Goal: Information Seeking & Learning: Learn about a topic

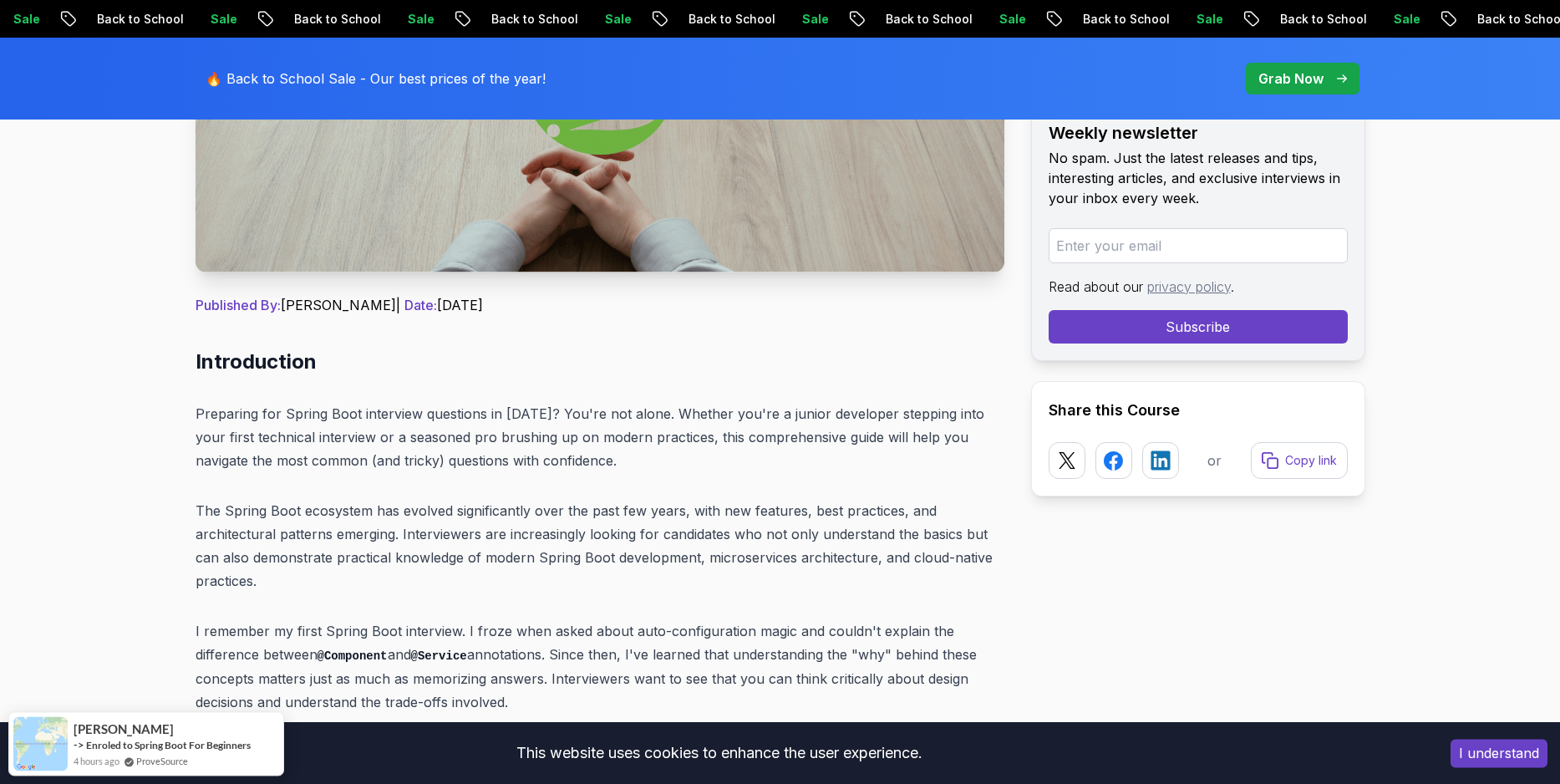
scroll to position [552, 0]
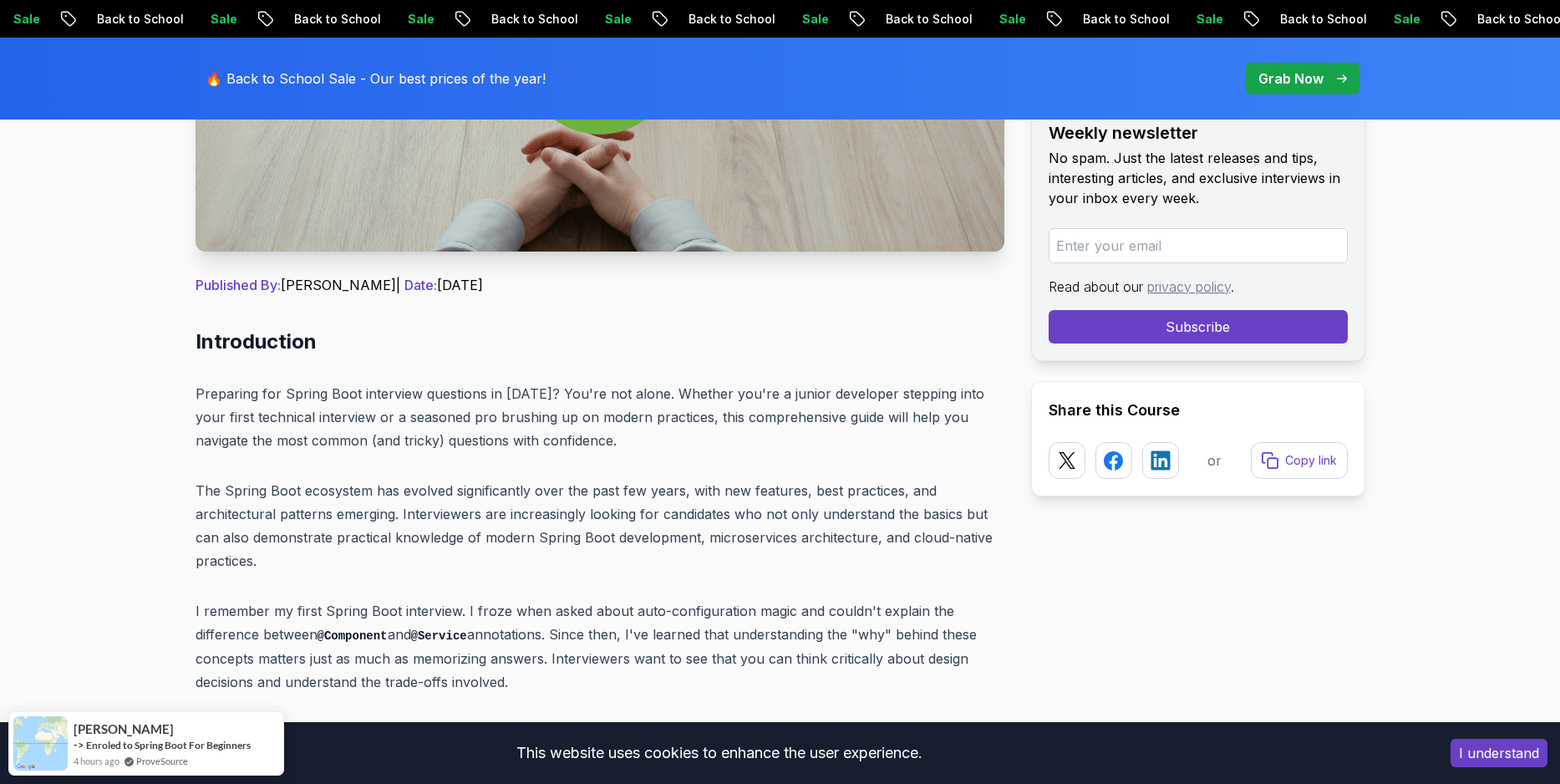
click at [415, 387] on p "Preparing for Spring Boot interview questions in [DATE]? You're not alone. Whet…" at bounding box center [600, 417] width 809 height 70
click at [441, 390] on p "Preparing for Spring Boot interview questions in [DATE]? You're not alone. Whet…" at bounding box center [600, 417] width 809 height 70
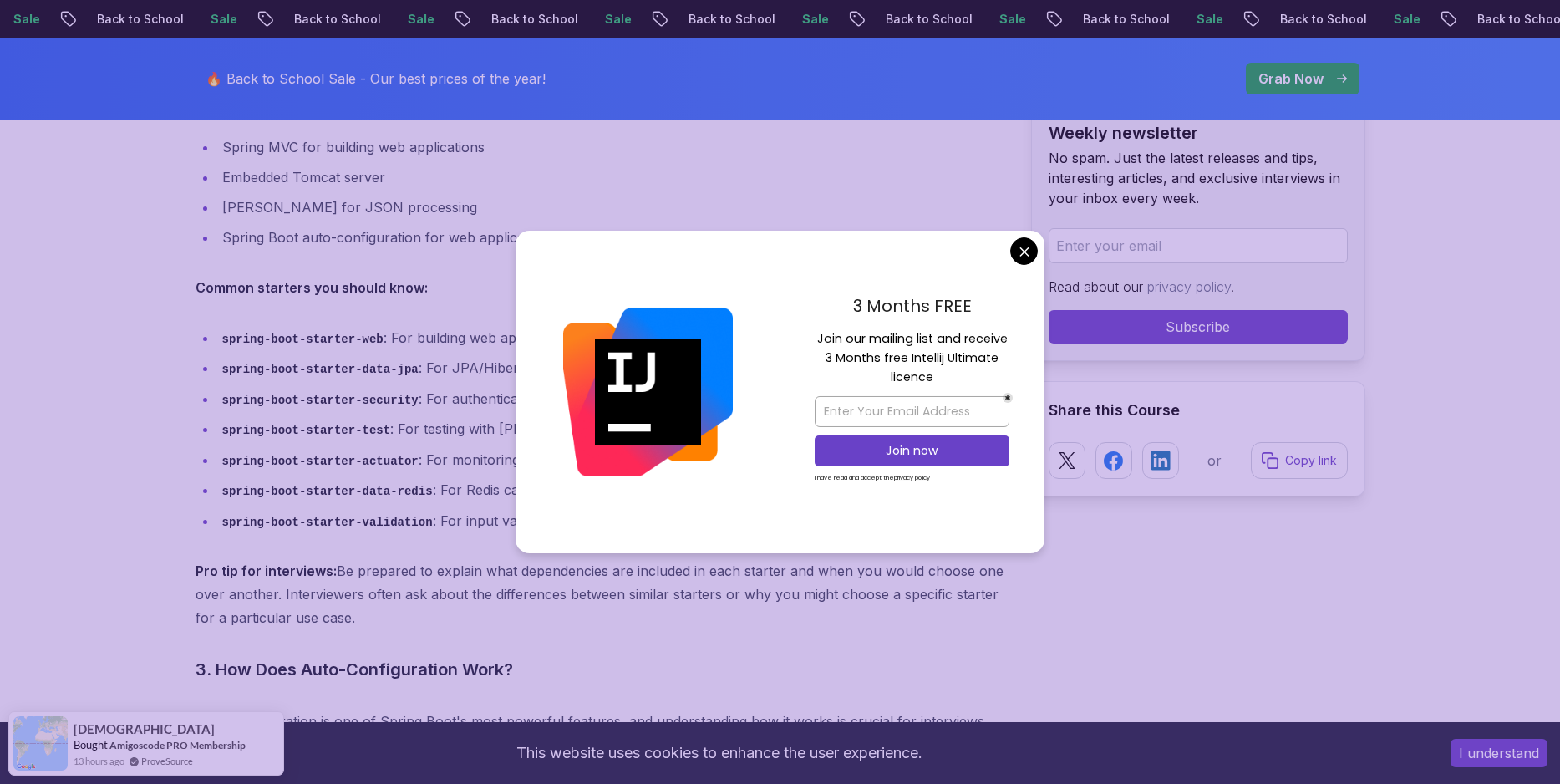
scroll to position [2536, 0]
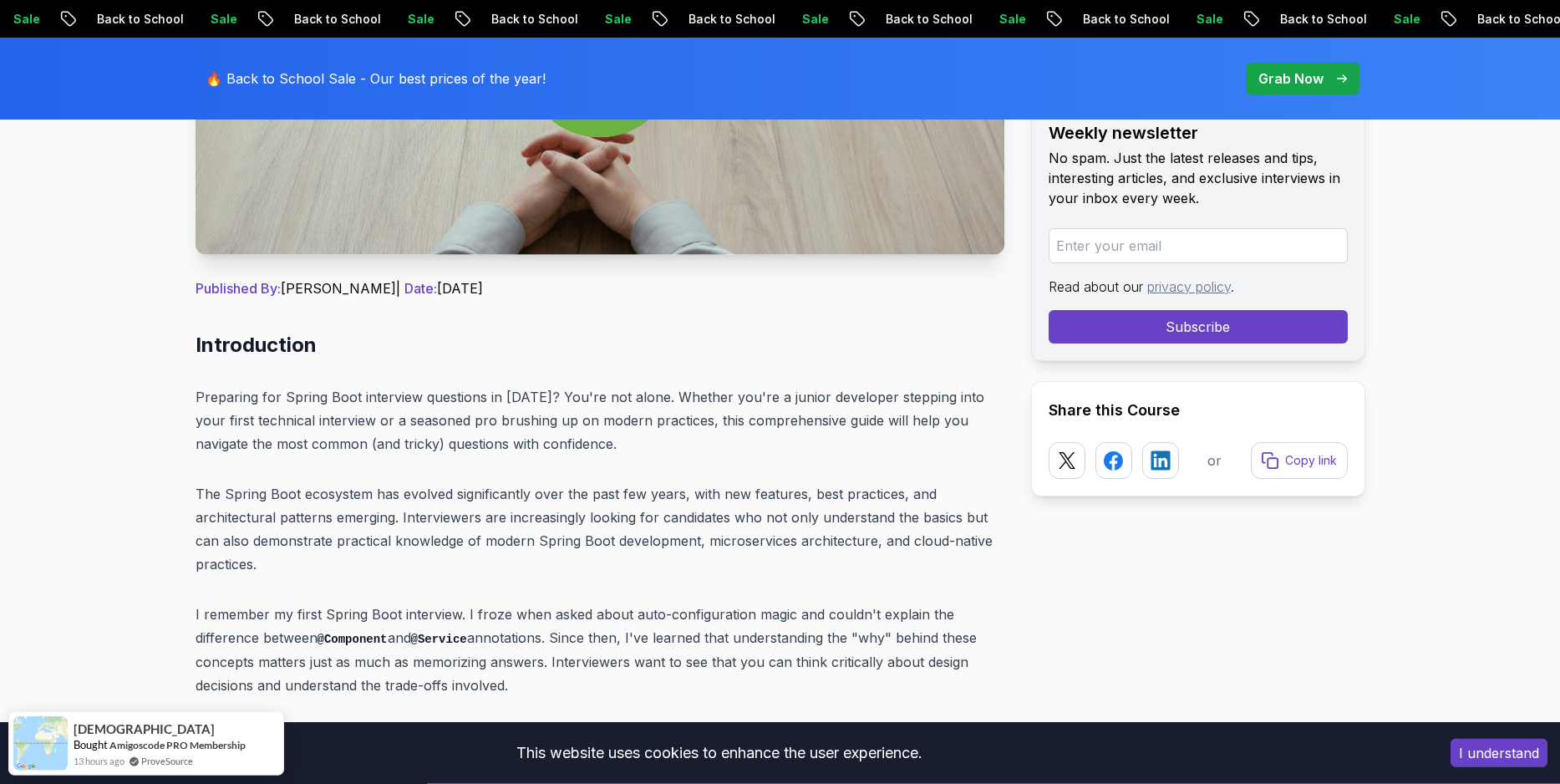
scroll to position [0, 0]
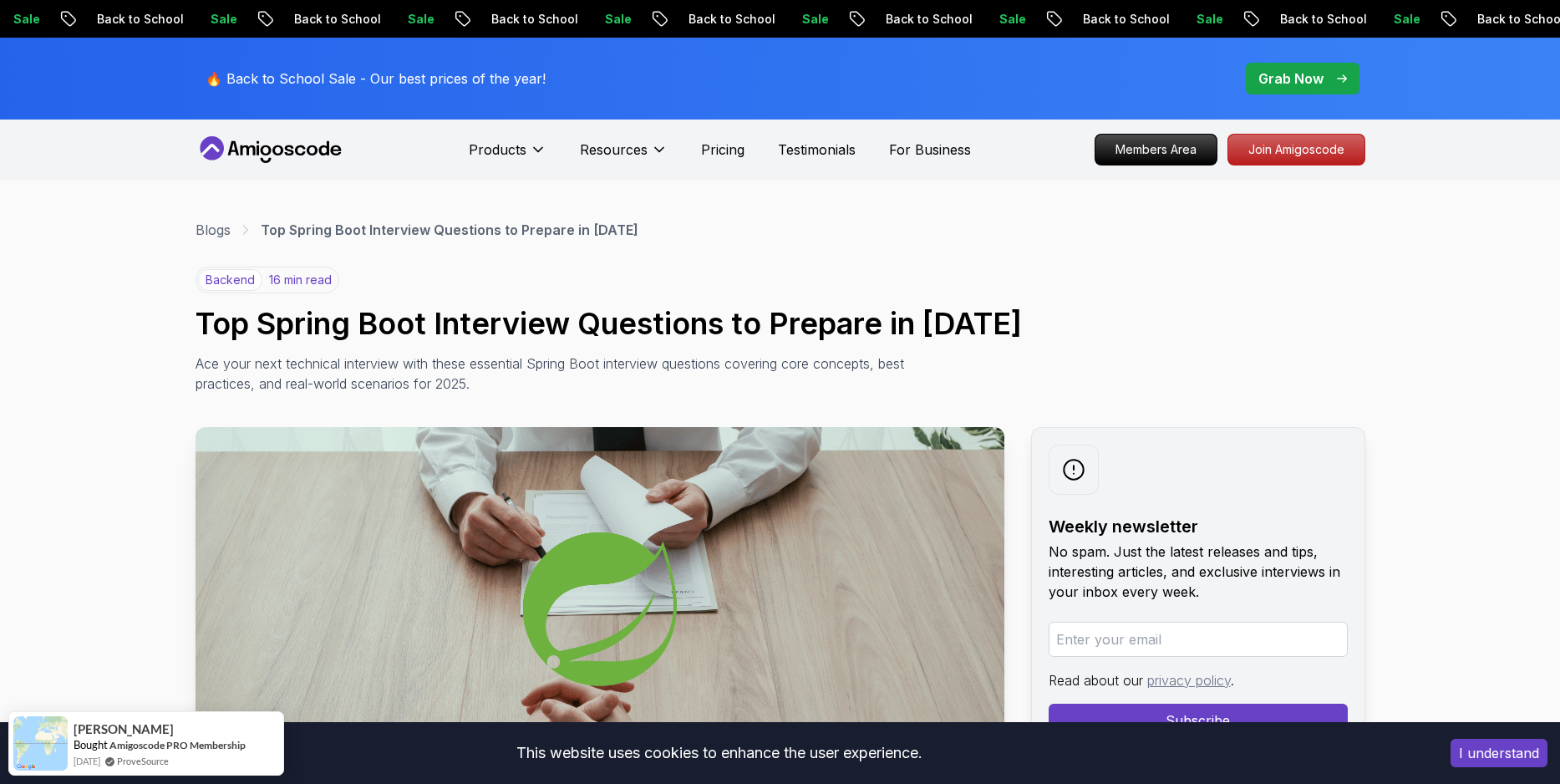
click at [563, 371] on p "Ace your next technical interview with these essential Spring Boot interview qu…" at bounding box center [570, 373] width 749 height 40
click at [573, 323] on h1 "Top Spring Boot Interview Questions to Prepare in [DATE]" at bounding box center [780, 323] width 1170 height 33
click at [575, 354] on p "Ace your next technical interview with these essential Spring Boot interview qu…" at bounding box center [570, 373] width 749 height 40
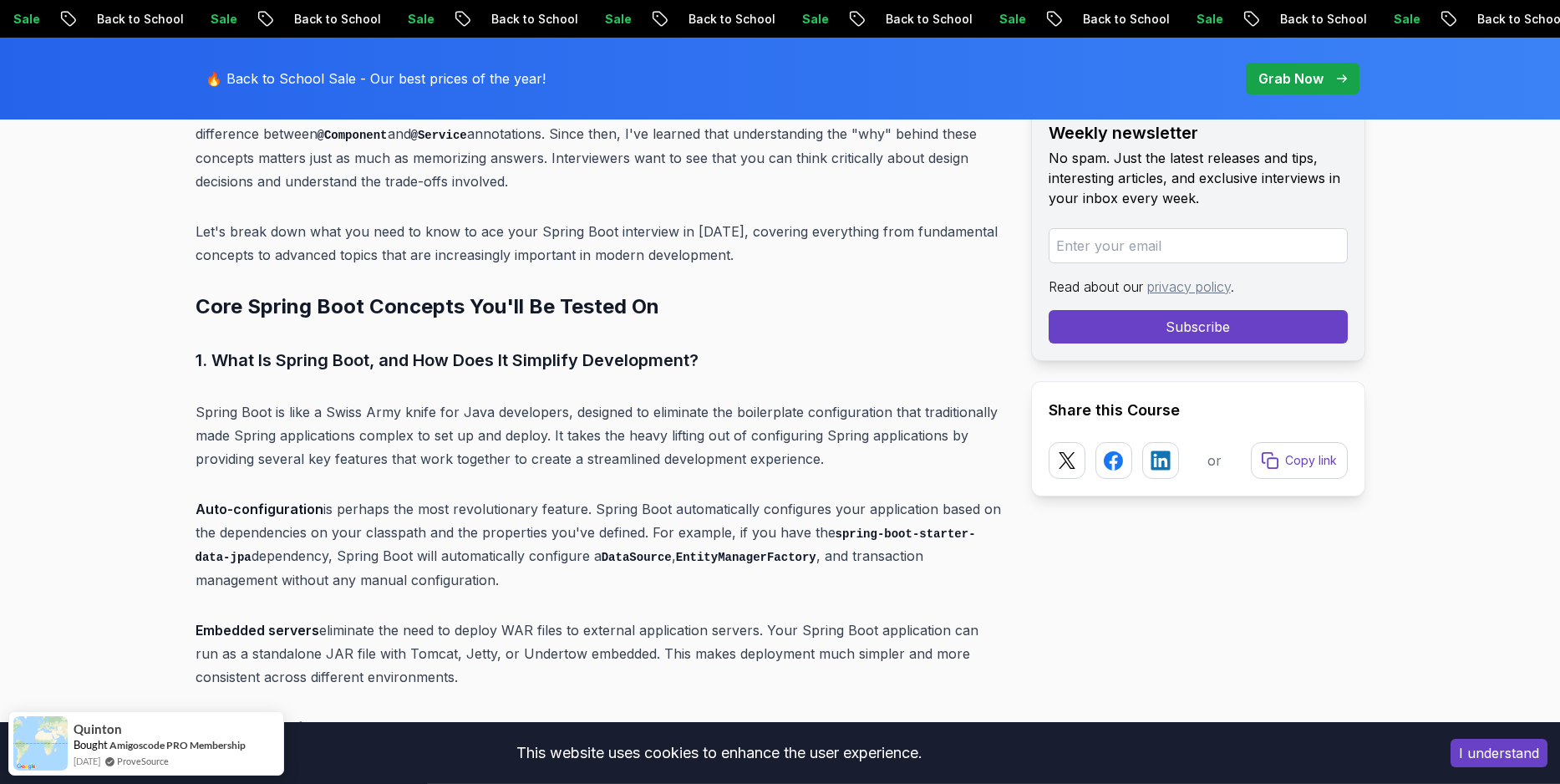
scroll to position [1103, 0]
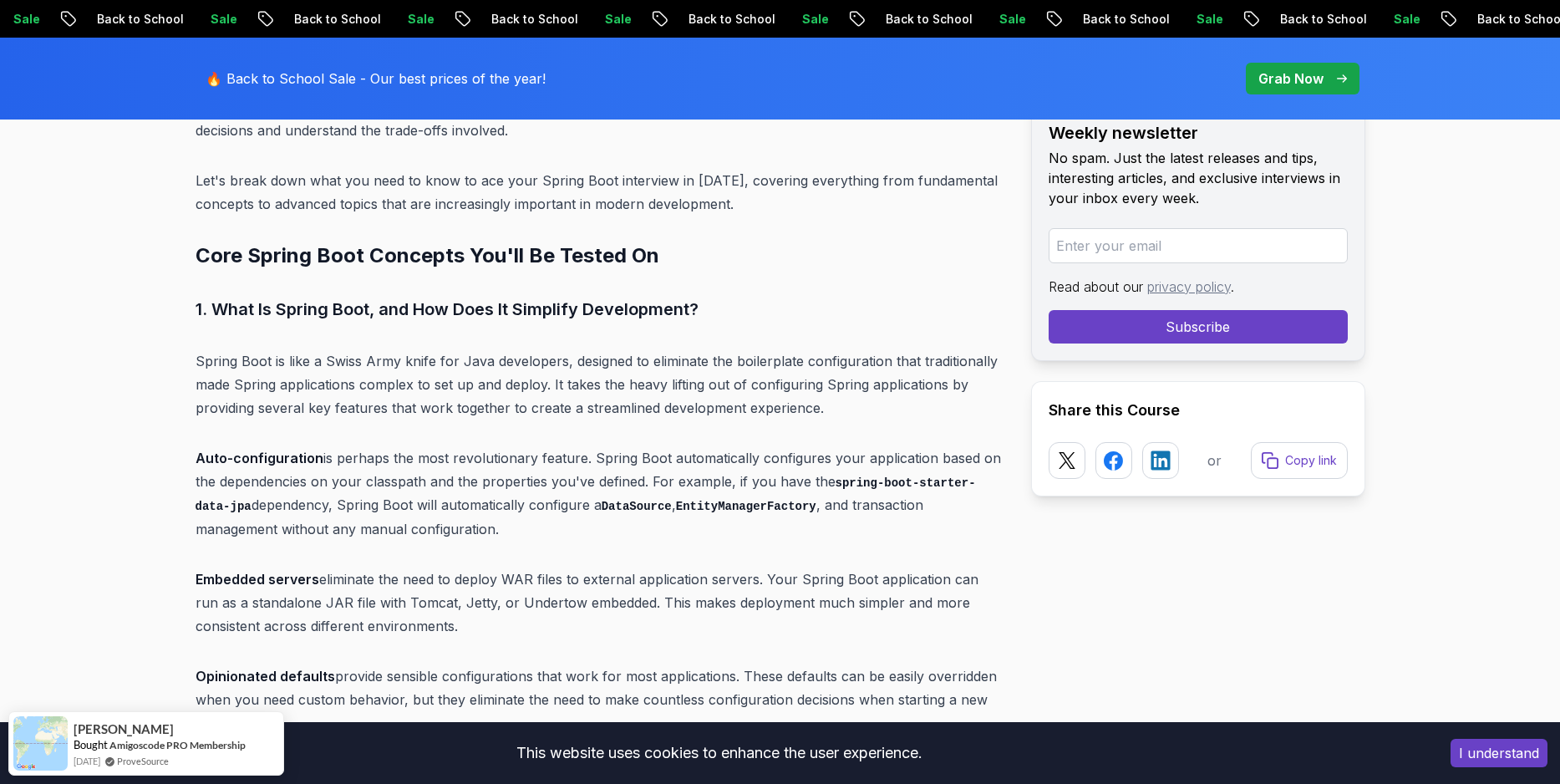
click at [625, 305] on h3 "1. What Is Spring Boot, and How Does It Simplify Development?" at bounding box center [600, 309] width 809 height 27
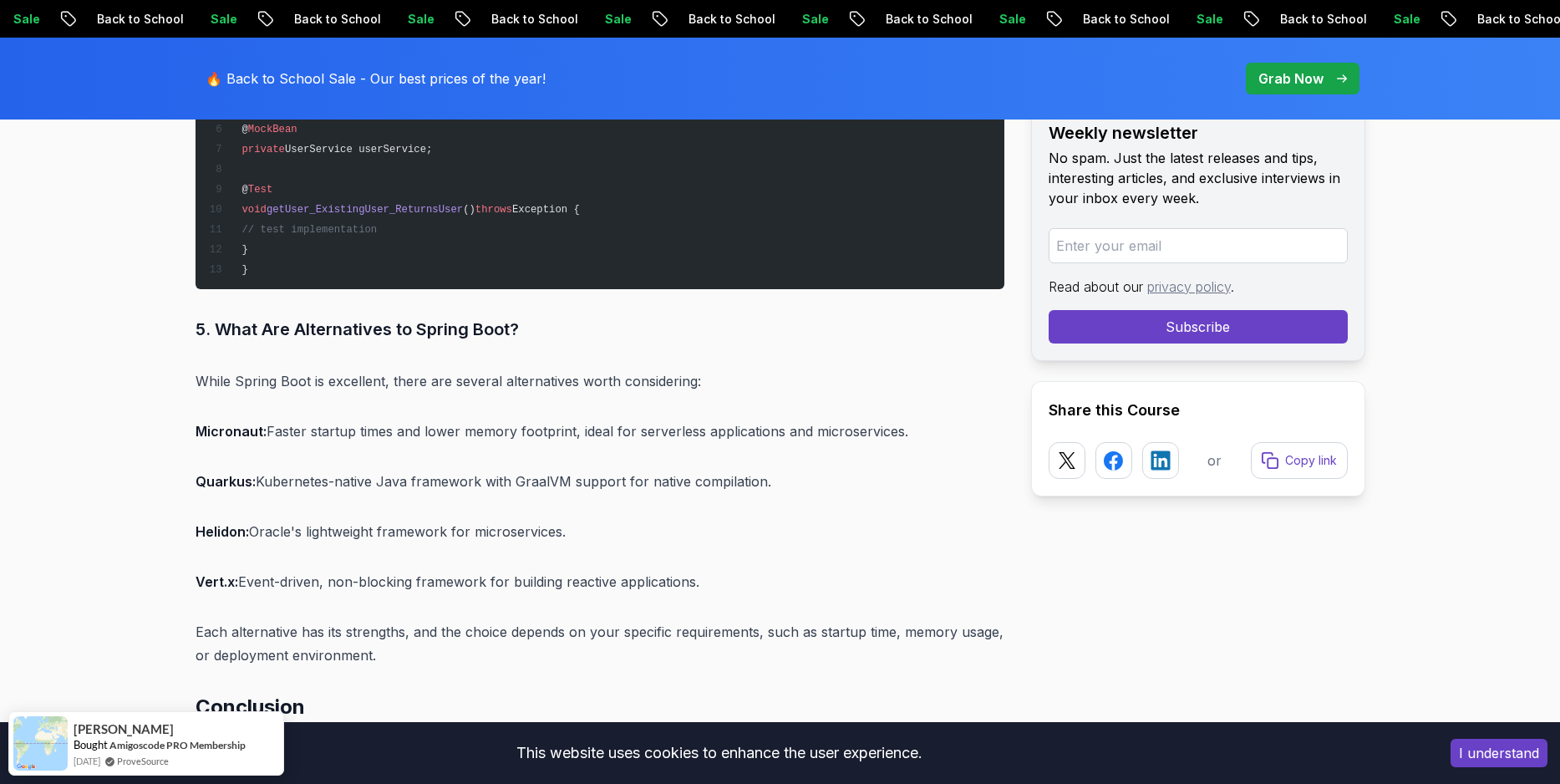
scroll to position [19081, 0]
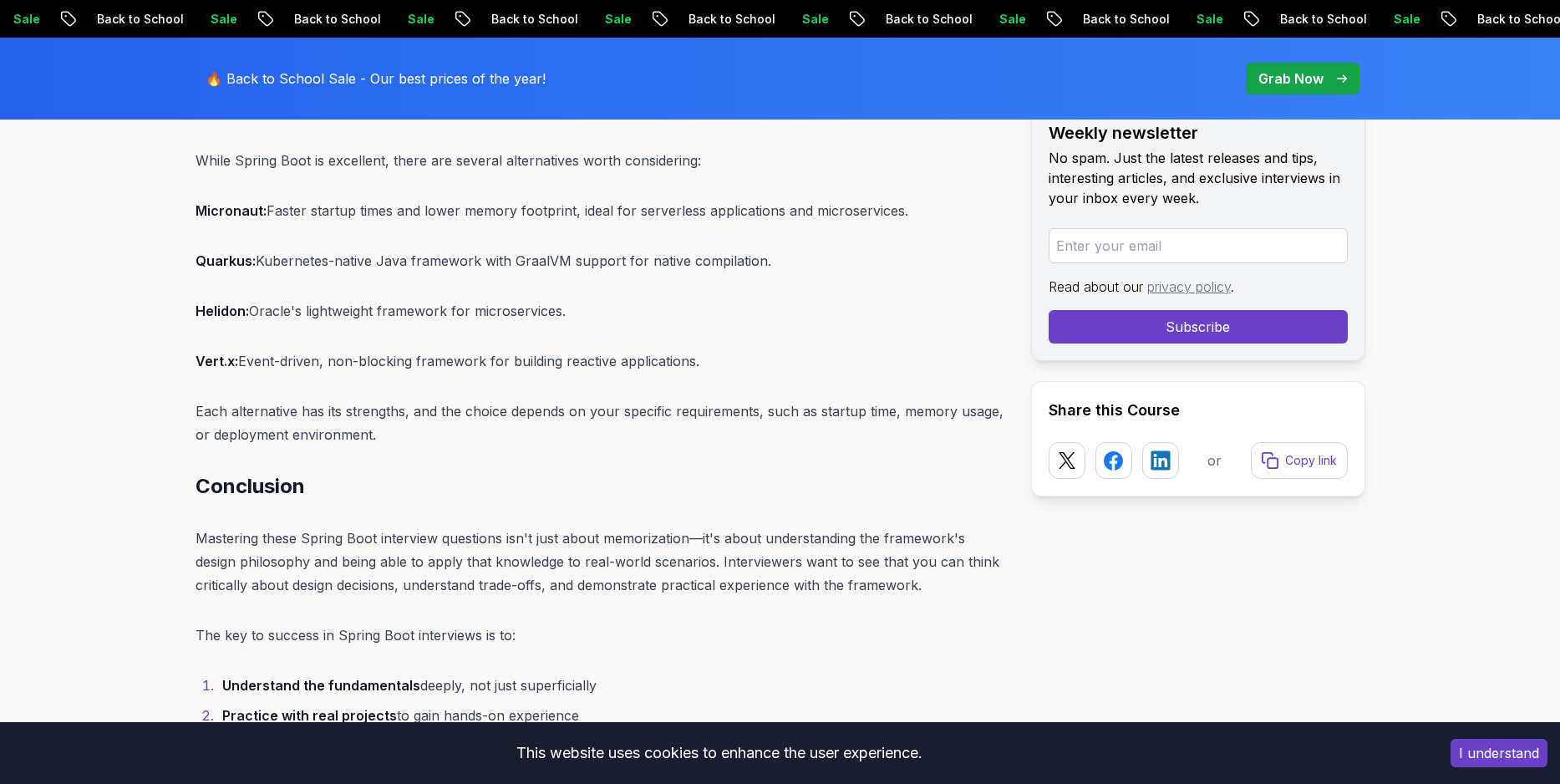
click at [312, 399] on p "Each alternative has its strengths, and the choice depends on your specific req…" at bounding box center [600, 422] width 809 height 47
click at [330, 413] on p "Each alternative has its strengths, and the choice depends on your specific req…" at bounding box center [600, 422] width 809 height 47
click at [318, 399] on p "Each alternative has its strengths, and the choice depends on your specific req…" at bounding box center [600, 422] width 809 height 47
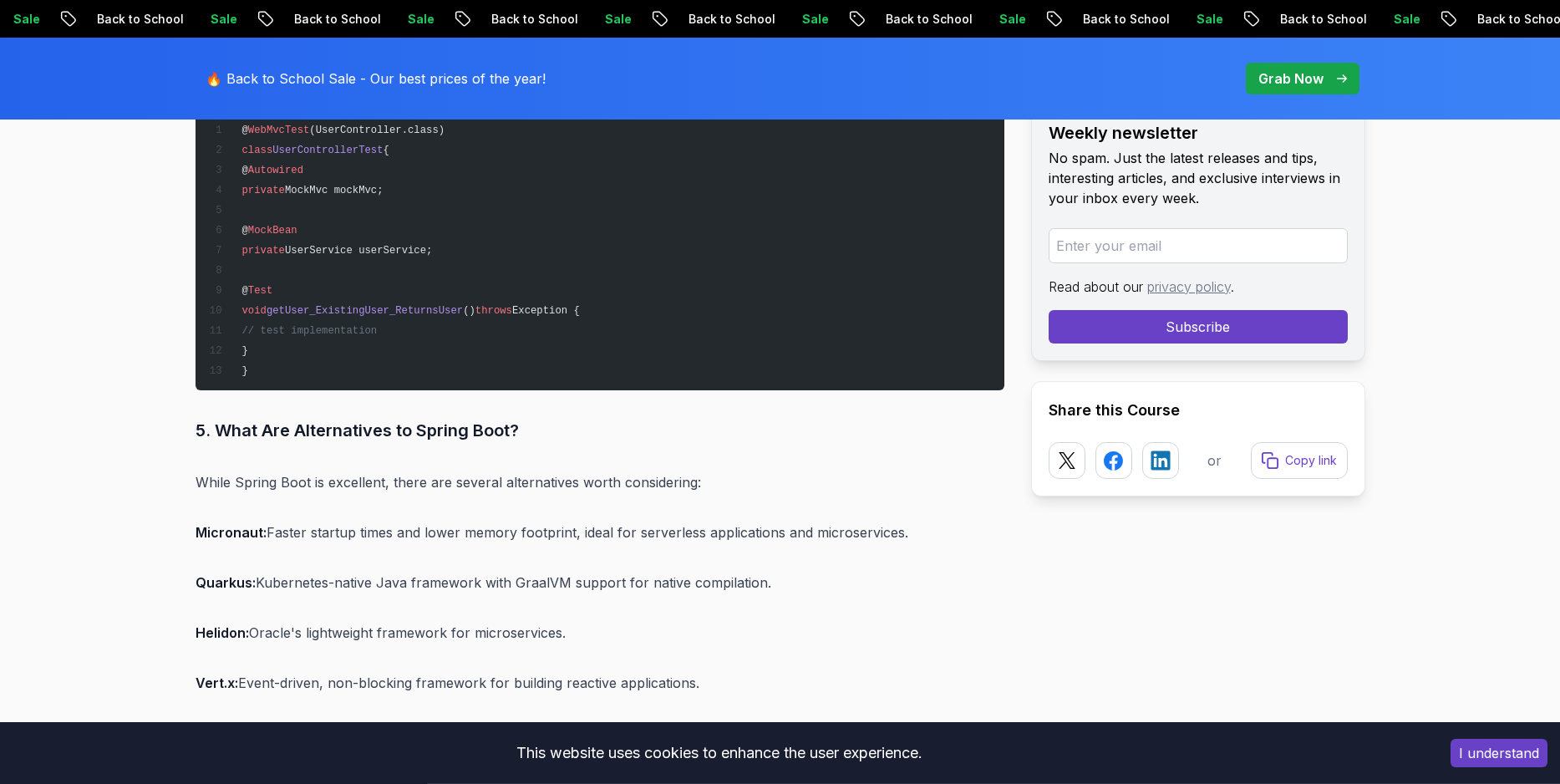
scroll to position [18750, 0]
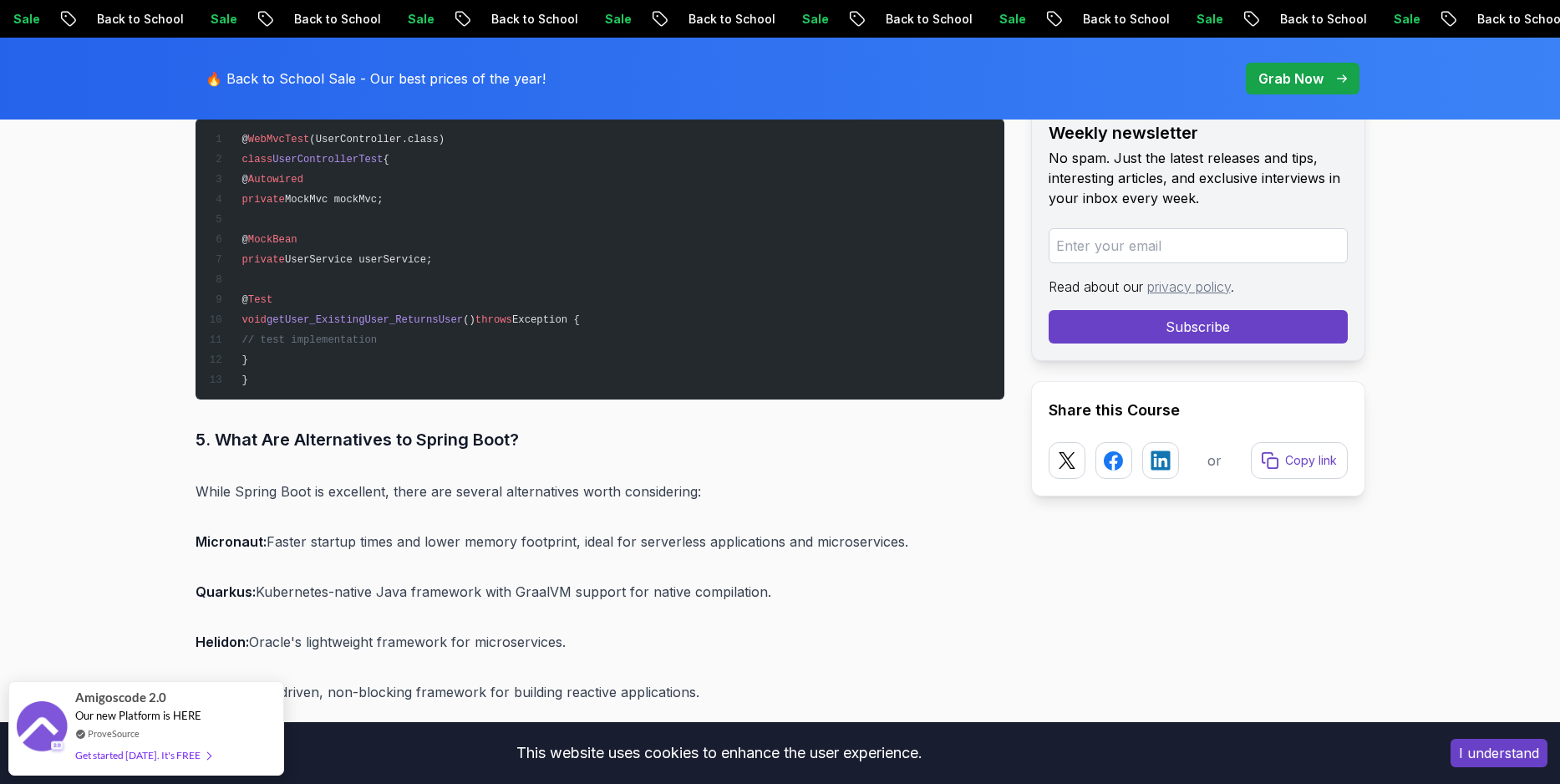
click at [356, 431] on h3 "5. What Are Alternatives to Spring Boot?" at bounding box center [600, 439] width 809 height 27
click at [341, 431] on h3 "5. What Are Alternatives to Spring Boot?" at bounding box center [600, 439] width 809 height 27
click at [365, 480] on p "While Spring Boot is excellent, there are several alternatives worth considerin…" at bounding box center [600, 491] width 809 height 23
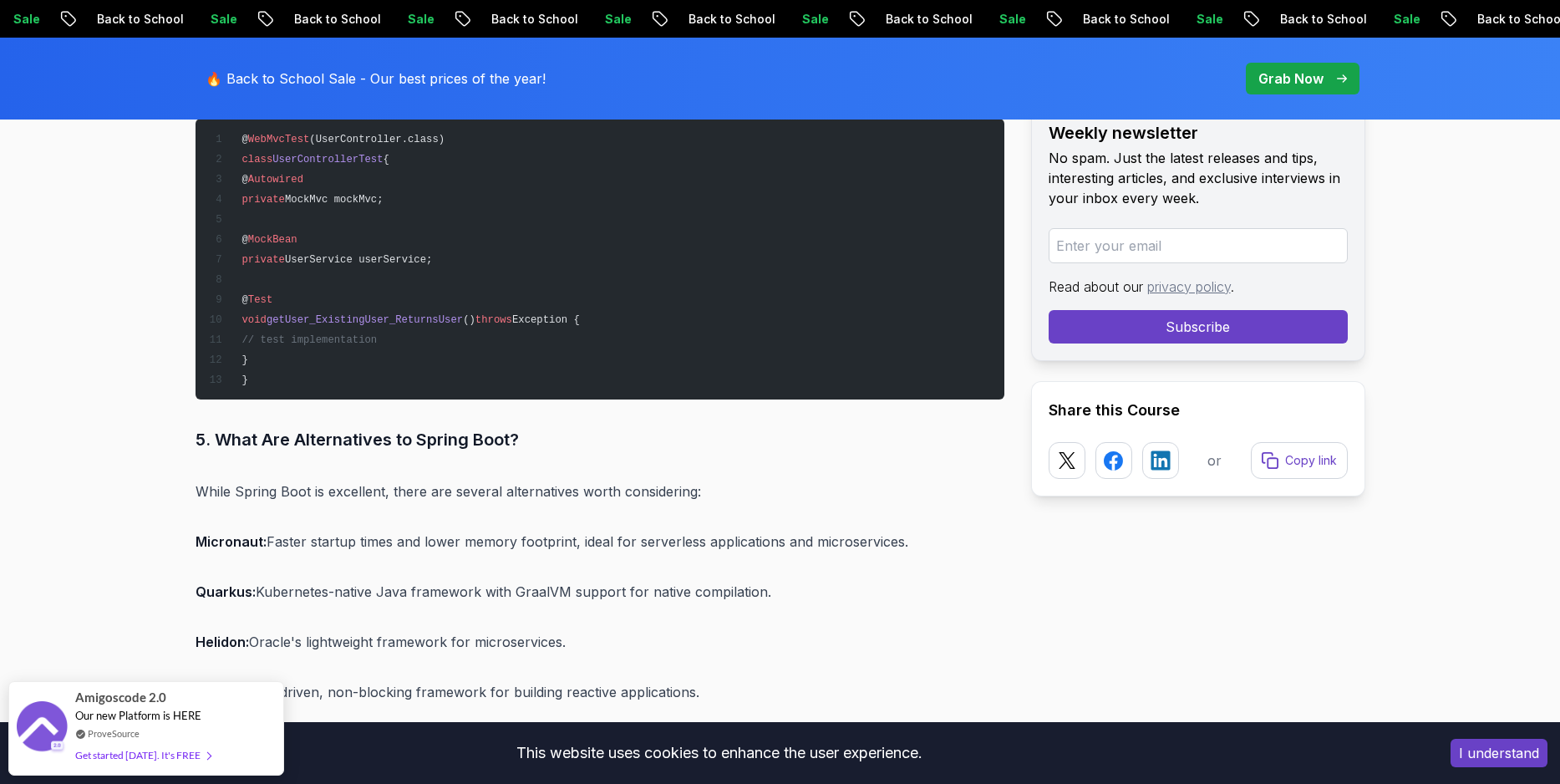
click at [361, 529] on p "Micronaut: Faster startup times and lower memory footprint, ideal for serverles…" at bounding box center [600, 540] width 809 height 23
click at [341, 480] on p "While Spring Boot is excellent, there are several alternatives worth considerin…" at bounding box center [600, 491] width 809 height 23
click at [348, 529] on p "Micronaut: Faster startup times and lower memory footprint, ideal for serverles…" at bounding box center [600, 540] width 809 height 23
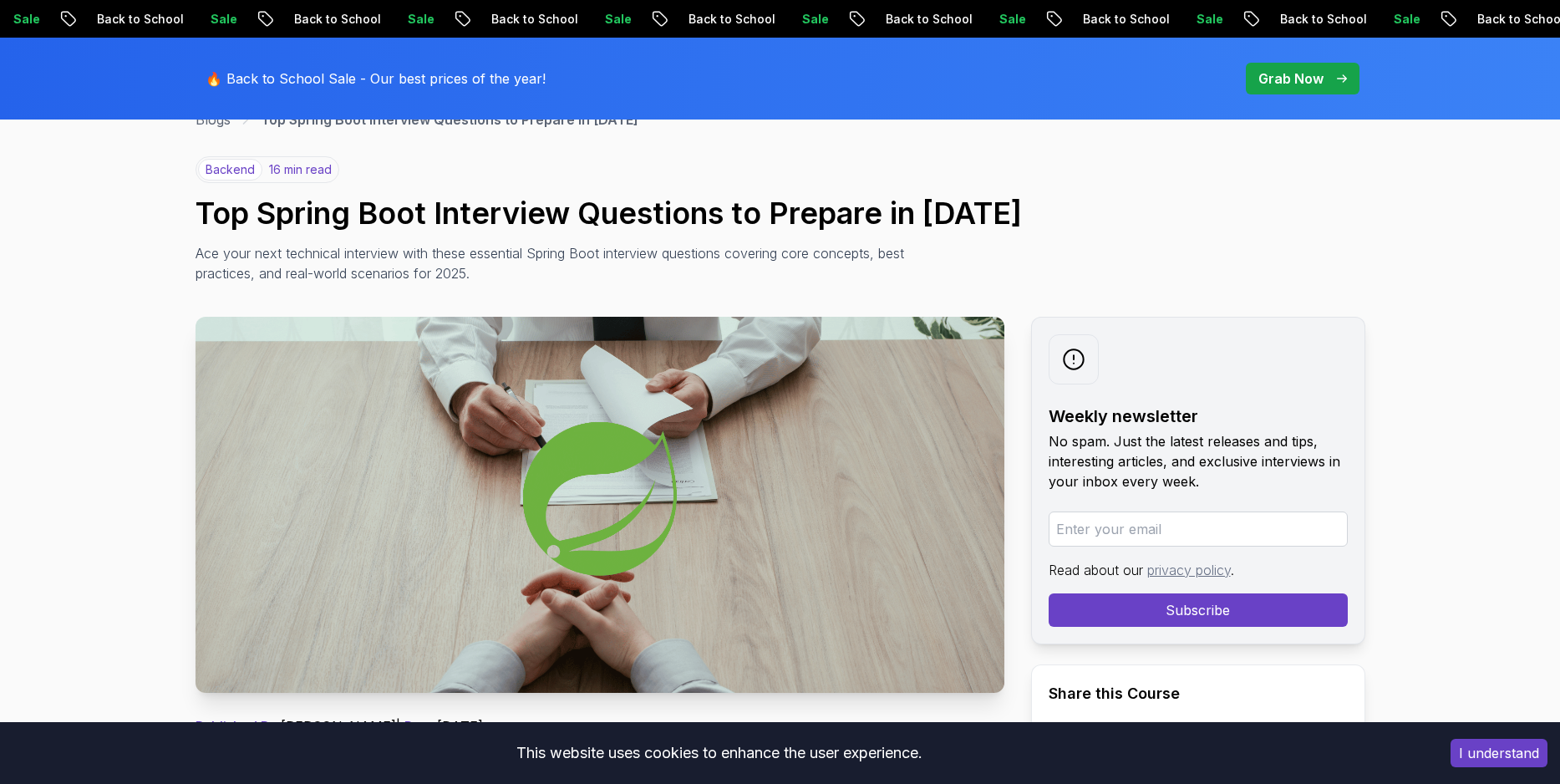
scroll to position [0, 0]
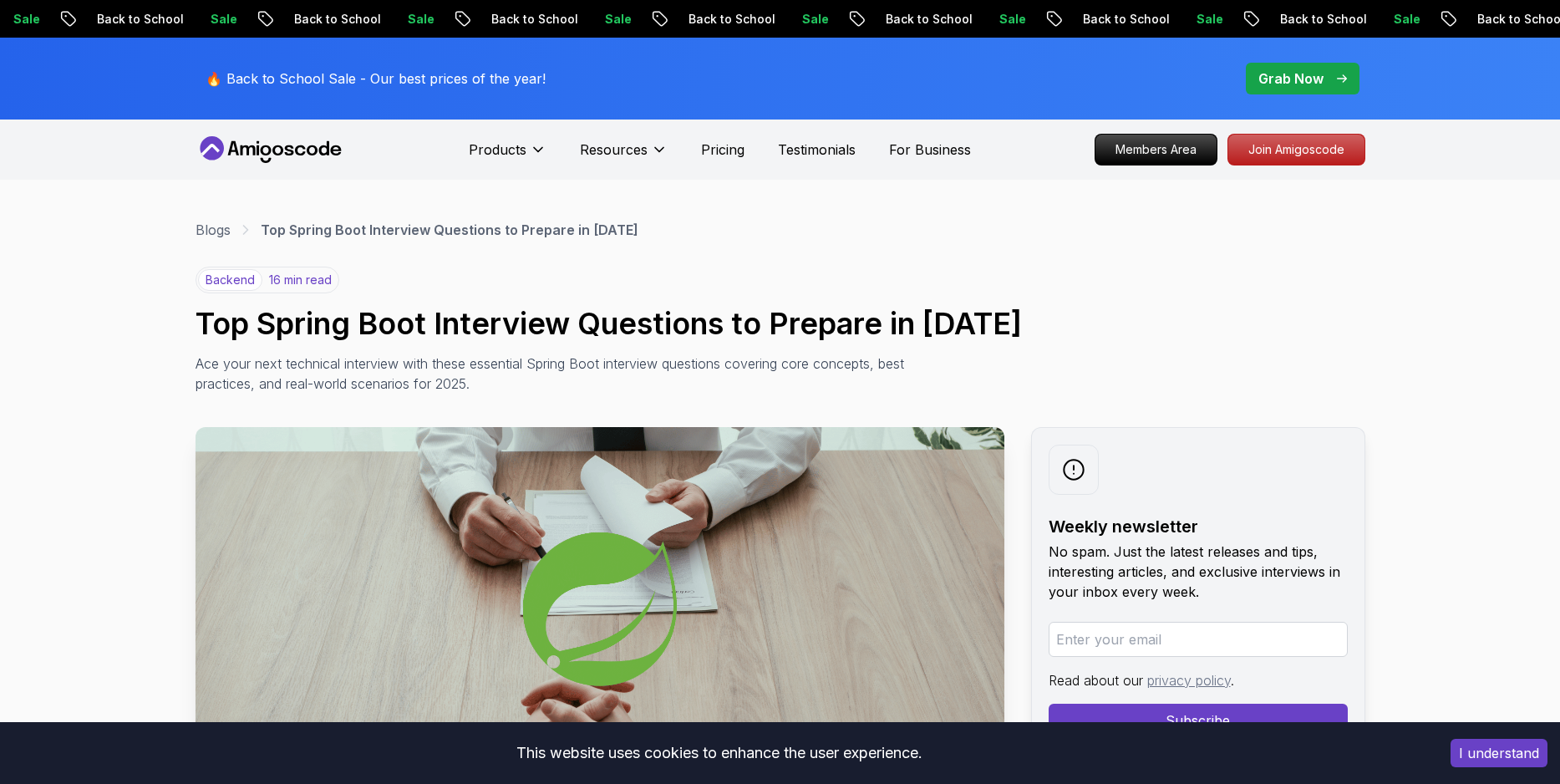
click at [1120, 353] on div "backend 16 min read Top Spring Boot Interview Questions to Prepare in [DATE] Ac…" at bounding box center [780, 330] width 1170 height 127
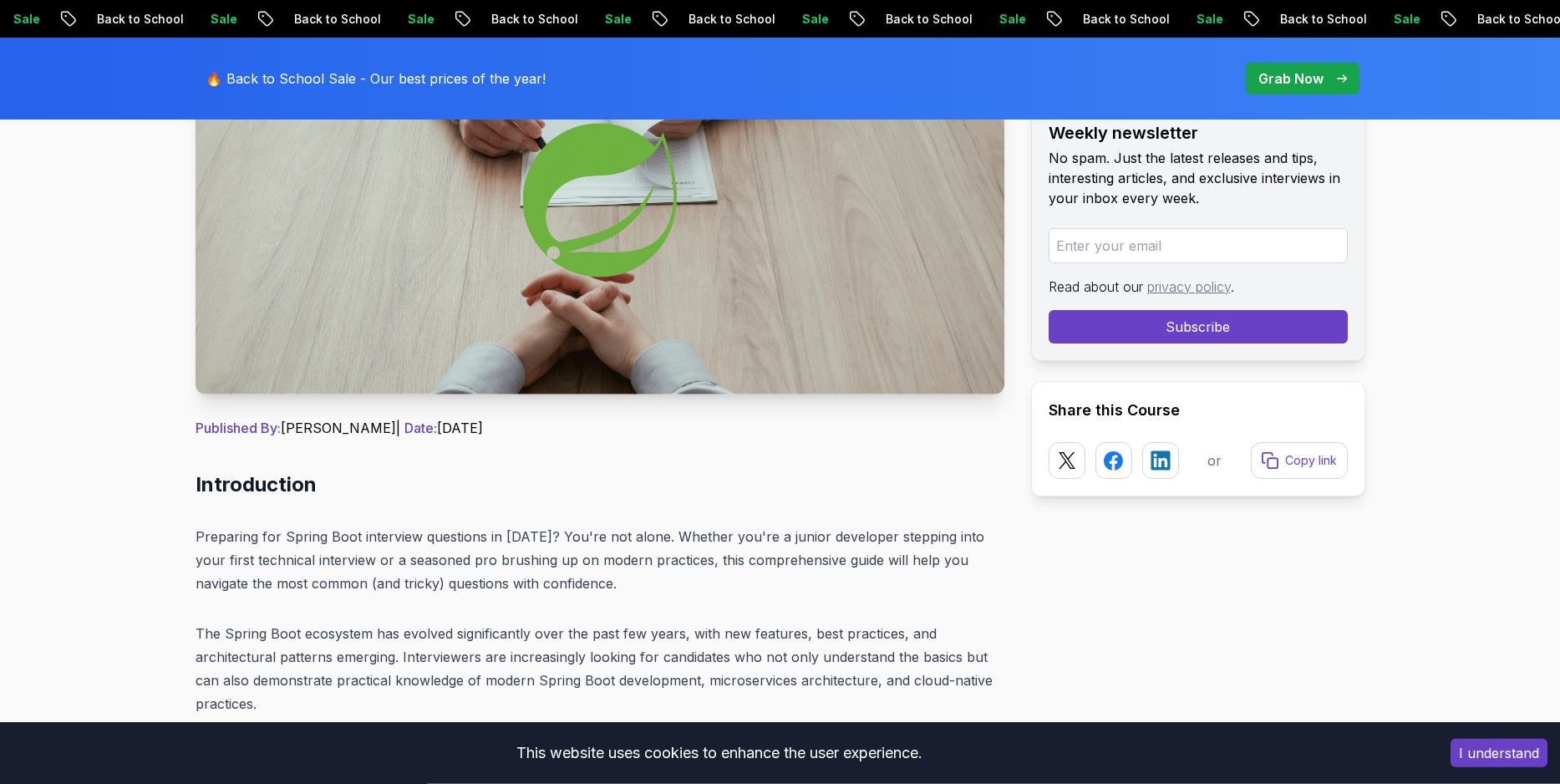
scroll to position [441, 0]
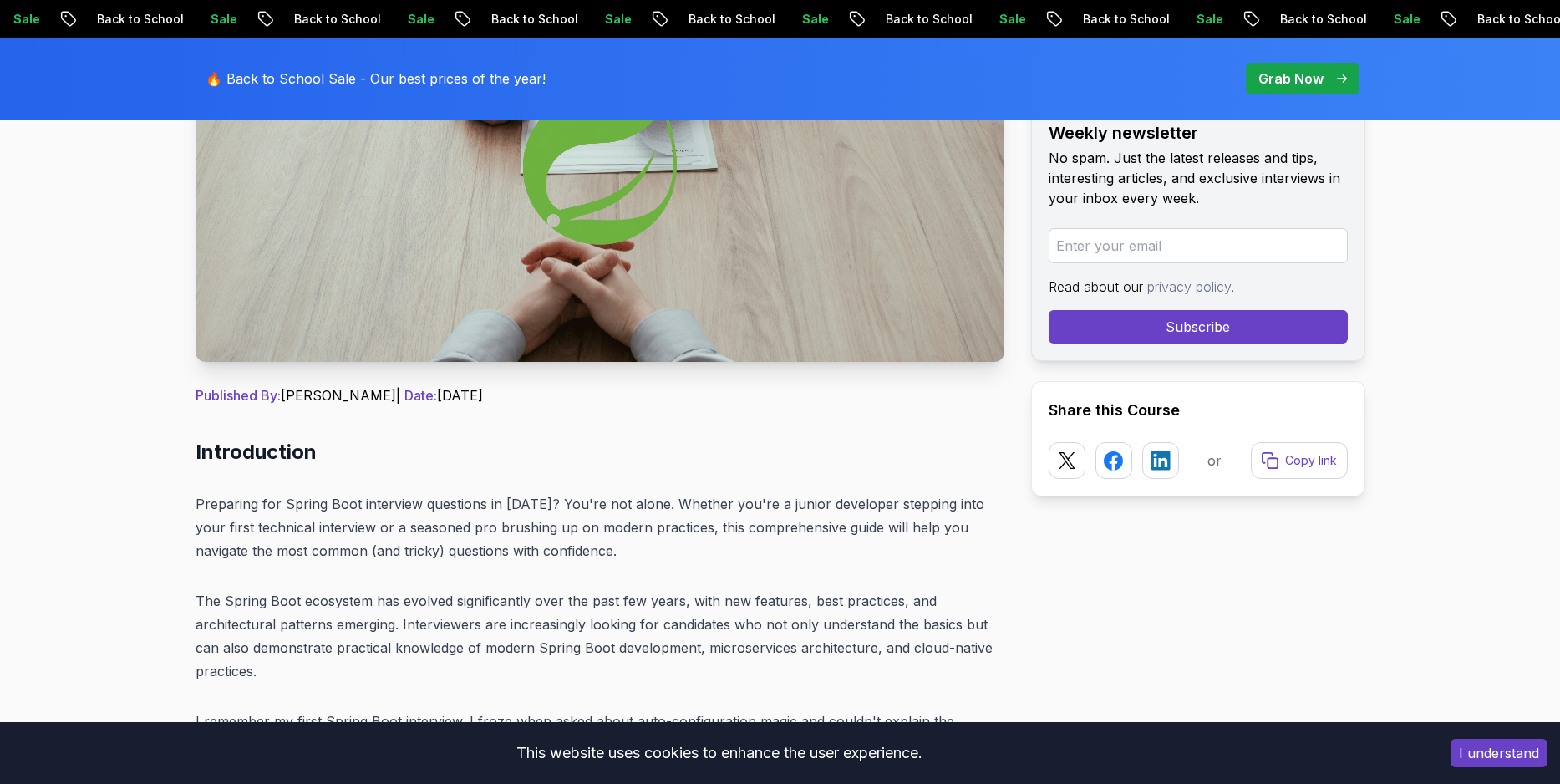
click at [304, 510] on p "Preparing for Spring Boot interview questions in [DATE]? You're not alone. Whet…" at bounding box center [600, 528] width 809 height 70
click at [342, 502] on p "Preparing for Spring Boot interview questions in [DATE]? You're not alone. Whet…" at bounding box center [600, 528] width 809 height 70
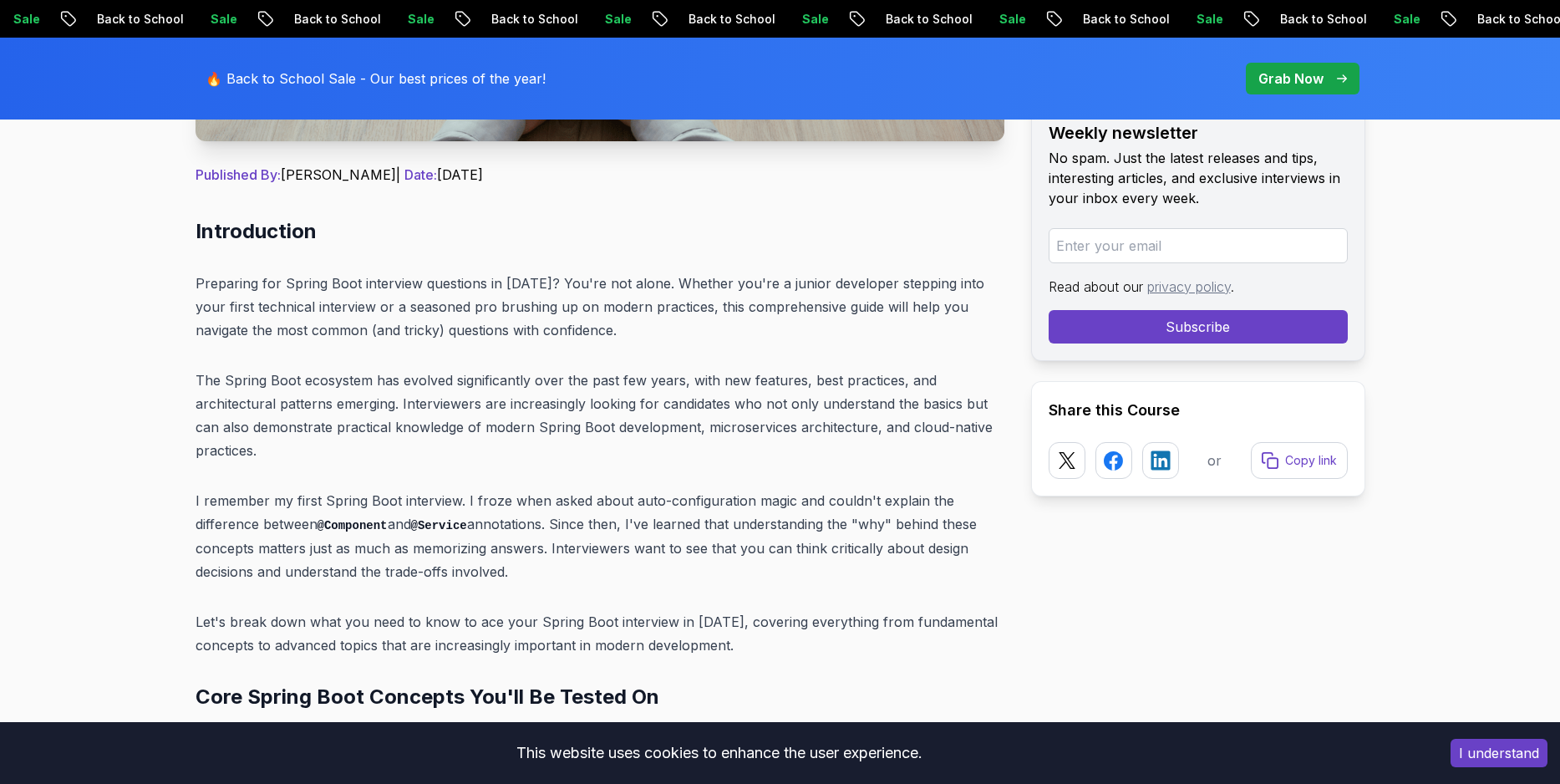
scroll to position [992, 0]
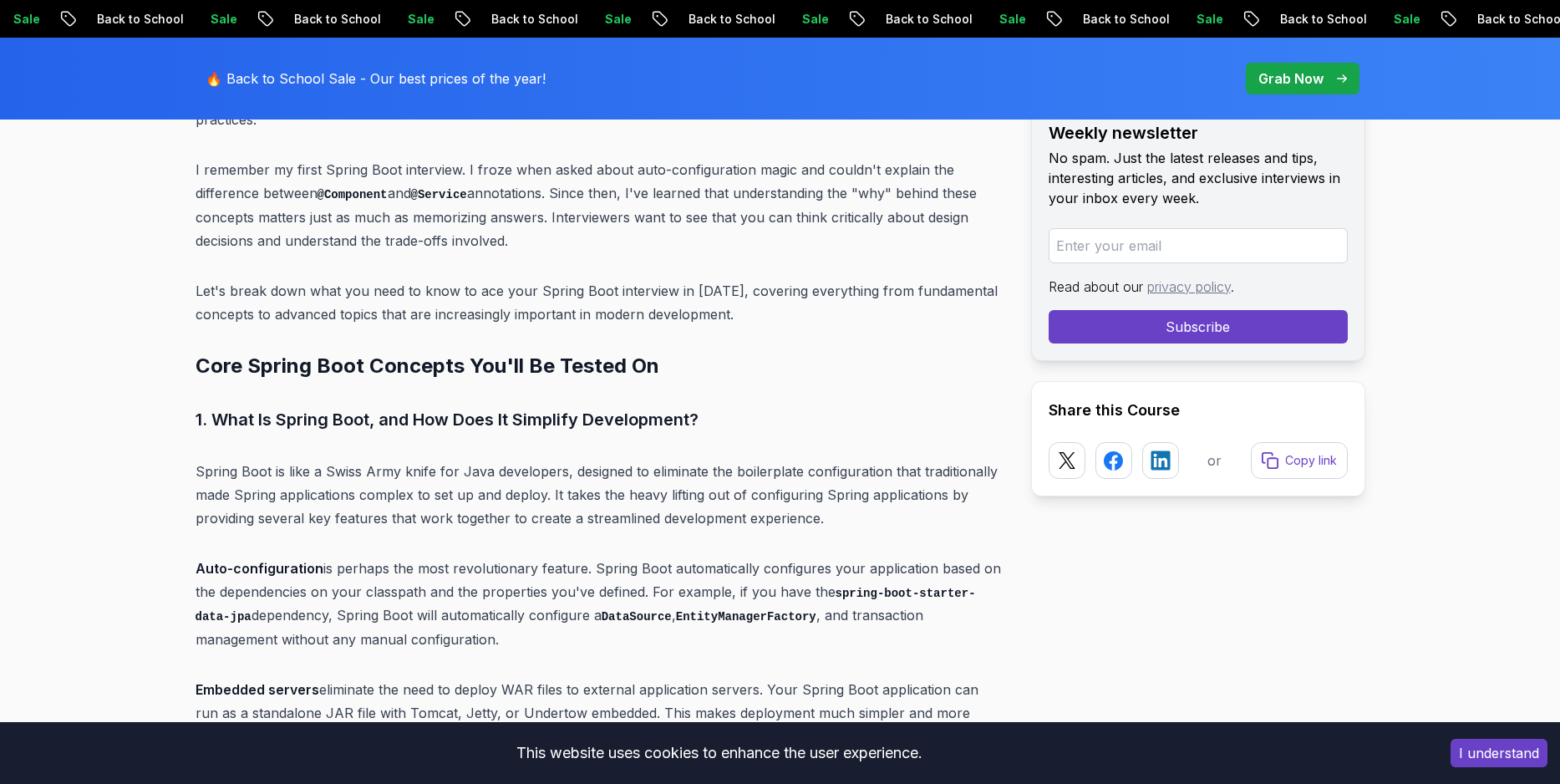
click at [372, 424] on h3 "1. What Is Spring Boot, and How Does It Simplify Development?" at bounding box center [600, 419] width 809 height 27
click at [486, 417] on h3 "1. What Is Spring Boot, and How Does It Simplify Development?" at bounding box center [600, 419] width 809 height 27
click at [608, 417] on h3 "1. What Is Spring Boot, and How Does It Simplify Development?" at bounding box center [600, 419] width 809 height 27
click at [633, 462] on p "Spring Boot is like a Swiss Army knife for Java developers, designed to elimina…" at bounding box center [600, 494] width 809 height 70
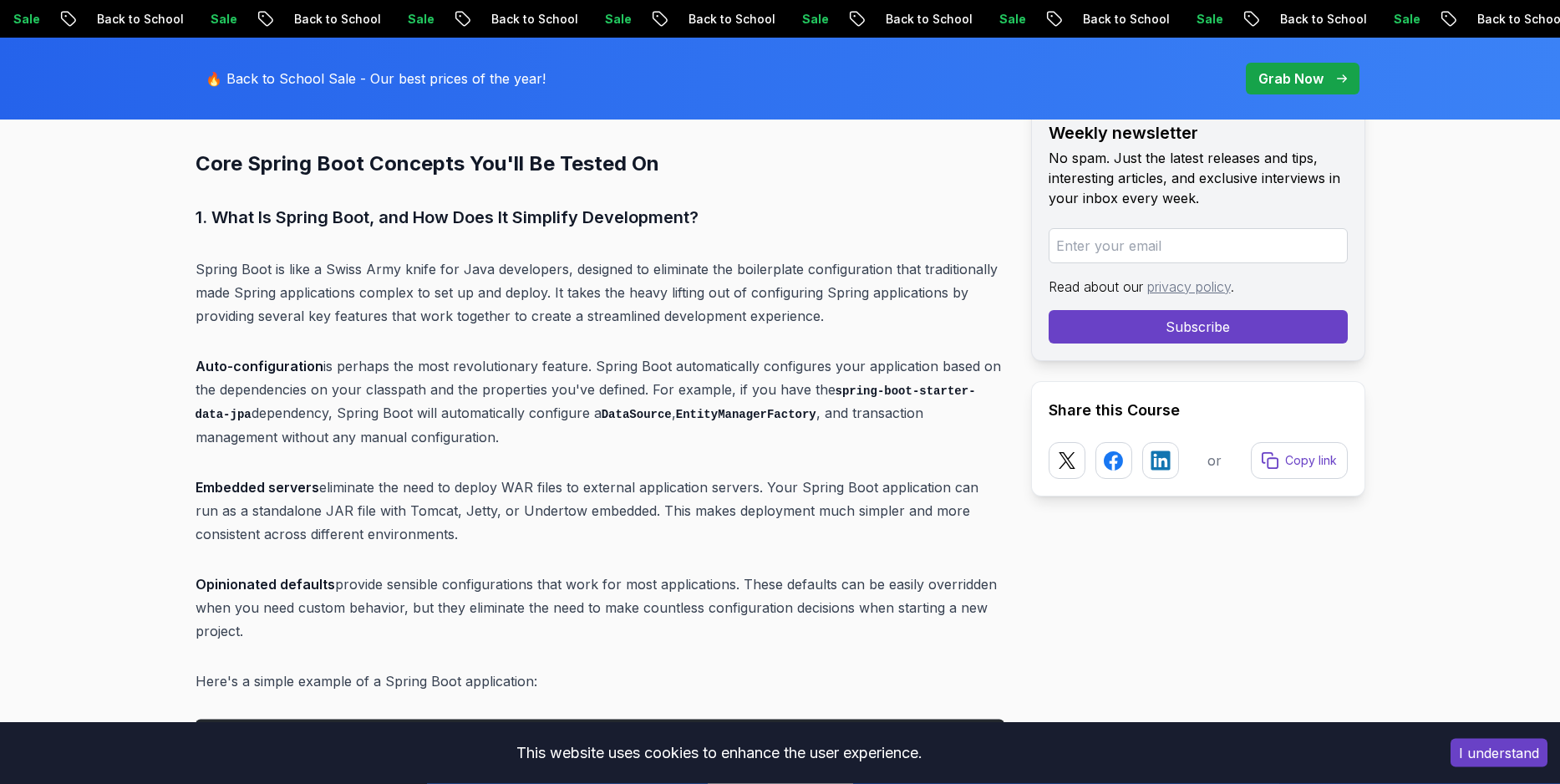
scroll to position [1213, 0]
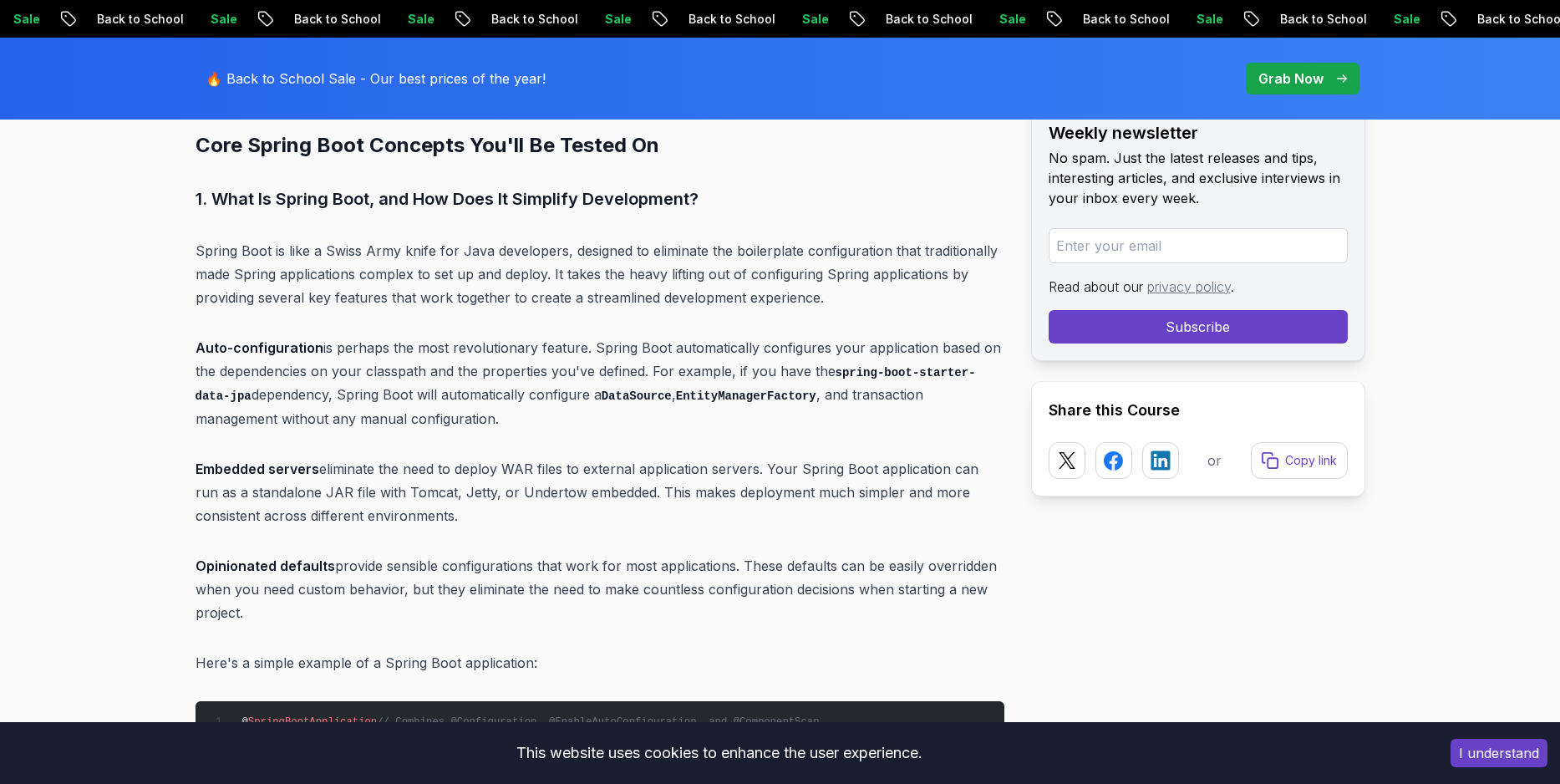
click at [390, 253] on p "Spring Boot is like a Swiss Army knife for Java developers, designed to elimina…" at bounding box center [600, 274] width 809 height 70
click at [396, 267] on p "Spring Boot is like a Swiss Army knife for Java developers, designed to elimina…" at bounding box center [600, 274] width 809 height 70
click at [398, 246] on p "Spring Boot is like a Swiss Army knife for Java developers, designed to elimina…" at bounding box center [600, 274] width 809 height 70
click at [413, 276] on p "Spring Boot is like a Swiss Army knife for Java developers, designed to elimina…" at bounding box center [600, 274] width 809 height 70
click at [411, 250] on p "Spring Boot is like a Swiss Army knife for Java developers, designed to elimina…" at bounding box center [600, 274] width 809 height 70
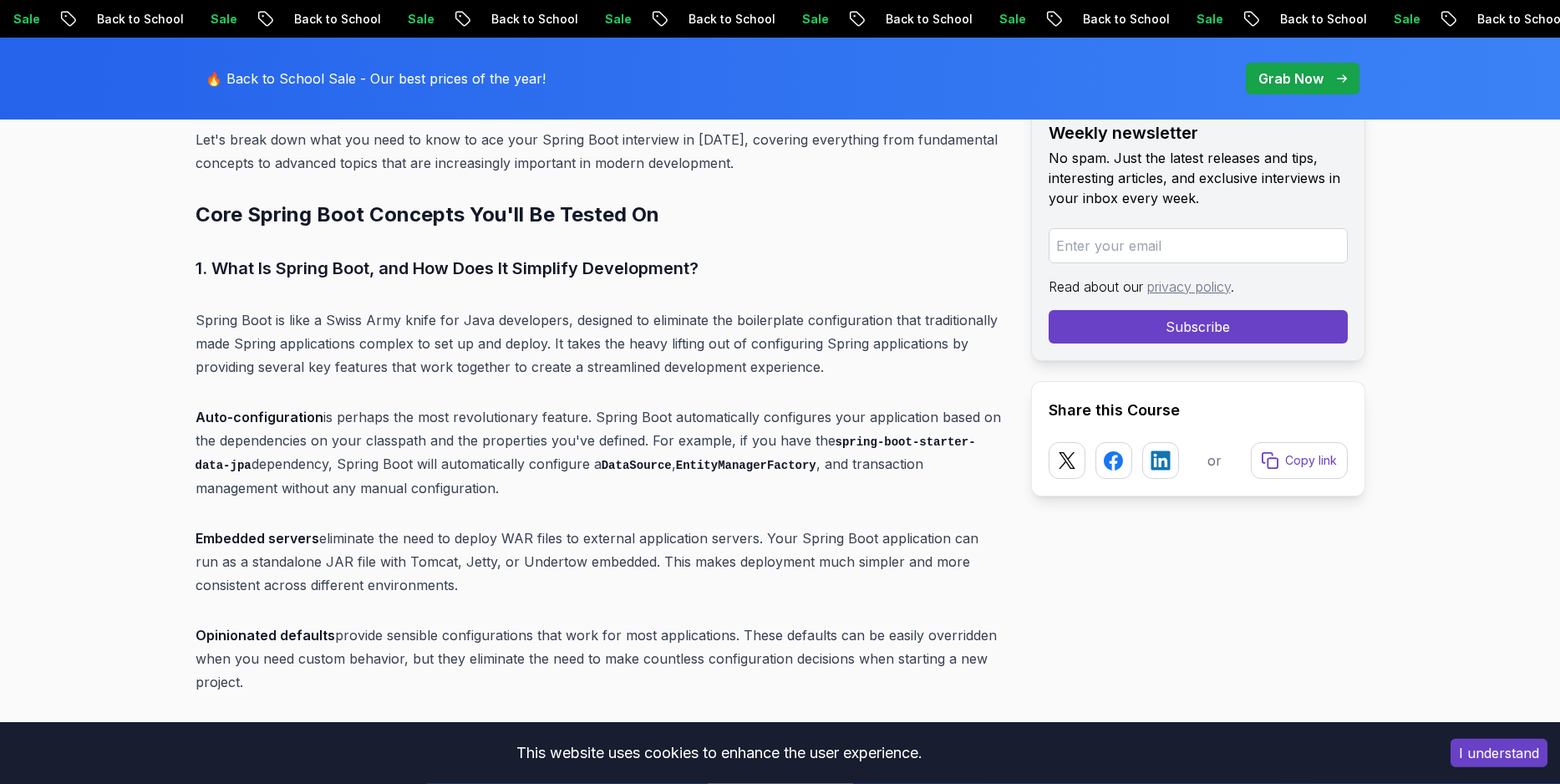
scroll to position [1103, 0]
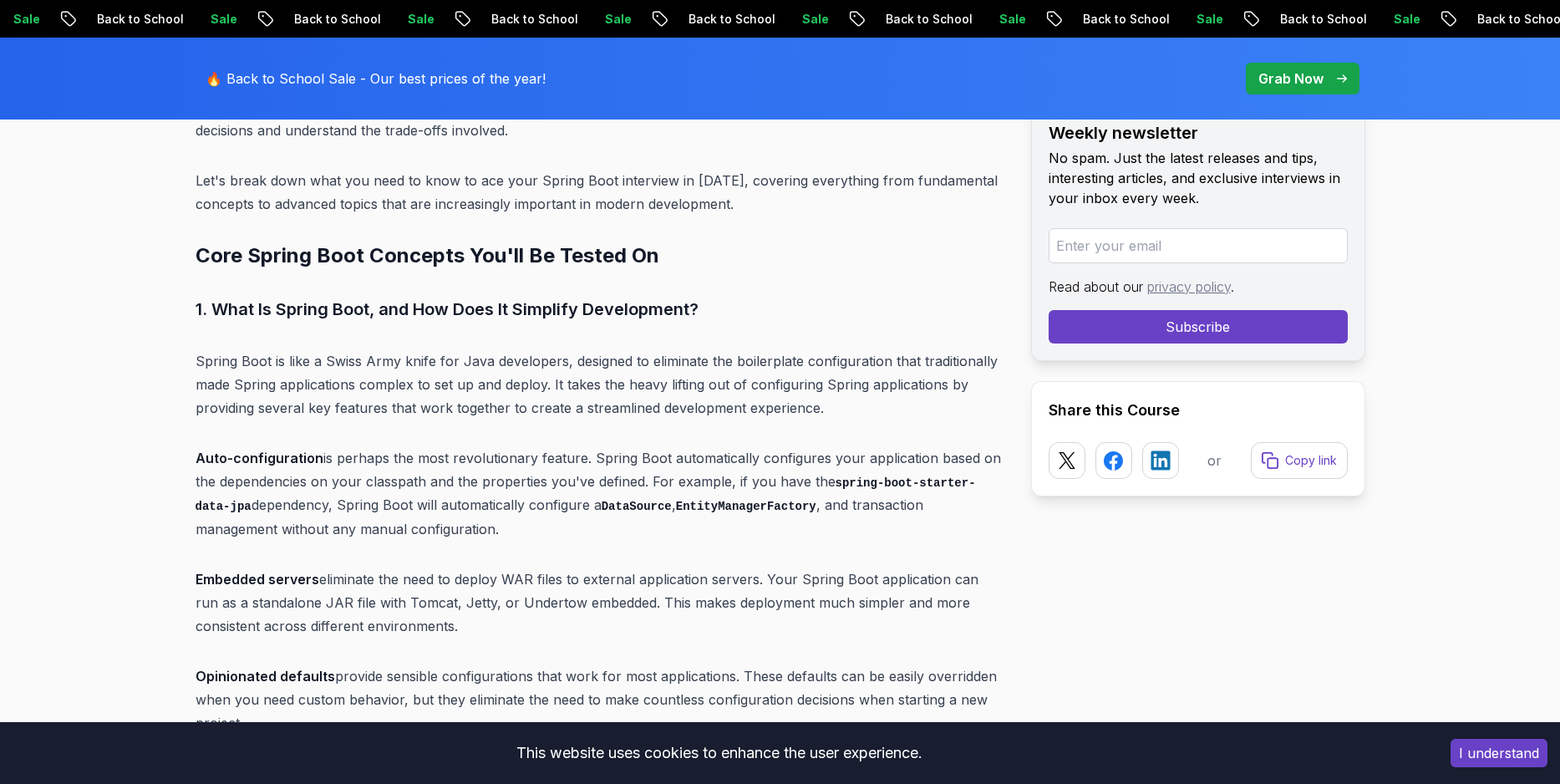
click at [580, 366] on p "Spring Boot is like a Swiss Army knife for Java developers, designed to elimina…" at bounding box center [600, 385] width 809 height 70
click at [434, 362] on p "Spring Boot is like a Swiss Army knife for Java developers, designed to elimina…" at bounding box center [600, 385] width 809 height 70
click at [745, 621] on p "Embedded servers eliminate the need to deploy WAR files to external application…" at bounding box center [600, 602] width 809 height 70
click at [744, 608] on p "Embedded servers eliminate the need to deploy WAR files to external application…" at bounding box center [600, 602] width 809 height 70
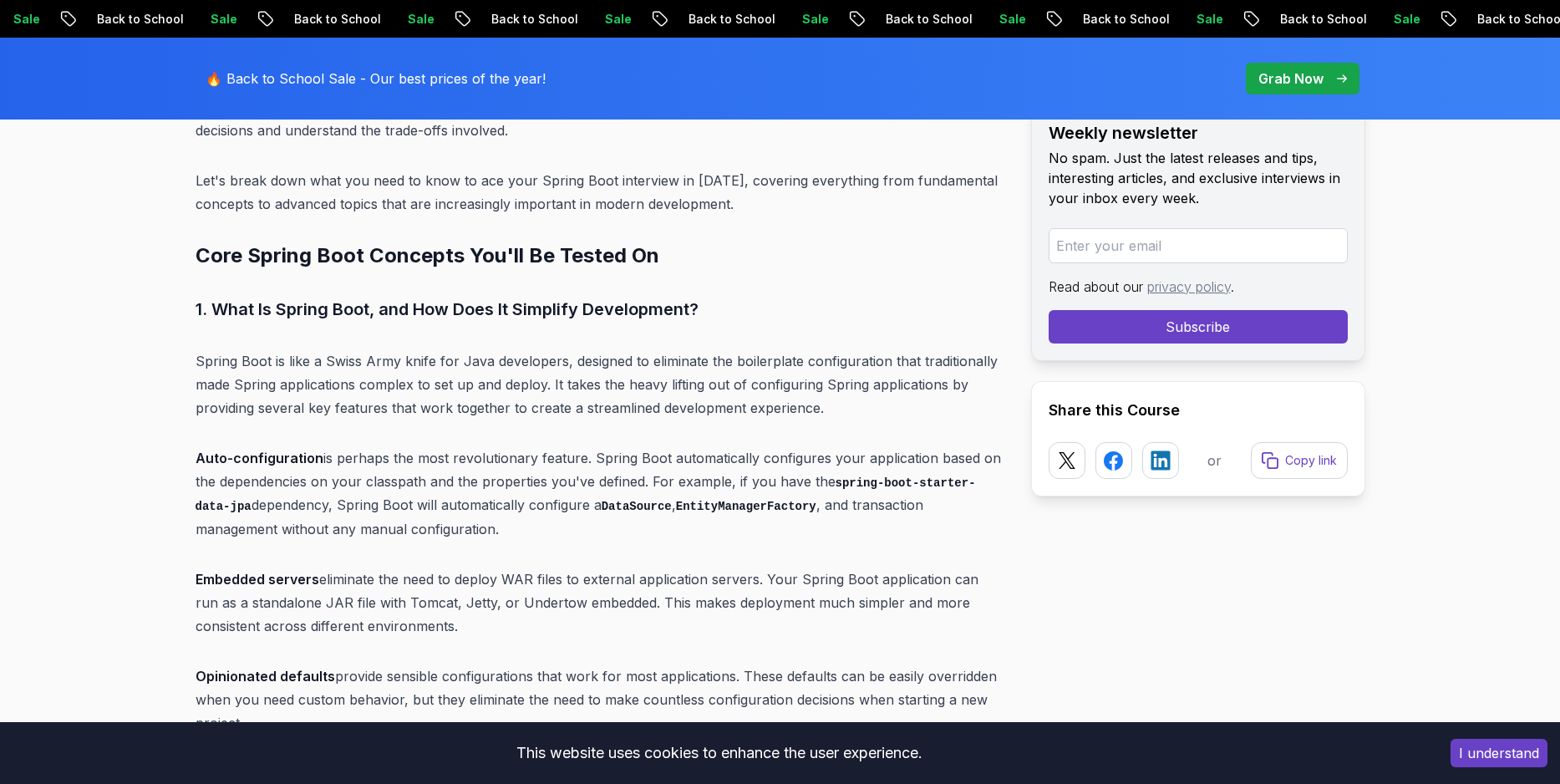
click at [733, 580] on p "Embedded servers eliminate the need to deploy WAR files to external application…" at bounding box center [600, 602] width 809 height 70
click at [738, 590] on p "Embedded servers eliminate the need to deploy WAR files to external application…" at bounding box center [600, 602] width 809 height 70
click at [311, 618] on p "Embedded servers eliminate the need to deploy WAR files to external application…" at bounding box center [600, 602] width 809 height 70
click at [335, 626] on p "Embedded servers eliminate the need to deploy WAR files to external application…" at bounding box center [600, 602] width 809 height 70
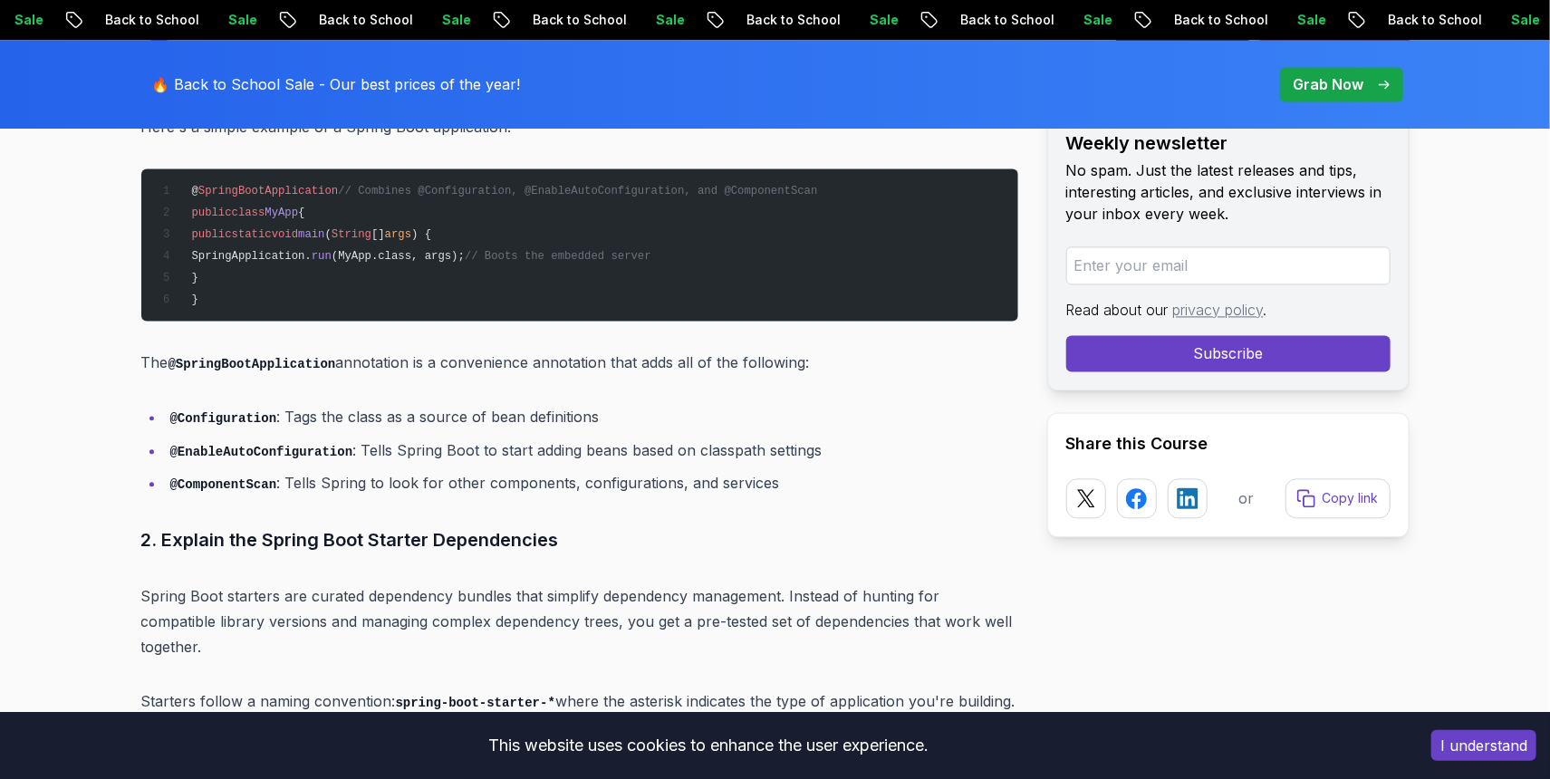
scroll to position [2032, 0]
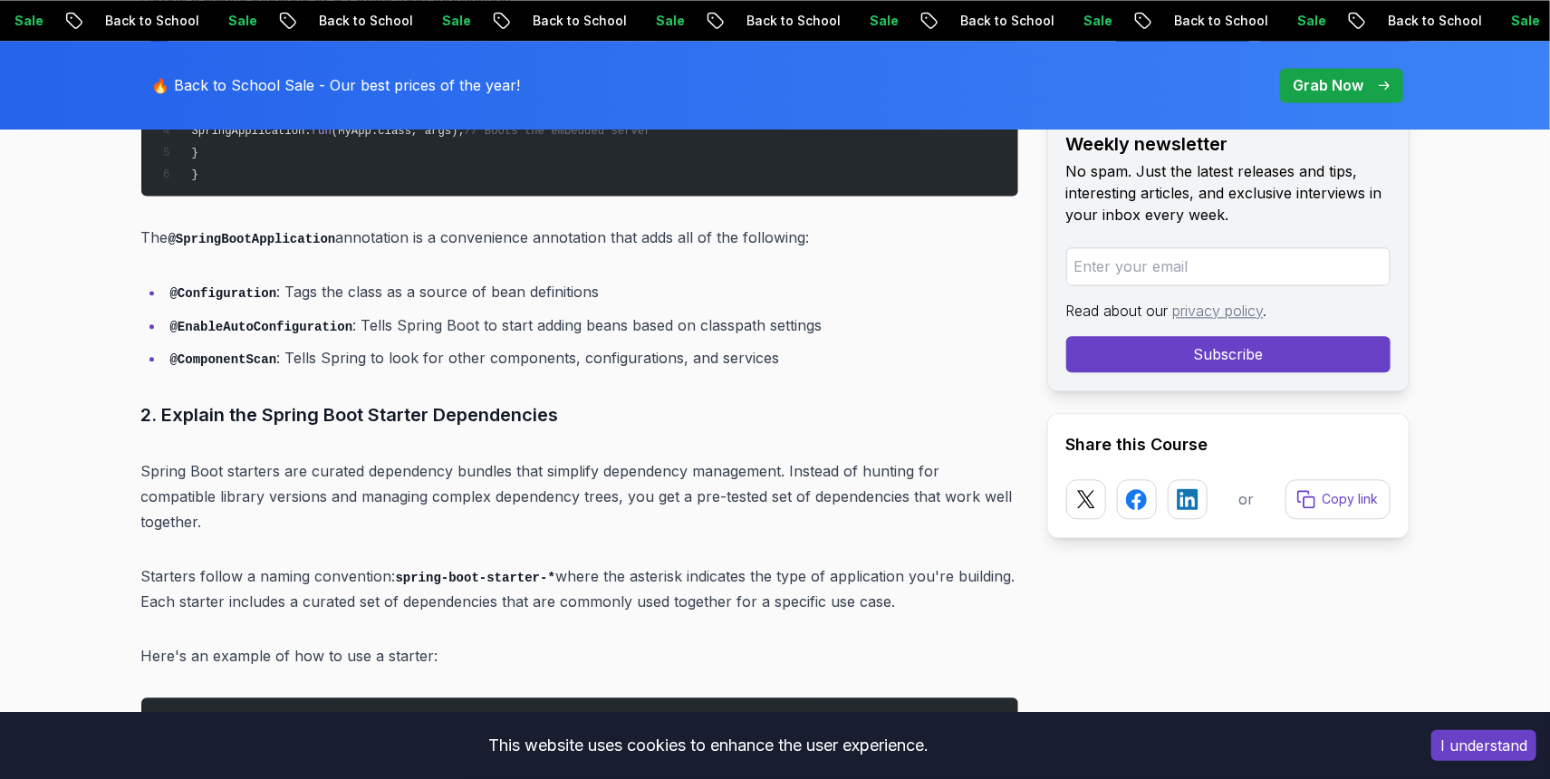
click at [919, 476] on p "Spring Boot starters are curated dependency bundles that simplify dependency ma…" at bounding box center [579, 496] width 877 height 76
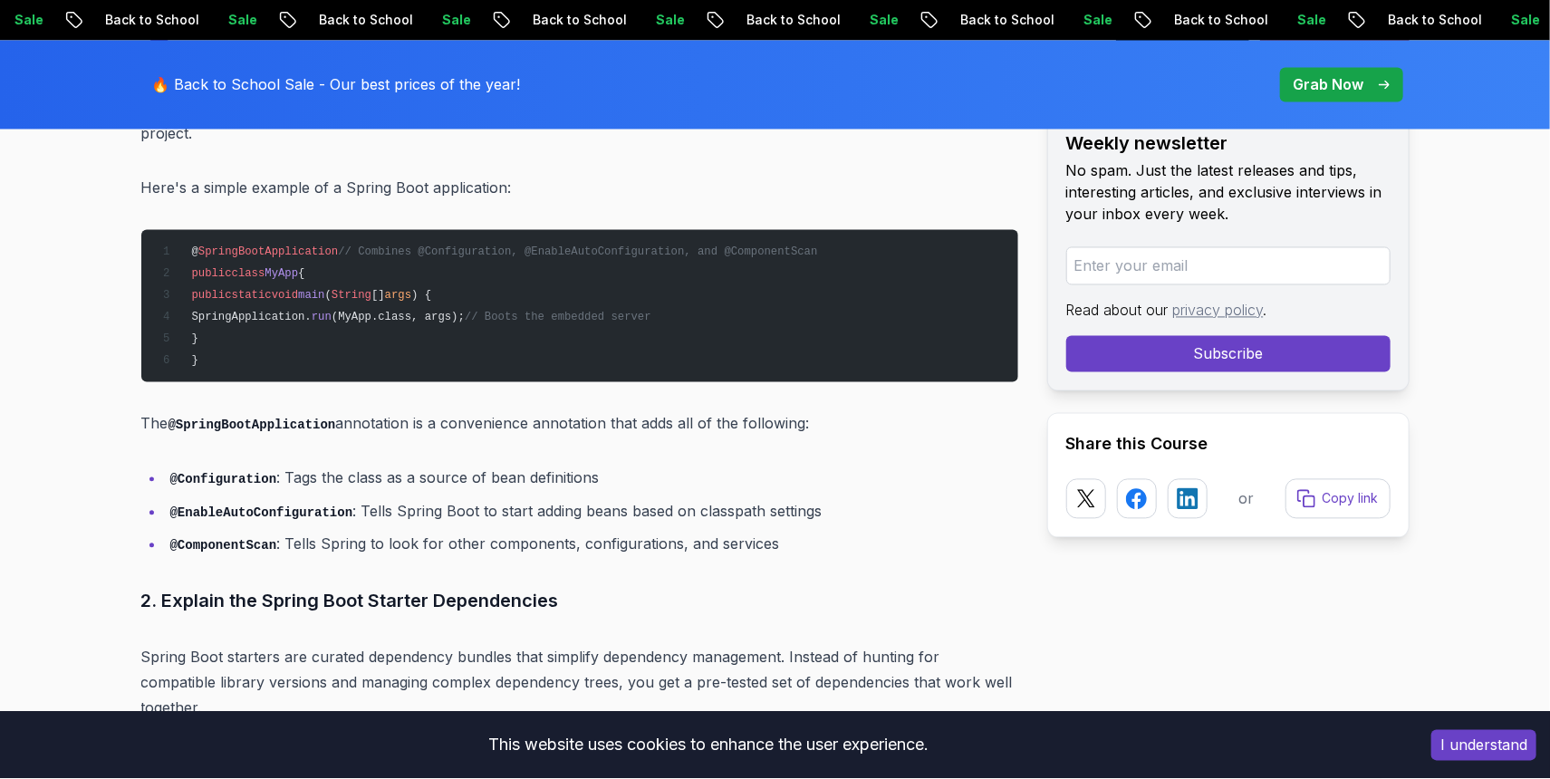
scroll to position [1912, 0]
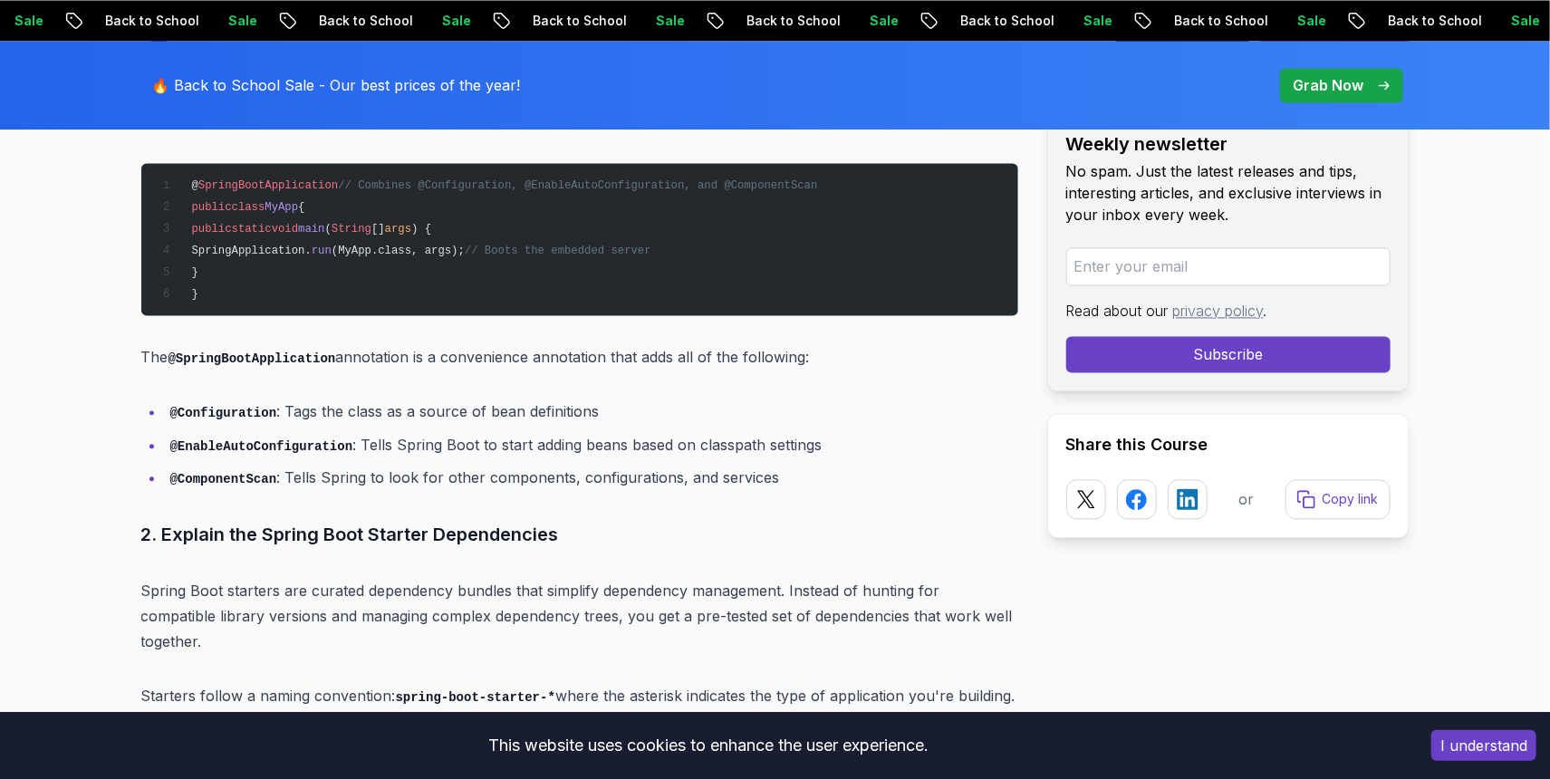
click at [863, 624] on p "Spring Boot starters are curated dependency bundles that simplify dependency ma…" at bounding box center [579, 616] width 877 height 76
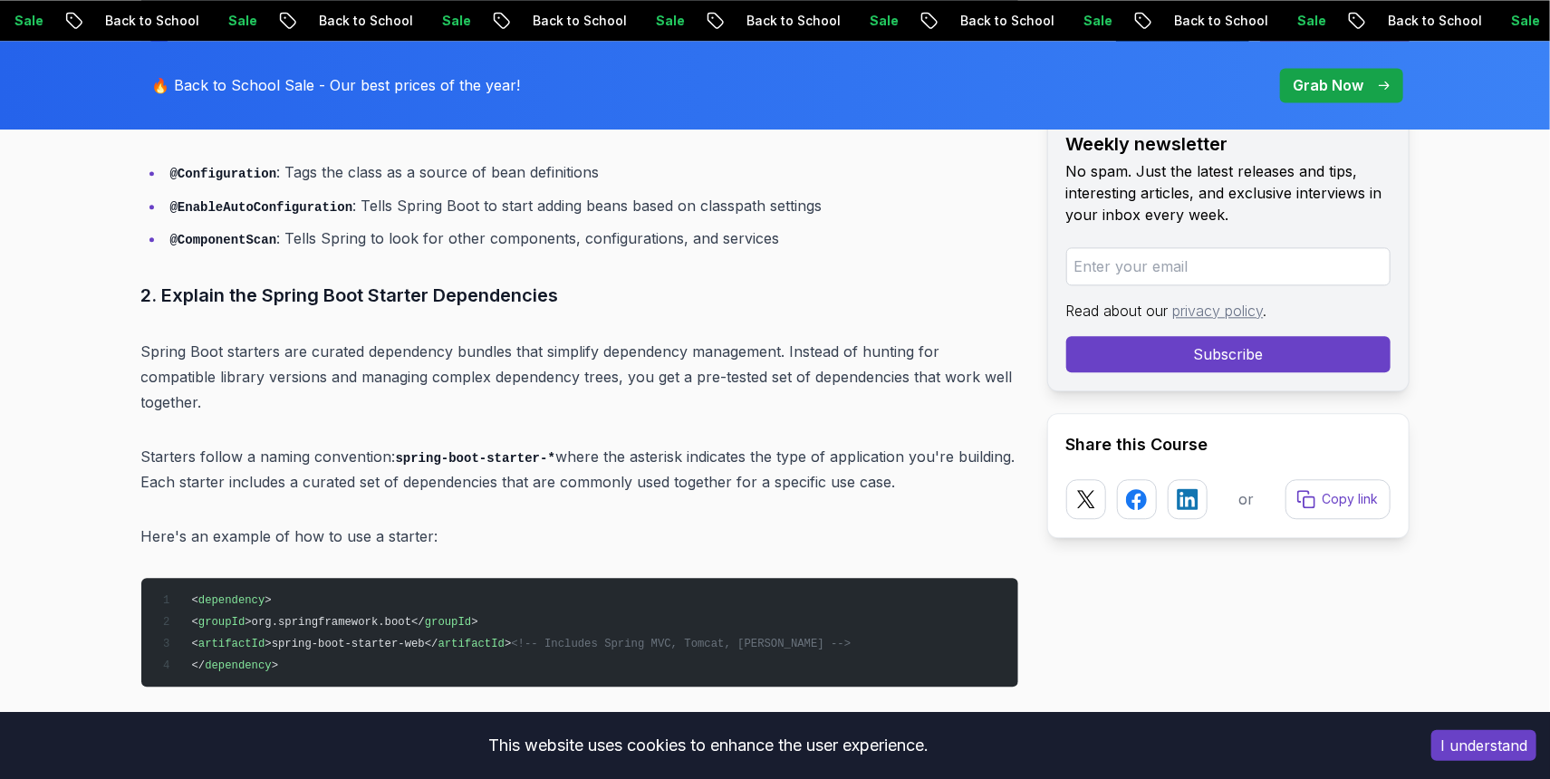
click at [354, 524] on p "Here's an example of how to use a starter:" at bounding box center [579, 536] width 877 height 25
click at [341, 524] on p "Here's an example of how to use a starter:" at bounding box center [579, 536] width 877 height 25
click at [343, 444] on p "Starters follow a naming convention: spring-boot-starter-* where the asterisk i…" at bounding box center [579, 470] width 877 height 52
click at [345, 450] on p "Starters follow a naming convention: spring-boot-starter-* where the asterisk i…" at bounding box center [579, 470] width 877 height 52
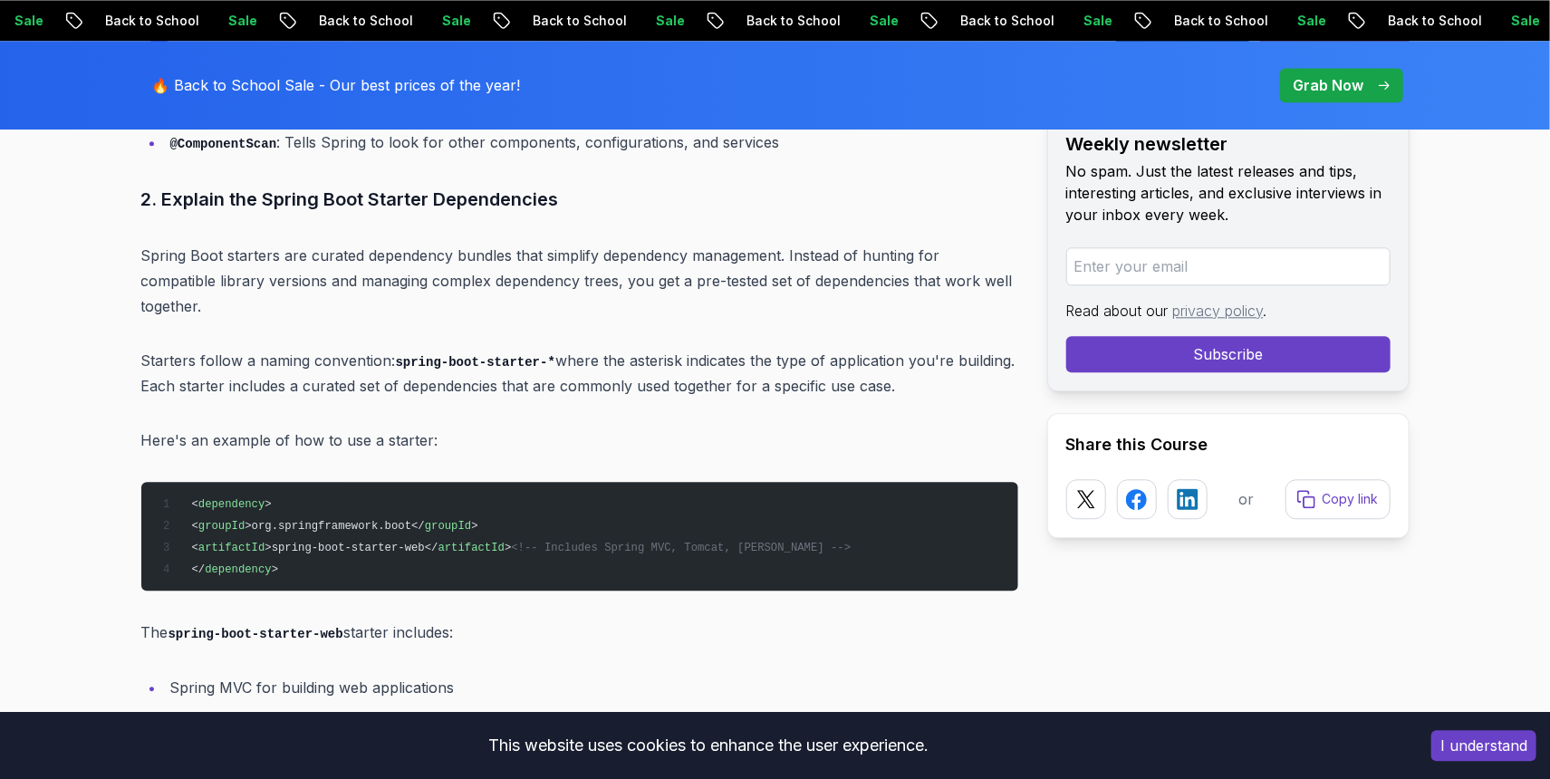
scroll to position [2391, 0]
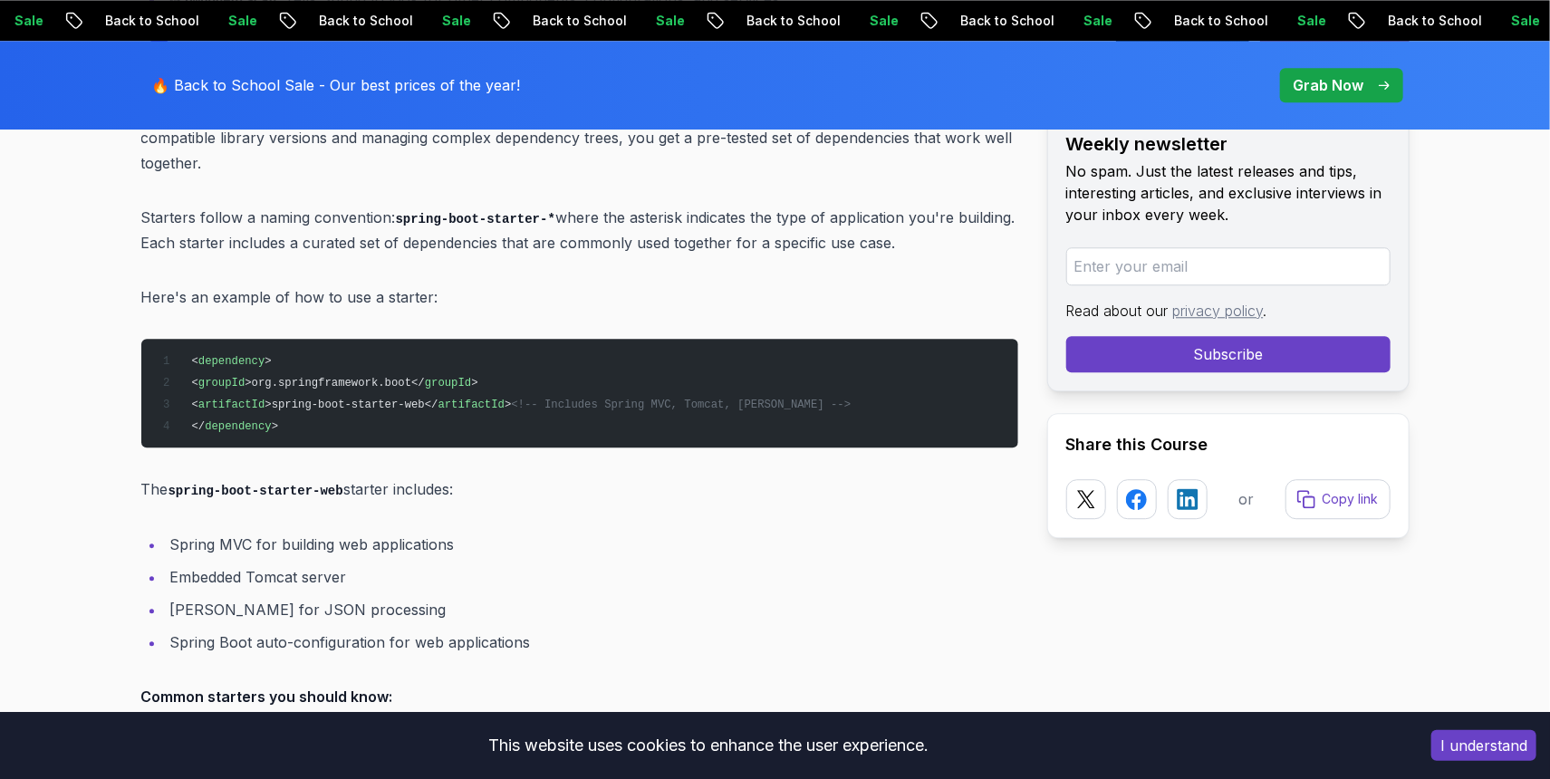
click at [401, 476] on p "The spring-boot-starter-web starter includes:" at bounding box center [579, 489] width 877 height 26
click at [395, 532] on li "Spring MVC for building web applications" at bounding box center [591, 544] width 853 height 25
click at [424, 532] on li "Spring MVC for building web applications" at bounding box center [591, 544] width 853 height 25
click at [323, 564] on li "Embedded Tomcat server" at bounding box center [591, 576] width 853 height 25
click at [342, 597] on li "[PERSON_NAME] for JSON processing" at bounding box center [591, 609] width 853 height 25
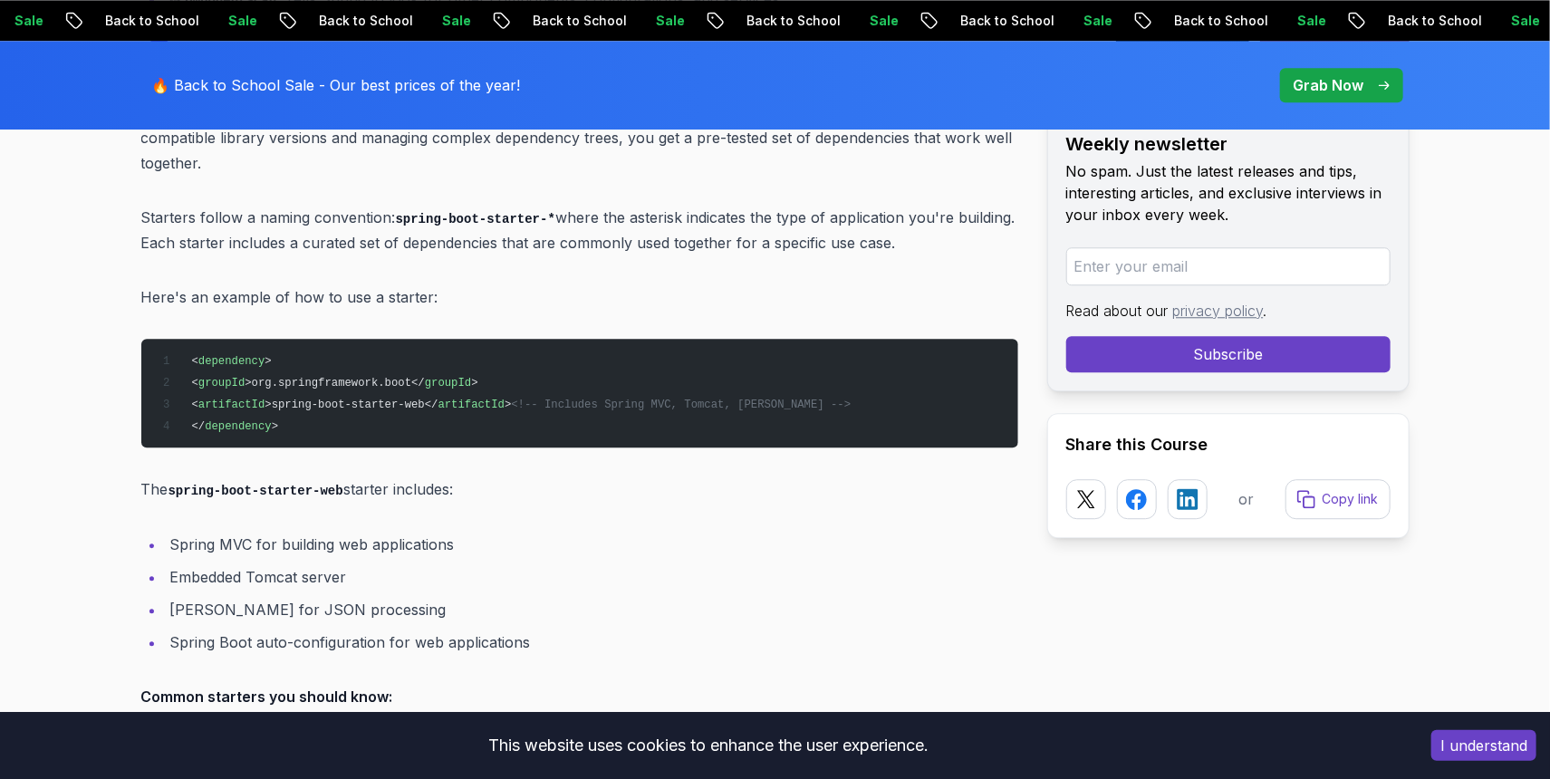
click at [331, 597] on li "[PERSON_NAME] for JSON processing" at bounding box center [591, 609] width 853 height 25
click at [357, 597] on li "[PERSON_NAME] for JSON processing" at bounding box center [591, 609] width 853 height 25
click at [339, 597] on li "[PERSON_NAME] for JSON processing" at bounding box center [591, 609] width 853 height 25
click at [334, 597] on li "[PERSON_NAME] for JSON processing" at bounding box center [591, 609] width 853 height 25
click at [356, 597] on li "[PERSON_NAME] for JSON processing" at bounding box center [591, 609] width 853 height 25
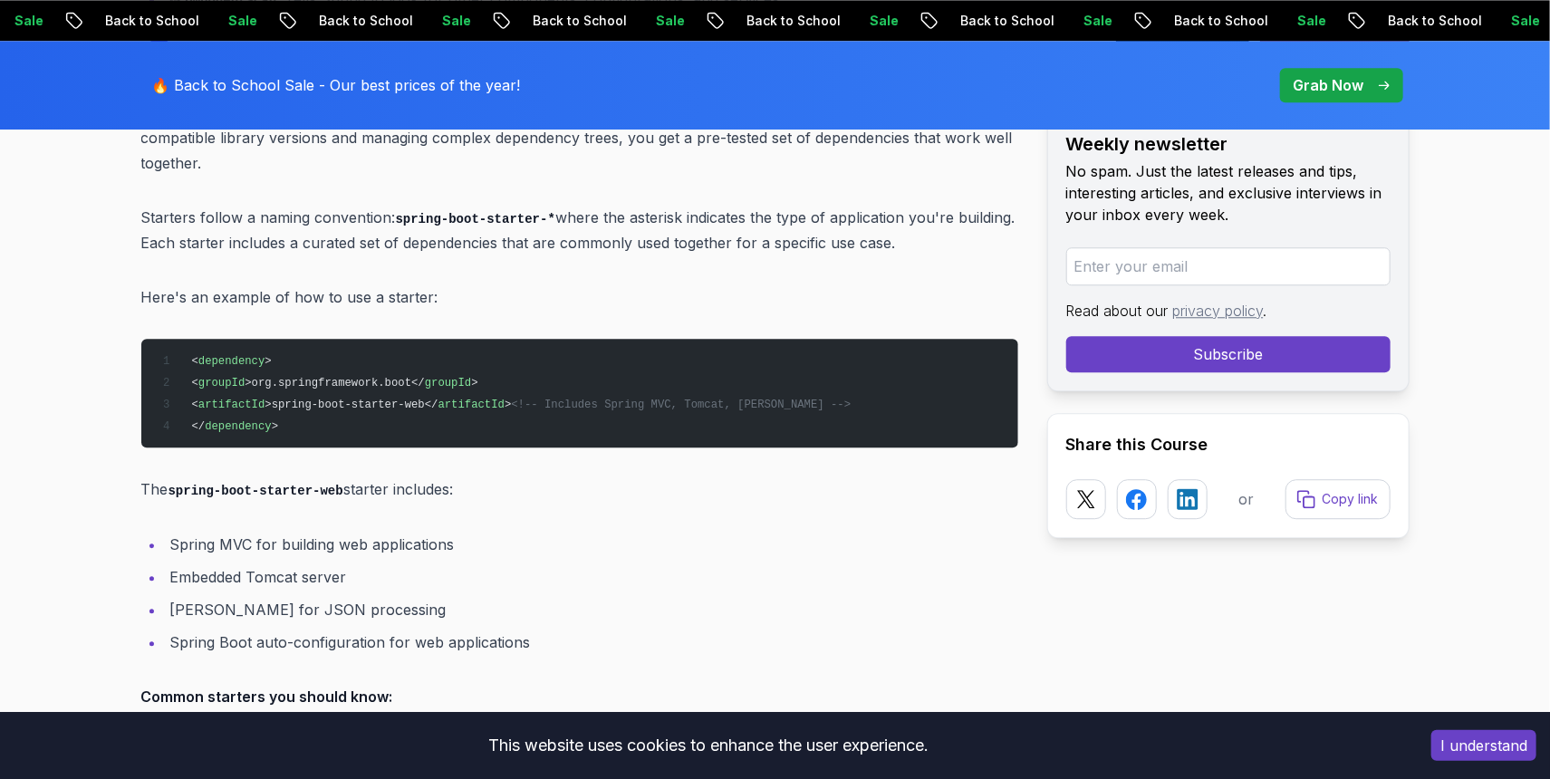
click at [338, 630] on li "Spring Boot auto-configuration for web applications" at bounding box center [591, 642] width 853 height 25
click at [480, 630] on li "Spring Boot auto-configuration for web applications" at bounding box center [591, 642] width 853 height 25
click at [494, 630] on li "Spring Boot auto-configuration for web applications" at bounding box center [591, 642] width 853 height 25
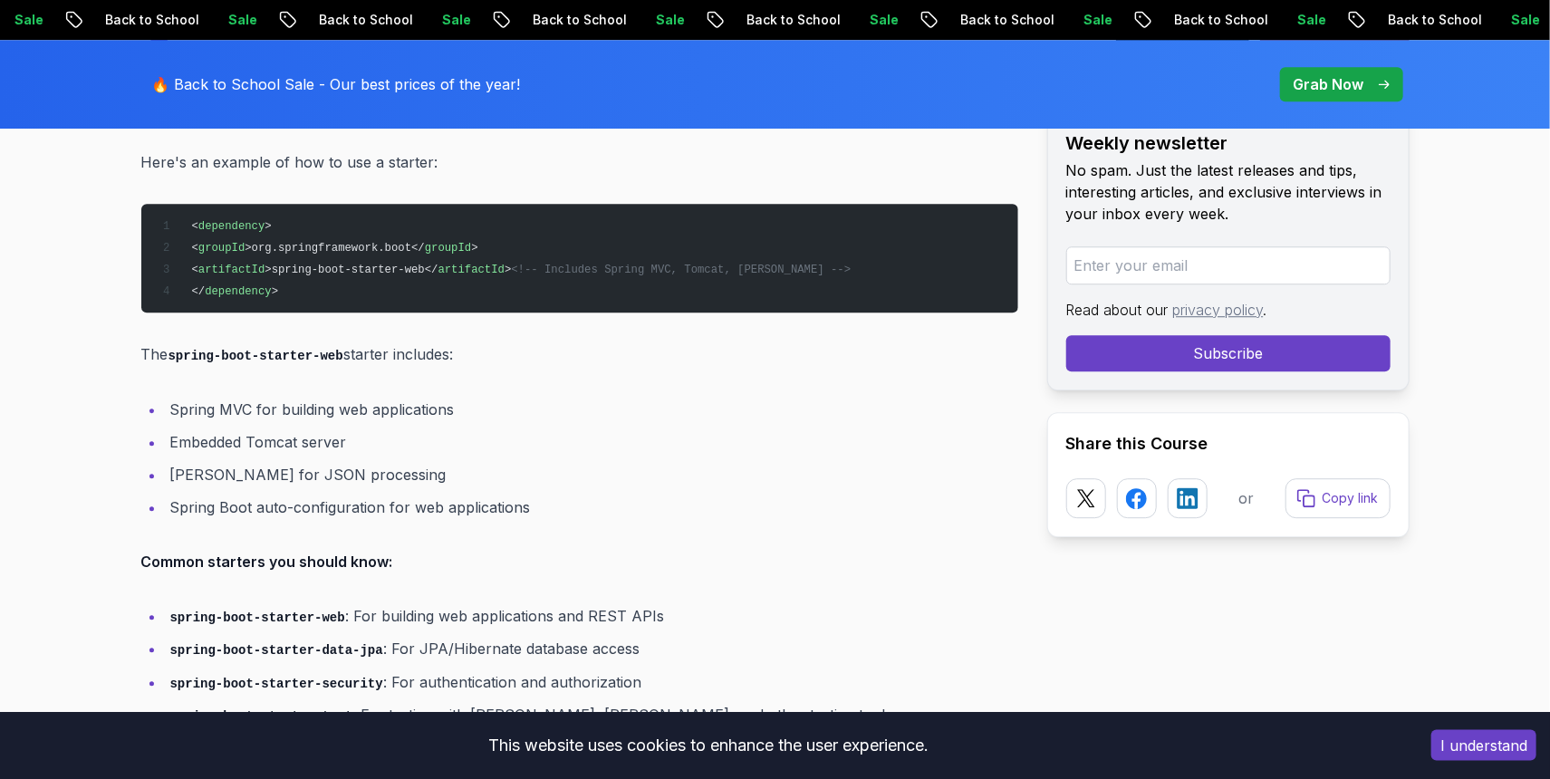
scroll to position [2749, 0]
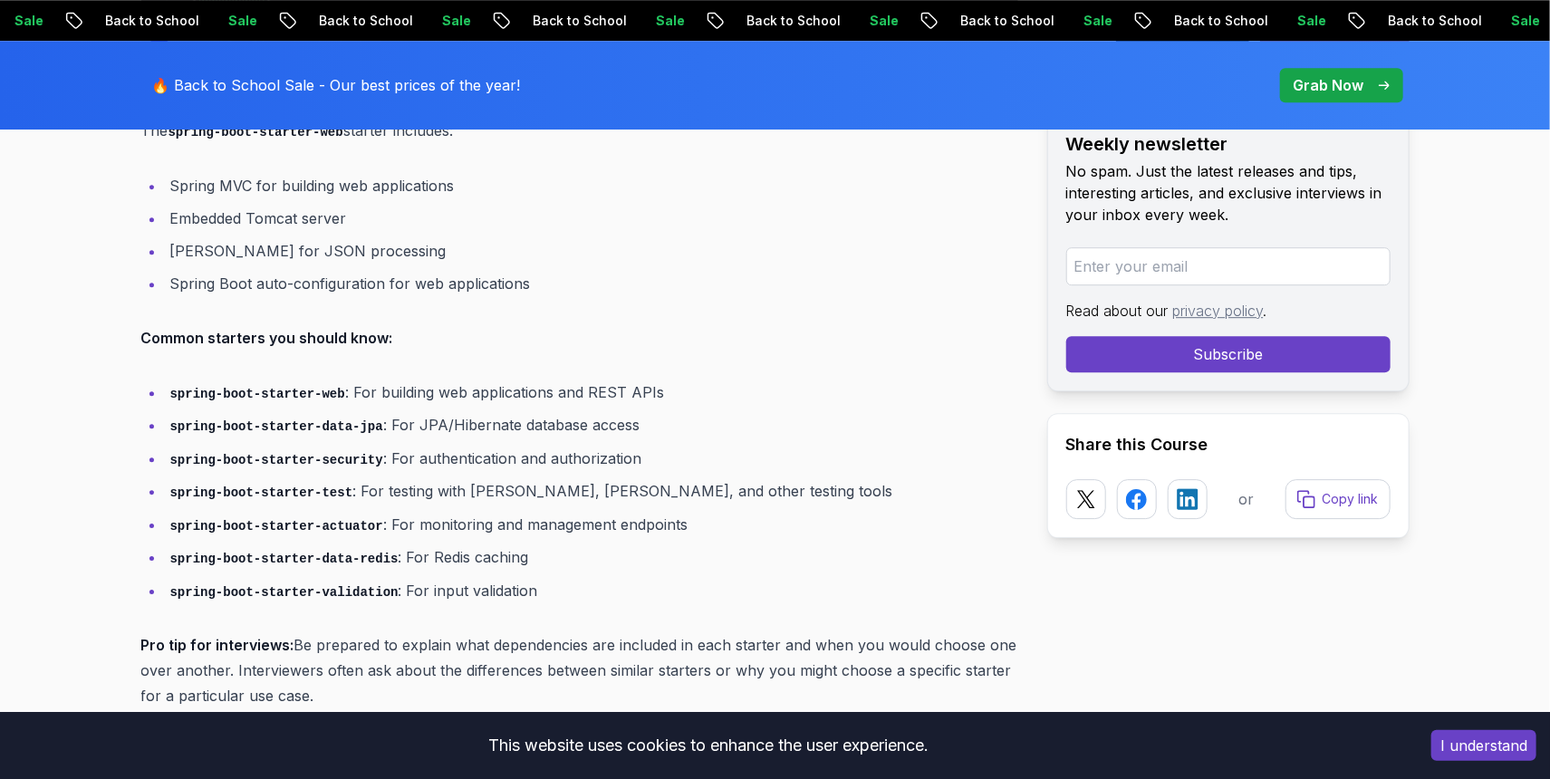
click at [486, 544] on li "spring-boot-starter-data-redis : For Redis caching" at bounding box center [591, 557] width 853 height 26
click at [463, 544] on li "spring-boot-starter-data-redis : For Redis caching" at bounding box center [591, 557] width 853 height 26
click at [501, 544] on li "spring-boot-starter-data-redis : For Redis caching" at bounding box center [591, 557] width 853 height 26
click at [484, 544] on li "spring-boot-starter-data-redis : For Redis caching" at bounding box center [591, 557] width 853 height 26
click at [479, 544] on li "spring-boot-starter-data-redis : For Redis caching" at bounding box center [591, 557] width 853 height 26
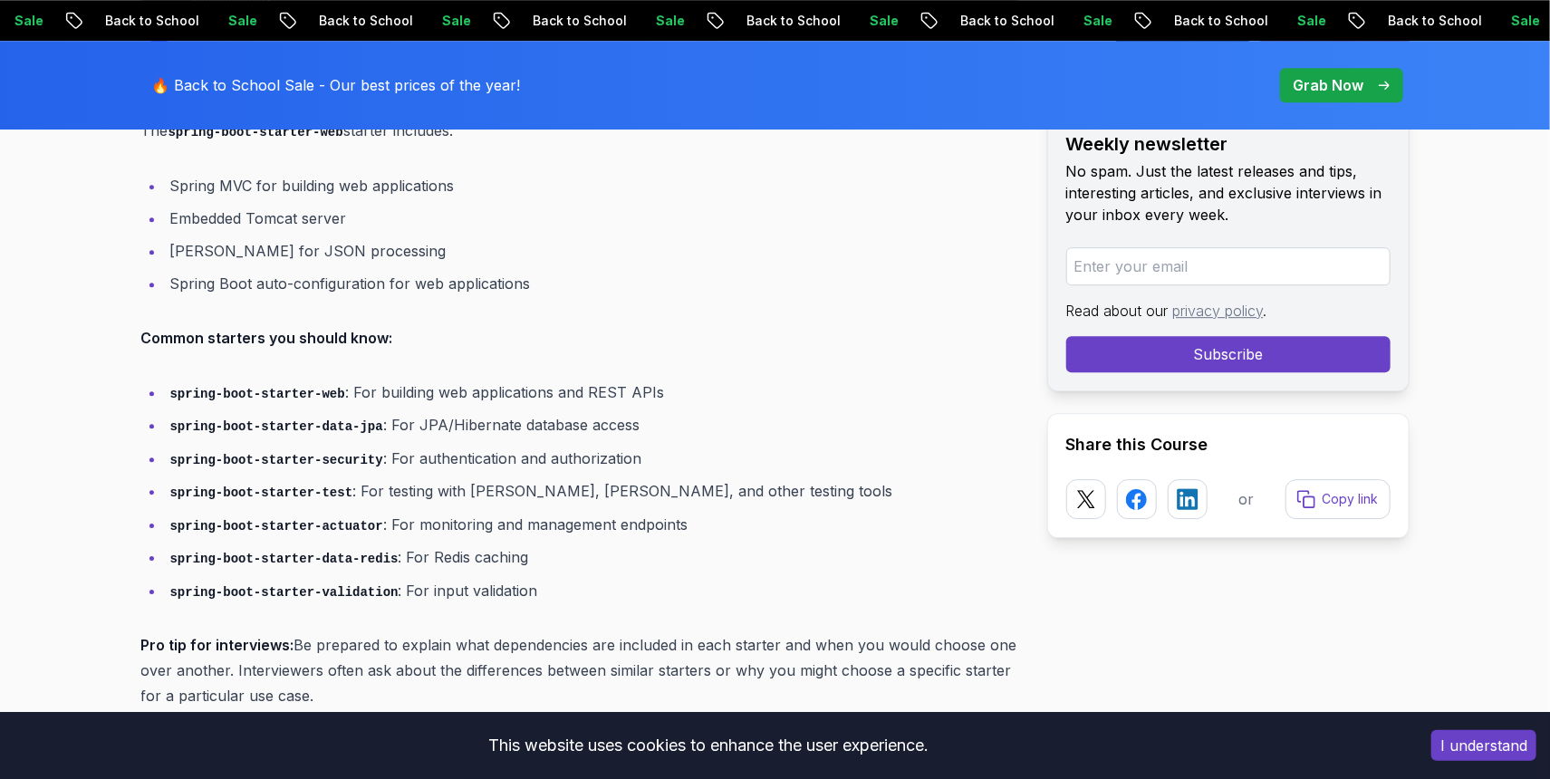
click at [457, 544] on li "spring-boot-starter-data-redis : For Redis caching" at bounding box center [591, 557] width 853 height 26
click at [462, 578] on li "spring-boot-starter-validation : For input validation" at bounding box center [591, 591] width 853 height 26
click at [457, 544] on li "spring-boot-starter-data-redis : For Redis caching" at bounding box center [591, 557] width 853 height 26
click at [444, 578] on li "spring-boot-starter-validation : For input validation" at bounding box center [591, 591] width 853 height 26
click at [446, 544] on li "spring-boot-starter-data-redis : For Redis caching" at bounding box center [591, 557] width 853 height 26
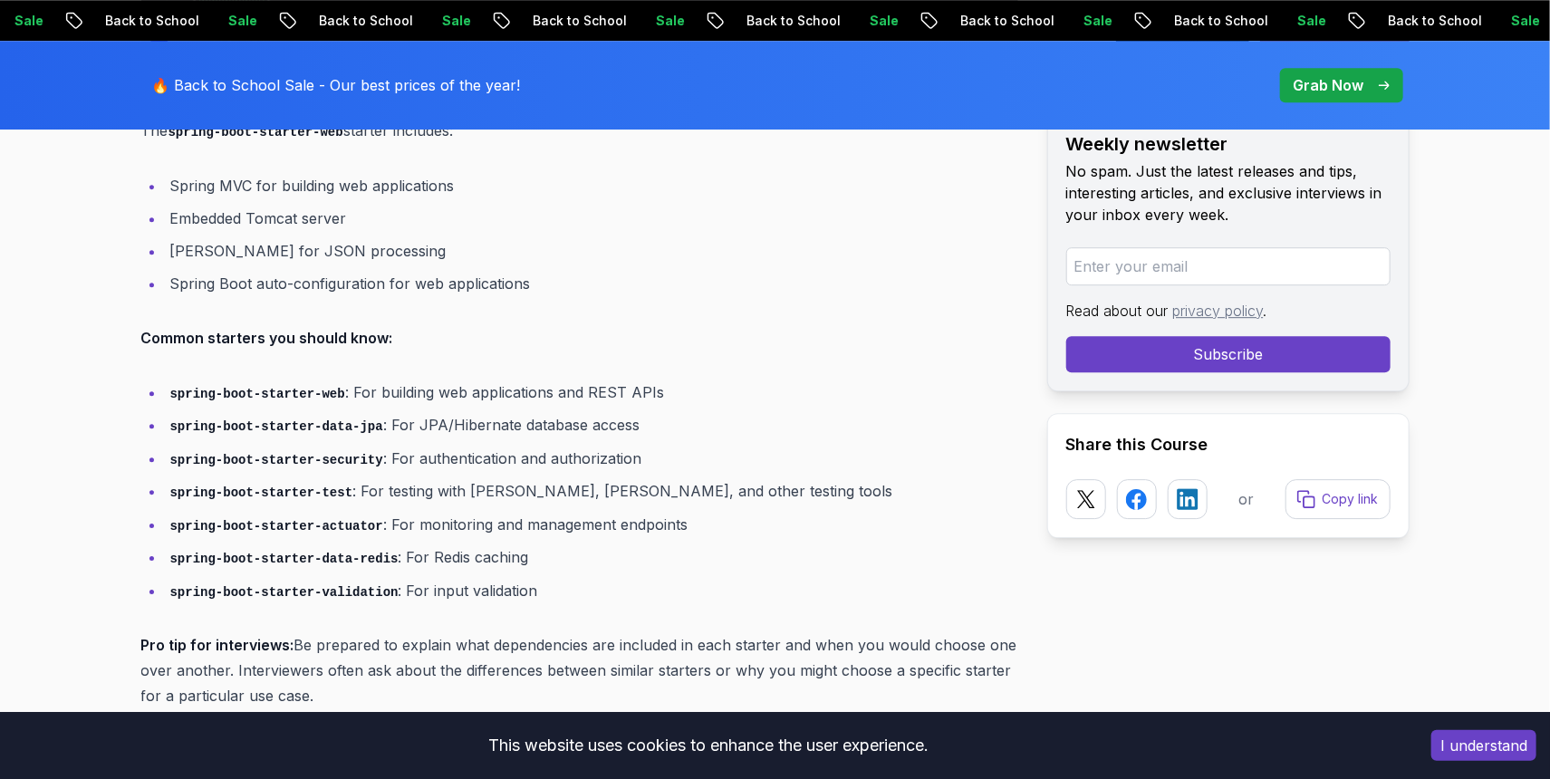
click at [444, 578] on li "spring-boot-starter-validation : For input validation" at bounding box center [591, 591] width 853 height 26
click at [437, 544] on li "spring-boot-starter-data-redis : For Redis caching" at bounding box center [591, 557] width 853 height 26
click at [434, 578] on li "spring-boot-starter-validation : For input validation" at bounding box center [591, 591] width 853 height 26
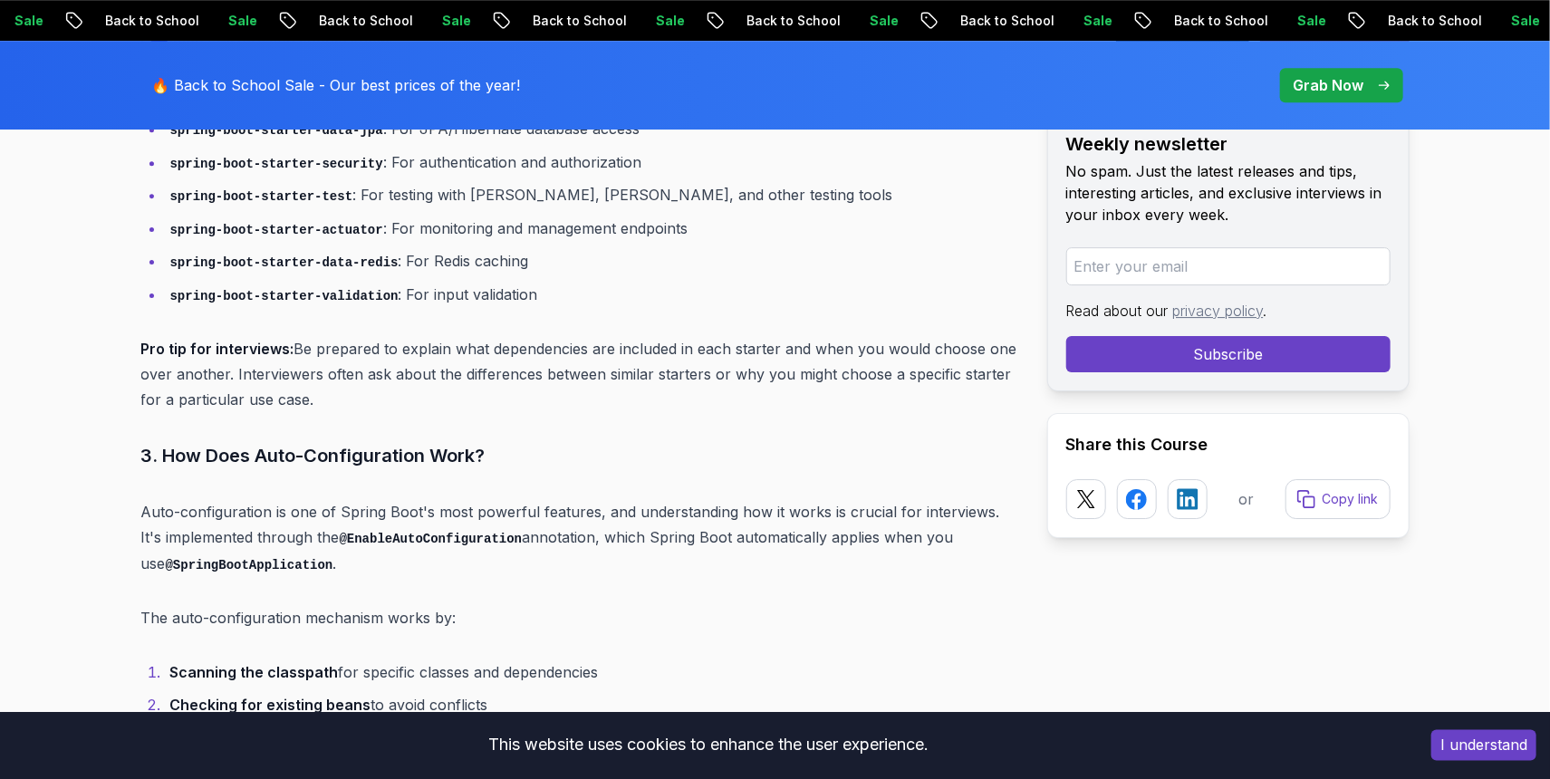
scroll to position [3108, 0]
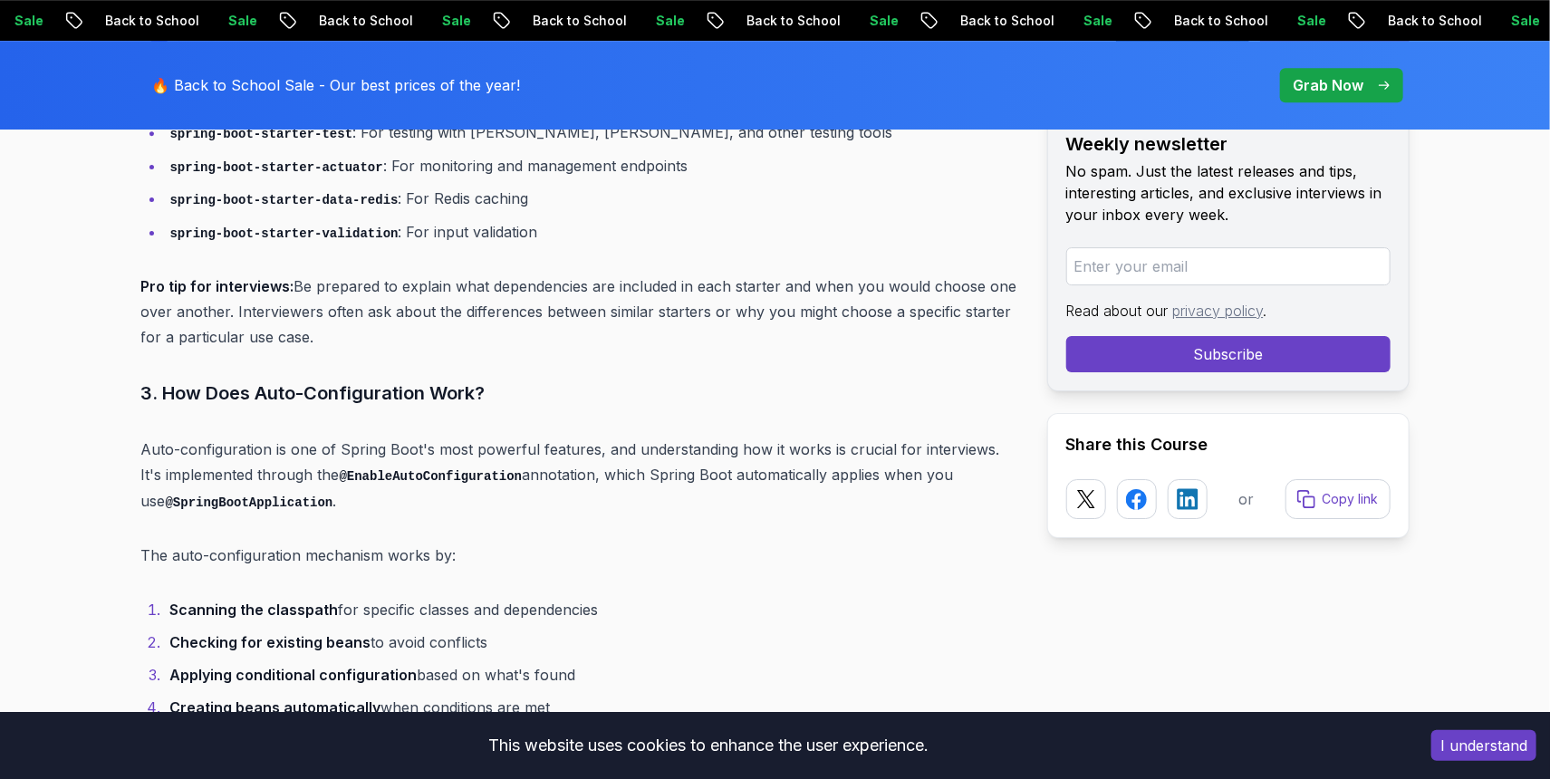
click at [371, 274] on p "Pro tip for interviews: Be prepared to explain what dependencies are included i…" at bounding box center [579, 312] width 877 height 76
click at [394, 294] on p "Pro tip for interviews: Be prepared to explain what dependencies are included i…" at bounding box center [579, 312] width 877 height 76
click at [425, 274] on p "Pro tip for interviews: Be prepared to explain what dependencies are included i…" at bounding box center [579, 312] width 877 height 76
click at [439, 304] on p "Pro tip for interviews: Be prepared to explain what dependencies are included i…" at bounding box center [579, 312] width 877 height 76
click at [437, 274] on p "Pro tip for interviews: Be prepared to explain what dependencies are included i…" at bounding box center [579, 312] width 877 height 76
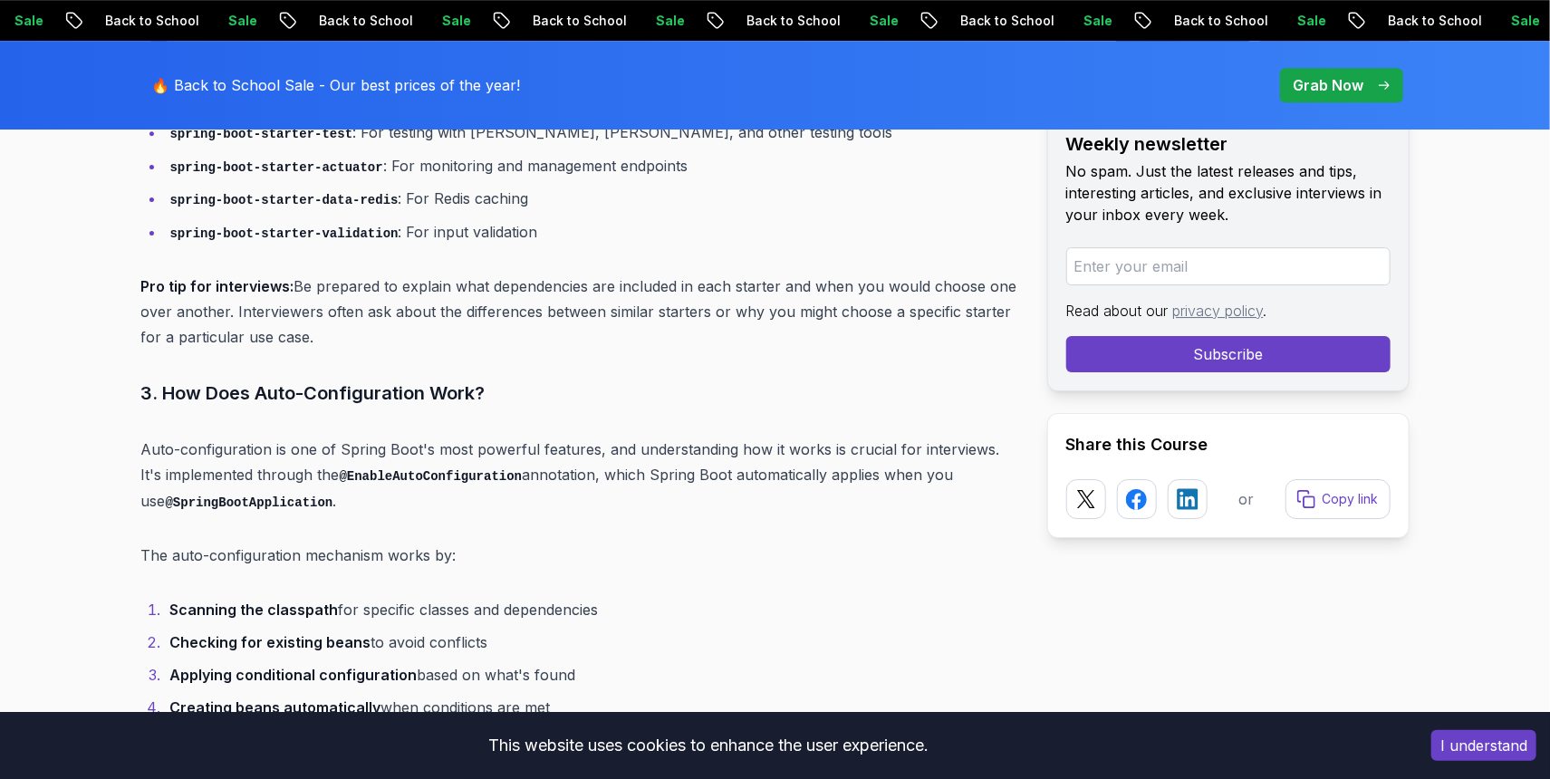
click at [614, 475] on p "Auto-configuration is one of Spring Boot's most powerful features, and understa…" at bounding box center [579, 475] width 877 height 77
click at [626, 457] on p "Auto-configuration is one of Spring Boot's most powerful features, and understa…" at bounding box center [579, 475] width 877 height 77
click at [295, 662] on li "Applying conditional configuration based on what's found" at bounding box center [591, 674] width 853 height 25
click at [321, 633] on strong "Checking for existing beans" at bounding box center [270, 642] width 201 height 18
click at [340, 666] on strong "Applying conditional configuration" at bounding box center [293, 675] width 247 height 18
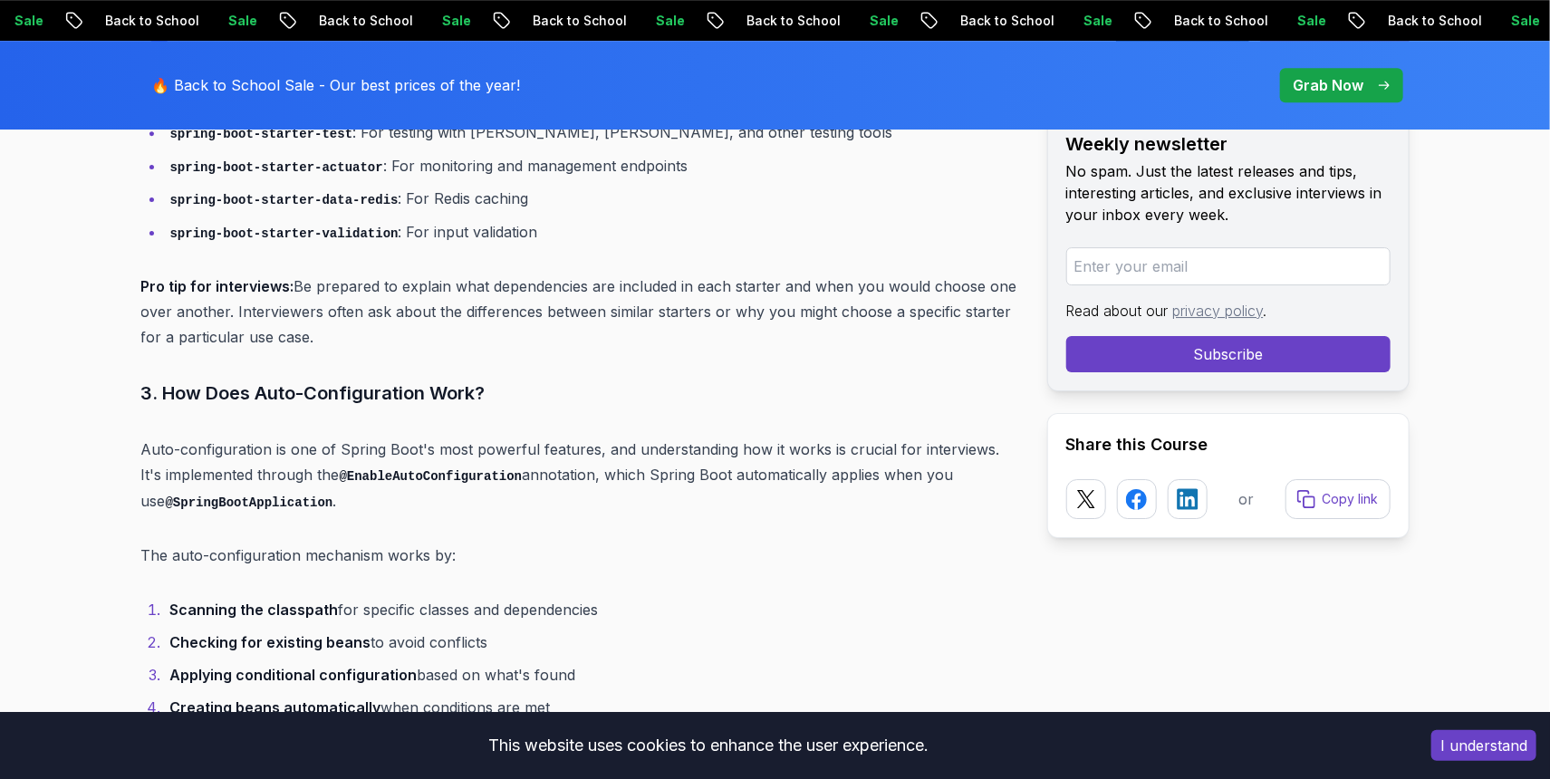
click at [341, 633] on strong "Checking for existing beans" at bounding box center [270, 642] width 201 height 18
click at [345, 666] on strong "Applying conditional configuration" at bounding box center [293, 675] width 247 height 18
click at [345, 633] on strong "Checking for existing beans" at bounding box center [270, 642] width 201 height 18
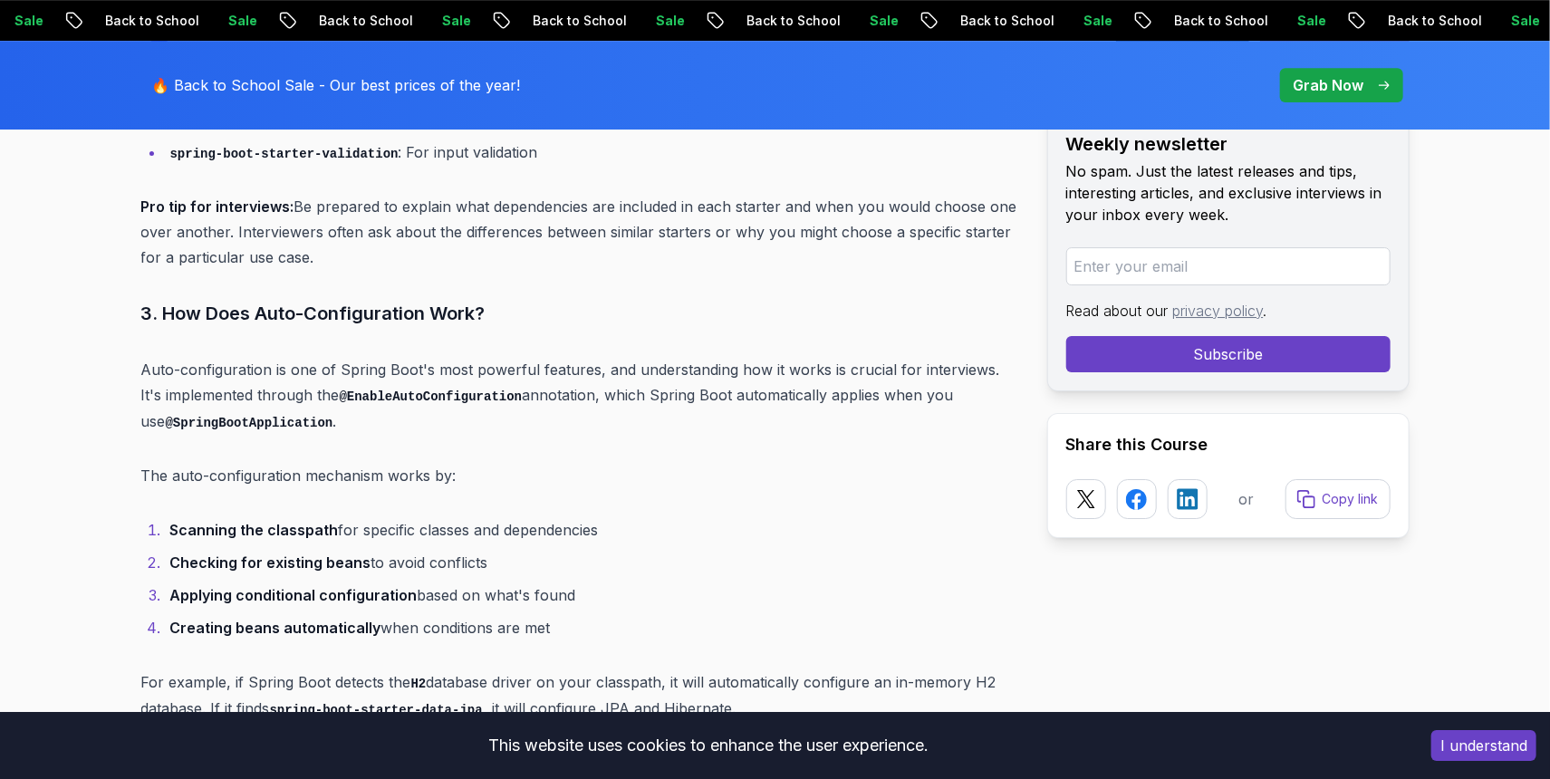
scroll to position [3228, 0]
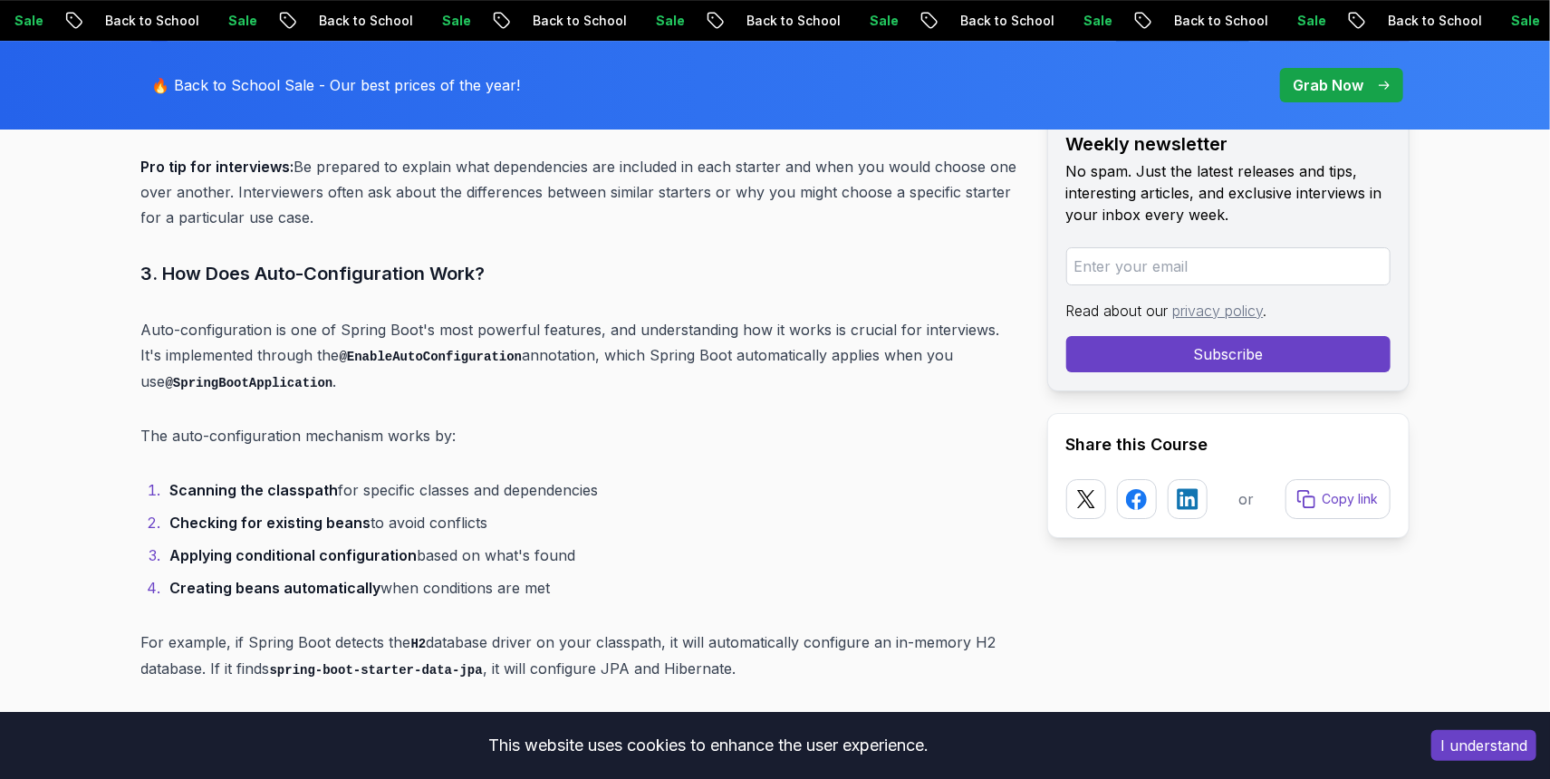
click at [496, 543] on li "Applying conditional configuration based on what's found" at bounding box center [591, 555] width 853 height 25
click at [481, 575] on li "Creating beans automatically when conditions are met" at bounding box center [591, 587] width 853 height 25
click at [483, 543] on li "Applying conditional configuration based on what's found" at bounding box center [591, 555] width 853 height 25
click at [469, 575] on li "Creating beans automatically when conditions are met" at bounding box center [591, 587] width 853 height 25
click at [479, 543] on li "Applying conditional configuration based on what's found" at bounding box center [591, 555] width 853 height 25
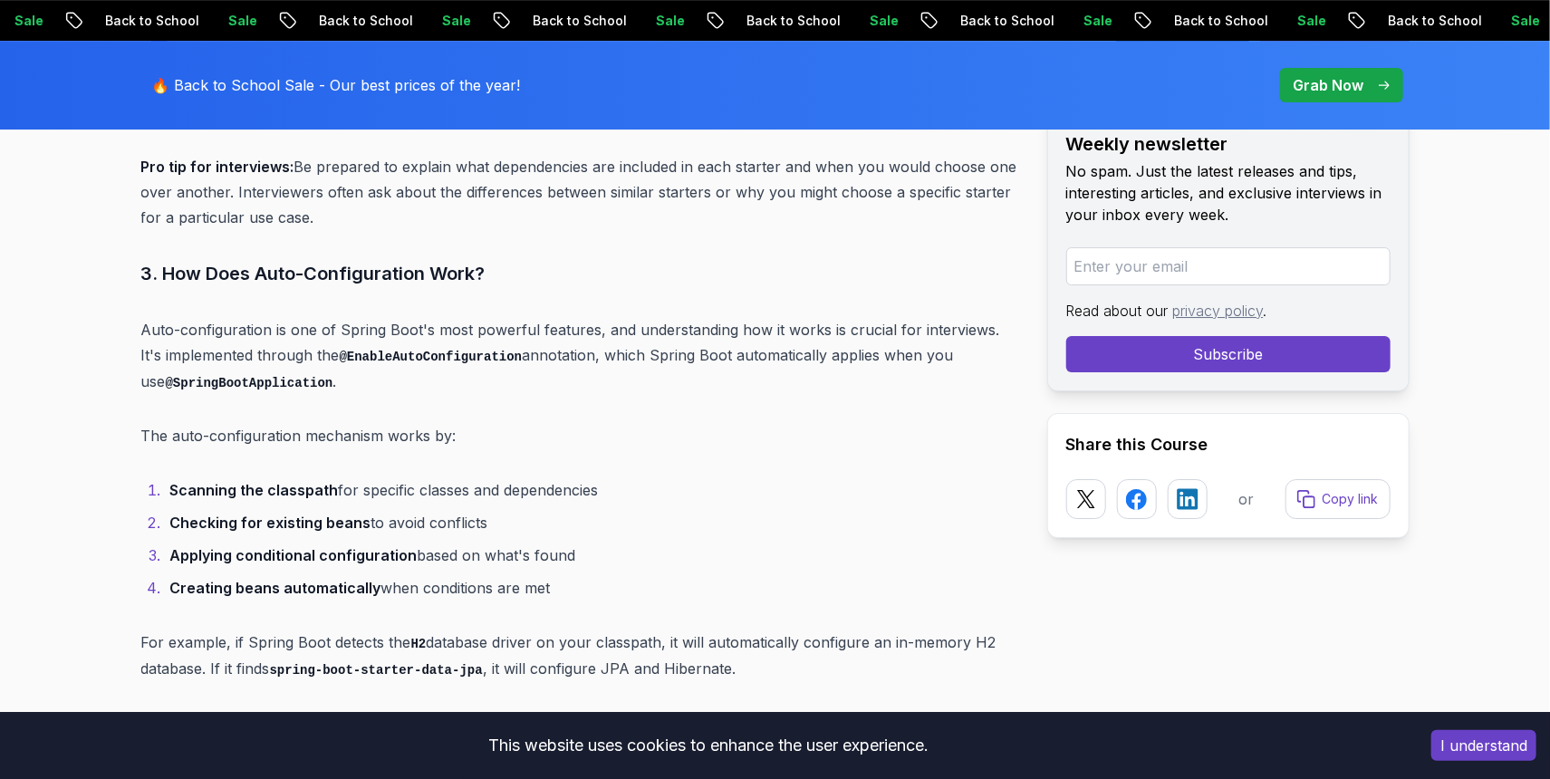
drag, startPoint x: 496, startPoint y: 618, endPoint x: 534, endPoint y: 617, distance: 37.2
click at [496, 630] on p "For example, if Spring Boot detects the H2 database driver on your classpath, i…" at bounding box center [579, 656] width 877 height 52
click at [544, 630] on p "For example, if Spring Boot detects the H2 database driver on your classpath, i…" at bounding box center [579, 656] width 877 height 52
click at [547, 647] on p "For example, if Spring Boot detects the H2 database driver on your classpath, i…" at bounding box center [579, 656] width 877 height 52
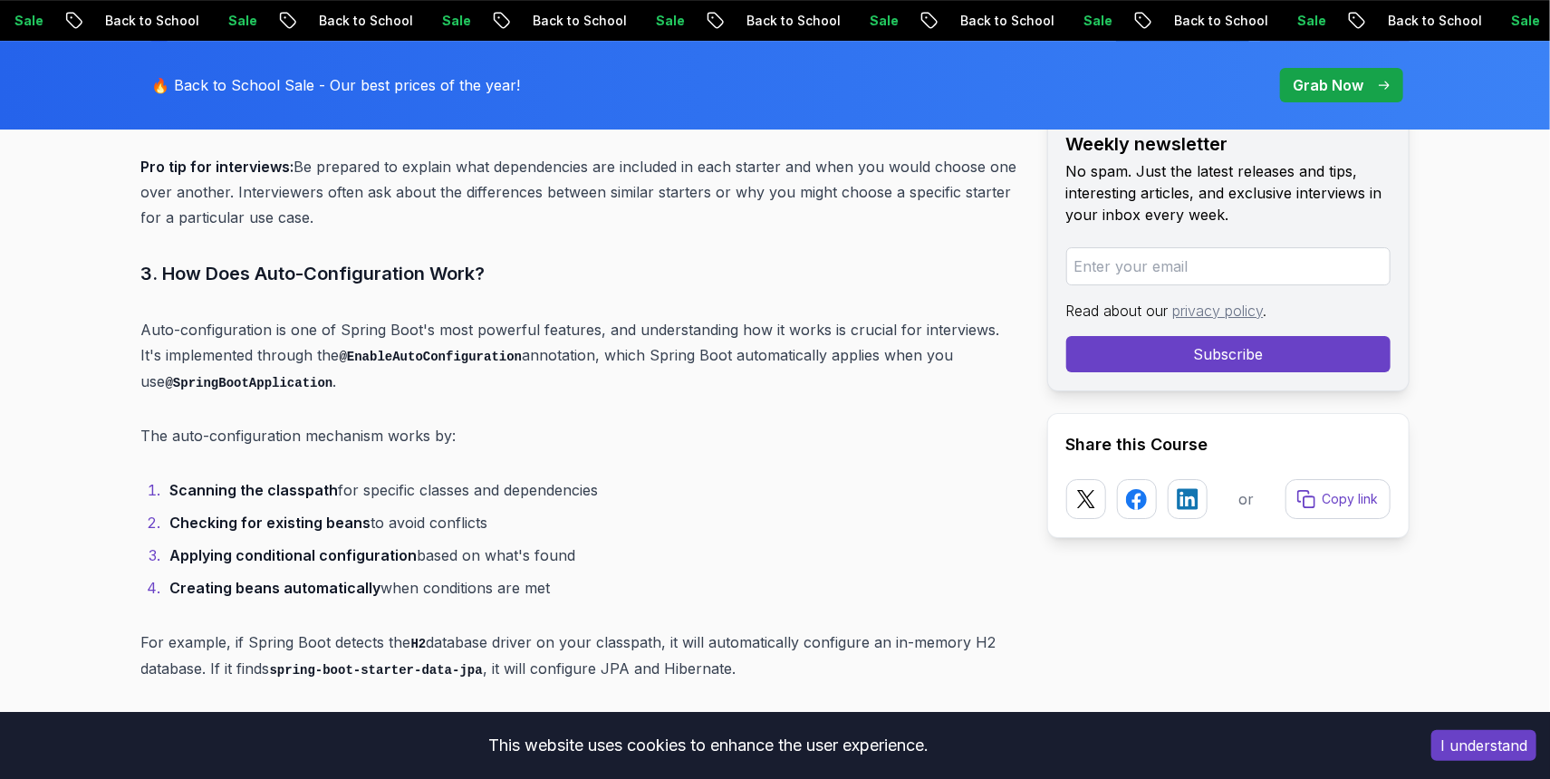
click at [549, 630] on p "For example, if Spring Boot detects the H2 database driver on your classpath, i…" at bounding box center [579, 656] width 877 height 52
click at [548, 642] on p "For example, if Spring Boot detects the H2 database driver on your classpath, i…" at bounding box center [579, 656] width 877 height 52
click at [548, 630] on p "For example, if Spring Boot detects the H2 database driver on your classpath, i…" at bounding box center [579, 656] width 877 height 52
click at [544, 638] on p "For example, if Spring Boot detects the H2 database driver on your classpath, i…" at bounding box center [579, 656] width 877 height 52
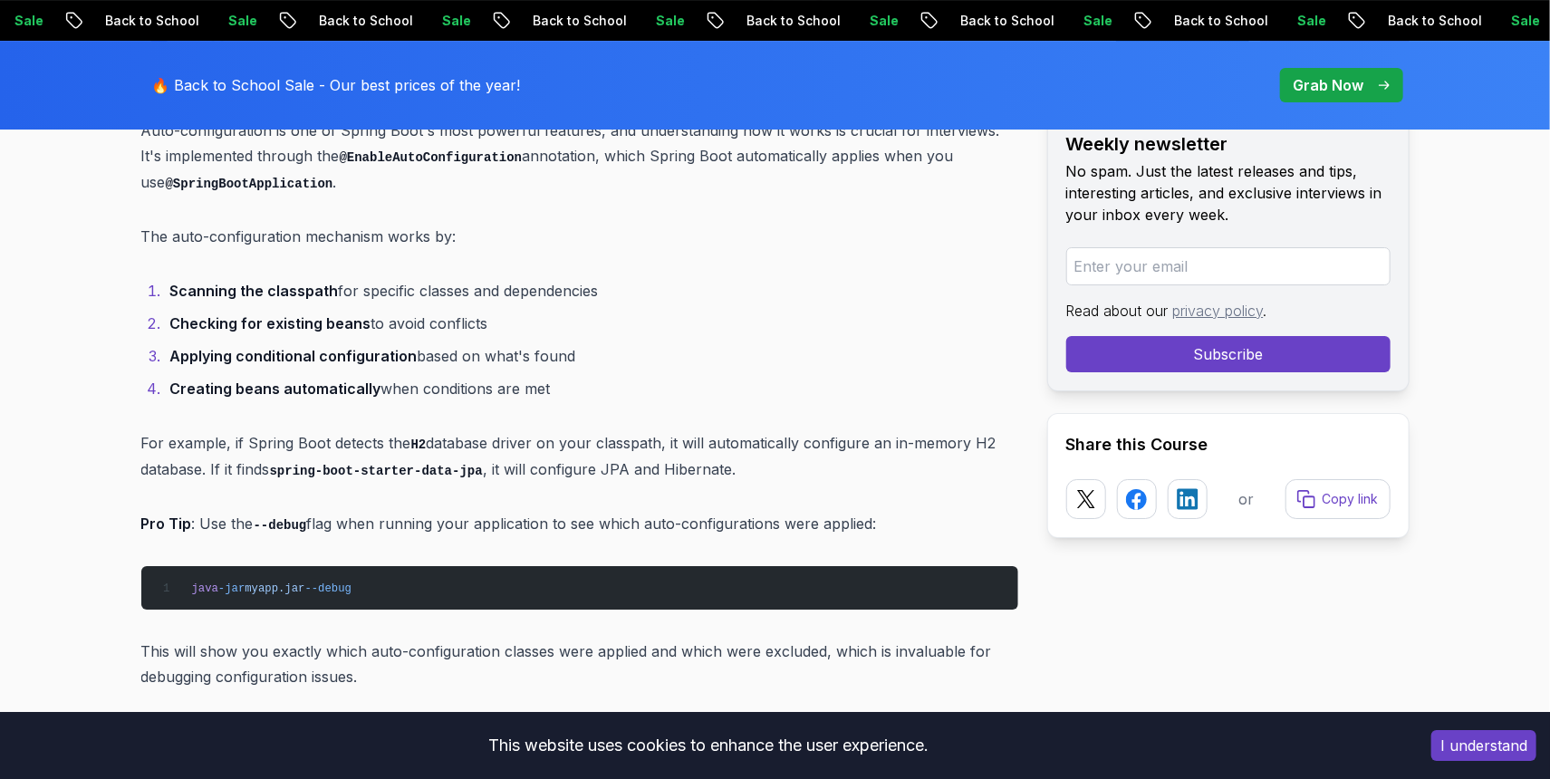
scroll to position [3467, 0]
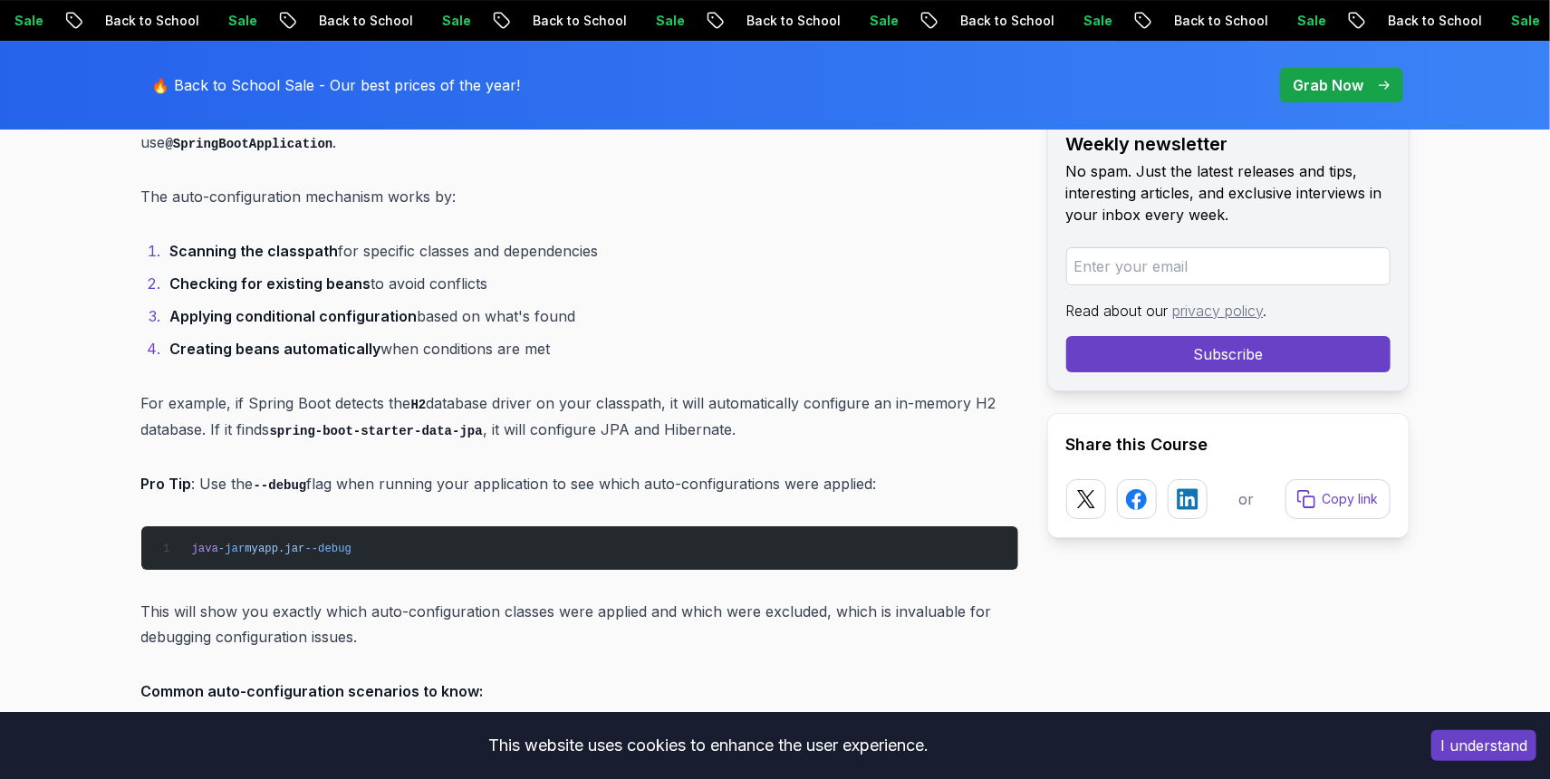
click at [321, 471] on p "Pro Tip : Use the --debug flag when running your application to see which auto-…" at bounding box center [579, 484] width 877 height 26
click at [438, 471] on p "Pro Tip : Use the --debug flag when running your application to see which auto-…" at bounding box center [579, 484] width 877 height 26
click at [288, 599] on p "This will show you exactly which auto-configuration classes were applied and wh…" at bounding box center [579, 624] width 877 height 51
click at [300, 613] on p "This will show you exactly which auto-configuration classes were applied and wh…" at bounding box center [579, 624] width 877 height 51
click at [582, 599] on p "This will show you exactly which auto-configuration classes were applied and wh…" at bounding box center [579, 624] width 877 height 51
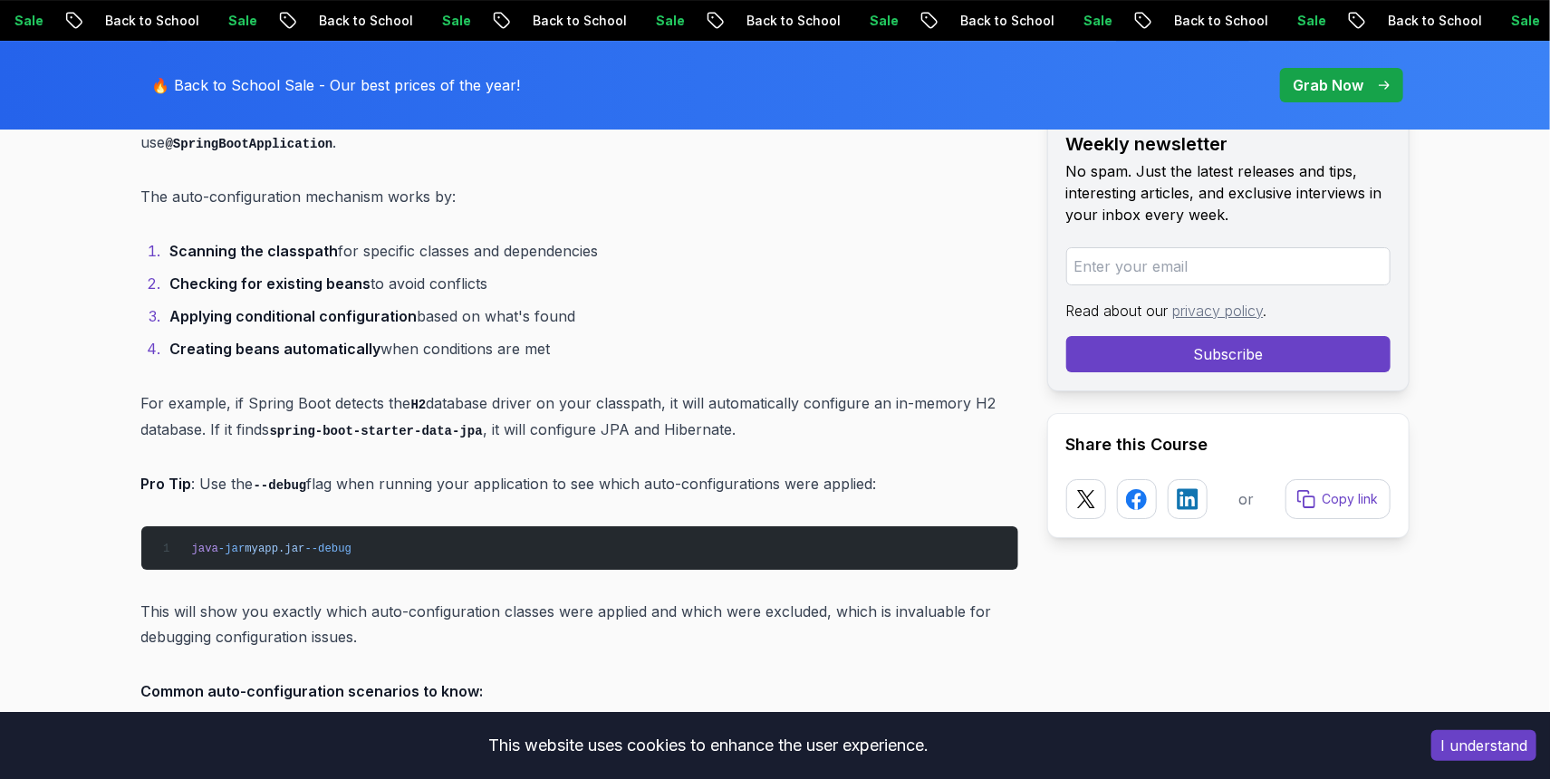
click at [718, 599] on p "This will show you exactly which auto-configuration classes were applied and wh…" at bounding box center [579, 624] width 877 height 51
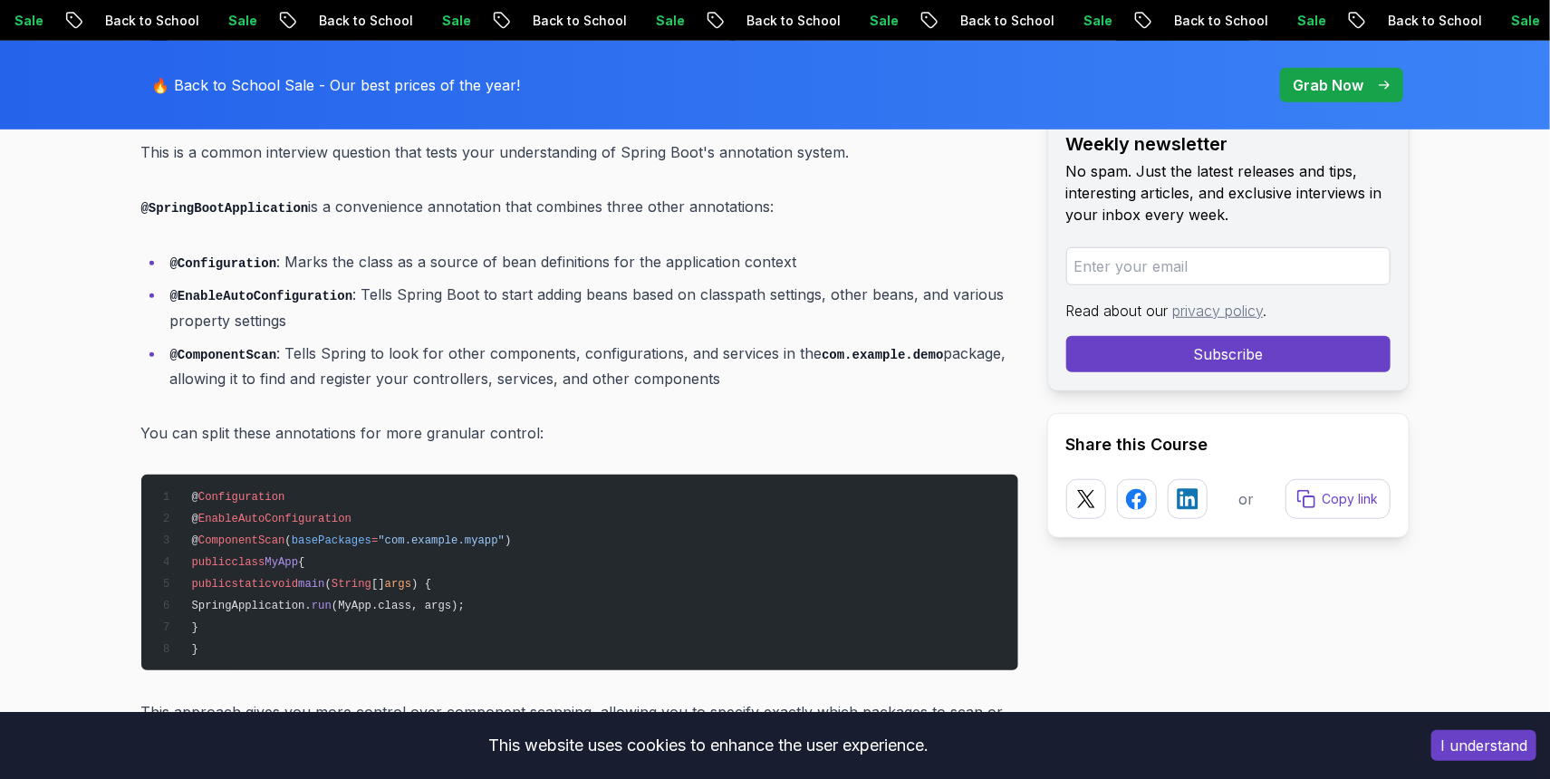
scroll to position [4065, 0]
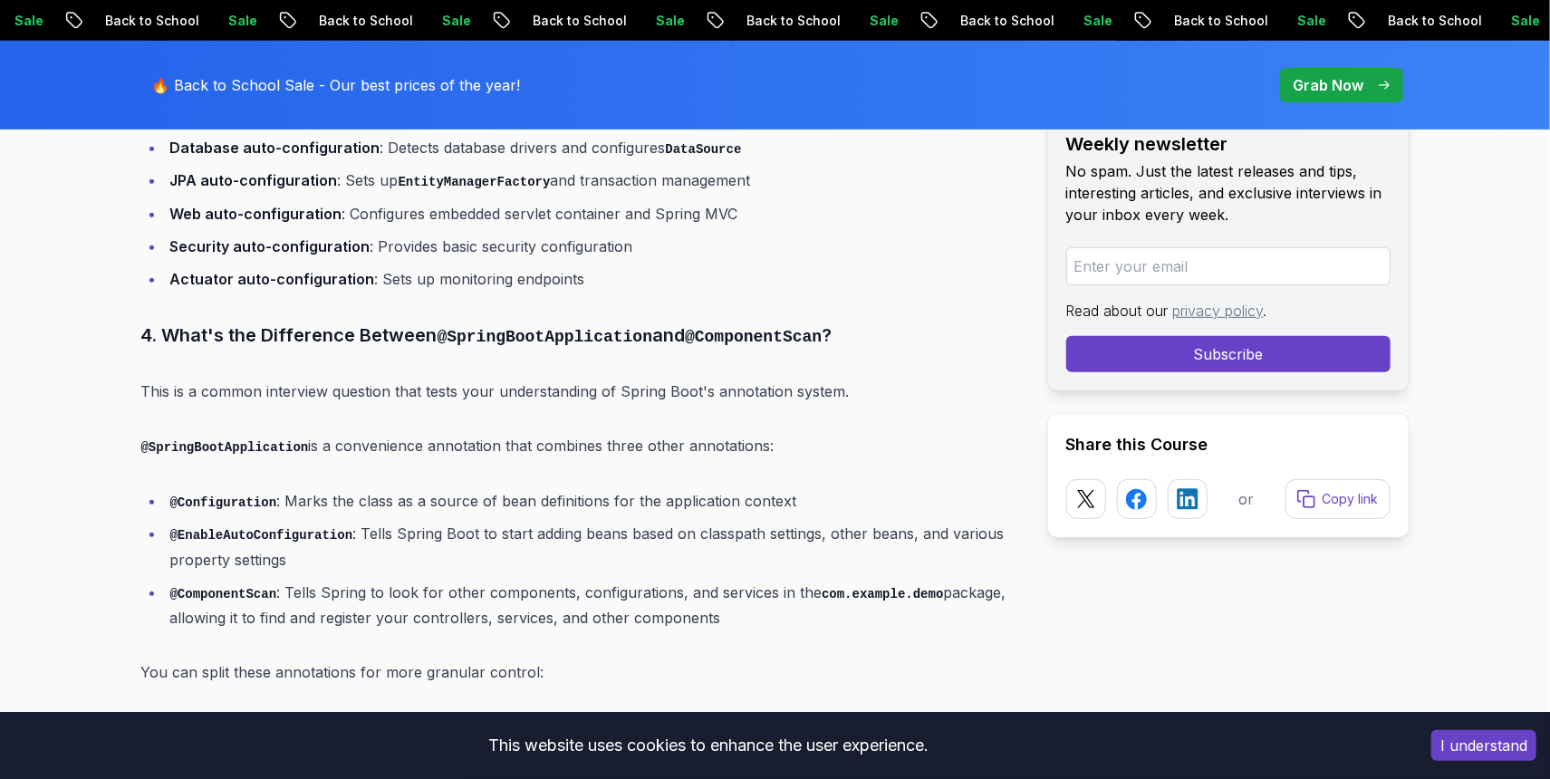
click at [525, 379] on p "This is a common interview question that tests your understanding of Spring Boo…" at bounding box center [579, 391] width 877 height 25
click at [419, 379] on p "This is a common interview question that tests your understanding of Spring Boo…" at bounding box center [579, 391] width 877 height 25
click at [420, 379] on p "This is a common interview question that tests your understanding of Spring Boo…" at bounding box center [579, 391] width 877 height 25
click at [457, 433] on p "@SpringBootApplication is a convenience annotation that combines three other an…" at bounding box center [579, 446] width 877 height 26
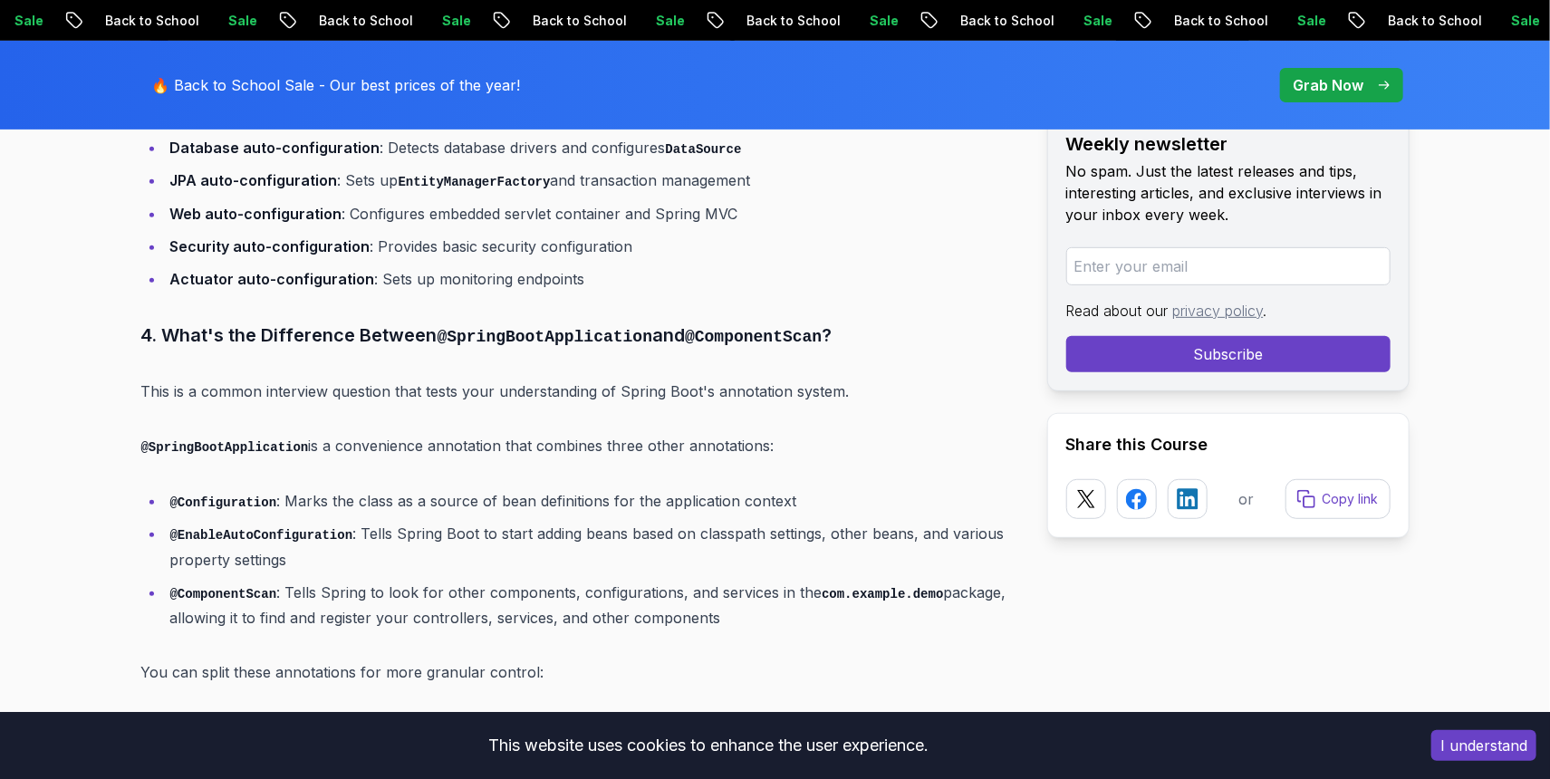
click at [446, 433] on p "@SpringBootApplication is a convenience annotation that combines three other an…" at bounding box center [579, 446] width 877 height 26
click at [479, 433] on p "@SpringBootApplication is a convenience annotation that combines three other an…" at bounding box center [579, 446] width 877 height 26
click at [545, 433] on p "@SpringBootApplication is a convenience annotation that combines three other an…" at bounding box center [579, 446] width 877 height 26
click at [557, 433] on p "@SpringBootApplication is a convenience annotation that combines three other an…" at bounding box center [579, 446] width 877 height 26
click at [563, 433] on p "@SpringBootApplication is a convenience annotation that combines three other an…" at bounding box center [579, 446] width 877 height 26
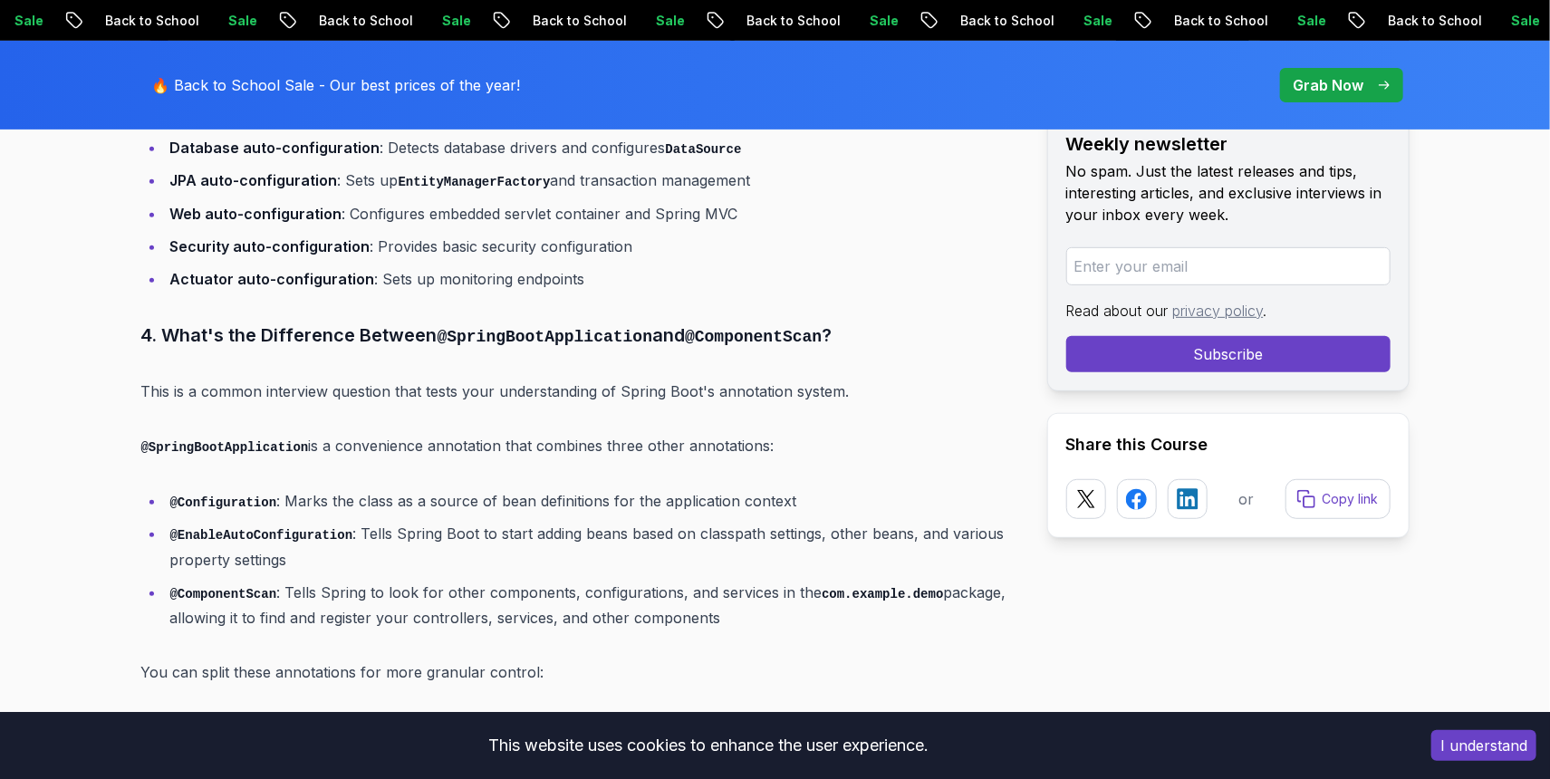
click at [383, 580] on li "@ComponentScan : Tells Spring to look for other components, configurations, and…" at bounding box center [591, 606] width 853 height 52
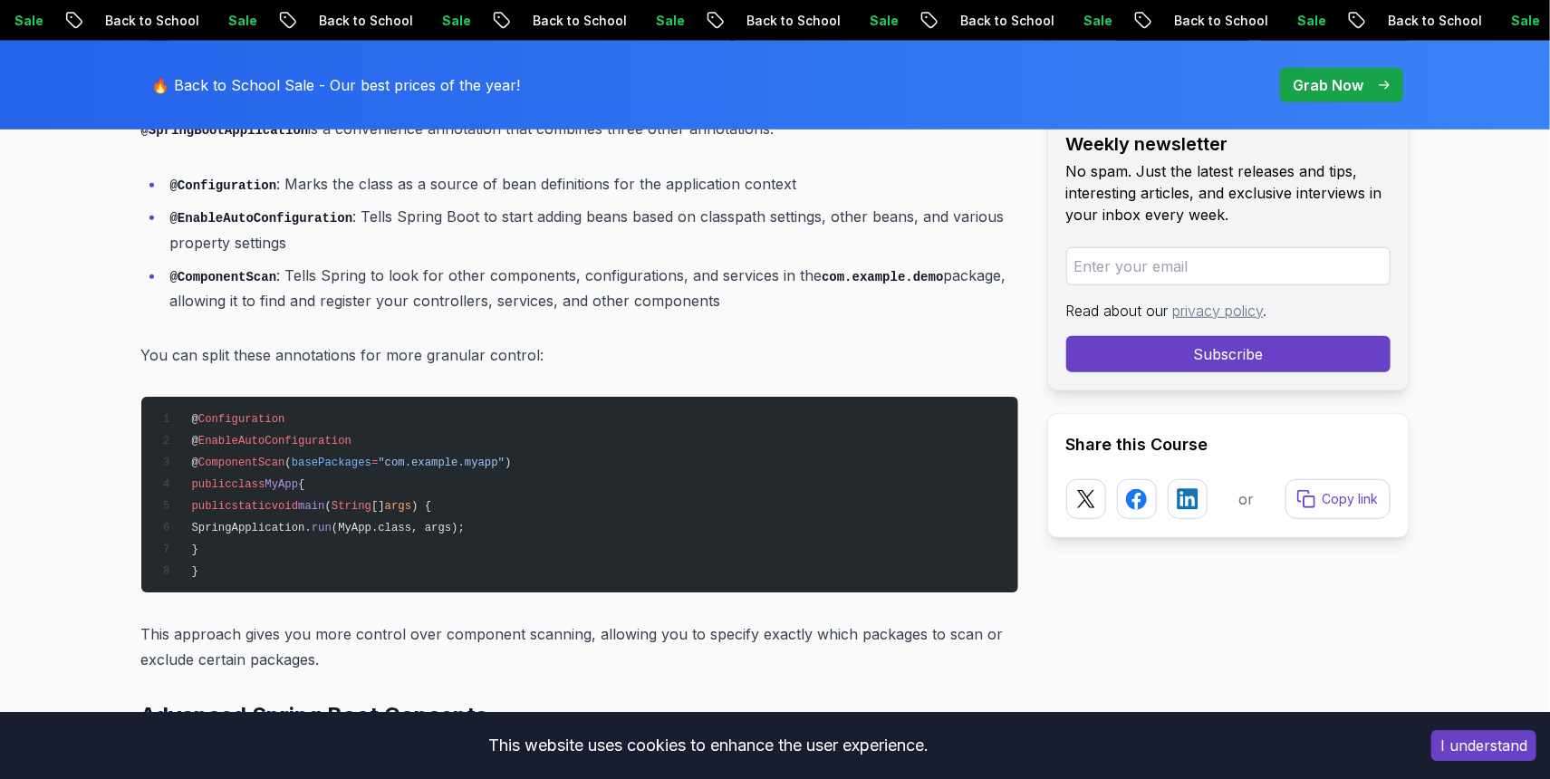
scroll to position [4423, 0]
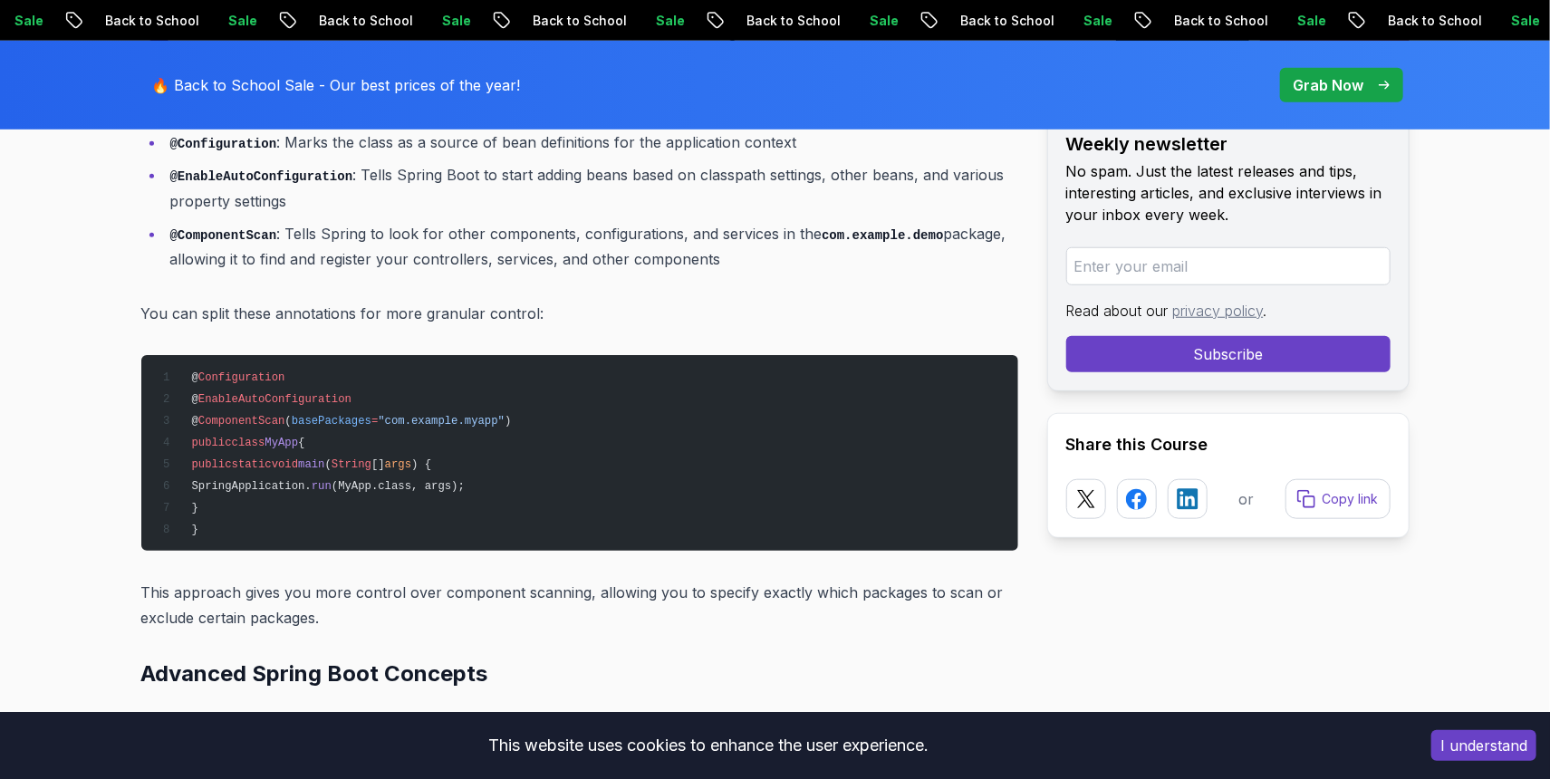
click at [348, 580] on p "This approach gives you more control over component scanning, allowing you to s…" at bounding box center [579, 605] width 877 height 51
click at [480, 580] on p "This approach gives you more control over component scanning, allowing you to s…" at bounding box center [579, 605] width 877 height 51
click at [491, 580] on p "This approach gives you more control over component scanning, allowing you to s…" at bounding box center [579, 605] width 877 height 51
click at [486, 580] on p "This approach gives you more control over component scanning, allowing you to s…" at bounding box center [579, 605] width 877 height 51
click at [525, 580] on p "This approach gives you more control over component scanning, allowing you to s…" at bounding box center [579, 605] width 877 height 51
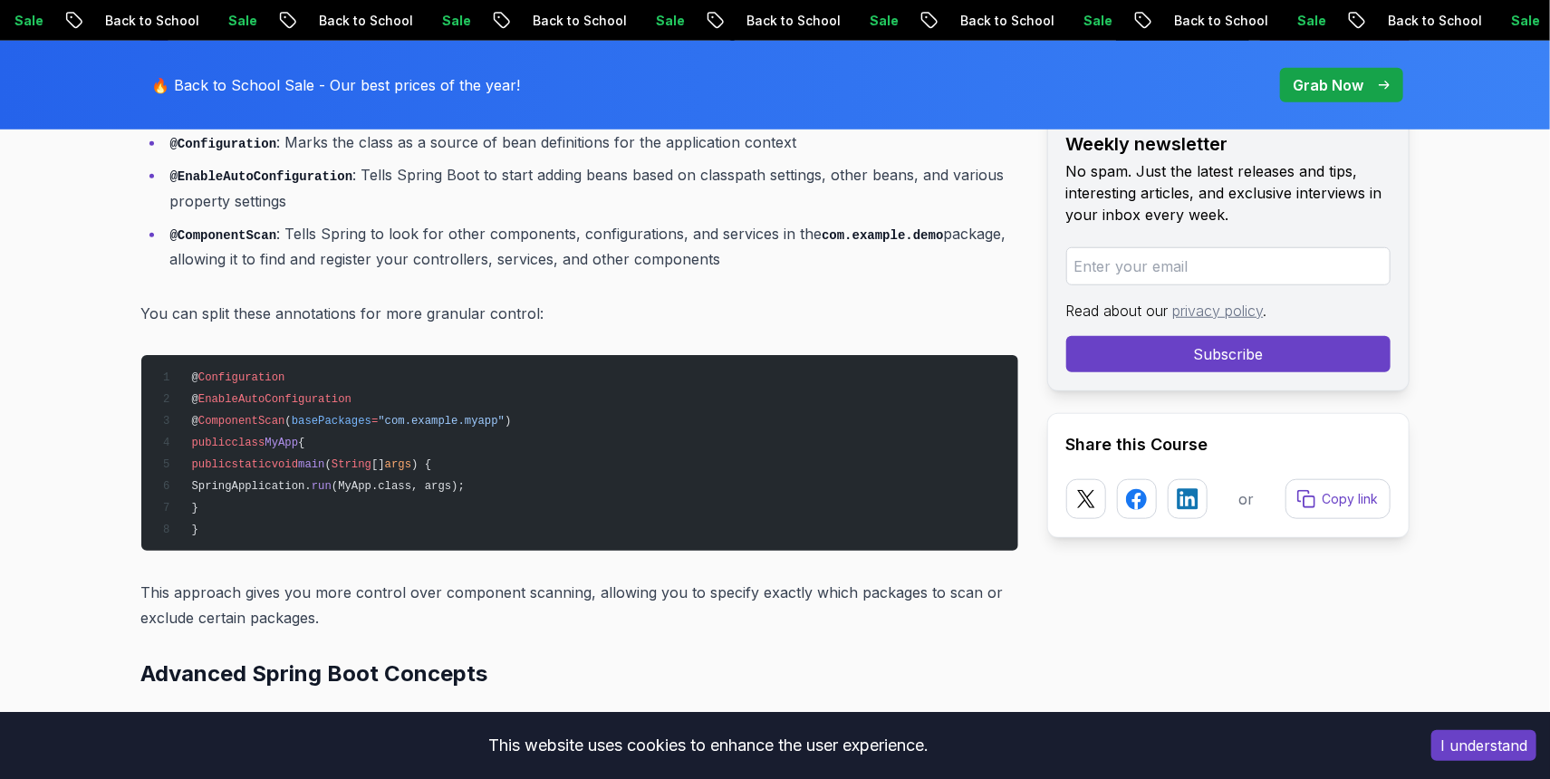
click at [364, 580] on p "This approach gives you more control over component scanning, allowing you to s…" at bounding box center [579, 605] width 877 height 51
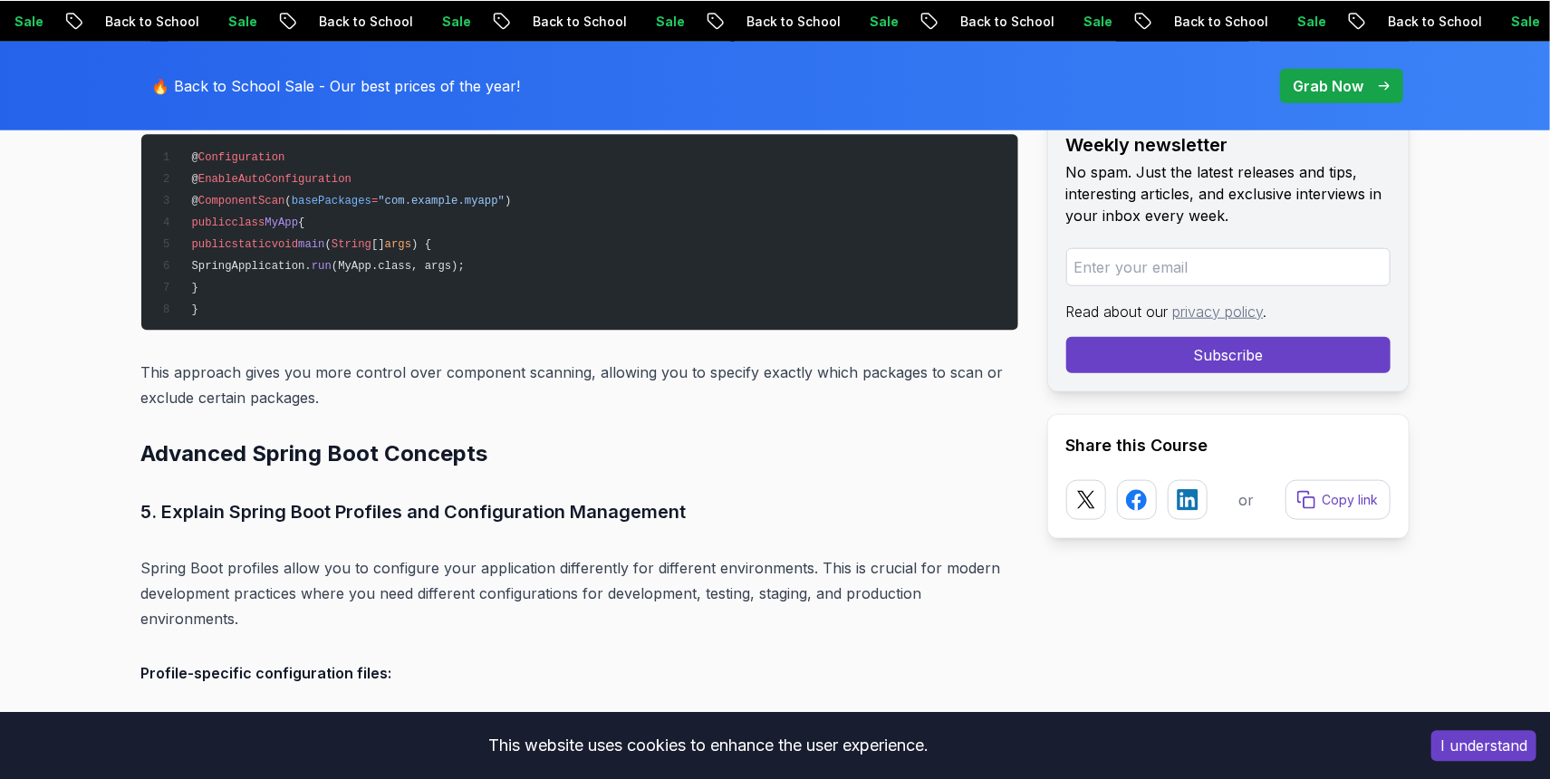
scroll to position [4663, 0]
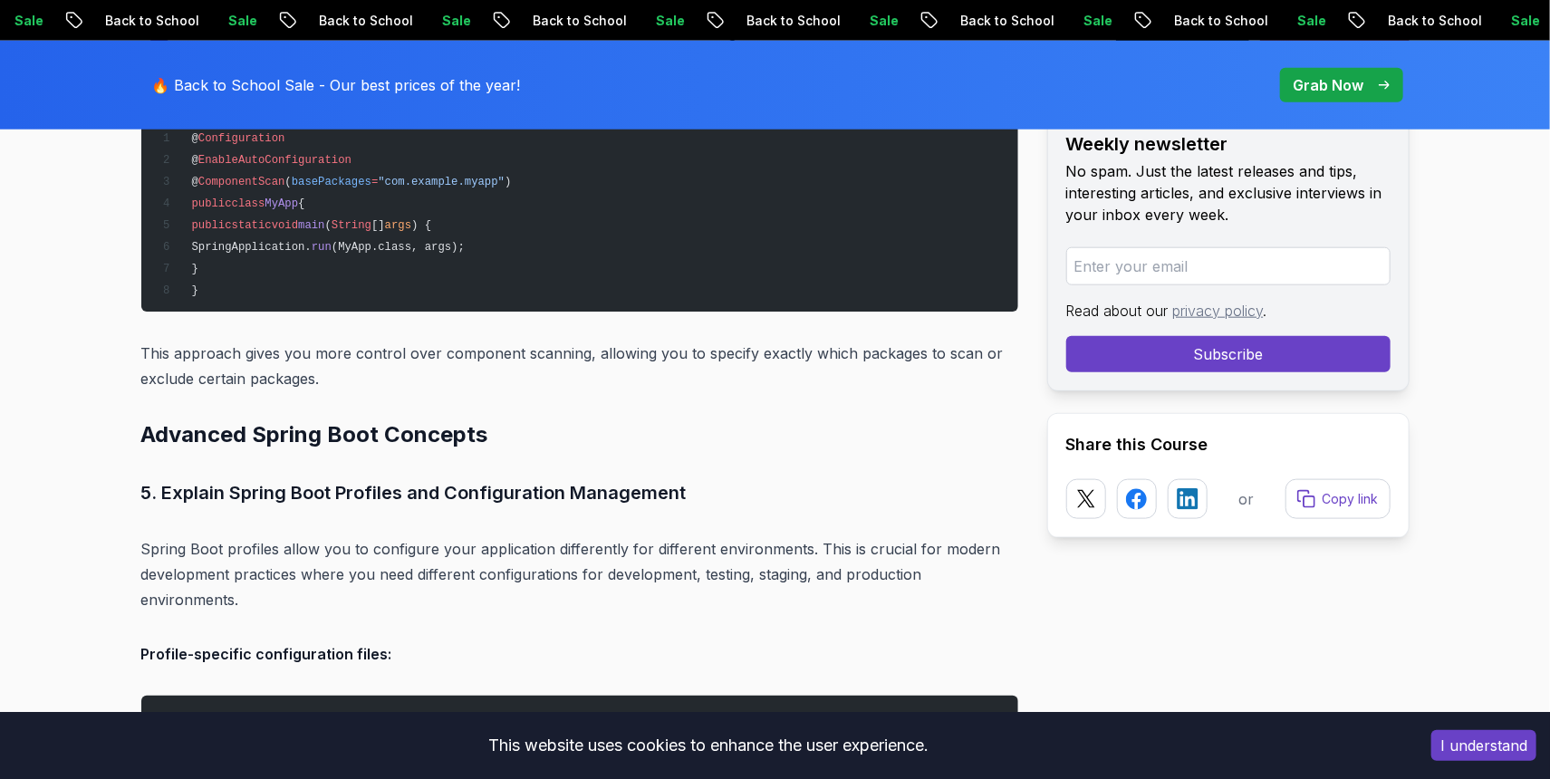
click at [515, 341] on p "This approach gives you more control over component scanning, allowing you to s…" at bounding box center [579, 366] width 877 height 51
click at [538, 536] on p "Spring Boot profiles allow you to configure your application differently for di…" at bounding box center [579, 574] width 877 height 76
click at [541, 536] on p "Spring Boot profiles allow you to configure your application differently for di…" at bounding box center [579, 574] width 877 height 76
click at [544, 554] on p "Spring Boot profiles allow you to configure your application differently for di…" at bounding box center [579, 574] width 877 height 76
click at [523, 536] on p "Spring Boot profiles allow you to configure your application differently for di…" at bounding box center [579, 574] width 877 height 76
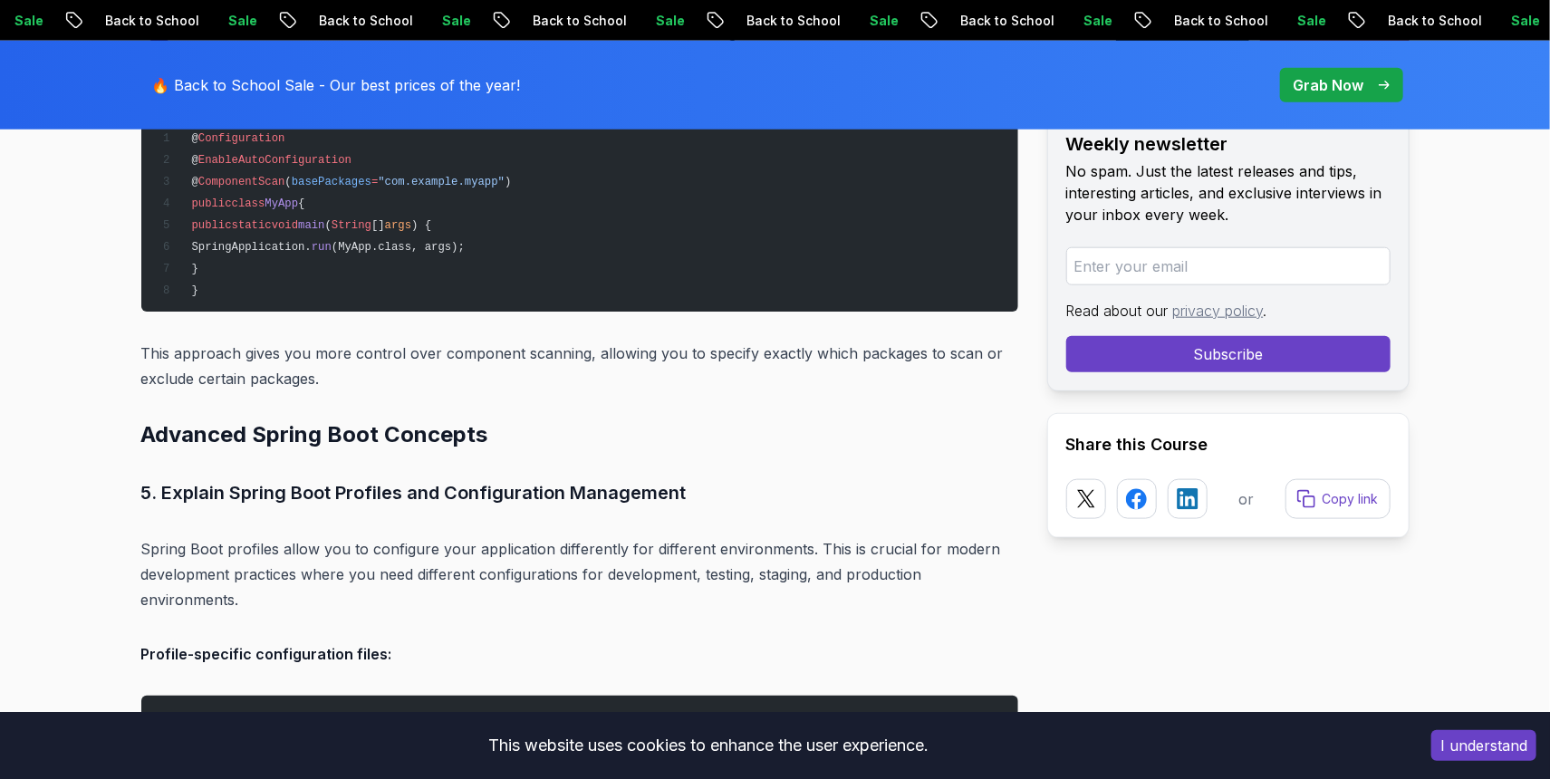
scroll to position [5021, 0]
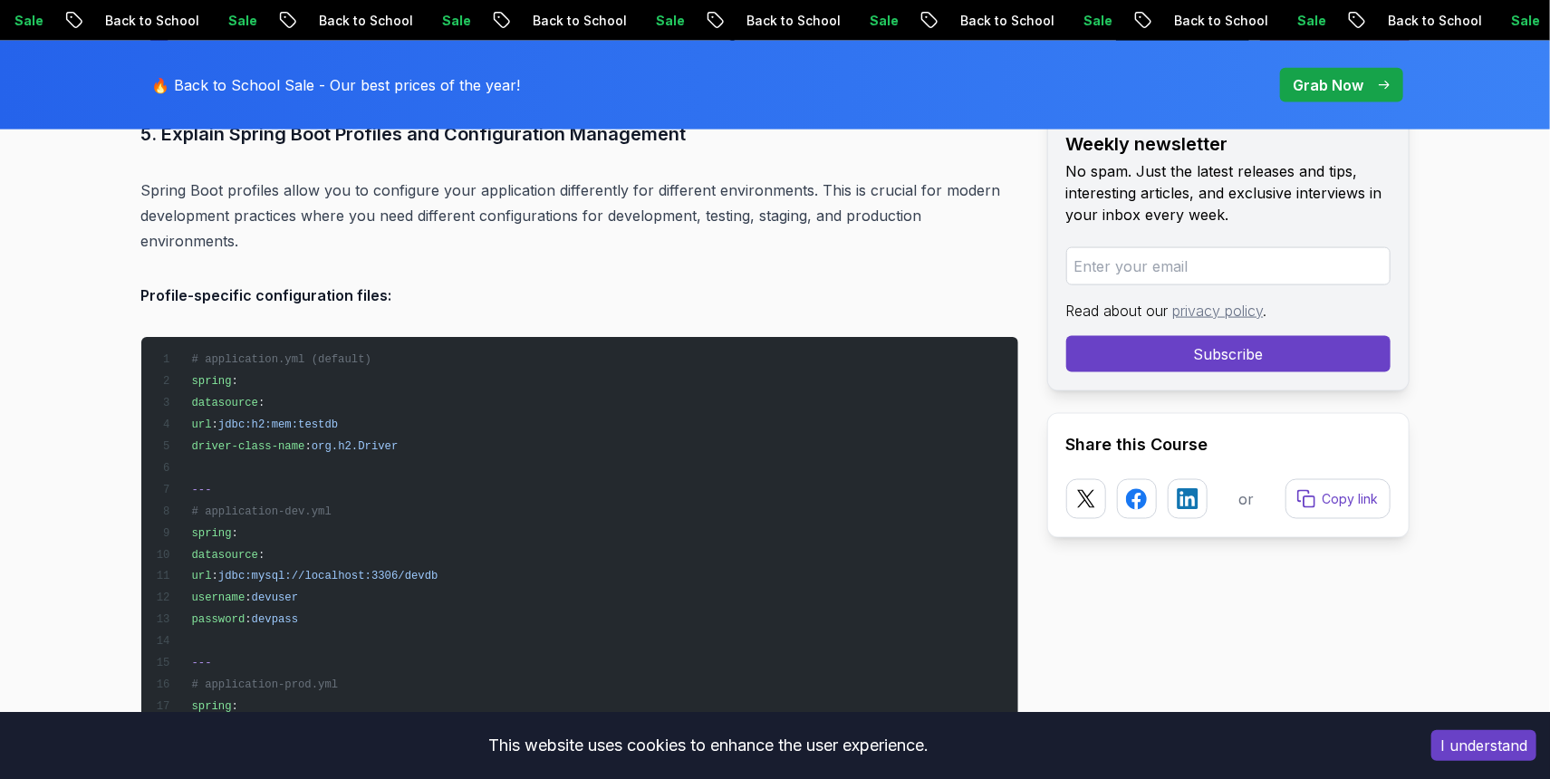
click at [587, 197] on p "Spring Boot profiles allow you to configure your application differently for di…" at bounding box center [579, 216] width 877 height 76
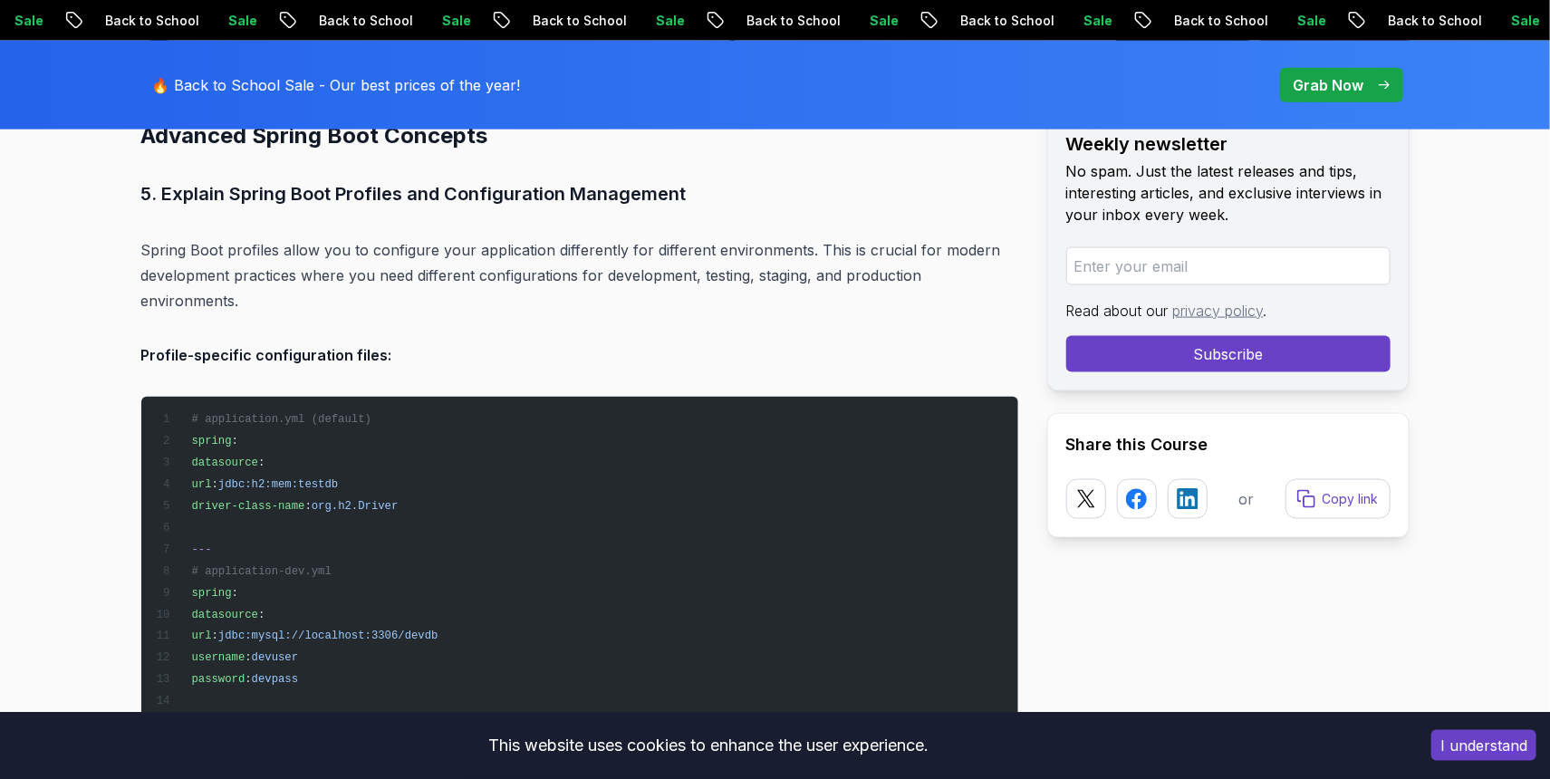
scroll to position [4902, 0]
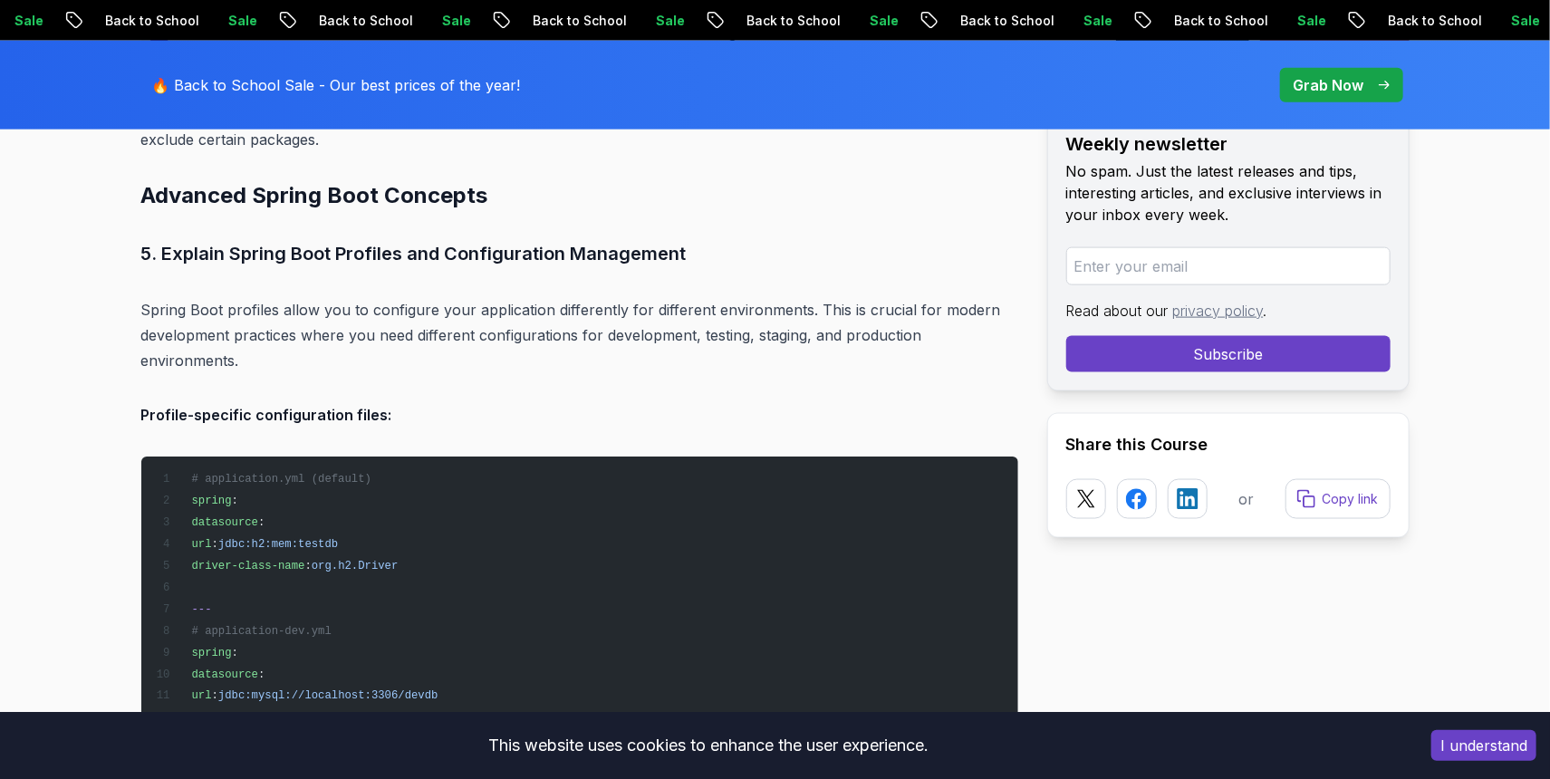
click at [308, 297] on p "Spring Boot profiles allow you to configure your application differently for di…" at bounding box center [579, 335] width 877 height 76
click at [362, 297] on p "Spring Boot profiles allow you to configure your application differently for di…" at bounding box center [579, 335] width 877 height 76
drag, startPoint x: 378, startPoint y: 303, endPoint x: 371, endPoint y: 287, distance: 16.7
click at [378, 303] on p "Spring Boot profiles allow you to configure your application differently for di…" at bounding box center [579, 335] width 877 height 76
click at [371, 297] on p "Spring Boot profiles allow you to configure your application differently for di…" at bounding box center [579, 335] width 877 height 76
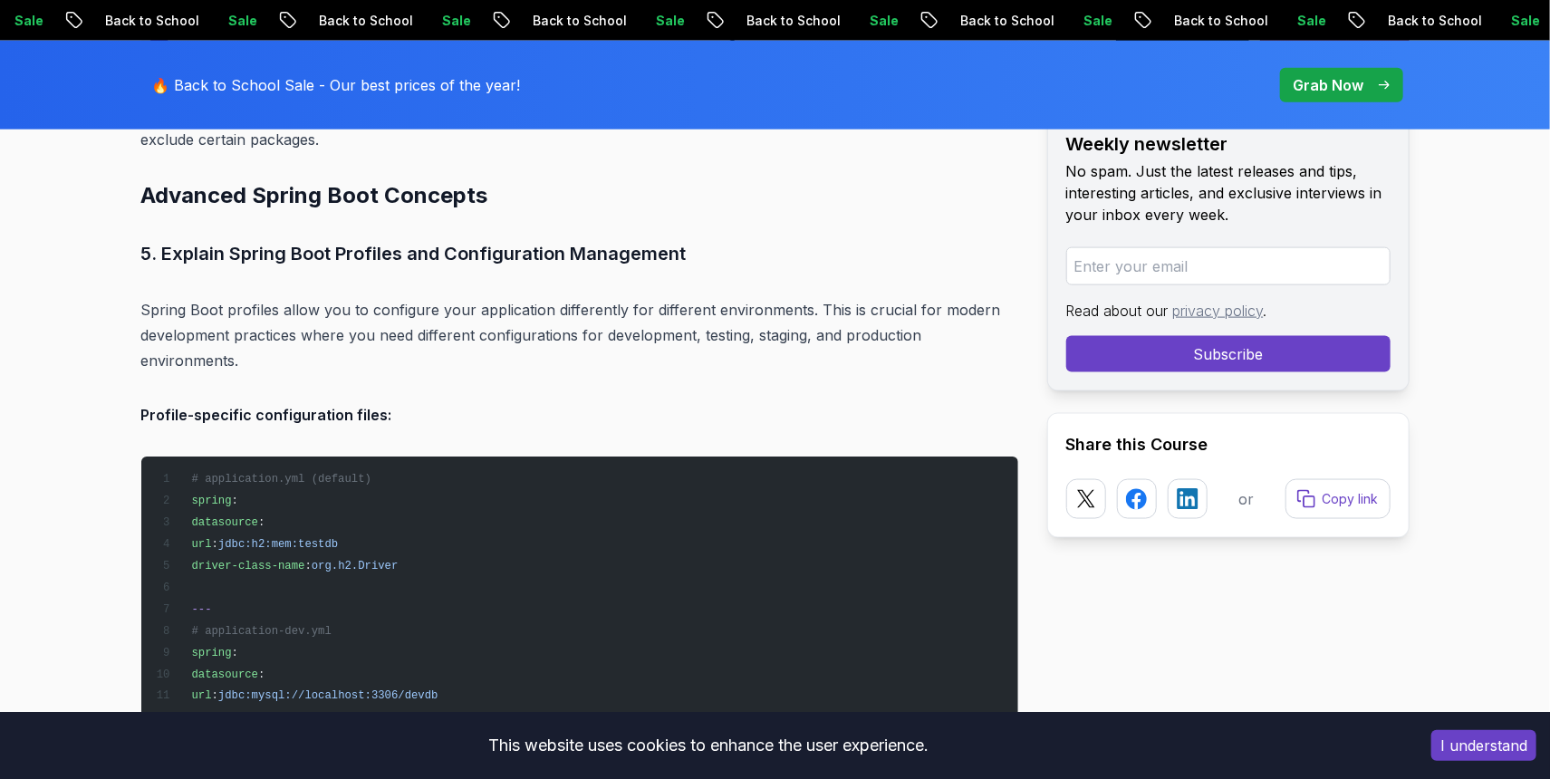
click at [252, 313] on p "Spring Boot profiles allow you to configure your application differently for di…" at bounding box center [579, 335] width 877 height 76
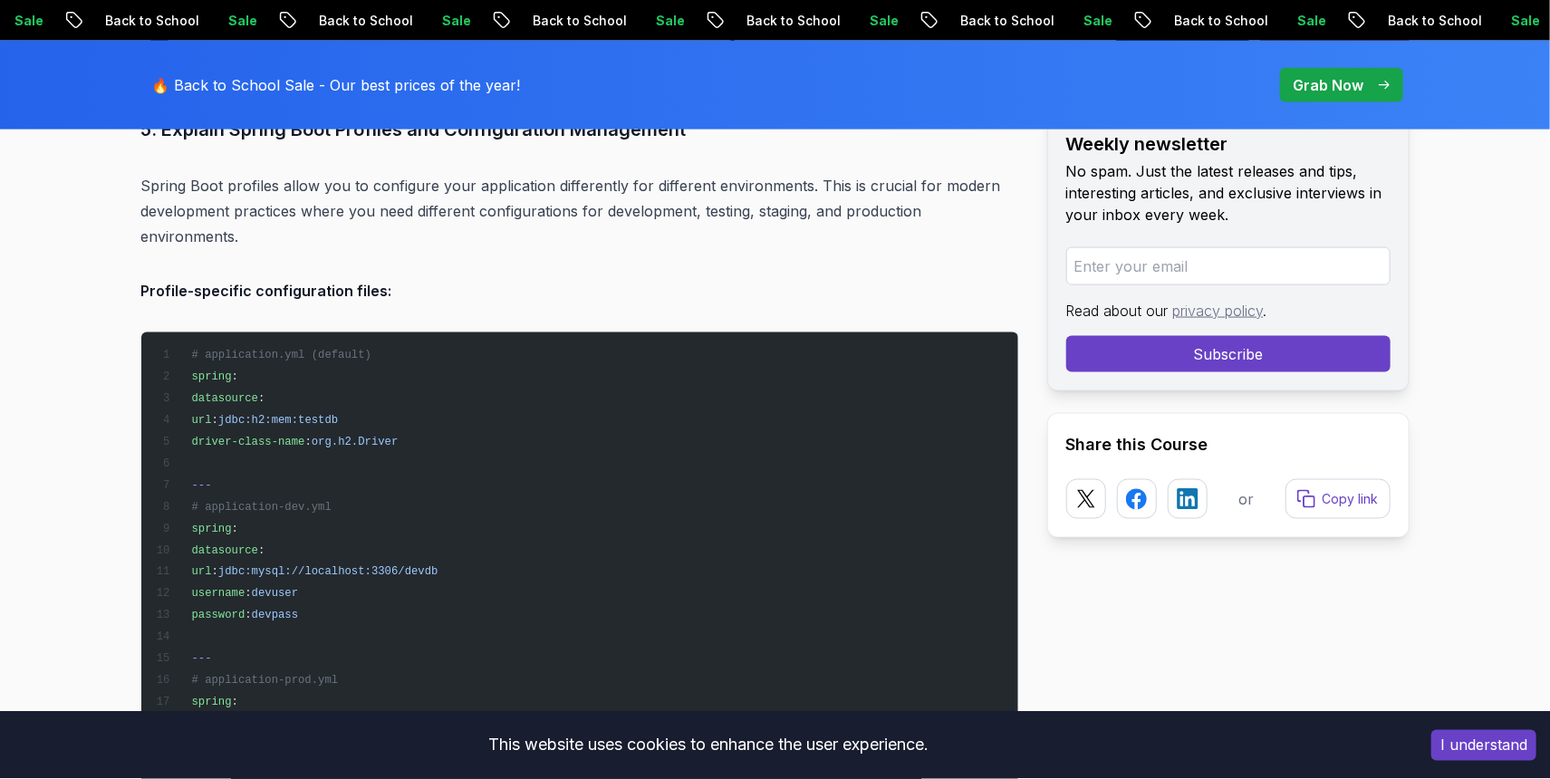
scroll to position [5021, 0]
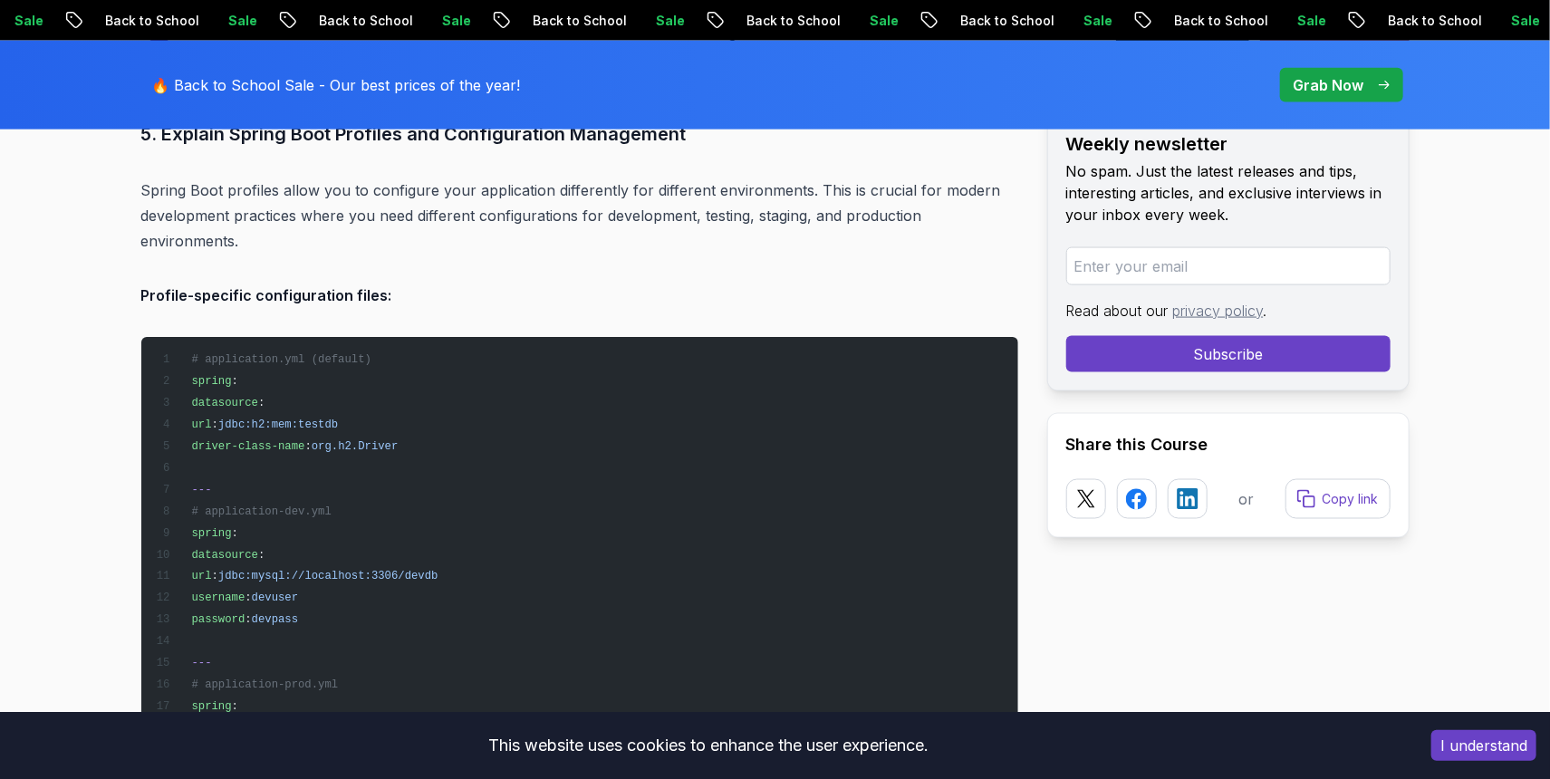
click at [711, 406] on pre "# application.yml (default) spring : datasource : url : jdbc:h2:mem:testdb driv…" at bounding box center [579, 576] width 877 height 478
click at [750, 178] on p "Spring Boot profiles allow you to configure your application differently for di…" at bounding box center [579, 216] width 877 height 76
click at [638, 187] on p "Spring Boot profiles allow you to configure your application differently for di…" at bounding box center [579, 216] width 877 height 76
click at [647, 195] on p "Spring Boot profiles allow you to configure your application differently for di…" at bounding box center [579, 216] width 877 height 76
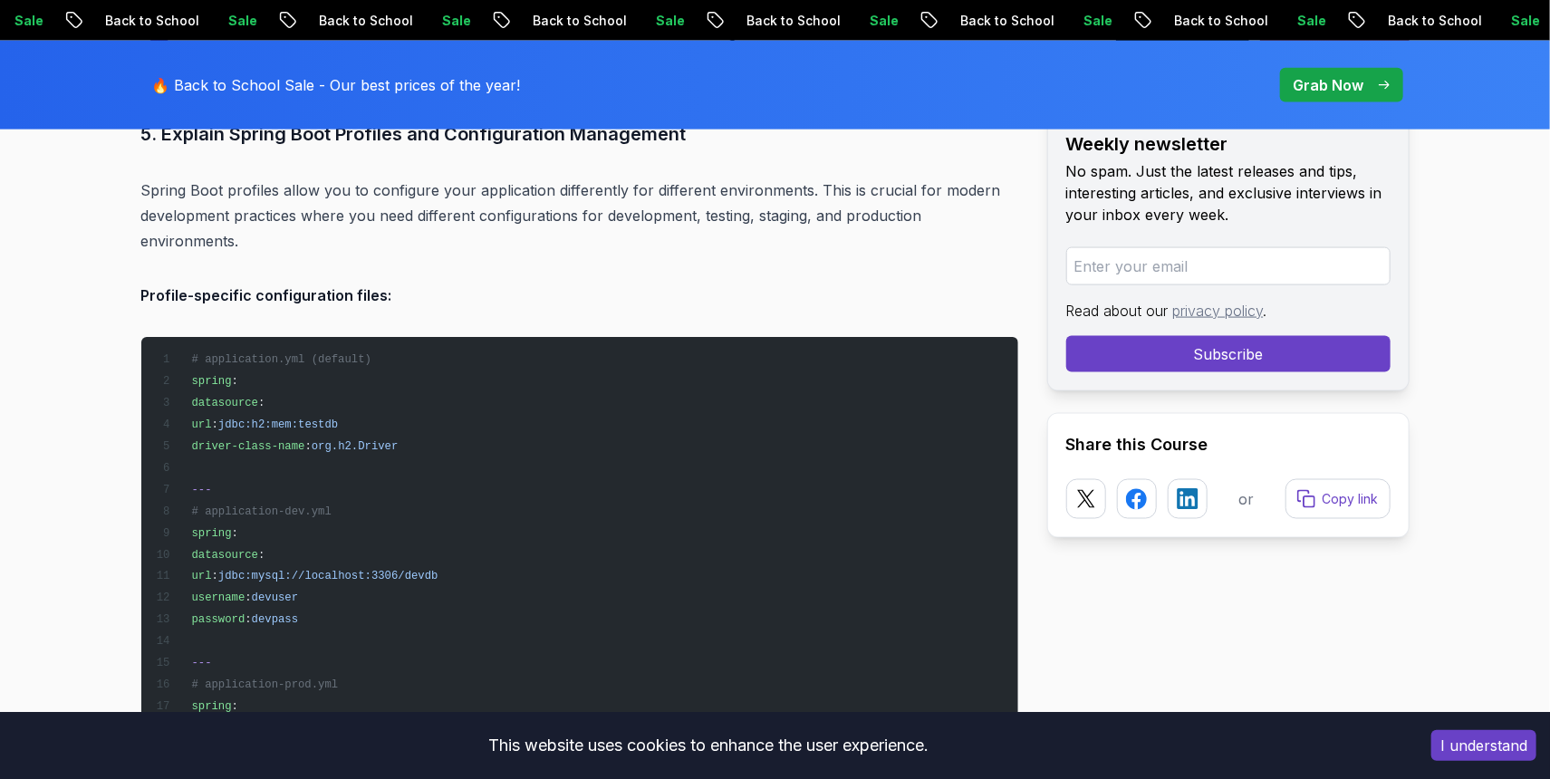
click at [649, 189] on p "Spring Boot profiles allow you to configure your application differently for di…" at bounding box center [579, 216] width 877 height 76
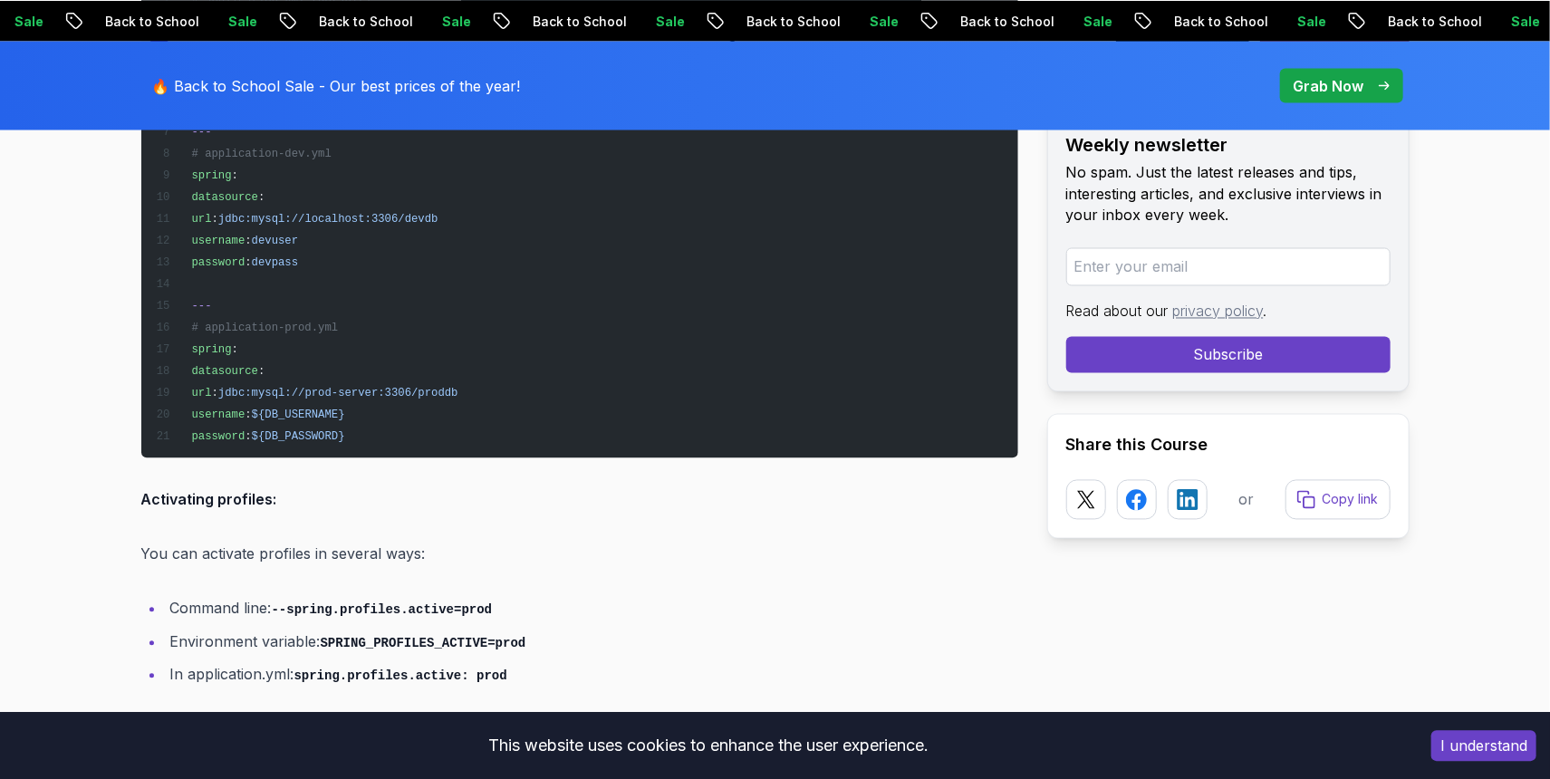
scroll to position [5380, 0]
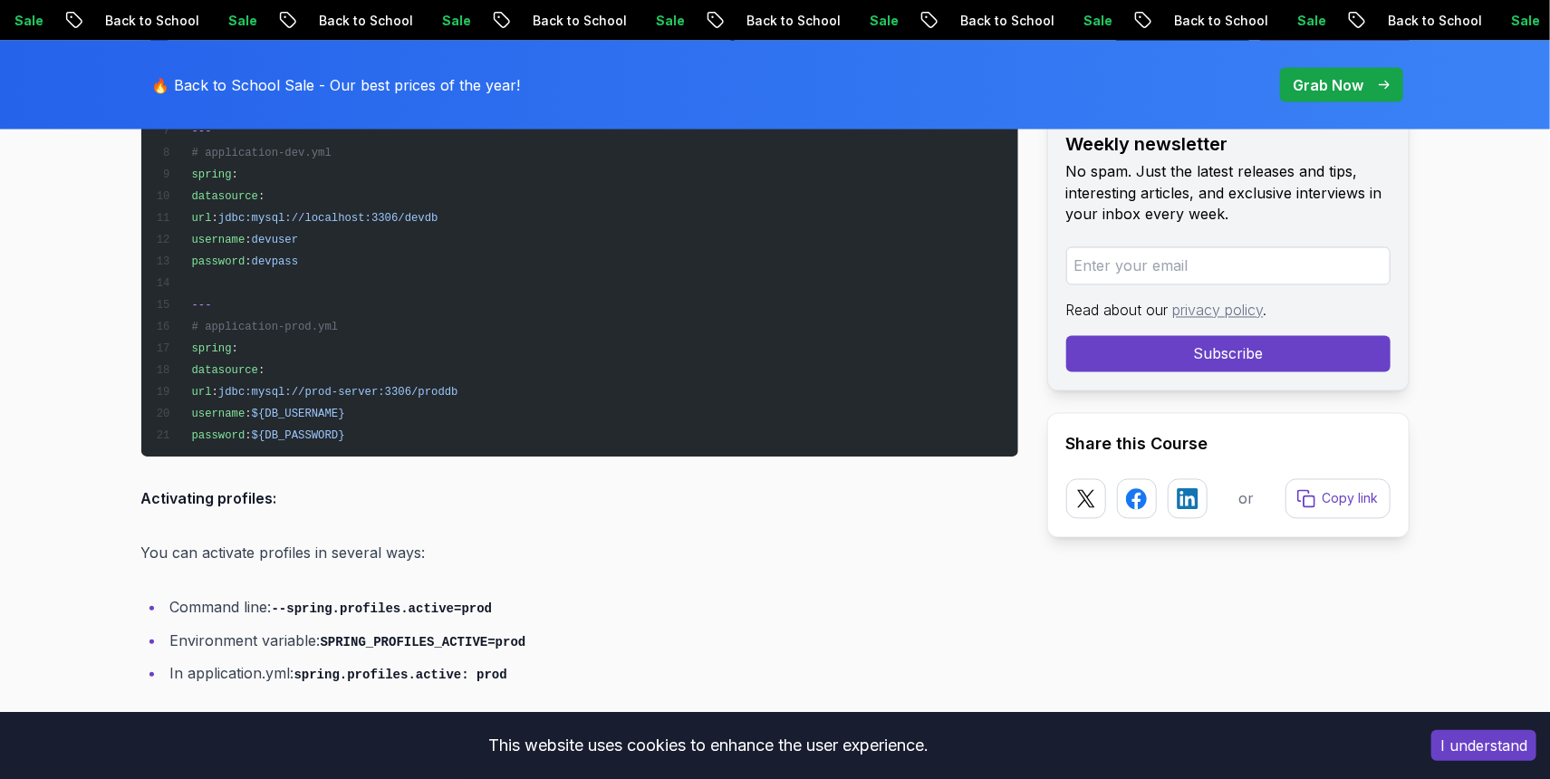
click at [313, 540] on p "You can activate profiles in several ways:" at bounding box center [579, 552] width 877 height 25
click at [253, 594] on li "Command line: --spring.profiles.active=prod" at bounding box center [591, 607] width 853 height 26
click at [265, 628] on li "Environment variable: SPRING_PROFILES_ACTIVE=prod" at bounding box center [591, 641] width 853 height 26
click at [255, 594] on li "Command line: --spring.profiles.active=prod" at bounding box center [591, 607] width 853 height 26
click at [279, 628] on li "Environment variable: SPRING_PROFILES_ACTIVE=prod" at bounding box center [591, 641] width 853 height 26
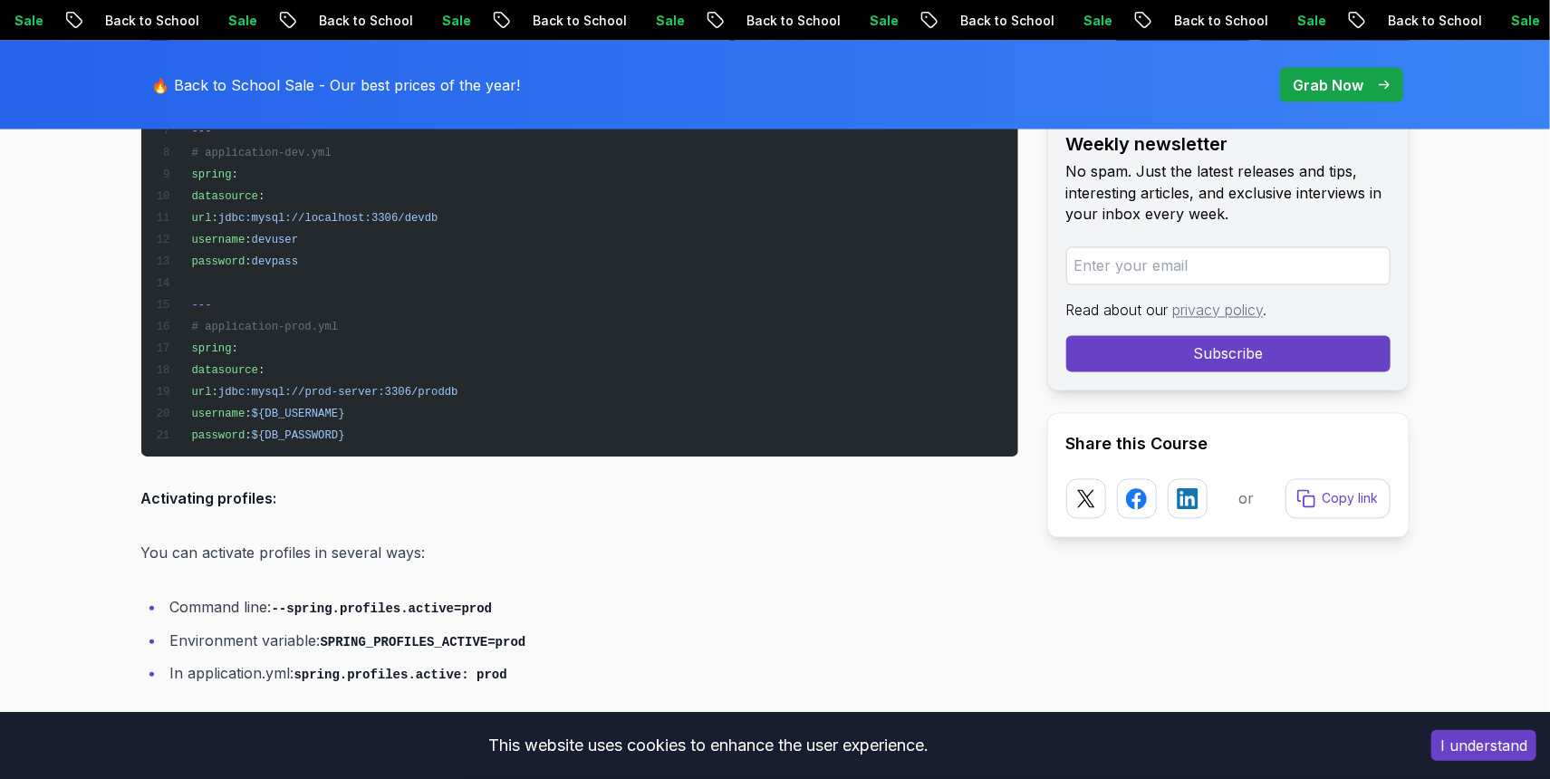
click at [255, 594] on li "Command line: --spring.profiles.active=prod" at bounding box center [591, 607] width 853 height 26
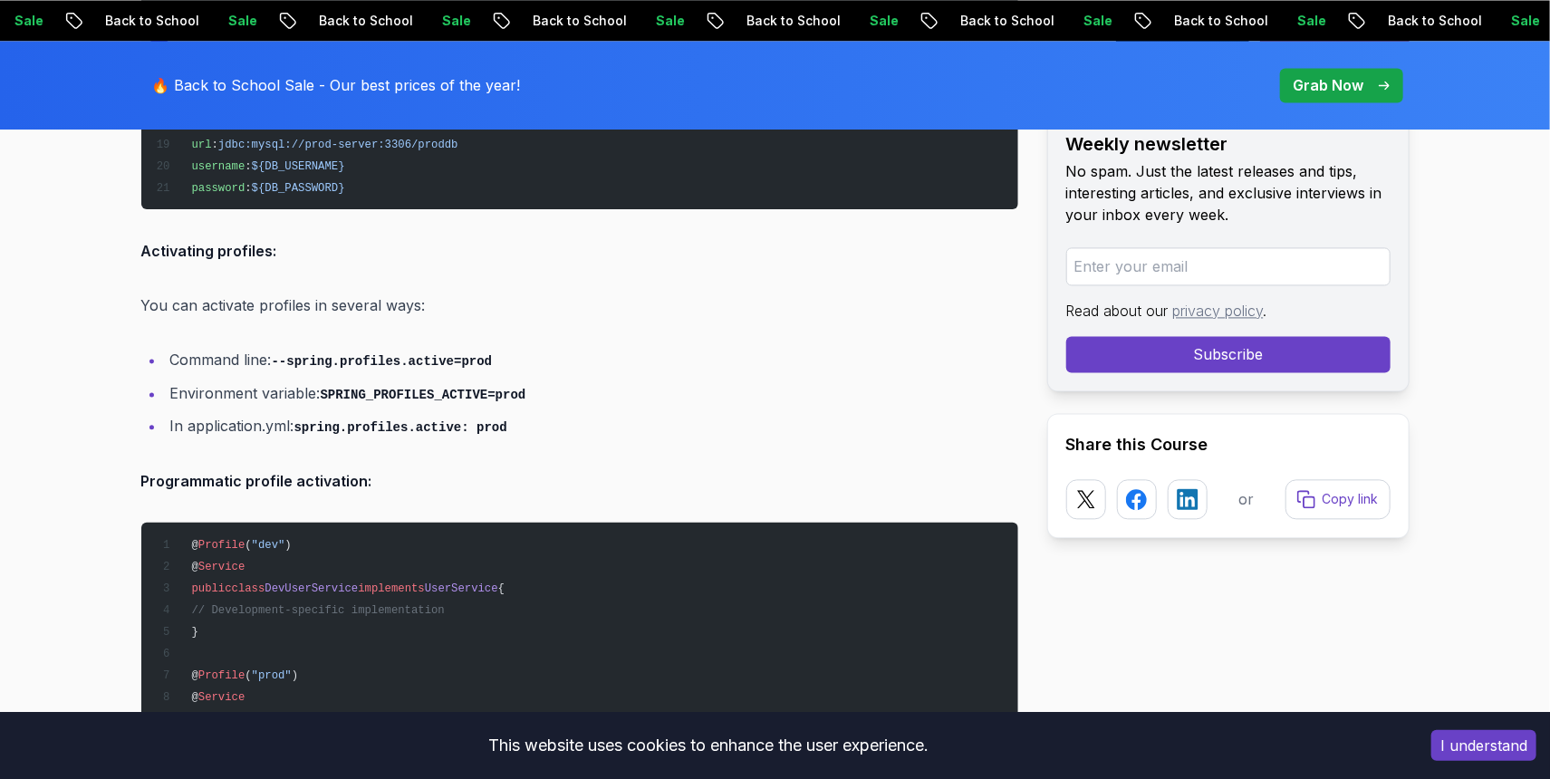
scroll to position [5619, 0]
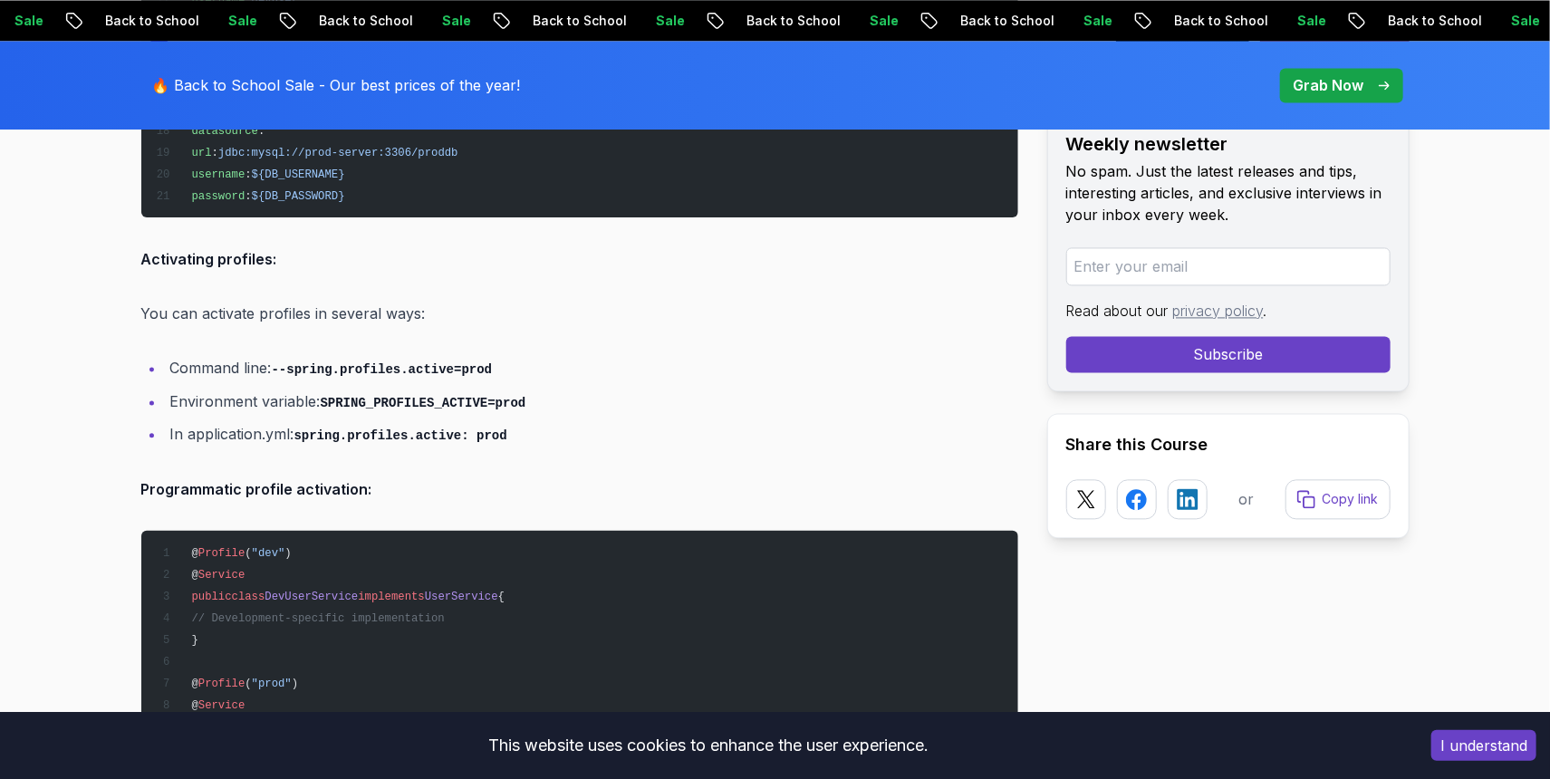
click at [727, 389] on li "Environment variable: SPRING_PROFILES_ACTIVE=prod" at bounding box center [591, 402] width 853 height 26
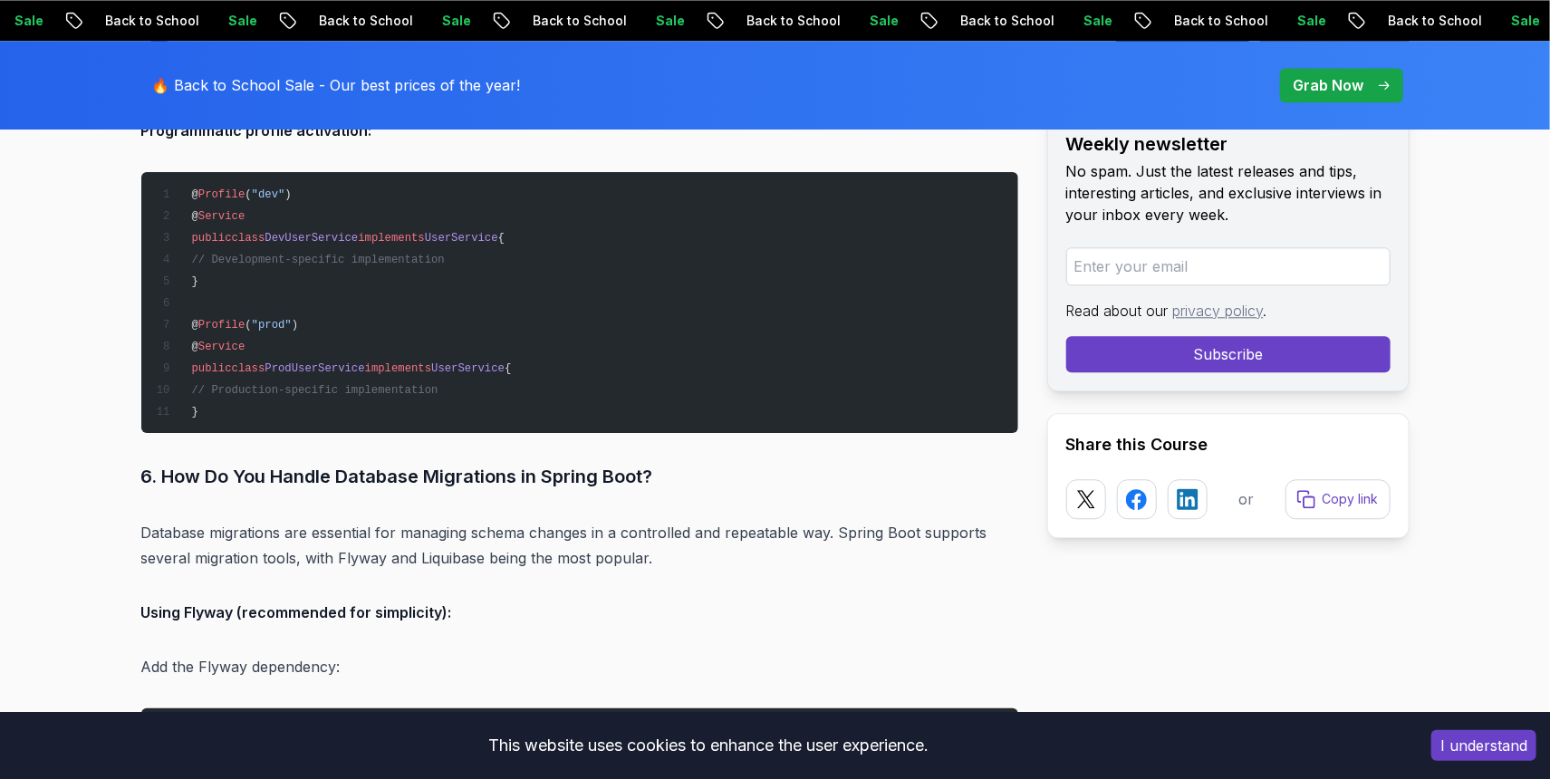
click at [297, 462] on h3 "6. How Do You Handle Database Migrations in Spring Boot?" at bounding box center [579, 476] width 877 height 29
click at [324, 520] on p "Database migrations are essential for managing schema changes in a controlled a…" at bounding box center [579, 545] width 877 height 51
click at [332, 540] on p "Database migrations are essential for managing schema changes in a controlled a…" at bounding box center [579, 545] width 877 height 51
click at [340, 520] on p "Database migrations are essential for managing schema changes in a controlled a…" at bounding box center [579, 545] width 877 height 51
click at [340, 537] on p "Database migrations are essential for managing schema changes in a controlled a…" at bounding box center [579, 545] width 877 height 51
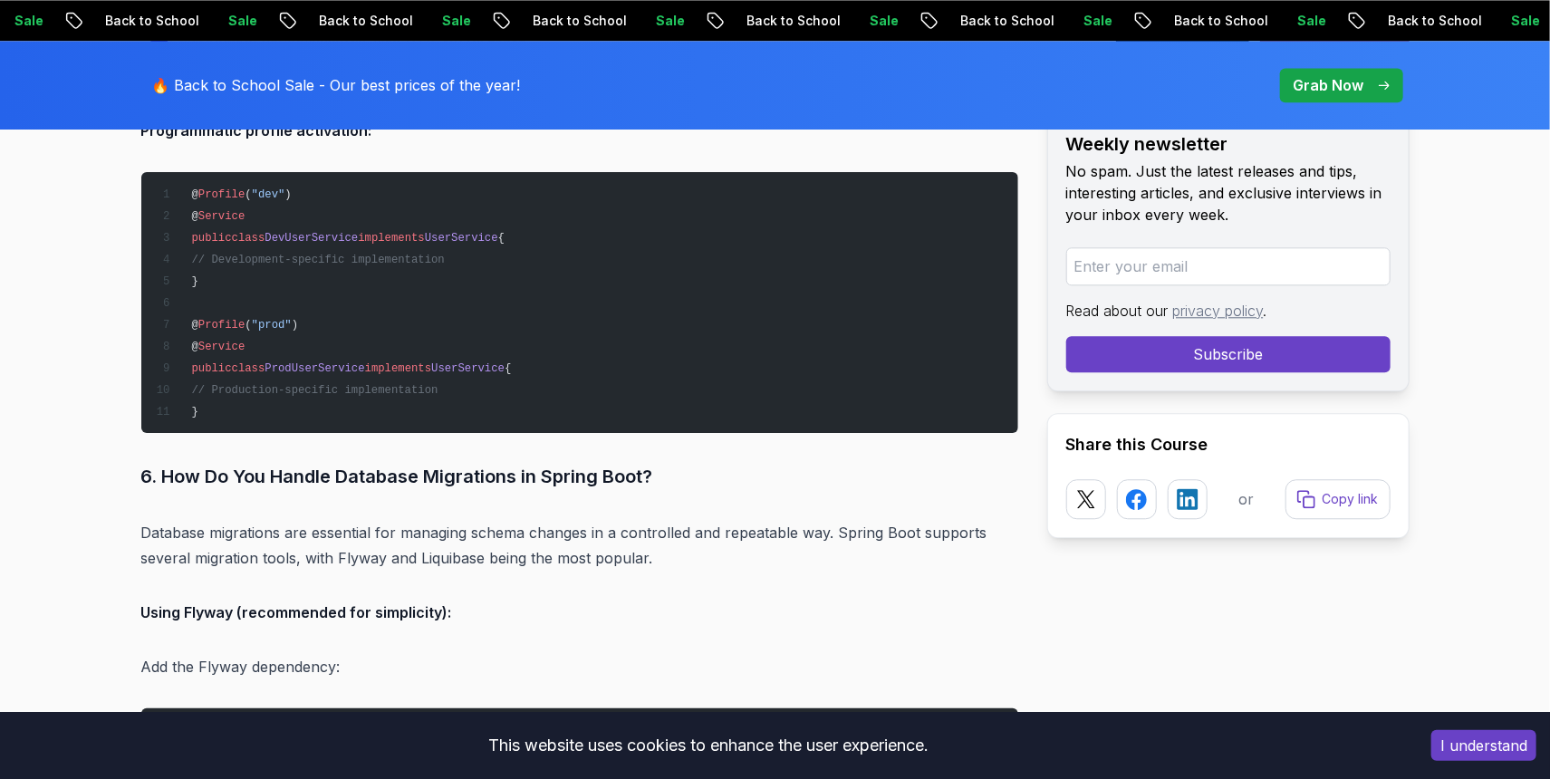
scroll to position [6217, 0]
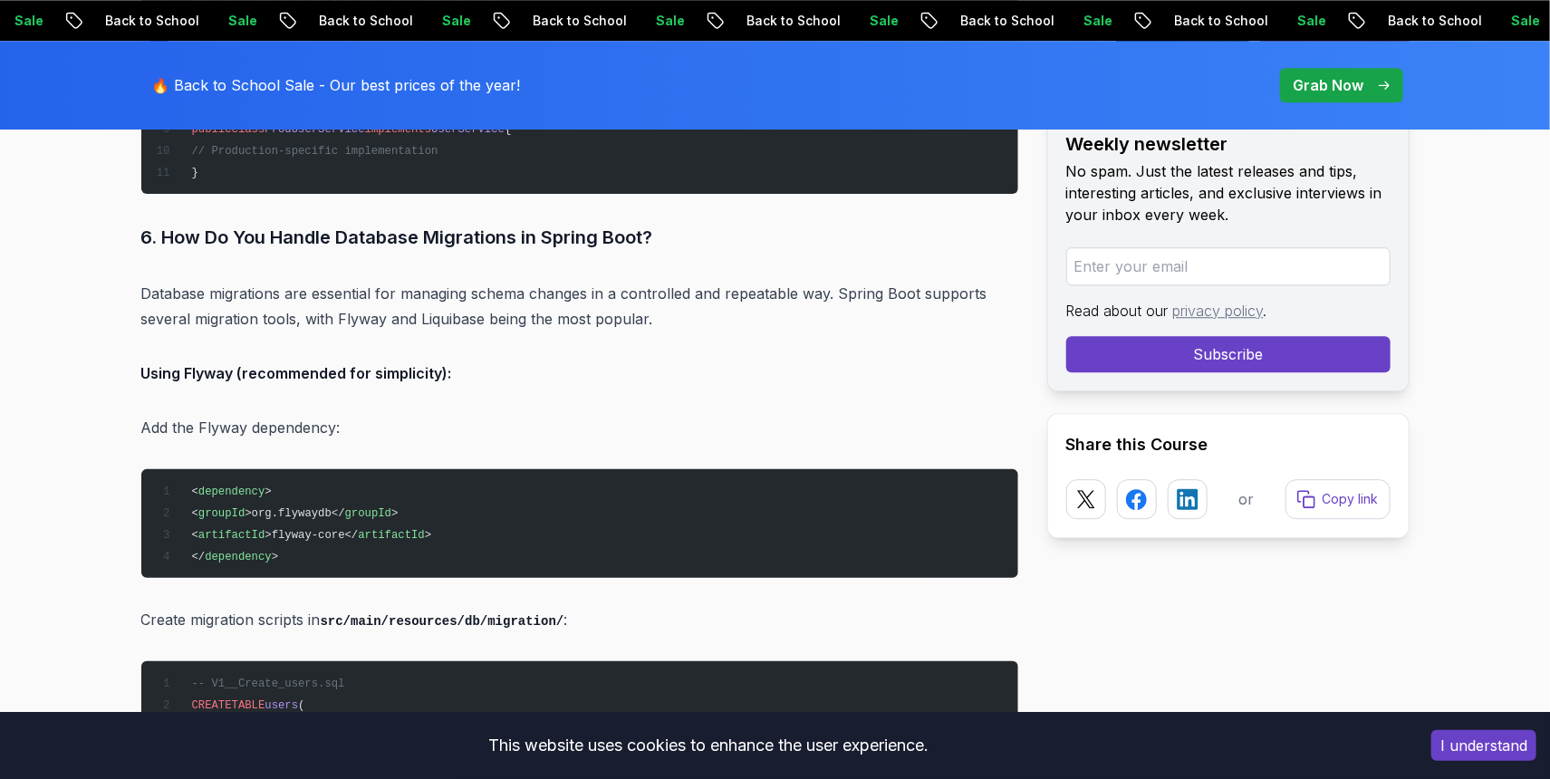
click at [314, 415] on p "Add the Flyway dependency:" at bounding box center [579, 427] width 877 height 25
click at [312, 294] on p "Database migrations are essential for managing schema changes in a controlled a…" at bounding box center [579, 306] width 877 height 51
click at [319, 295] on p "Database migrations are essential for managing schema changes in a controlled a…" at bounding box center [579, 306] width 877 height 51
click at [319, 415] on p "Add the Flyway dependency:" at bounding box center [579, 427] width 877 height 25
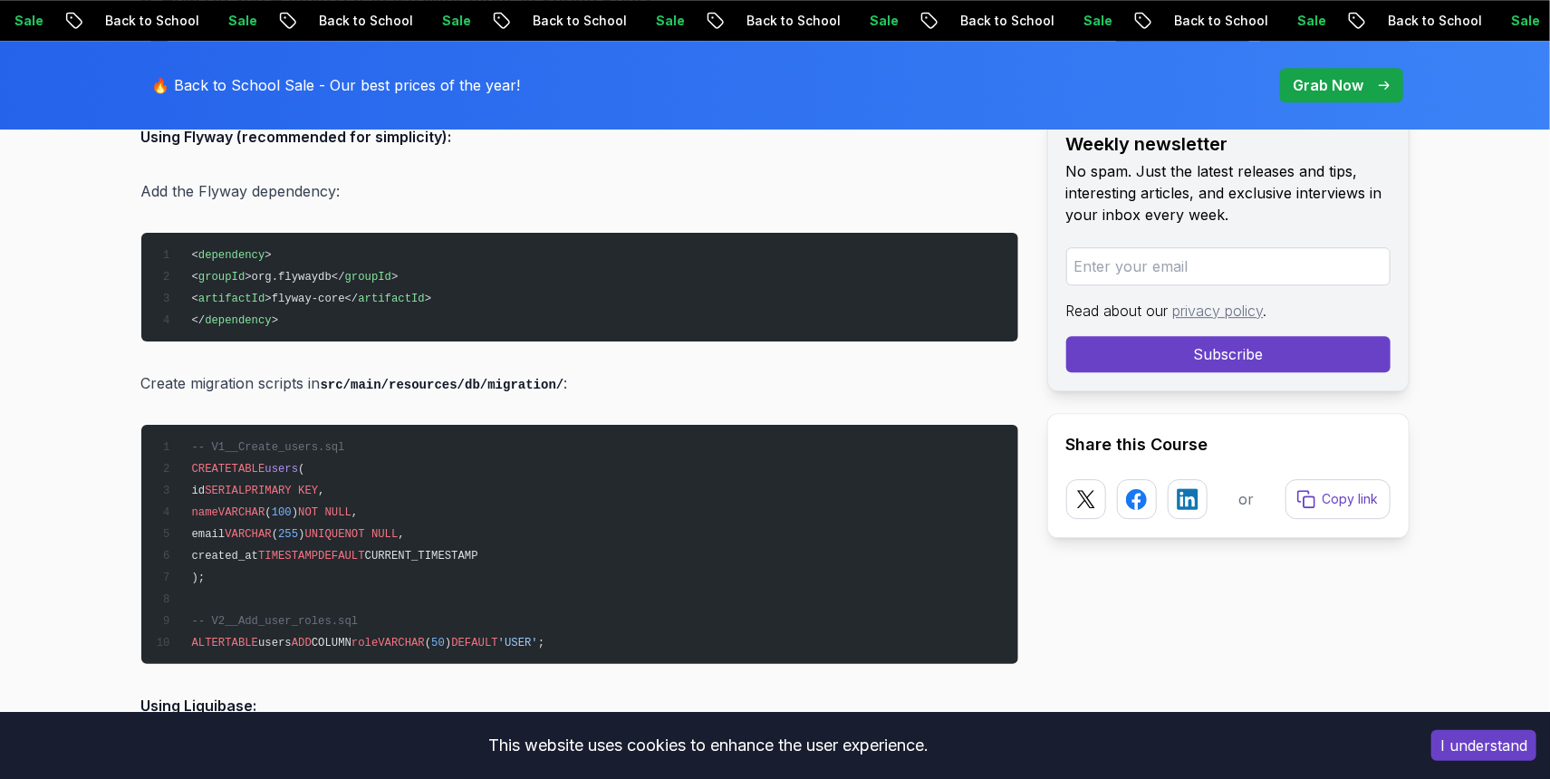
scroll to position [6456, 0]
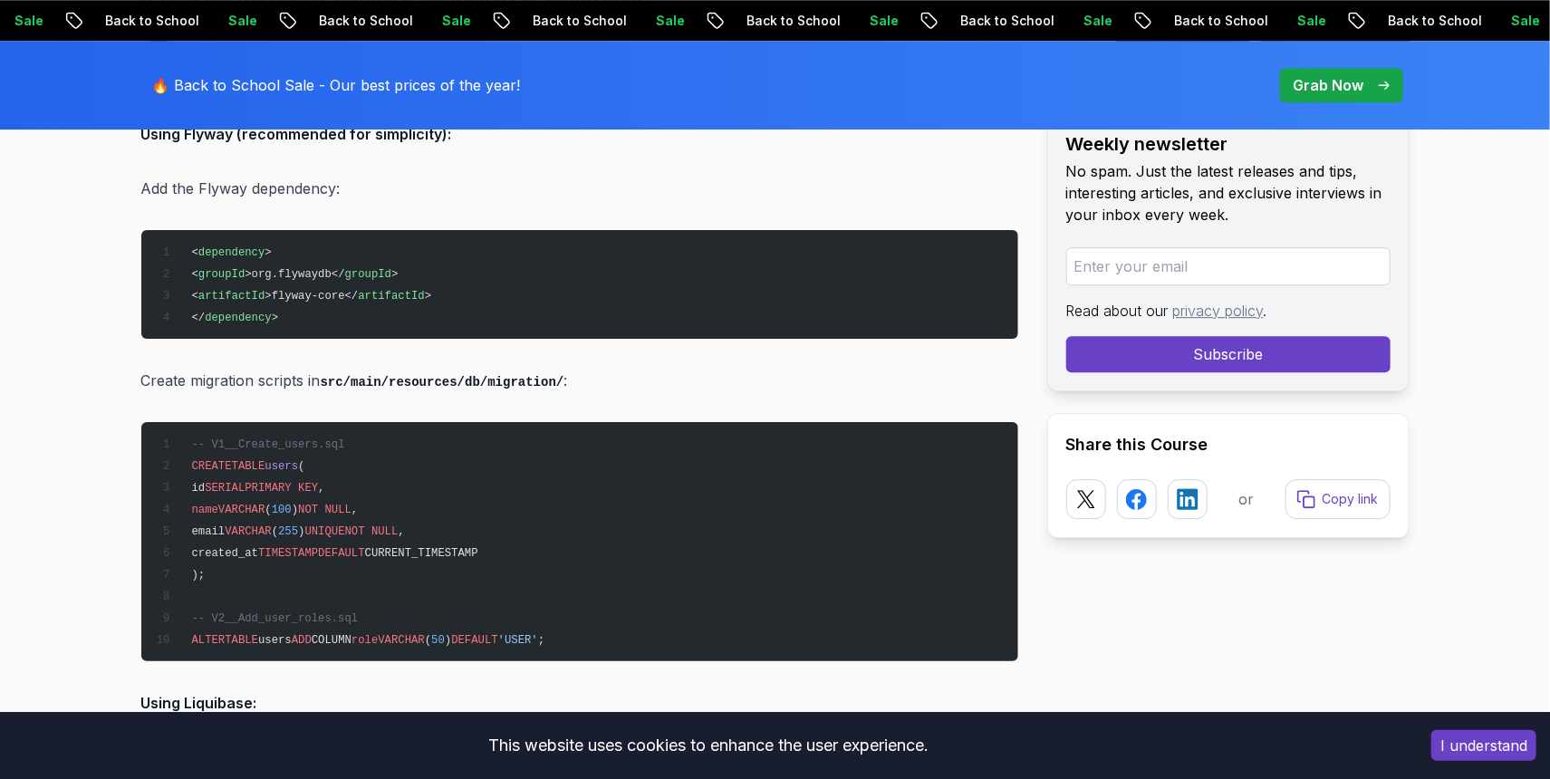
click at [294, 368] on p "Create migration scripts in src/main/resources/db/migration/ :" at bounding box center [579, 381] width 877 height 26
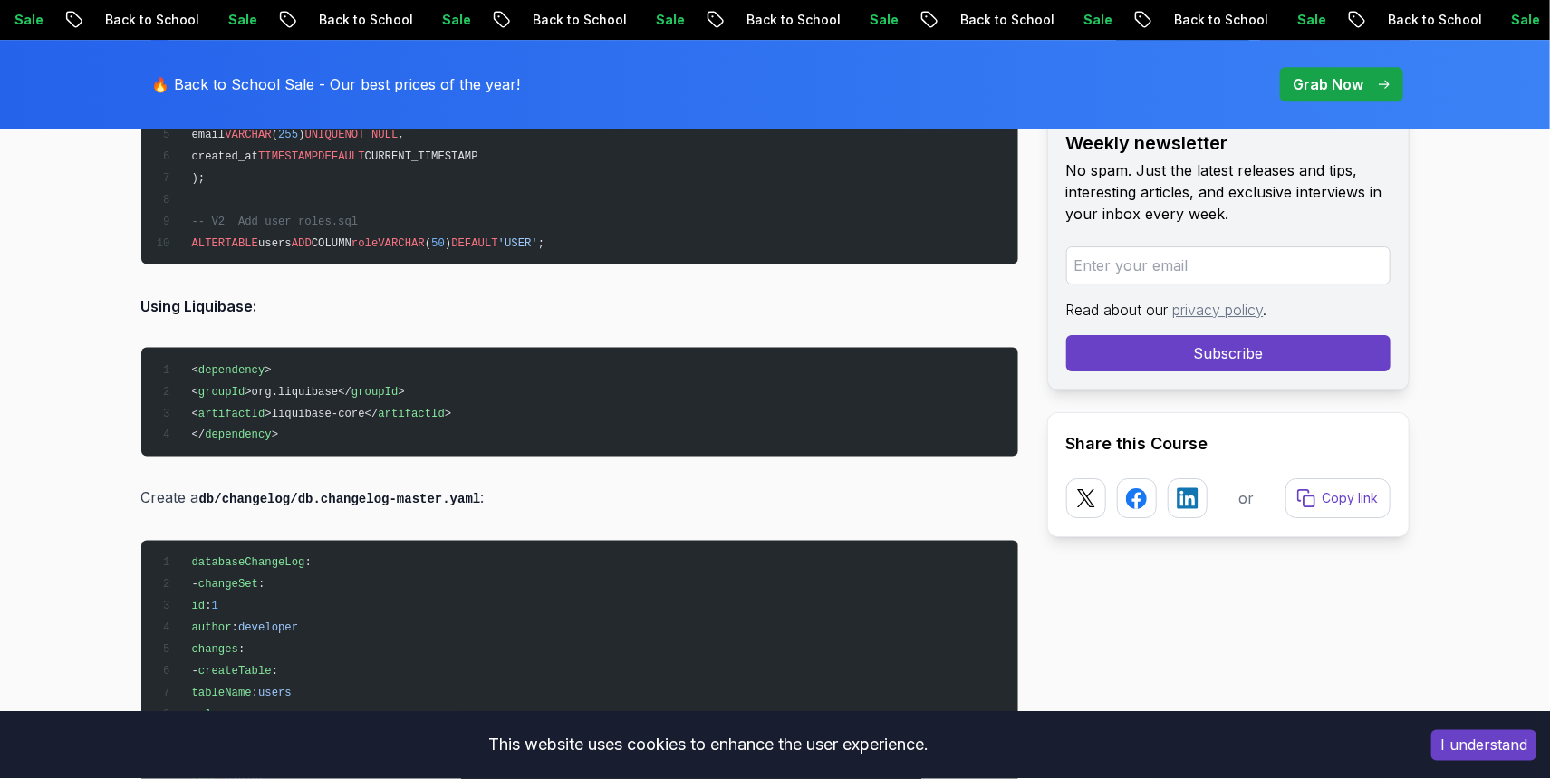
scroll to position [6935, 0]
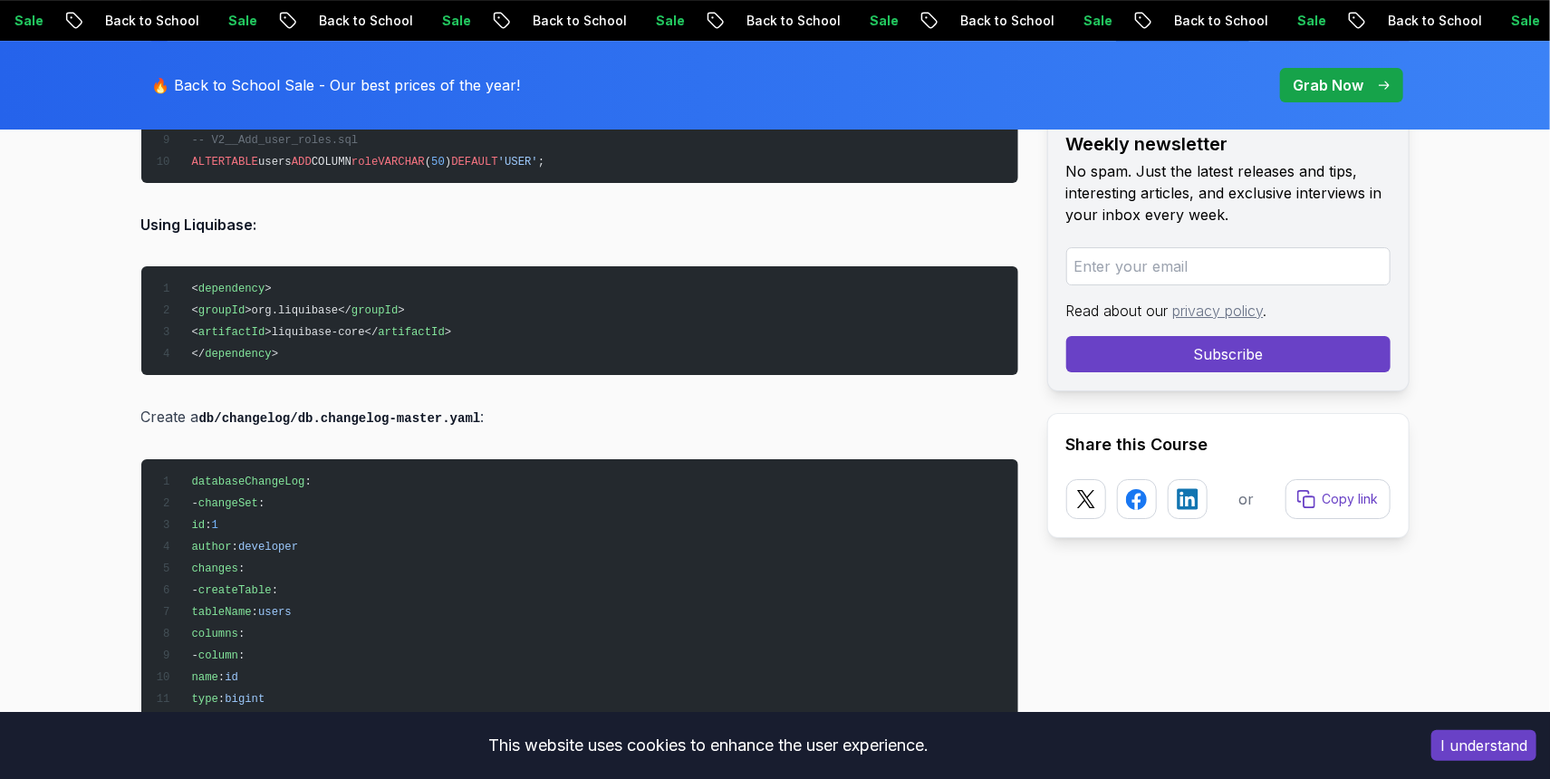
click at [242, 216] on strong "Using Liquibase:" at bounding box center [199, 225] width 116 height 18
click at [265, 411] on code "db/changelog/db.changelog-master.yaml" at bounding box center [340, 418] width 282 height 14
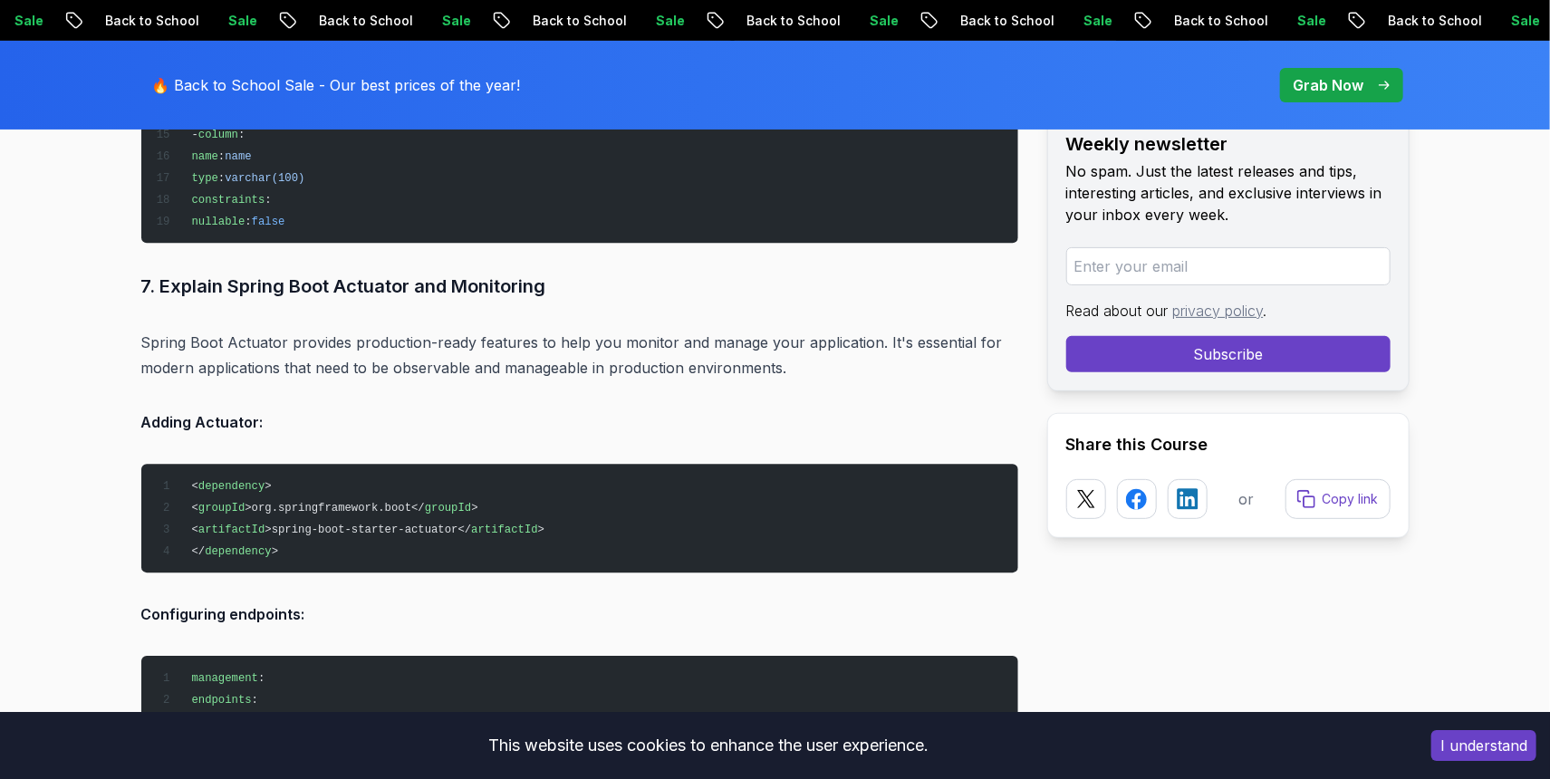
scroll to position [7532, 0]
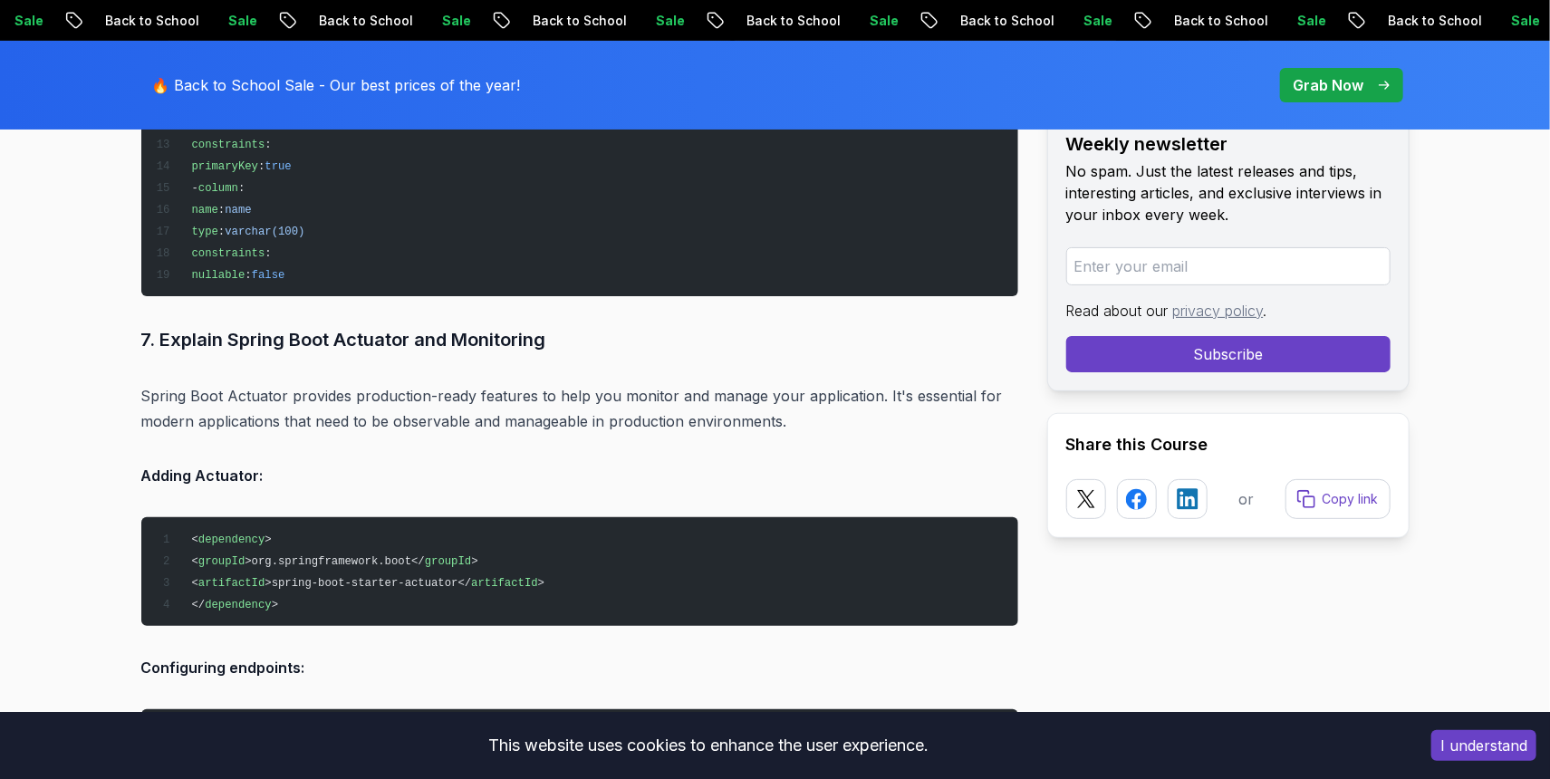
click at [359, 403] on p "Spring Boot Actuator provides production-ready features to help you monitor and…" at bounding box center [579, 408] width 877 height 51
click at [360, 383] on p "Spring Boot Actuator provides production-ready features to help you monitor and…" at bounding box center [579, 408] width 877 height 51
click at [354, 394] on p "Spring Boot Actuator provides production-ready features to help you monitor and…" at bounding box center [579, 408] width 877 height 51
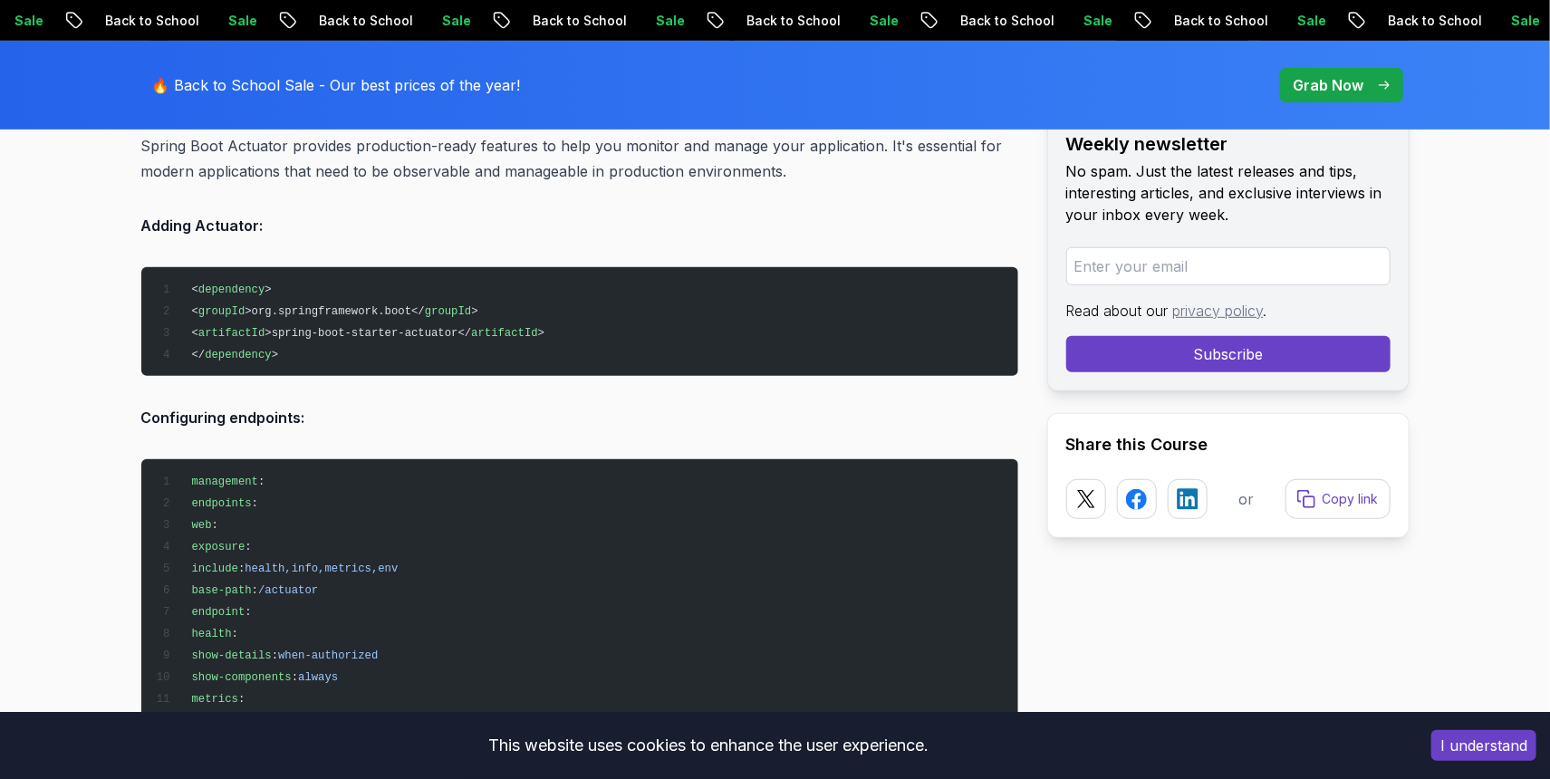
scroll to position [7652, 0]
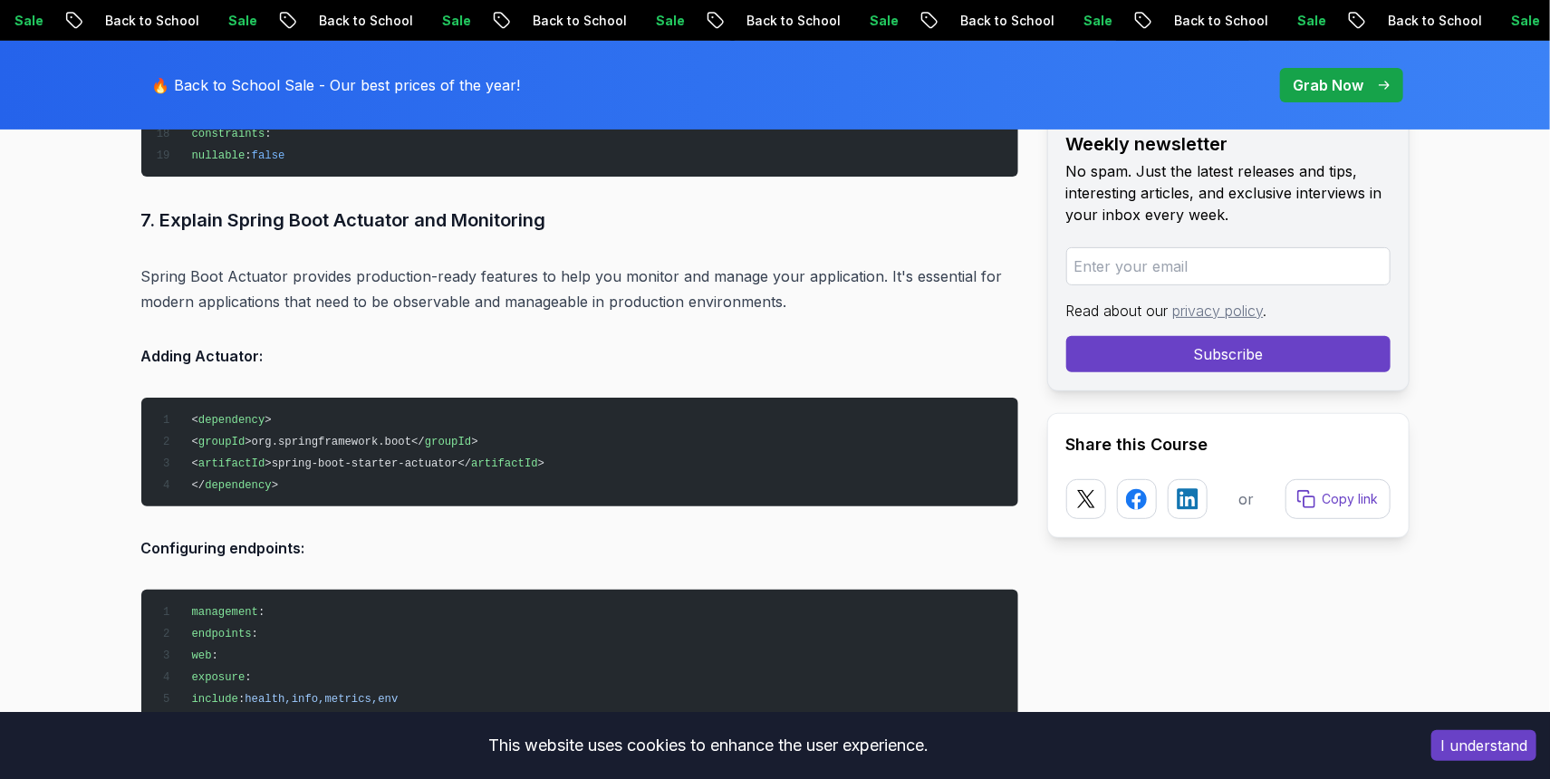
click at [351, 206] on h3 "7. Explain Spring Boot Actuator and Monitoring" at bounding box center [579, 220] width 877 height 29
click at [351, 264] on p "Spring Boot Actuator provides production-ready features to help you monitor and…" at bounding box center [579, 289] width 877 height 51
click at [355, 264] on p "Spring Boot Actuator provides production-ready features to help you monitor and…" at bounding box center [579, 289] width 877 height 51
click at [665, 278] on p "Spring Boot Actuator provides production-ready features to help you monitor and…" at bounding box center [579, 289] width 877 height 51
click at [723, 281] on p "Spring Boot Actuator provides production-ready features to help you monitor and…" at bounding box center [579, 289] width 877 height 51
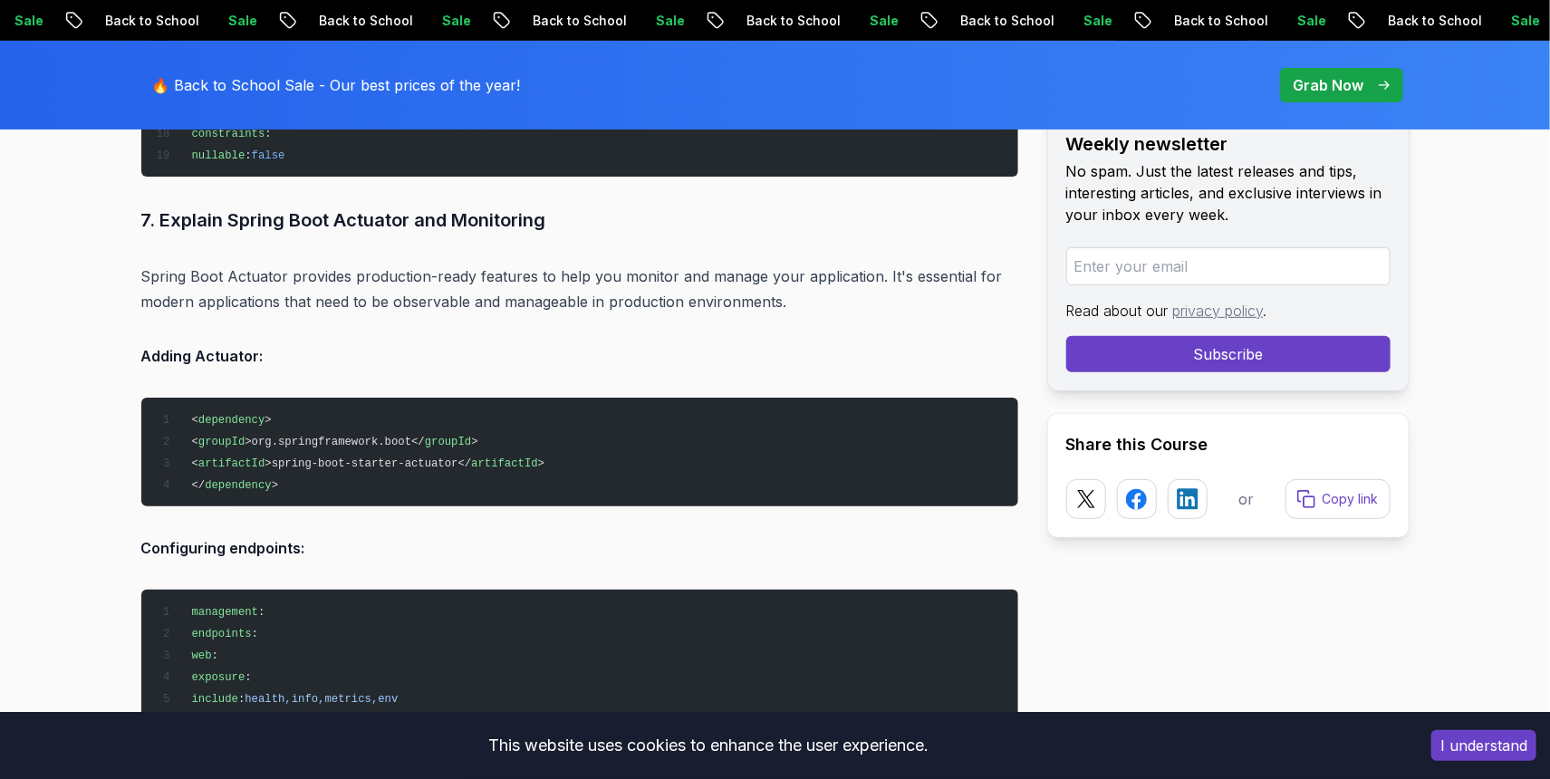
drag, startPoint x: 602, startPoint y: 274, endPoint x: 602, endPoint y: 286, distance: 11.8
click at [602, 274] on p "Spring Boot Actuator provides production-ready features to help you monitor and…" at bounding box center [579, 289] width 877 height 51
click at [602, 287] on p "Spring Boot Actuator provides production-ready features to help you monitor and…" at bounding box center [579, 289] width 877 height 51
click at [580, 280] on p "Spring Boot Actuator provides production-ready features to help you monitor and…" at bounding box center [579, 289] width 877 height 51
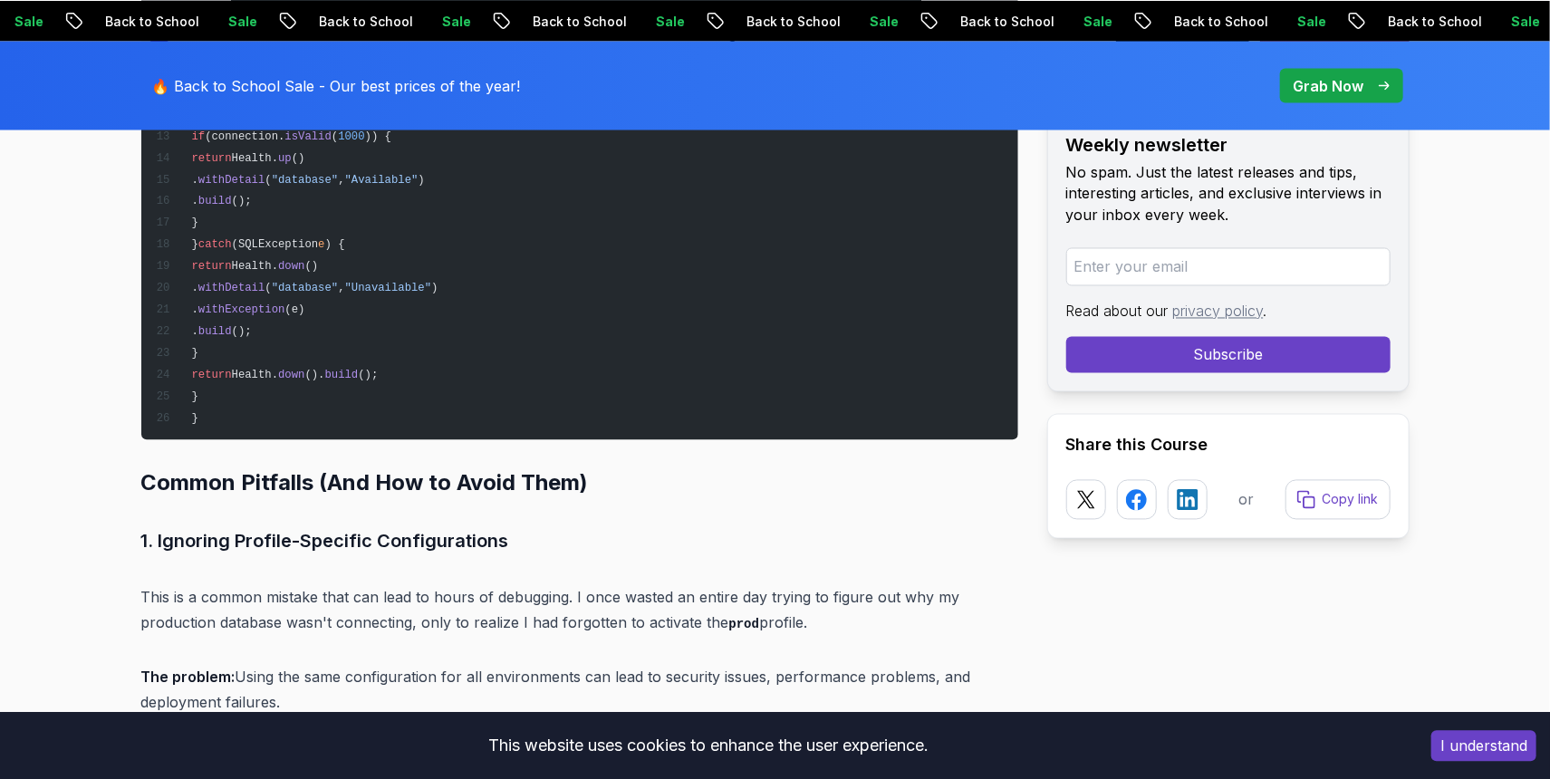
scroll to position [9207, 0]
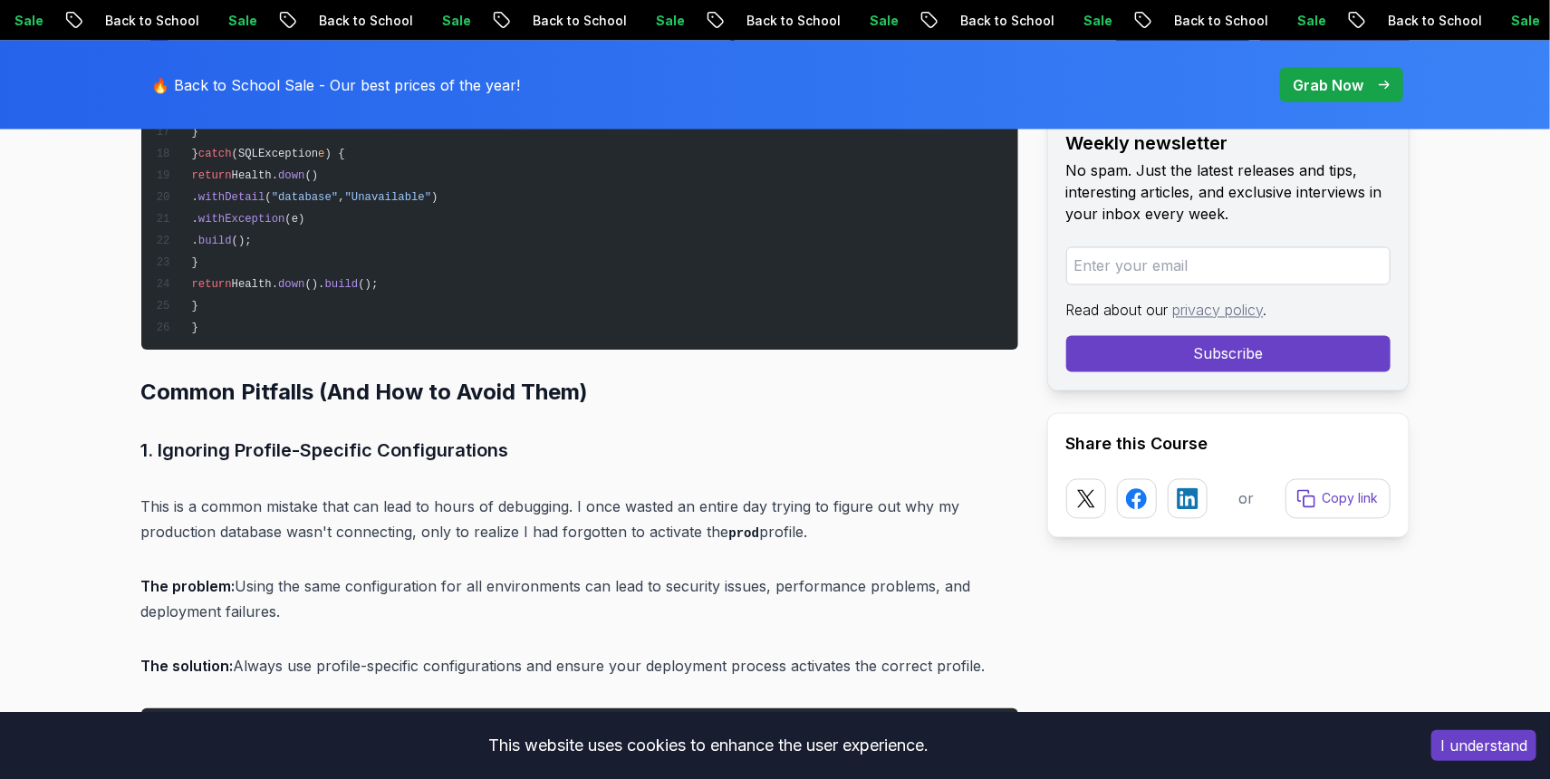
click at [395, 495] on p "This is a common mistake that can lead to hours of debugging. I once wasted an …" at bounding box center [579, 521] width 877 height 52
click at [390, 518] on p "This is a common mistake that can lead to hours of debugging. I once wasted an …" at bounding box center [579, 521] width 877 height 52
click at [392, 495] on p "This is a common mistake that can lead to hours of debugging. I once wasted an …" at bounding box center [579, 521] width 877 height 52
click at [392, 508] on p "This is a common mistake that can lead to hours of debugging. I once wasted an …" at bounding box center [579, 521] width 877 height 52
click at [394, 495] on p "This is a common mistake that can lead to hours of debugging. I once wasted an …" at bounding box center [579, 521] width 877 height 52
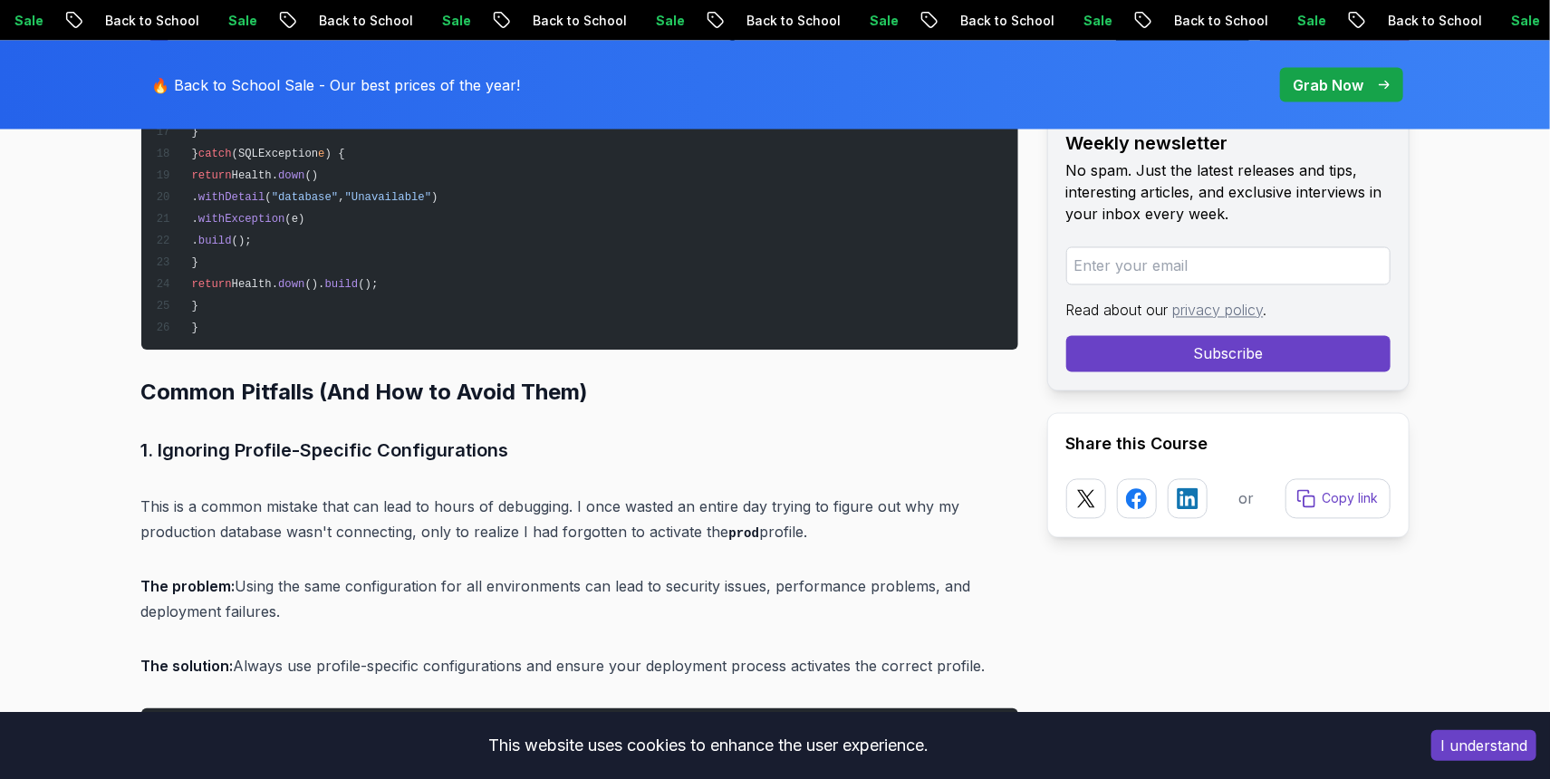
click at [394, 437] on h3 "1. Ignoring Profile-Specific Configurations" at bounding box center [579, 451] width 877 height 29
click at [394, 495] on p "This is a common mistake that can lead to hours of debugging. I once wasted an …" at bounding box center [579, 521] width 877 height 52
click at [400, 504] on p "This is a common mistake that can lead to hours of debugging. I once wasted an …" at bounding box center [579, 521] width 877 height 52
click at [400, 495] on p "This is a common mistake that can lead to hours of debugging. I once wasted an …" at bounding box center [579, 521] width 877 height 52
click at [400, 508] on p "This is a common mistake that can lead to hours of debugging. I once wasted an …" at bounding box center [579, 521] width 877 height 52
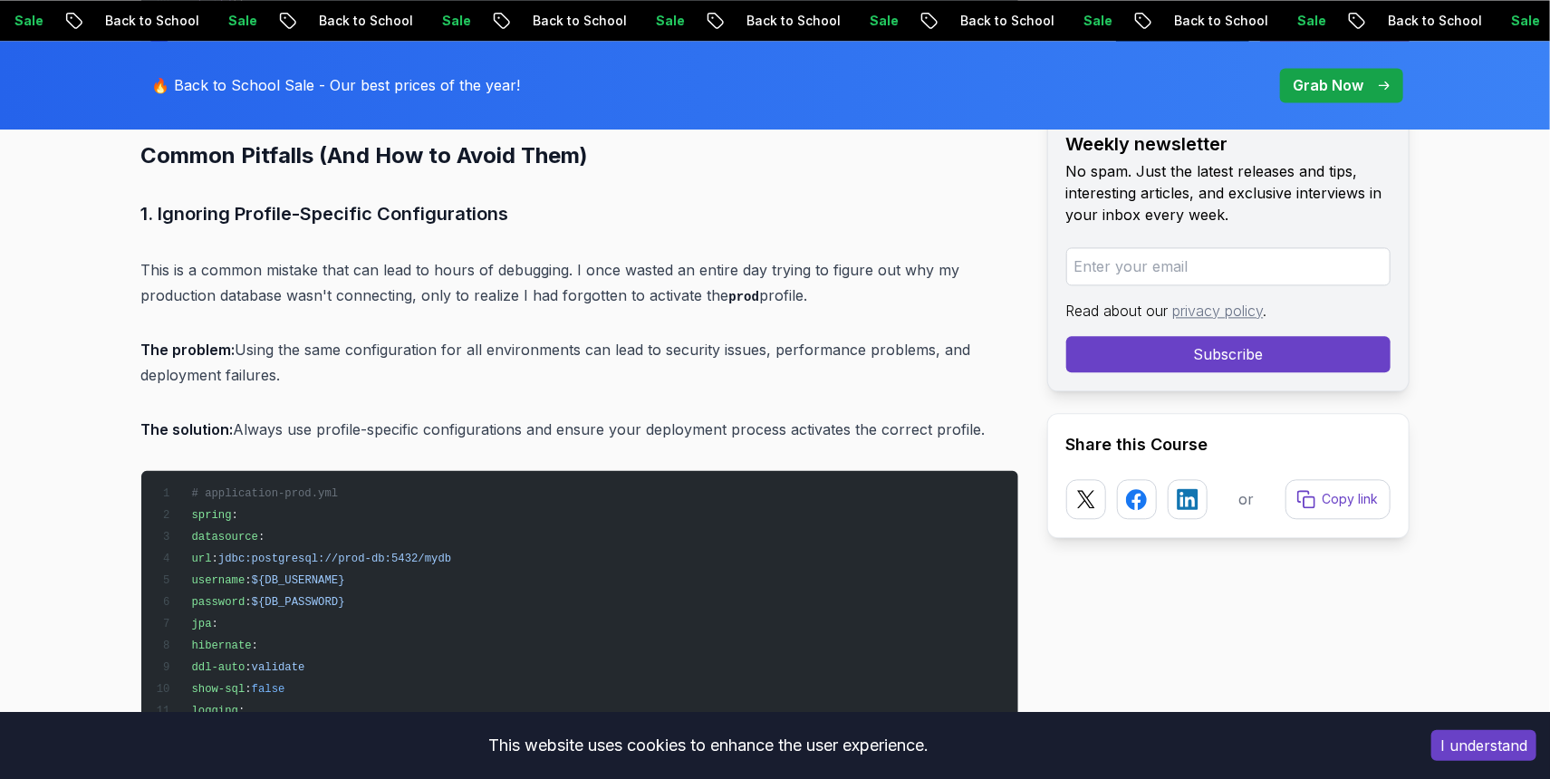
scroll to position [9446, 0]
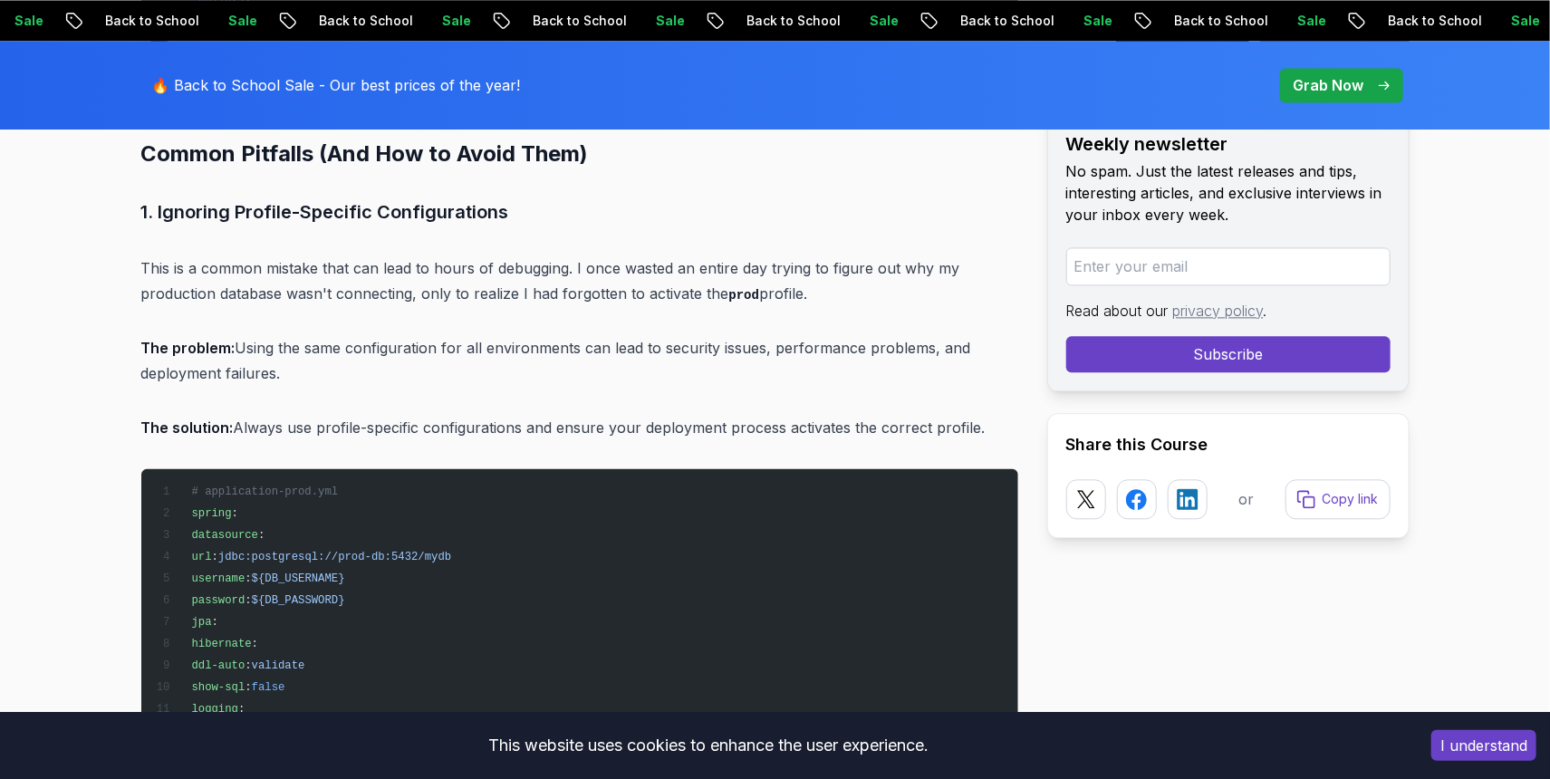
click at [503, 335] on p "The problem: Using the same configuration for all environments can lead to secu…" at bounding box center [579, 360] width 877 height 51
click at [567, 335] on p "The problem: Using the same configuration for all environments can lead to secu…" at bounding box center [579, 360] width 877 height 51
click at [577, 415] on p "The solution: Always use profile-specific configurations and ensure your deploy…" at bounding box center [579, 427] width 877 height 25
click at [584, 335] on p "The problem: Using the same configuration for all environments can lead to secu…" at bounding box center [579, 360] width 877 height 51
click at [588, 415] on p "The solution: Always use profile-specific configurations and ensure your deploy…" at bounding box center [579, 427] width 877 height 25
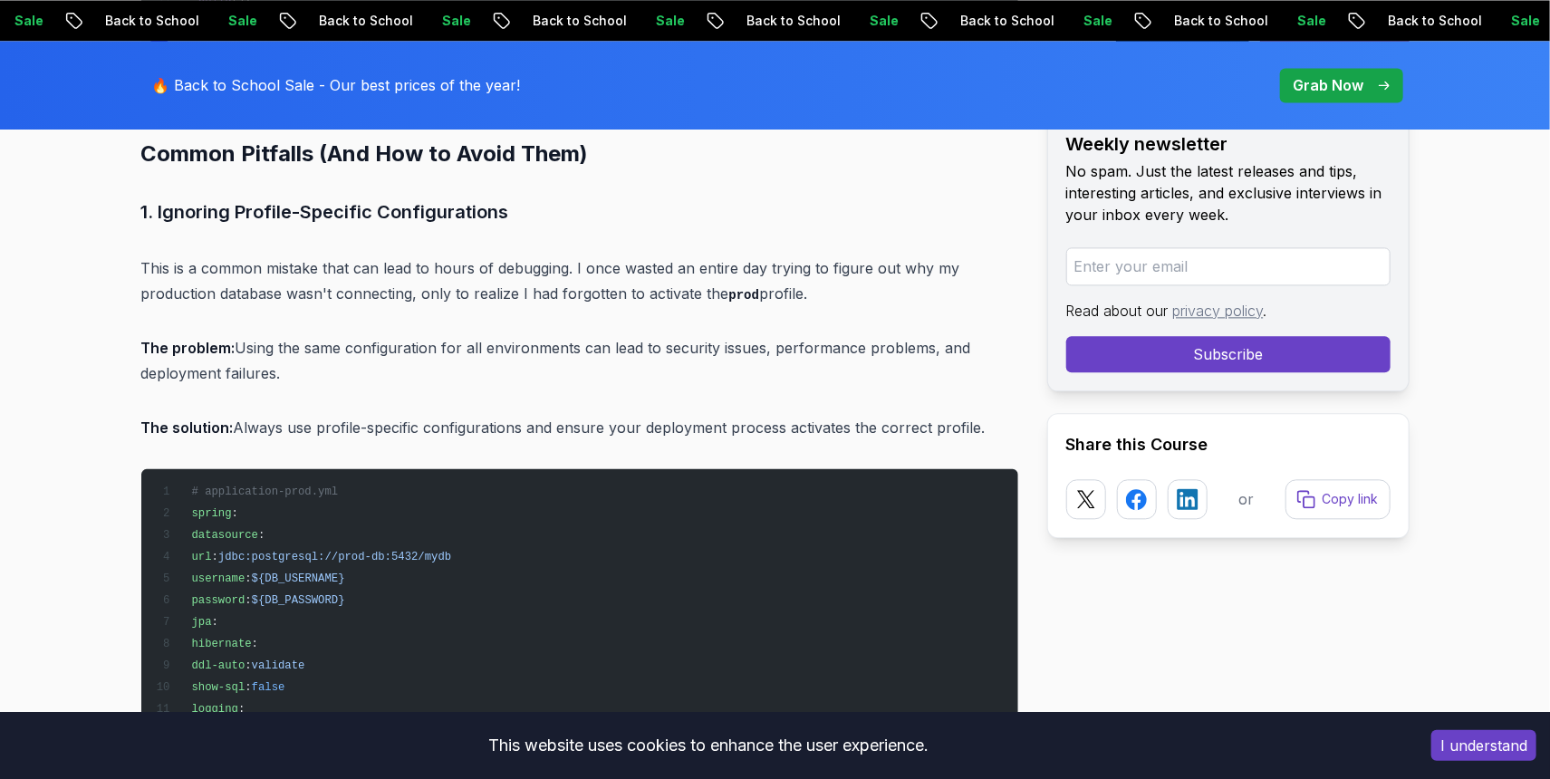
click at [581, 335] on p "The problem: Using the same configuration for all environments can lead to secu…" at bounding box center [579, 360] width 877 height 51
click at [566, 335] on p "The problem: Using the same configuration for all environments can lead to secu…" at bounding box center [579, 360] width 877 height 51
click at [318, 335] on p "The problem: Using the same configuration for all environments can lead to secu…" at bounding box center [579, 360] width 877 height 51
click at [281, 335] on p "The problem: Using the same configuration for all environments can lead to secu…" at bounding box center [579, 360] width 877 height 51
click at [325, 415] on p "The solution: Always use profile-specific configurations and ensure your deploy…" at bounding box center [579, 427] width 877 height 25
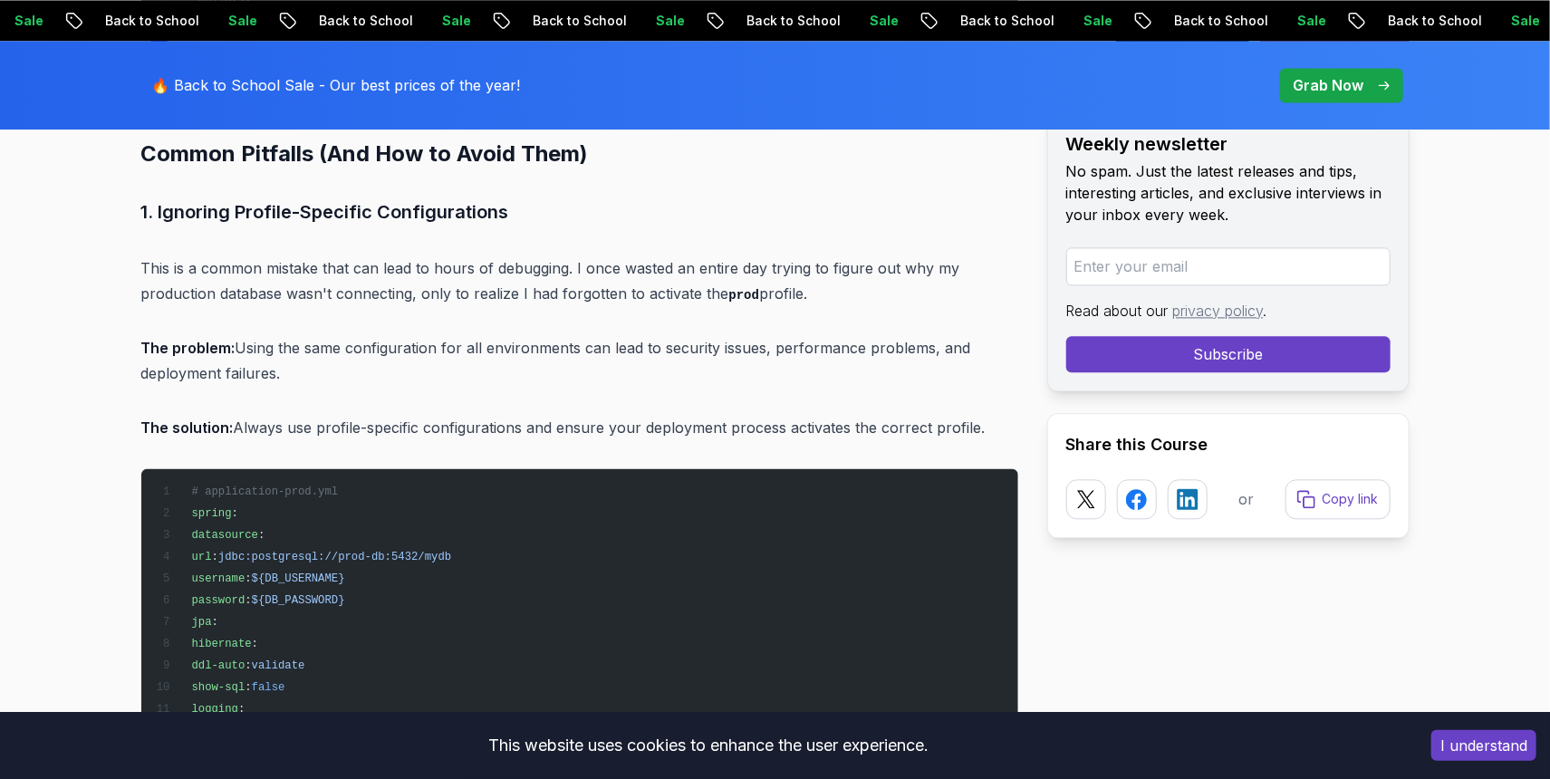
click at [356, 415] on p "The solution: Always use profile-specific configurations and ensure your deploy…" at bounding box center [579, 427] width 877 height 25
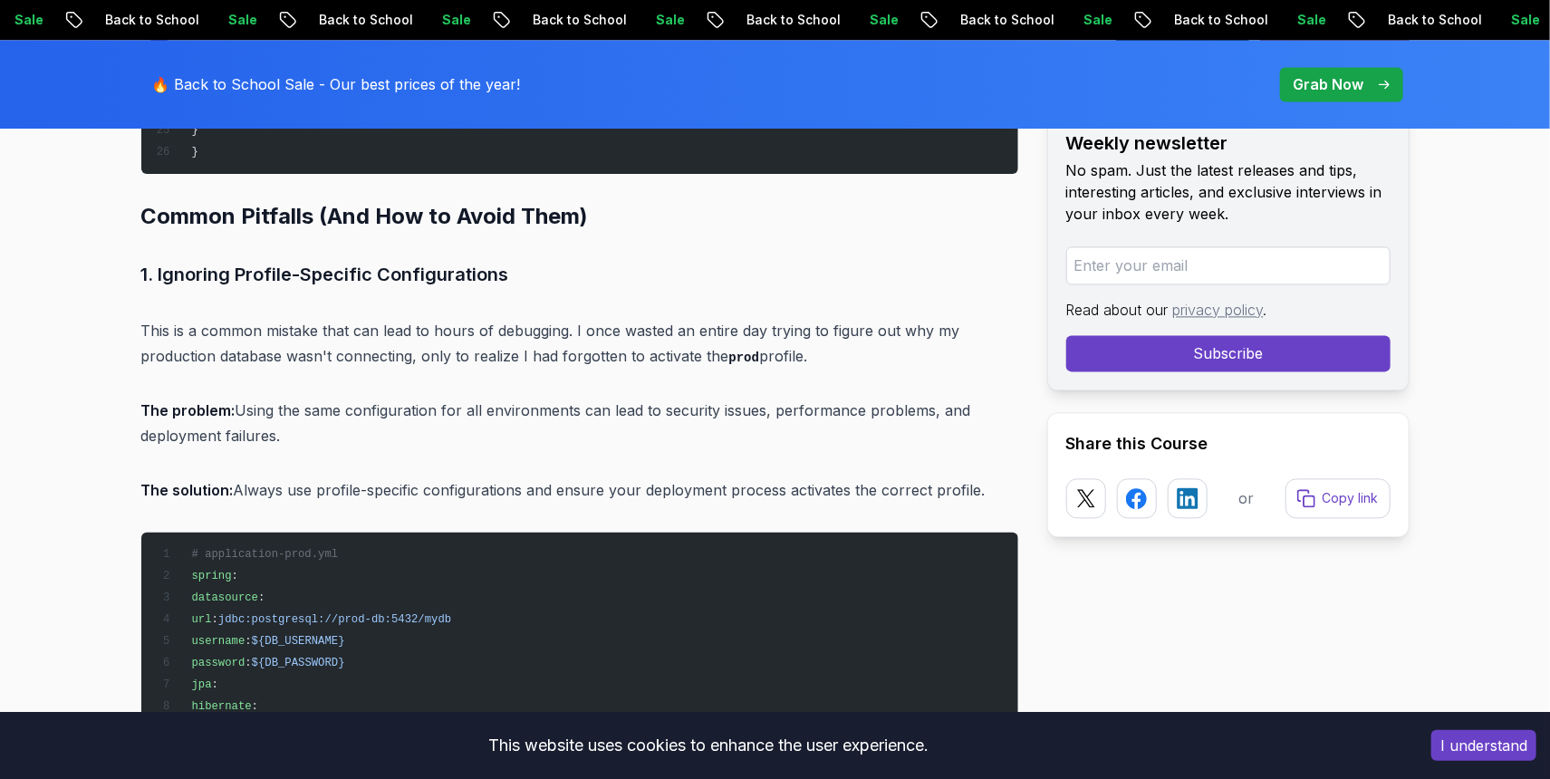
scroll to position [9326, 0]
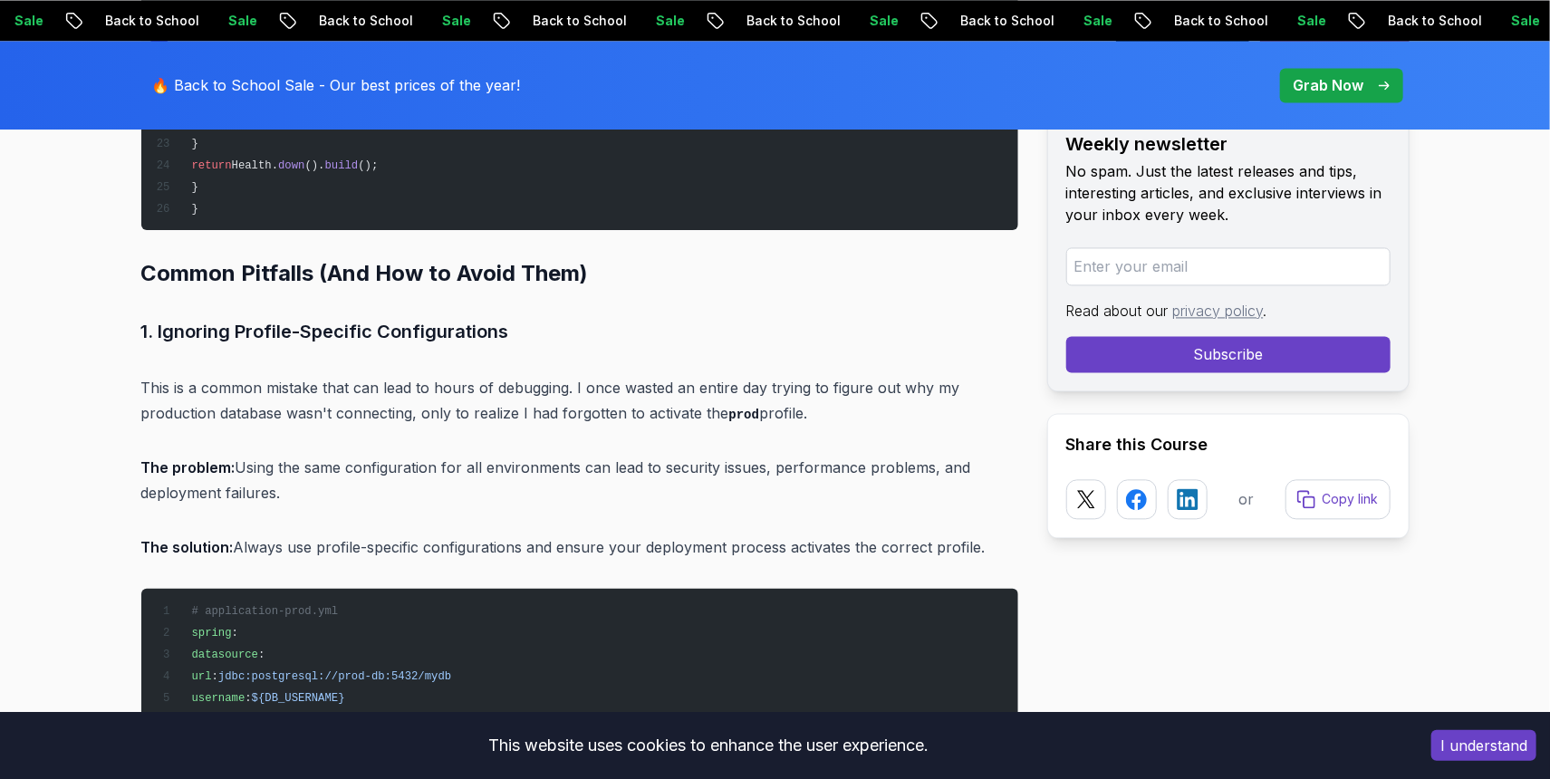
click at [363, 317] on h3 "1. Ignoring Profile-Specific Configurations" at bounding box center [579, 331] width 877 height 29
click at [361, 317] on h3 "1. Ignoring Profile-Specific Configurations" at bounding box center [579, 331] width 877 height 29
click at [358, 317] on h3 "1. Ignoring Profile-Specific Configurations" at bounding box center [579, 331] width 877 height 29
click at [448, 455] on p "The problem: Using the same configuration for all environments can lead to secu…" at bounding box center [579, 480] width 877 height 51
click at [429, 388] on p "This is a common mistake that can lead to hours of debugging. I once wasted an …" at bounding box center [579, 401] width 877 height 52
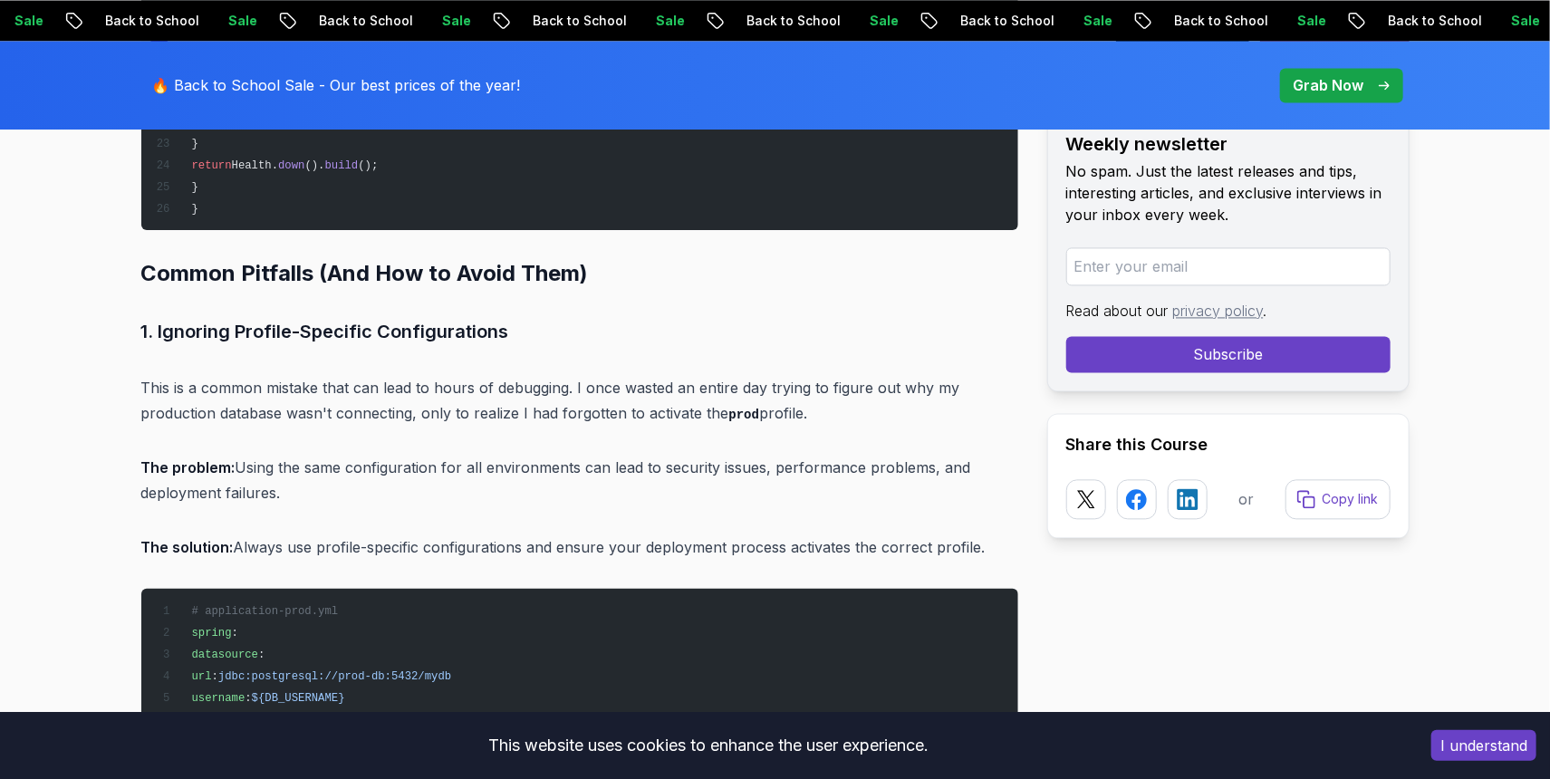
click at [464, 455] on p "The problem: Using the same configuration for all environments can lead to secu…" at bounding box center [579, 480] width 877 height 51
click at [514, 455] on p "The problem: Using the same configuration for all environments can lead to secu…" at bounding box center [579, 480] width 877 height 51
click at [361, 534] on p "The solution: Always use profile-specific configurations and ensure your deploy…" at bounding box center [579, 546] width 877 height 25
click at [401, 534] on p "The solution: Always use profile-specific configurations and ensure your deploy…" at bounding box center [579, 546] width 877 height 25
click at [466, 534] on p "The solution: Always use profile-specific configurations and ensure your deploy…" at bounding box center [579, 546] width 877 height 25
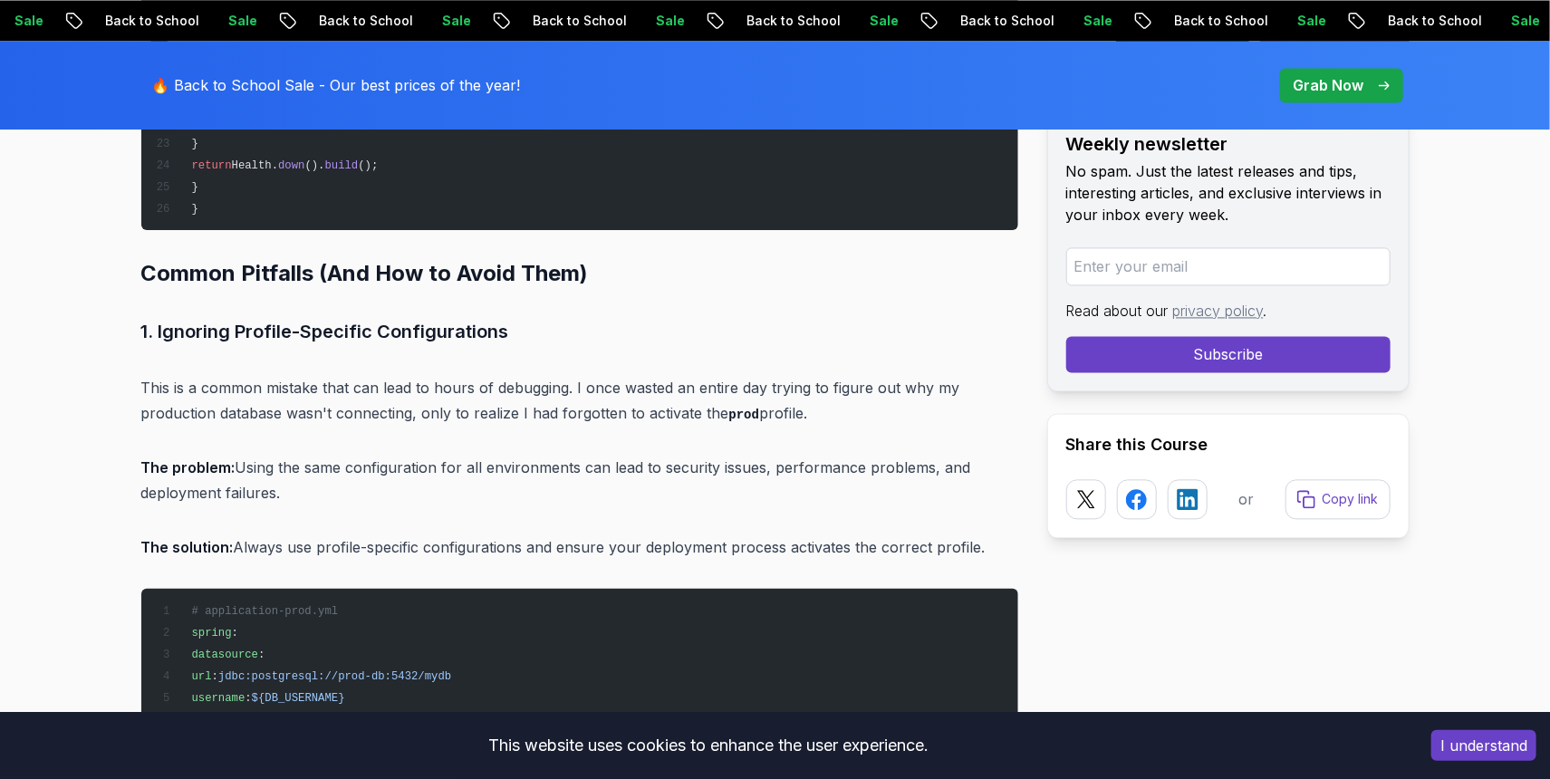
click at [396, 389] on p "This is a common mistake that can lead to hours of debugging. I once wasted an …" at bounding box center [579, 401] width 877 height 52
click at [392, 375] on p "This is a common mistake that can lead to hours of debugging. I once wasted an …" at bounding box center [579, 401] width 877 height 52
click at [387, 375] on p "This is a common mistake that can lead to hours of debugging. I once wasted an …" at bounding box center [579, 401] width 877 height 52
click at [568, 317] on h3 "1. Ignoring Profile-Specific Configurations" at bounding box center [579, 331] width 877 height 29
click at [391, 389] on p "This is a common mistake that can lead to hours of debugging. I once wasted an …" at bounding box center [579, 401] width 877 height 52
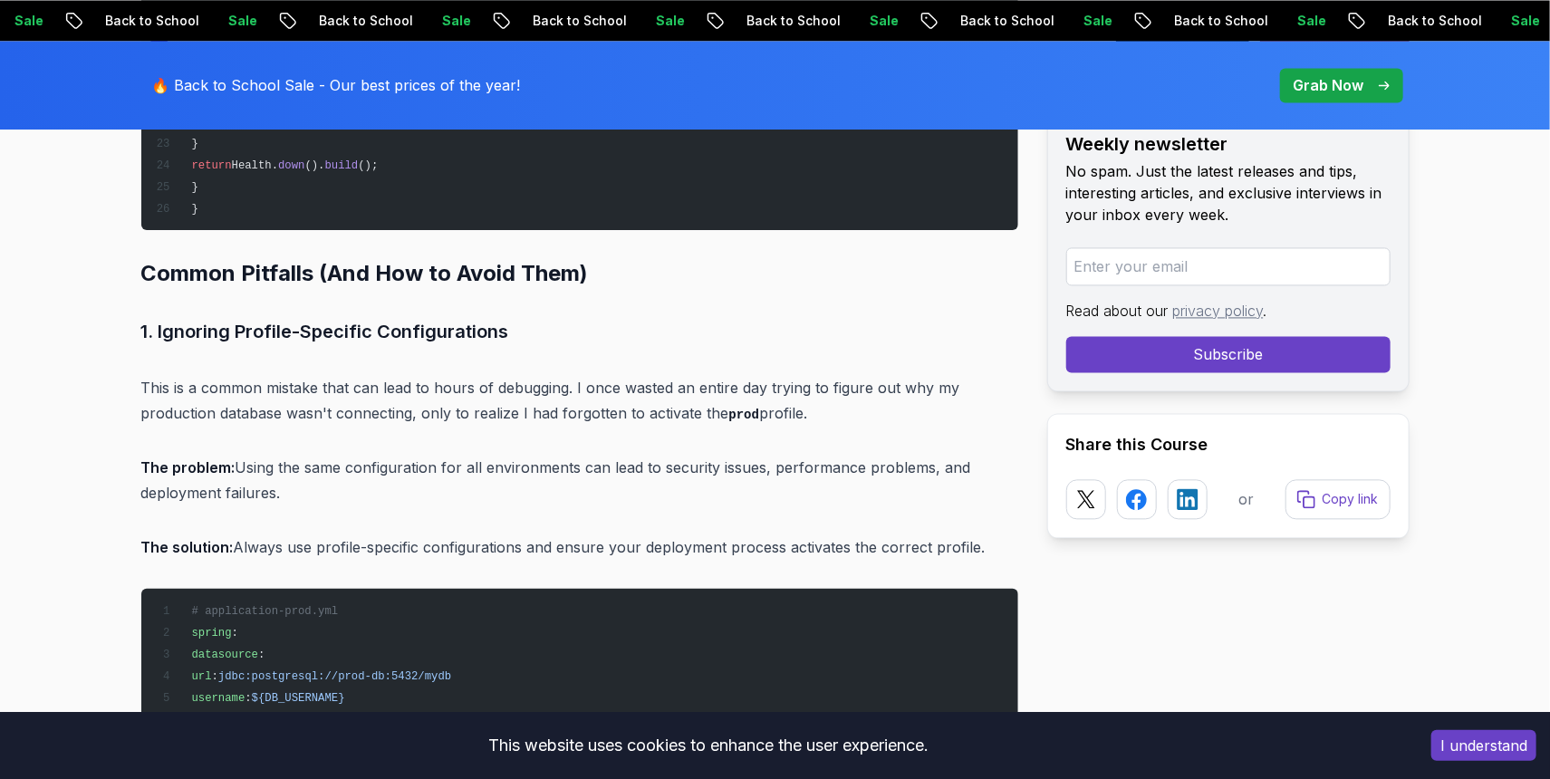
click at [483, 388] on p "This is a common mistake that can lead to hours of debugging. I once wasted an …" at bounding box center [579, 401] width 877 height 52
click at [669, 384] on p "This is a common mistake that can lead to hours of debugging. I once wasted an …" at bounding box center [579, 401] width 877 height 52
click at [670, 375] on p "This is a common mistake that can lead to hours of debugging. I once wasted an …" at bounding box center [579, 401] width 877 height 52
drag, startPoint x: 673, startPoint y: 384, endPoint x: 656, endPoint y: 370, distance: 22.5
click at [672, 385] on p "This is a common mistake that can lead to hours of debugging. I once wasted an …" at bounding box center [579, 401] width 877 height 52
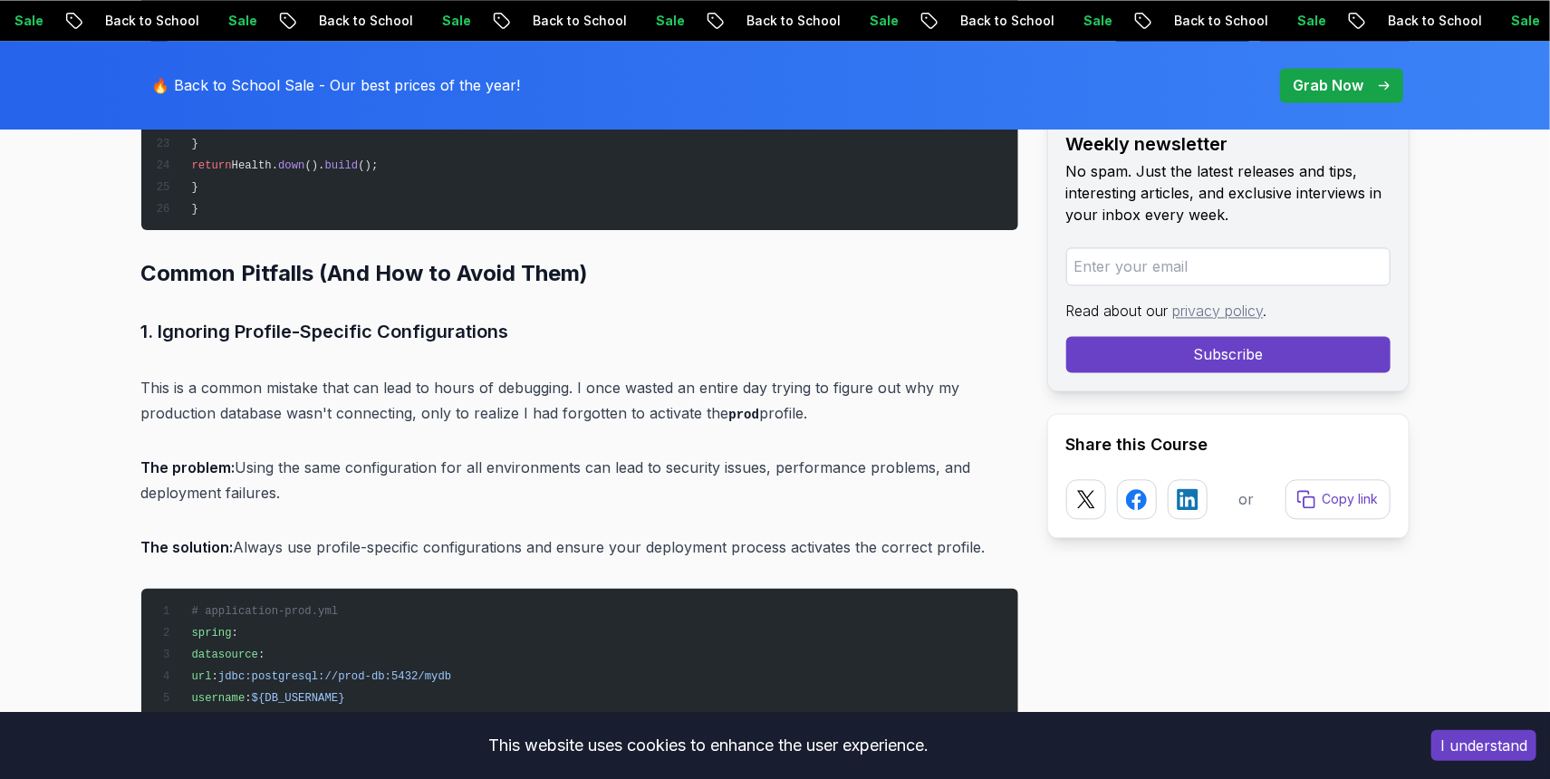
click at [653, 375] on p "This is a common mistake that can lead to hours of debugging. I once wasted an …" at bounding box center [579, 401] width 877 height 52
click at [665, 388] on p "This is a common mistake that can lead to hours of debugging. I once wasted an …" at bounding box center [579, 401] width 877 height 52
click at [399, 317] on h3 "1. Ignoring Profile-Specific Configurations" at bounding box center [579, 331] width 877 height 29
click at [405, 317] on h3 "1. Ignoring Profile-Specific Configurations" at bounding box center [579, 331] width 877 height 29
click at [443, 397] on p "This is a common mistake that can lead to hours of debugging. I once wasted an …" at bounding box center [579, 401] width 877 height 52
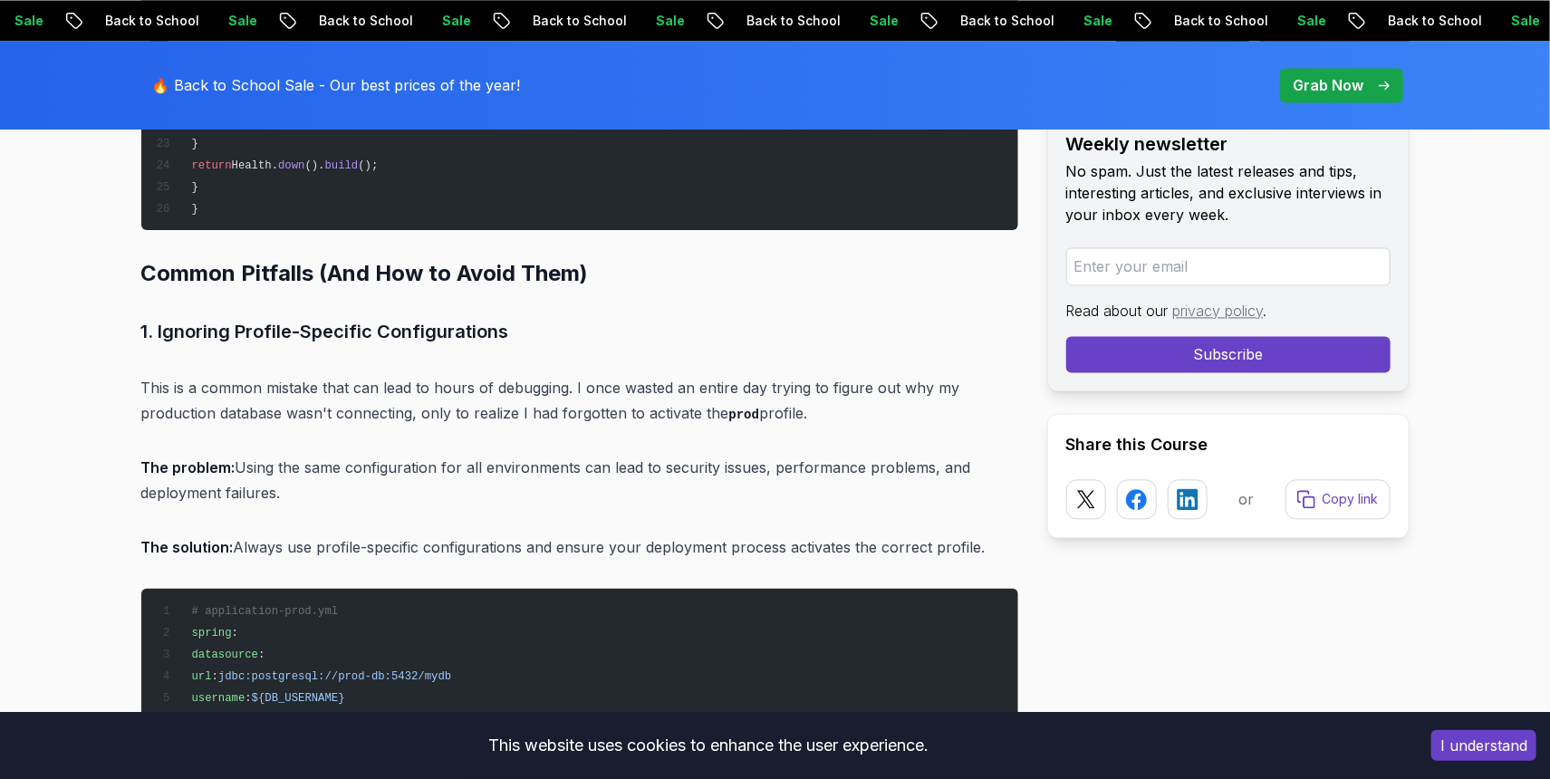
click at [424, 455] on p "The problem: Using the same configuration for all environments can lead to secu…" at bounding box center [579, 480] width 877 height 51
click at [265, 455] on p "The problem: Using the same configuration for all environments can lead to secu…" at bounding box center [579, 480] width 877 height 51
click at [268, 464] on p "The problem: Using the same configuration for all environments can lead to secu…" at bounding box center [579, 480] width 877 height 51
click at [264, 455] on p "The problem: Using the same configuration for all environments can lead to secu…" at bounding box center [579, 480] width 877 height 51
click at [281, 455] on p "The problem: Using the same configuration for all environments can lead to secu…" at bounding box center [579, 480] width 877 height 51
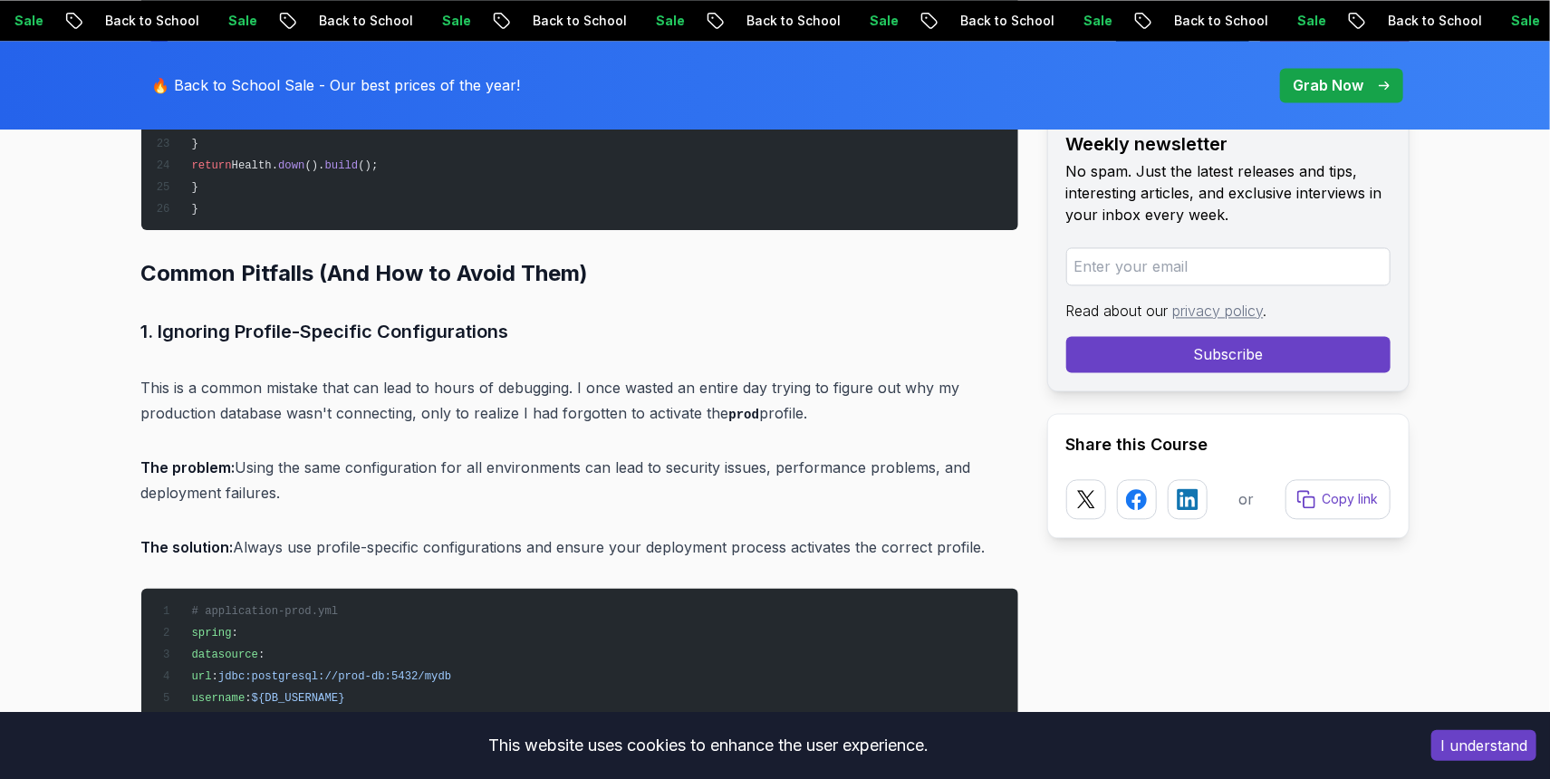
click at [264, 455] on p "The problem: Using the same configuration for all environments can lead to secu…" at bounding box center [579, 480] width 877 height 51
click at [265, 465] on p "The problem: Using the same configuration for all environments can lead to secu…" at bounding box center [579, 480] width 877 height 51
click at [260, 456] on p "The problem: Using the same configuration for all environments can lead to secu…" at bounding box center [579, 480] width 877 height 51
click at [258, 455] on p "The problem: Using the same configuration for all environments can lead to secu…" at bounding box center [579, 480] width 877 height 51
click at [256, 455] on p "The problem: Using the same configuration for all environments can lead to secu…" at bounding box center [579, 480] width 877 height 51
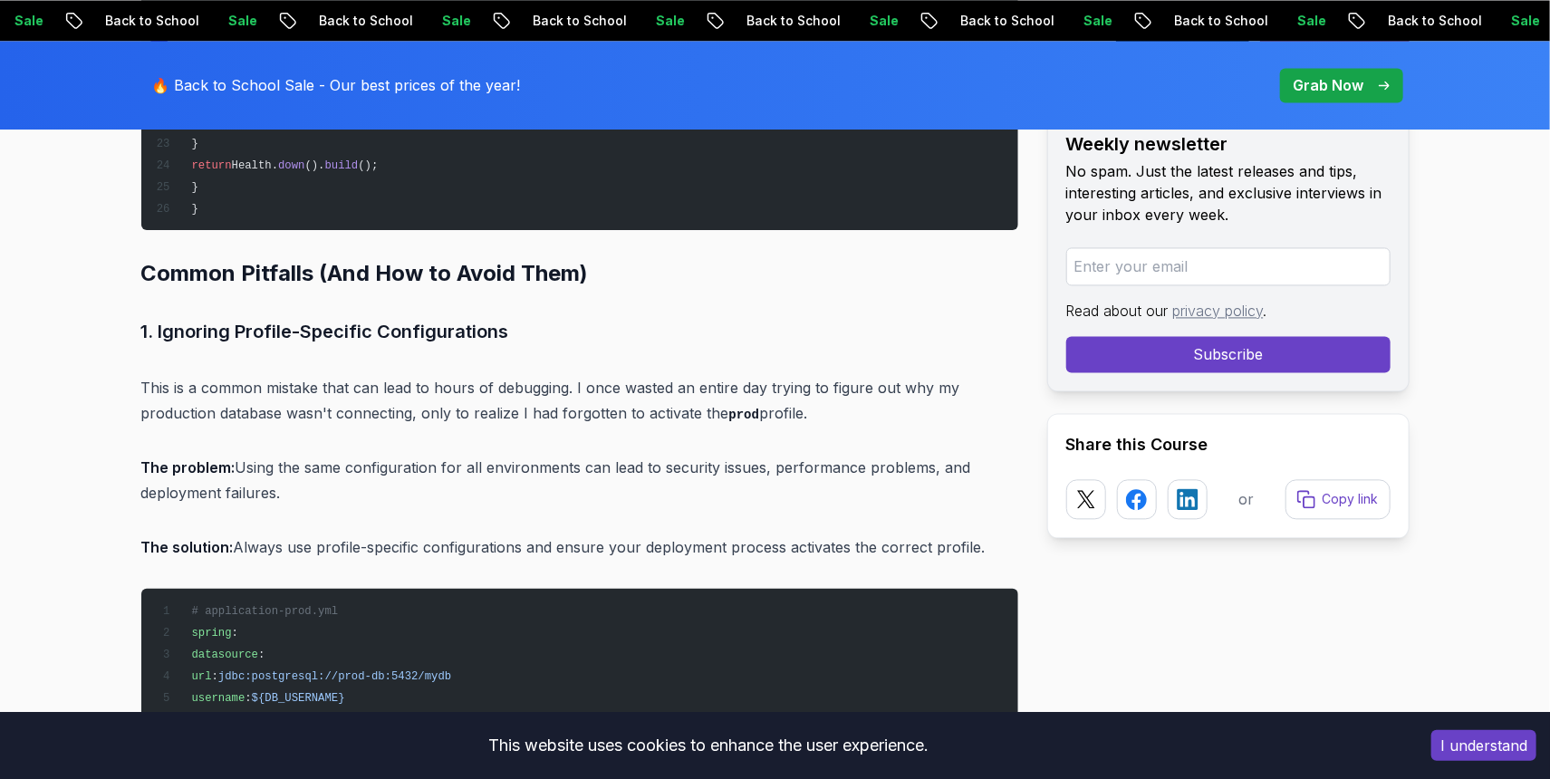
click at [270, 457] on p "The problem: Using the same configuration for all environments can lead to secu…" at bounding box center [579, 480] width 877 height 51
click at [262, 455] on p "The problem: Using the same configuration for all environments can lead to secu…" at bounding box center [579, 480] width 877 height 51
click at [267, 471] on p "The problem: Using the same configuration for all environments can lead to secu…" at bounding box center [579, 480] width 877 height 51
click at [255, 455] on p "The problem: Using the same configuration for all environments can lead to secu…" at bounding box center [579, 480] width 877 height 51
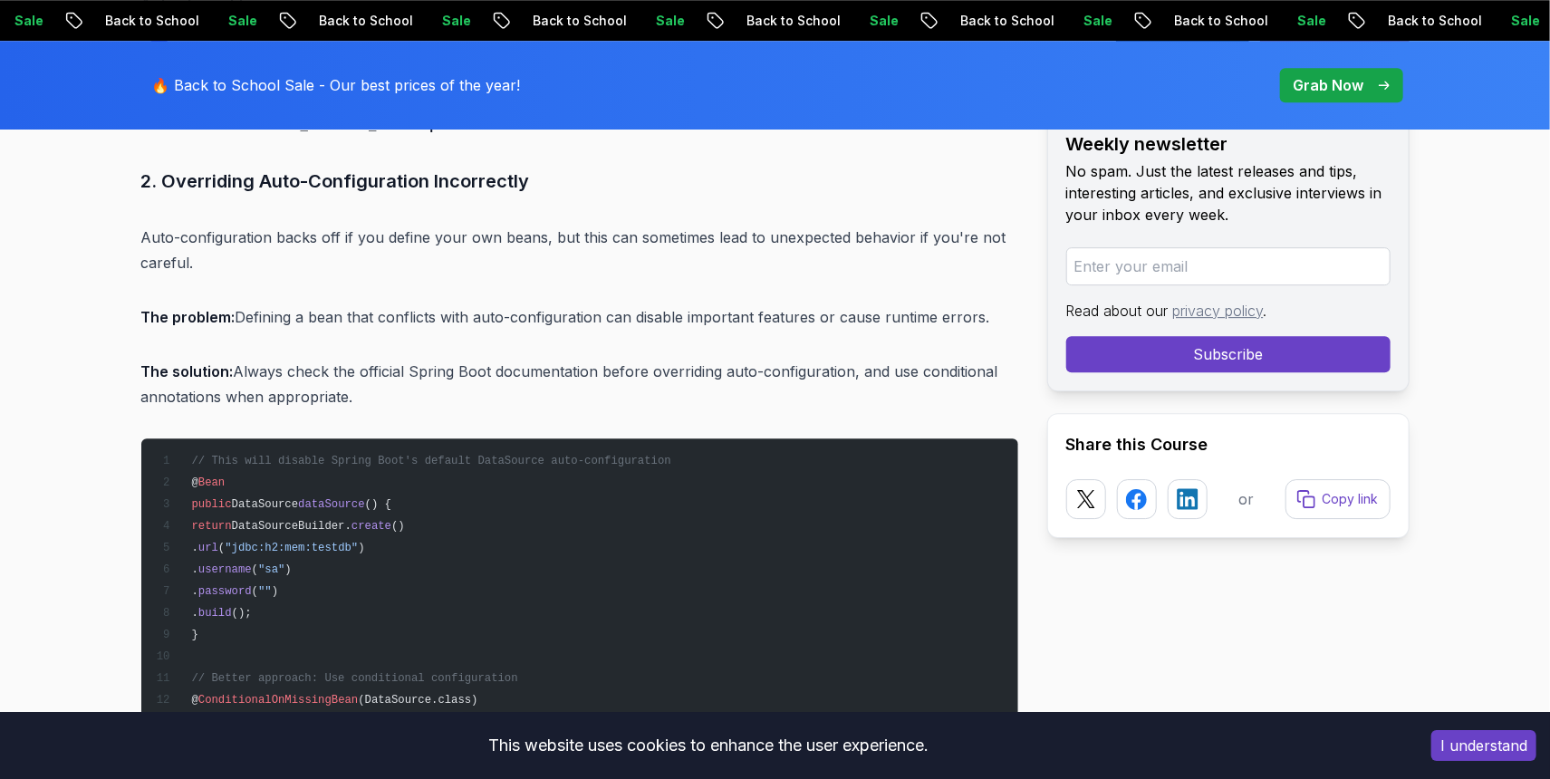
scroll to position [10283, 0]
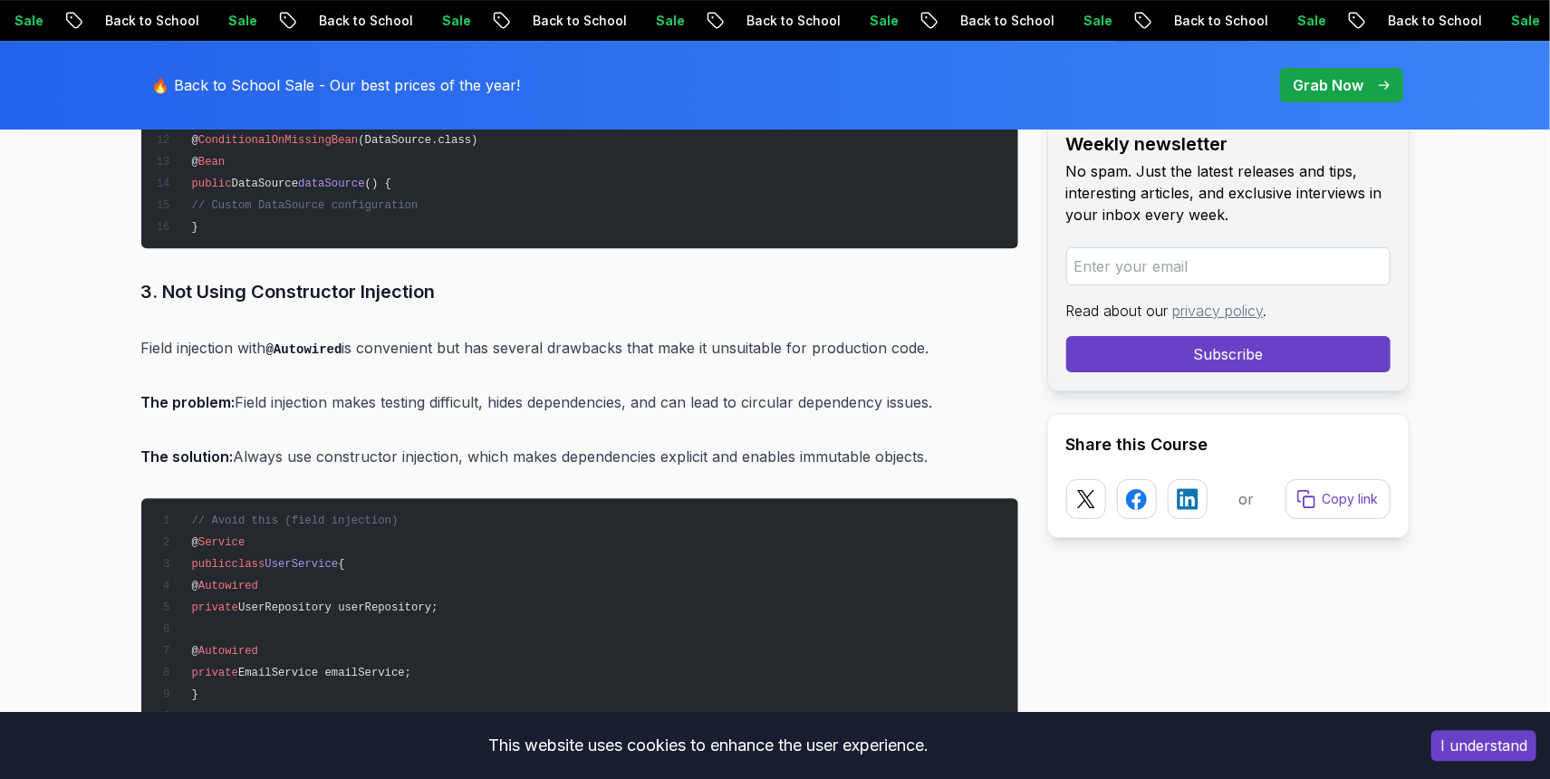
scroll to position [10881, 0]
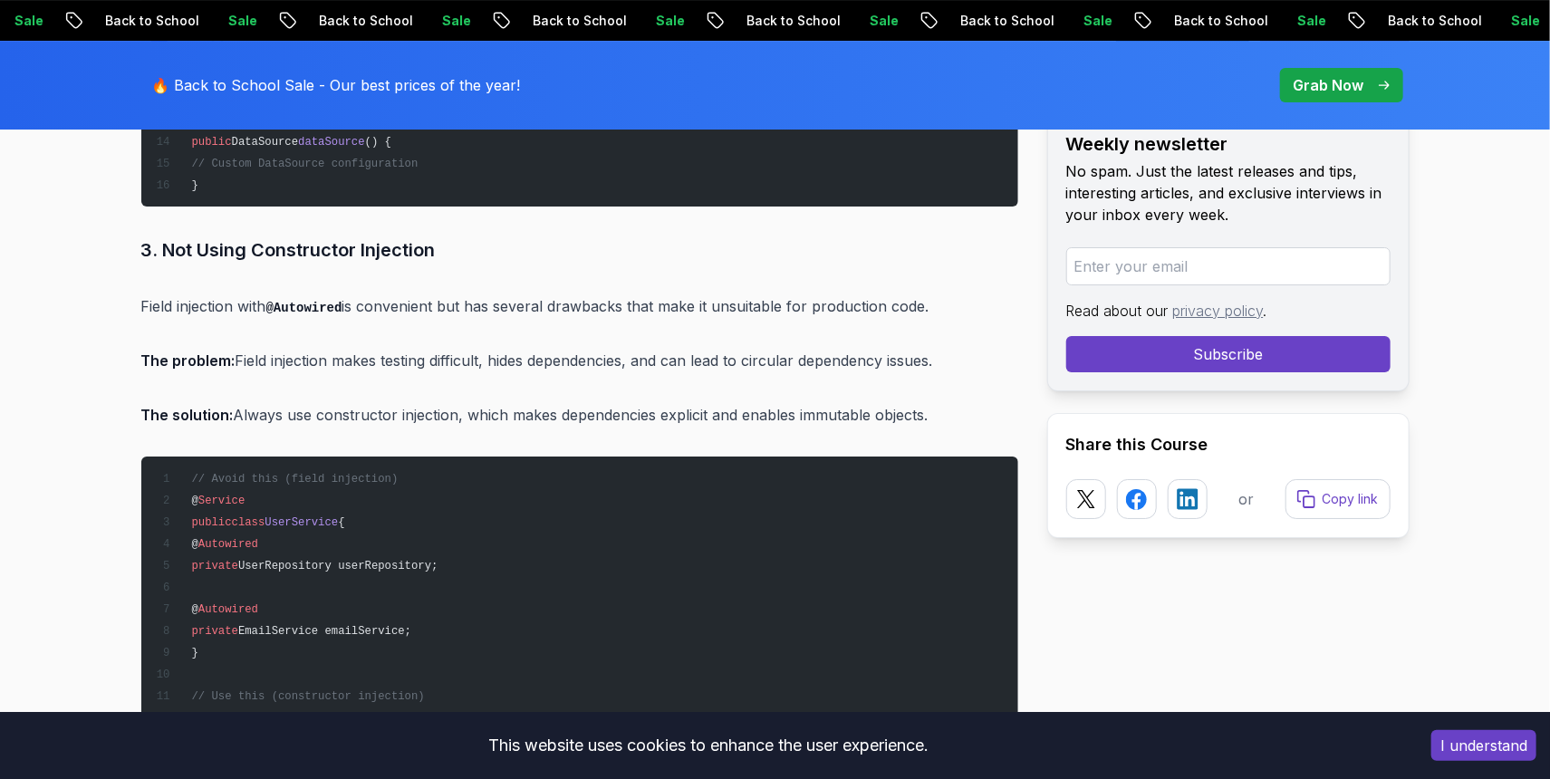
click at [584, 294] on p "Field injection with @Autowired is convenient but has several drawbacks that ma…" at bounding box center [579, 307] width 877 height 26
click at [600, 294] on p "Field injection with @Autowired is convenient but has several drawbacks that ma…" at bounding box center [579, 307] width 877 height 26
click at [598, 294] on p "Field injection with @Autowired is convenient but has several drawbacks that ma…" at bounding box center [579, 307] width 877 height 26
click at [394, 348] on p "The problem: Field injection makes testing difficult, hides dependencies, and c…" at bounding box center [579, 360] width 877 height 25
click at [364, 322] on div "Introduction Preparing for Spring Boot interview questions in [DATE]? You're no…" at bounding box center [579, 502] width 877 height 20858
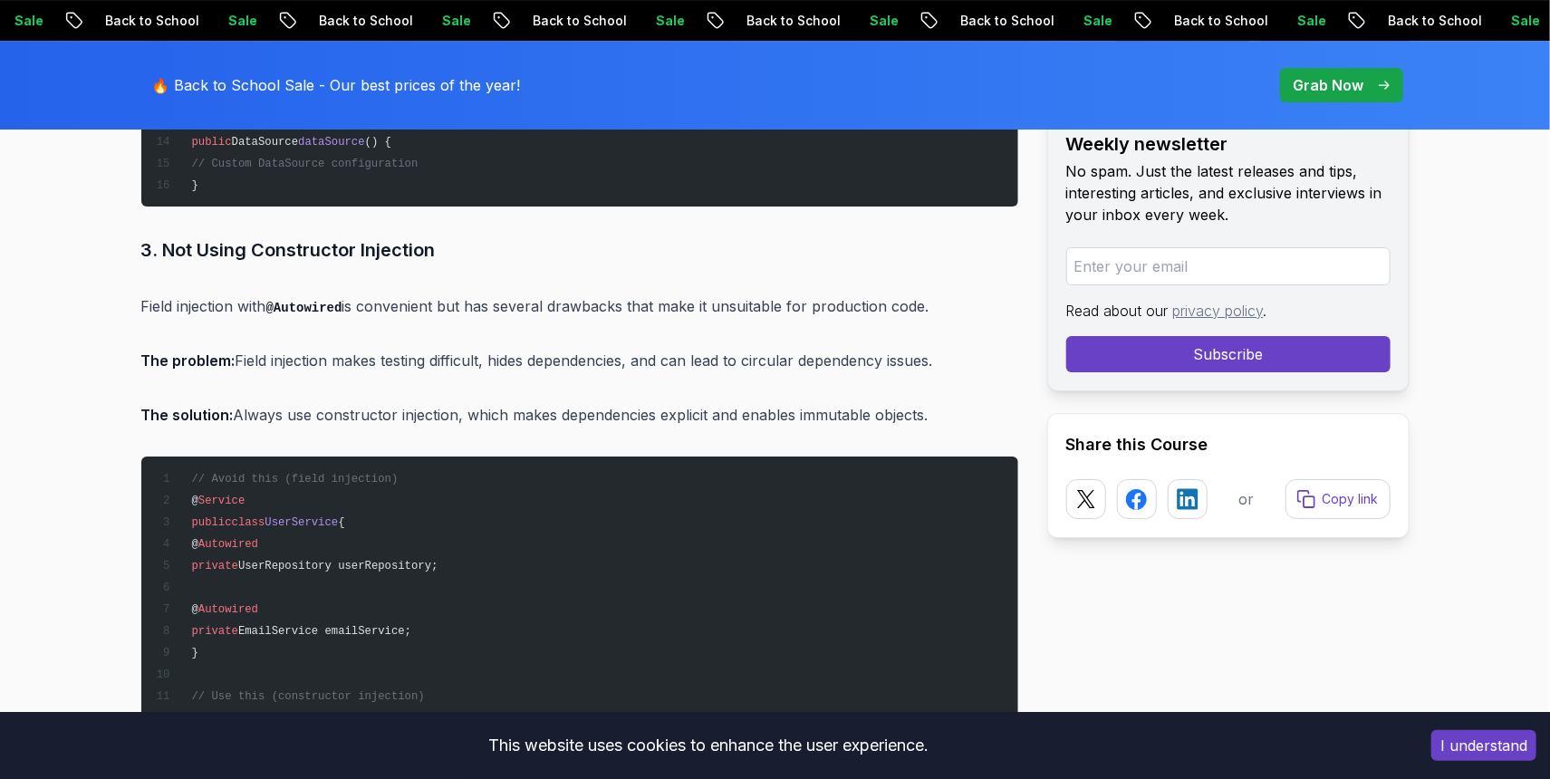
click at [390, 348] on p "The problem: Field injection makes testing difficult, hides dependencies, and c…" at bounding box center [579, 360] width 877 height 25
click at [408, 348] on p "The problem: Field injection makes testing difficult, hides dependencies, and c…" at bounding box center [579, 360] width 877 height 25
click at [448, 348] on p "The problem: Field injection makes testing difficult, hides dependencies, and c…" at bounding box center [579, 360] width 877 height 25
click at [313, 402] on p "The solution: Always use constructor injection, which makes dependencies explic…" at bounding box center [579, 414] width 877 height 25
click at [324, 348] on p "The problem: Field injection makes testing difficult, hides dependencies, and c…" at bounding box center [579, 360] width 877 height 25
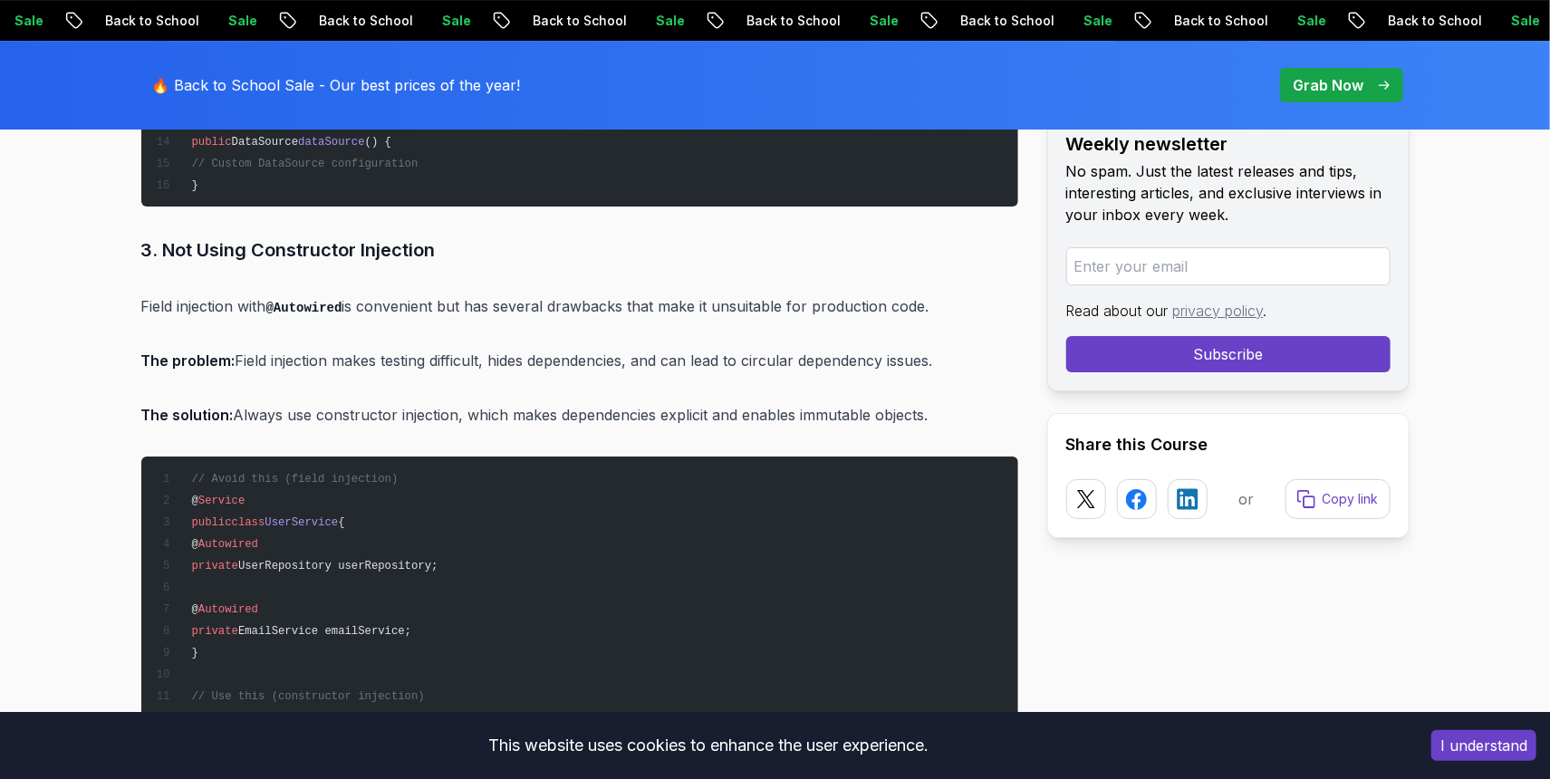
click at [384, 402] on p "The solution: Always use constructor injection, which makes dependencies explic…" at bounding box center [579, 414] width 877 height 25
click at [360, 402] on p "The solution: Always use constructor injection, which makes dependencies explic…" at bounding box center [579, 414] width 877 height 25
click at [368, 348] on p "The problem: Field injection makes testing difficult, hides dependencies, and c…" at bounding box center [579, 360] width 877 height 25
click at [372, 402] on p "The solution: Always use constructor injection, which makes dependencies explic…" at bounding box center [579, 414] width 877 height 25
click at [367, 402] on p "The solution: Always use constructor injection, which makes dependencies explic…" at bounding box center [579, 414] width 877 height 25
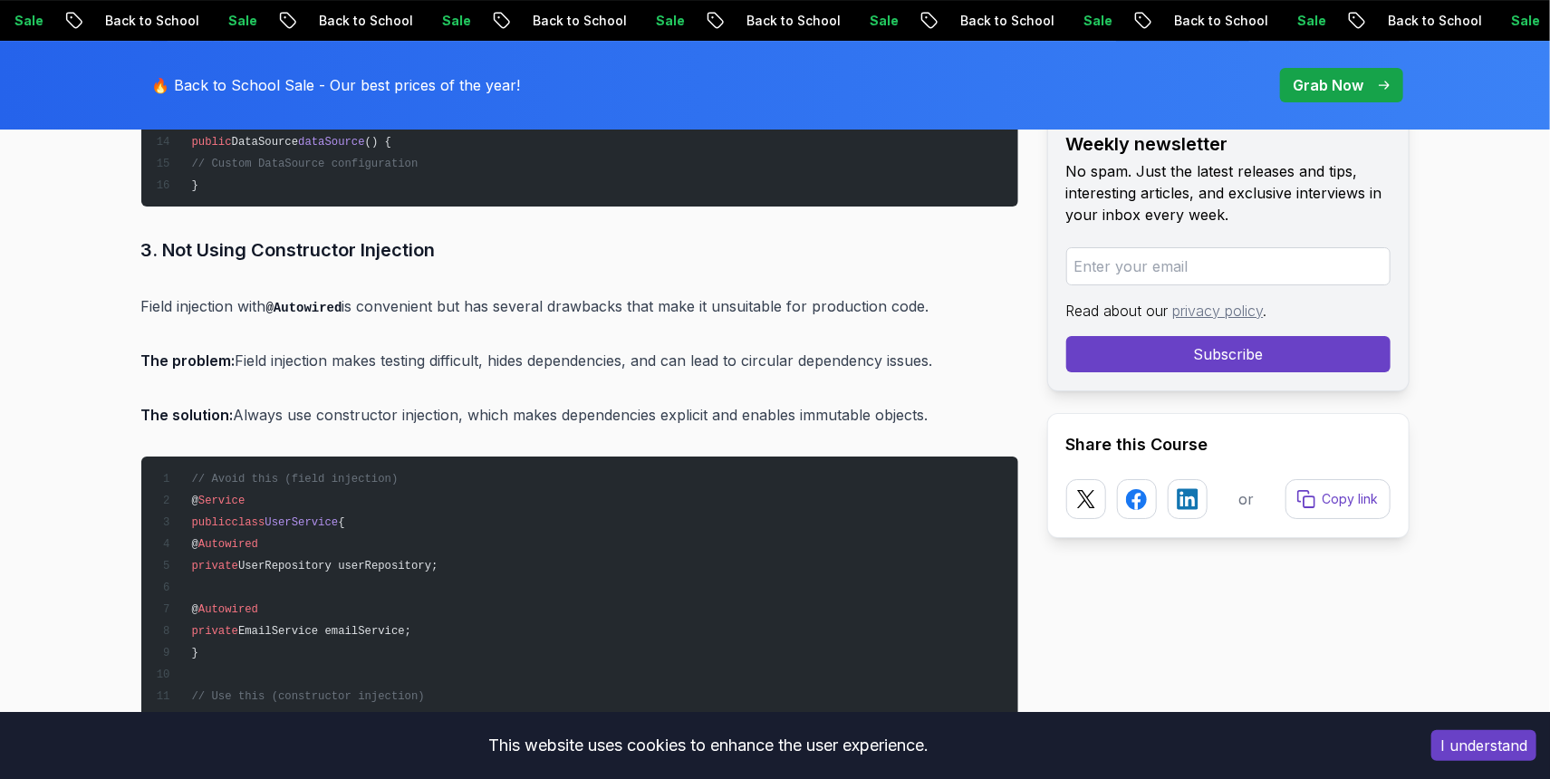
click at [367, 402] on p "The solution: Always use constructor injection, which makes dependencies explic…" at bounding box center [579, 414] width 877 height 25
click at [362, 402] on p "The solution: Always use constructor injection, which makes dependencies explic…" at bounding box center [579, 414] width 877 height 25
click at [359, 402] on p "The solution: Always use constructor injection, which makes dependencies explic…" at bounding box center [579, 414] width 877 height 25
click at [355, 348] on p "The problem: Field injection makes testing difficult, hides dependencies, and c…" at bounding box center [579, 360] width 877 height 25
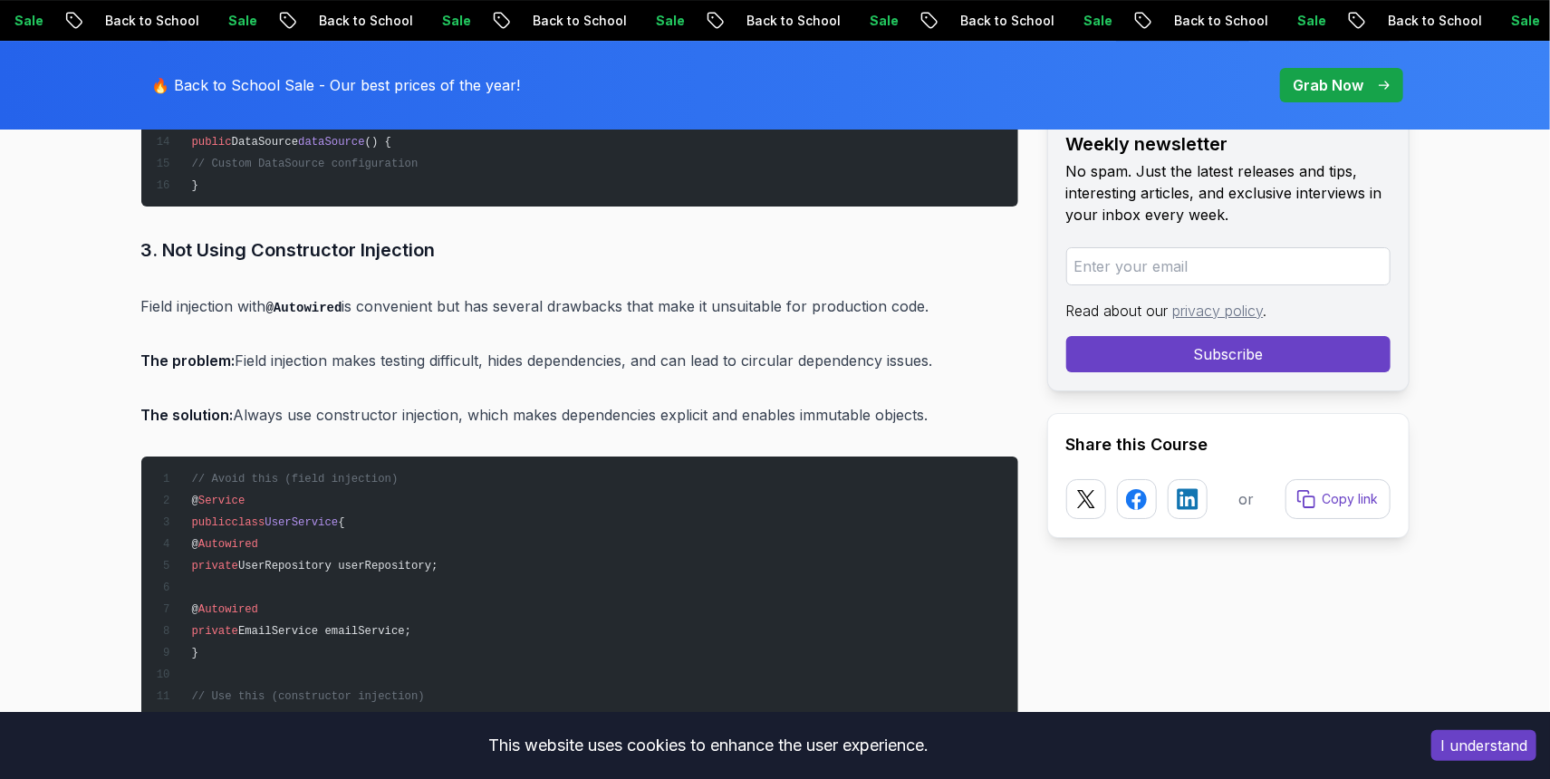
click at [364, 402] on p "The solution: Always use constructor injection, which makes dependencies explic…" at bounding box center [579, 414] width 877 height 25
click at [528, 348] on p "The problem: Field injection makes testing difficult, hides dependencies, and c…" at bounding box center [579, 360] width 877 height 25
click at [650, 348] on p "The problem: Field injection makes testing difficult, hides dependencies, and c…" at bounding box center [579, 360] width 877 height 25
click at [623, 403] on p "The solution: Always use constructor injection, which makes dependencies explic…" at bounding box center [579, 414] width 877 height 25
click at [583, 402] on p "The solution: Always use constructor injection, which makes dependencies explic…" at bounding box center [579, 414] width 877 height 25
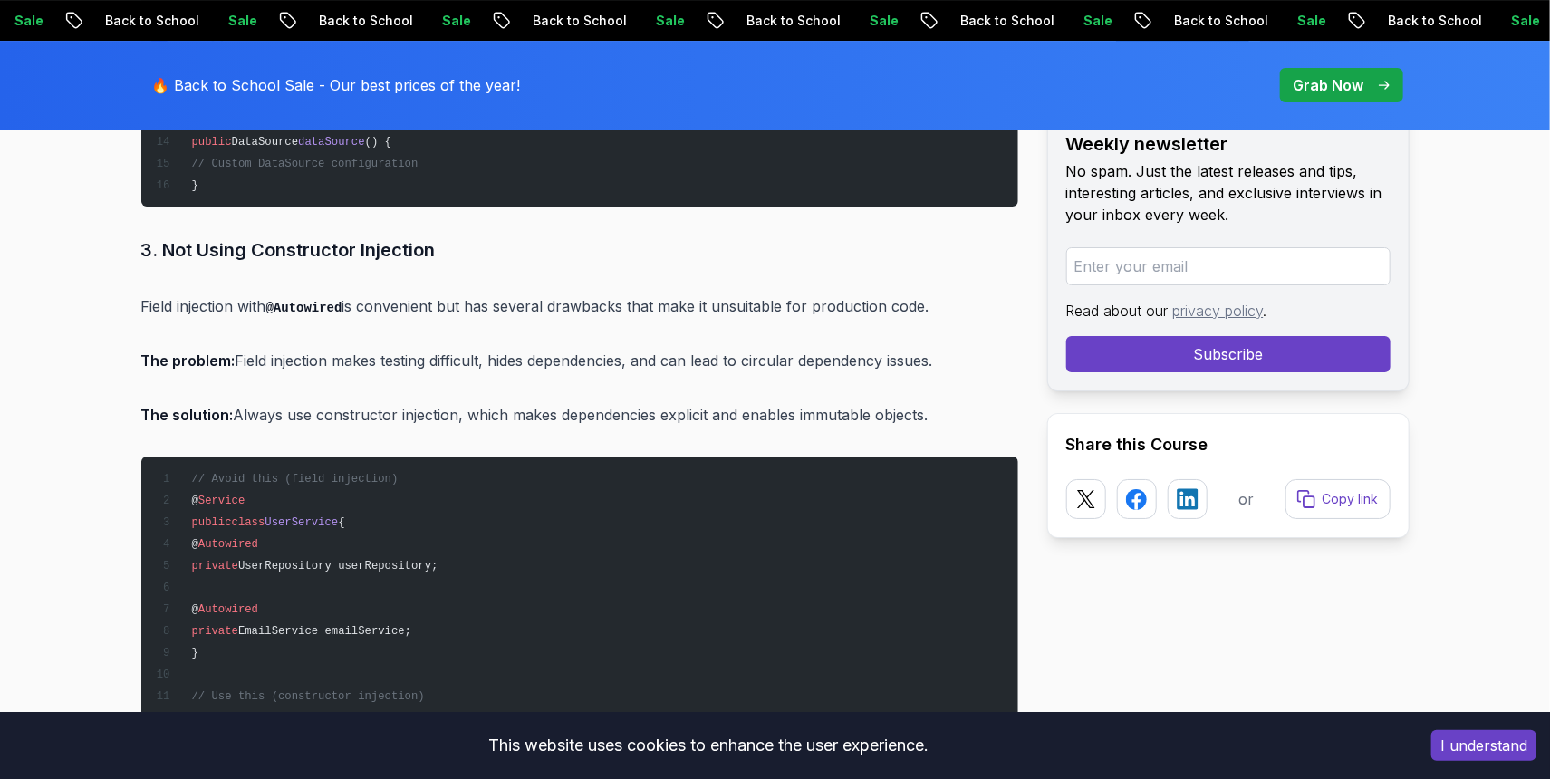
click at [603, 403] on p "The solution: Always use constructor injection, which makes dependencies explic…" at bounding box center [579, 414] width 877 height 25
click at [596, 402] on p "The solution: Always use constructor injection, which makes dependencies explic…" at bounding box center [579, 414] width 877 height 25
click at [643, 402] on p "The solution: Always use constructor injection, which makes dependencies explic…" at bounding box center [579, 414] width 877 height 25
click at [635, 402] on p "The solution: Always use constructor injection, which makes dependencies explic…" at bounding box center [579, 414] width 877 height 25
click at [516, 402] on p "The solution: Always use constructor injection, which makes dependencies explic…" at bounding box center [579, 414] width 877 height 25
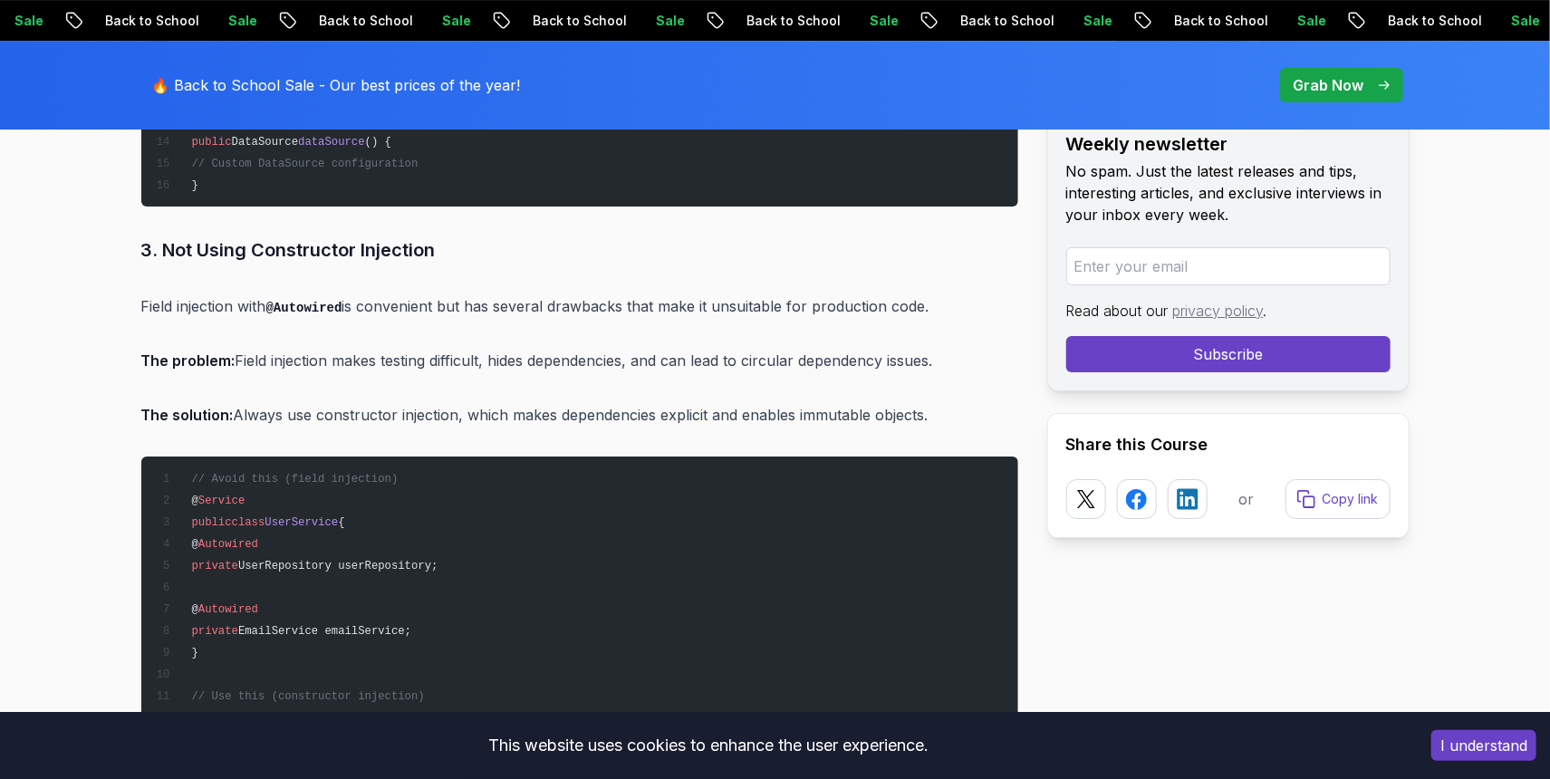
click at [602, 402] on p "The solution: Always use constructor injection, which makes dependencies explic…" at bounding box center [579, 414] width 877 height 25
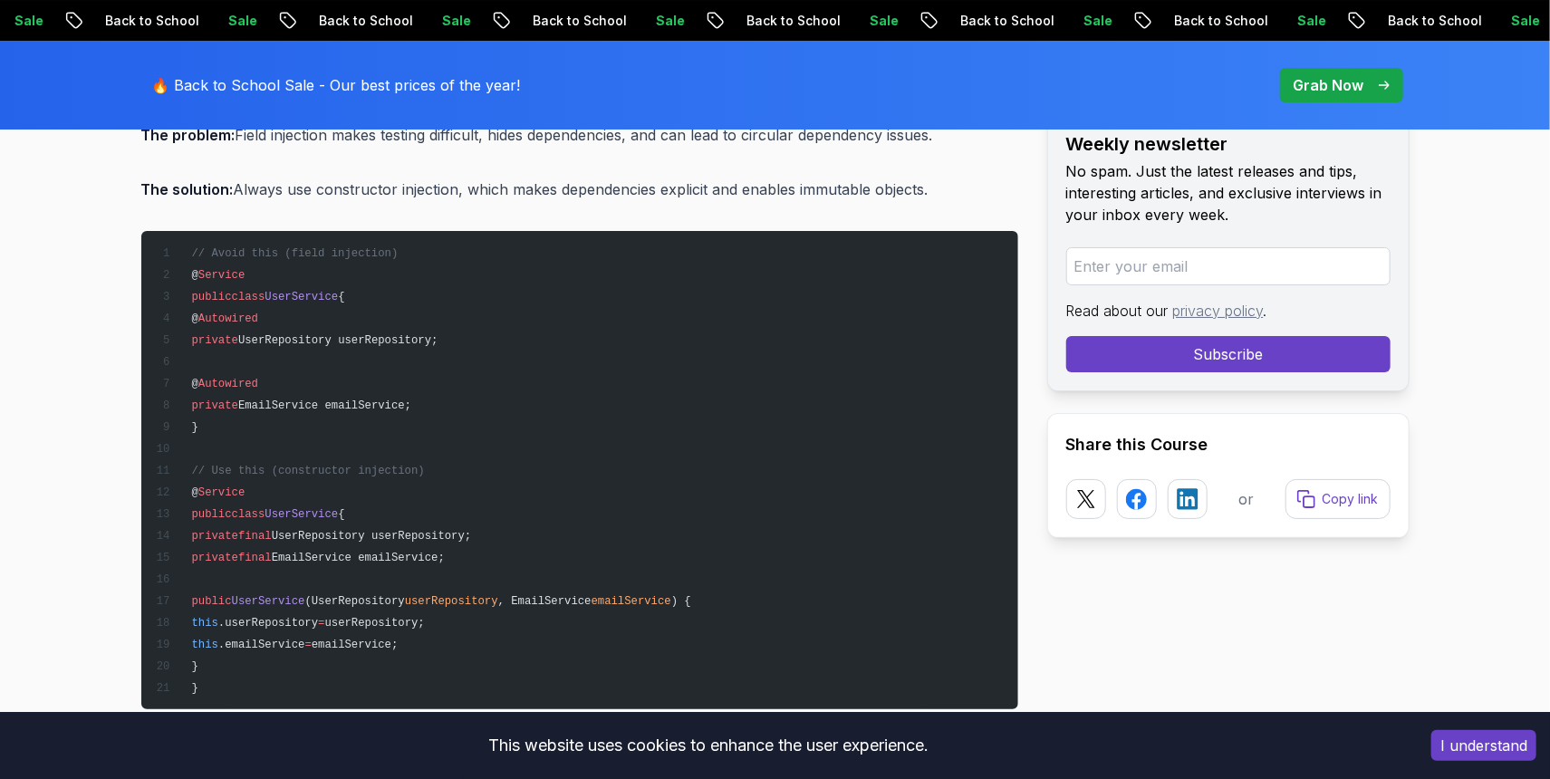
scroll to position [11120, 0]
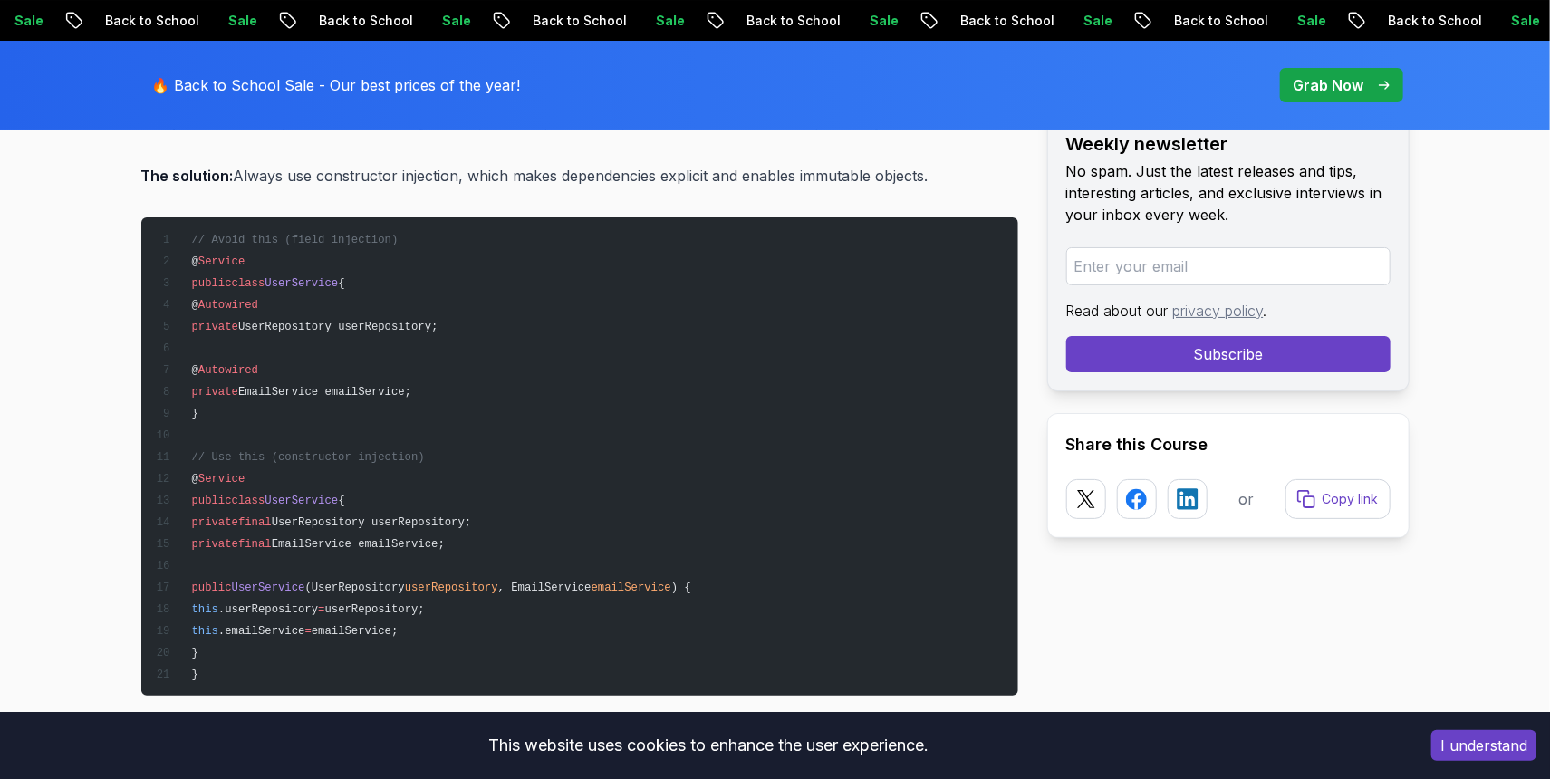
click at [395, 451] on span "// Use this (constructor injection)" at bounding box center [307, 457] width 233 height 13
click at [446, 428] on pre "// Avoid this (field injection) @ Service public class UserService { @ Autowire…" at bounding box center [579, 456] width 877 height 478
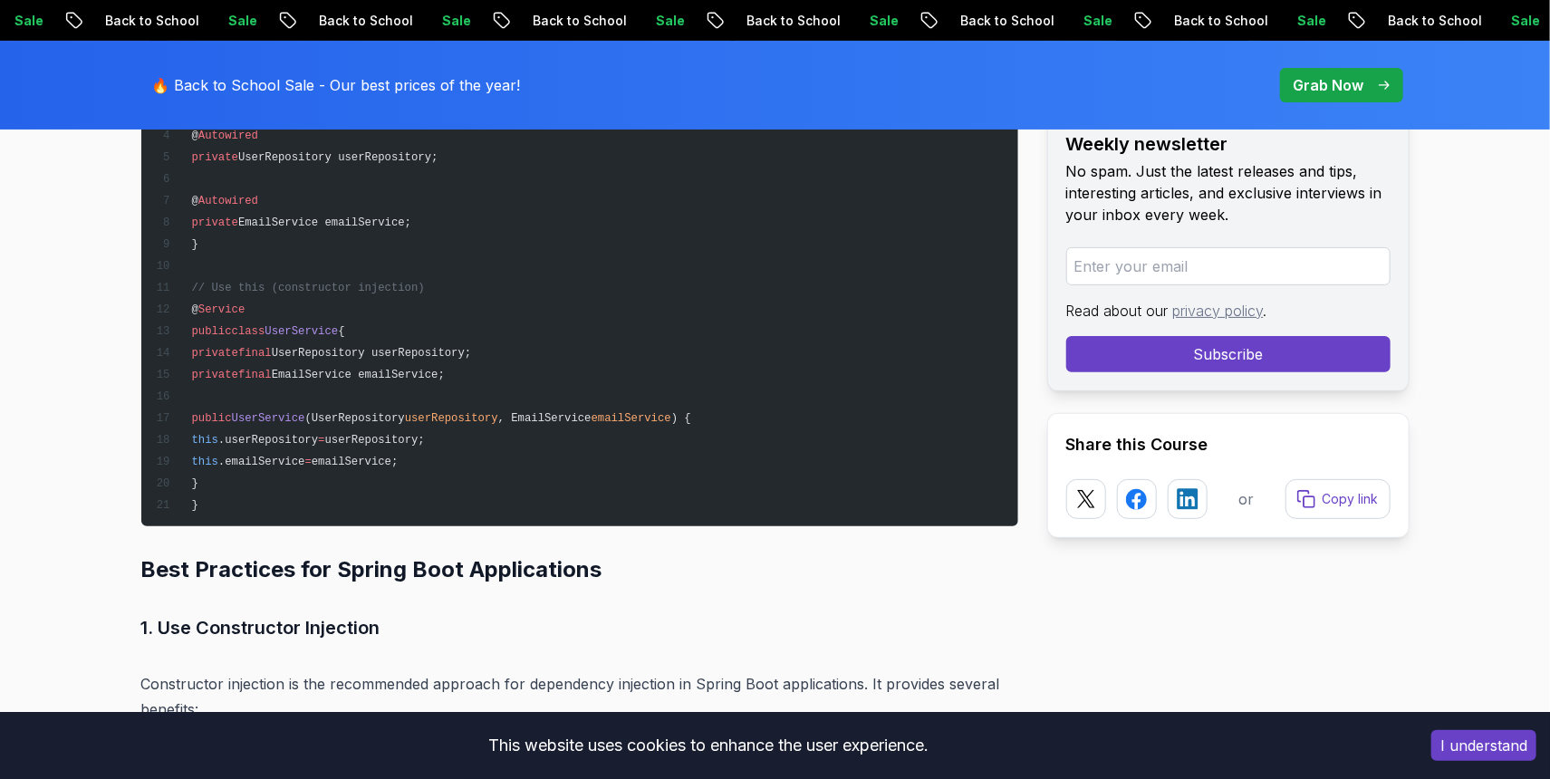
scroll to position [11478, 0]
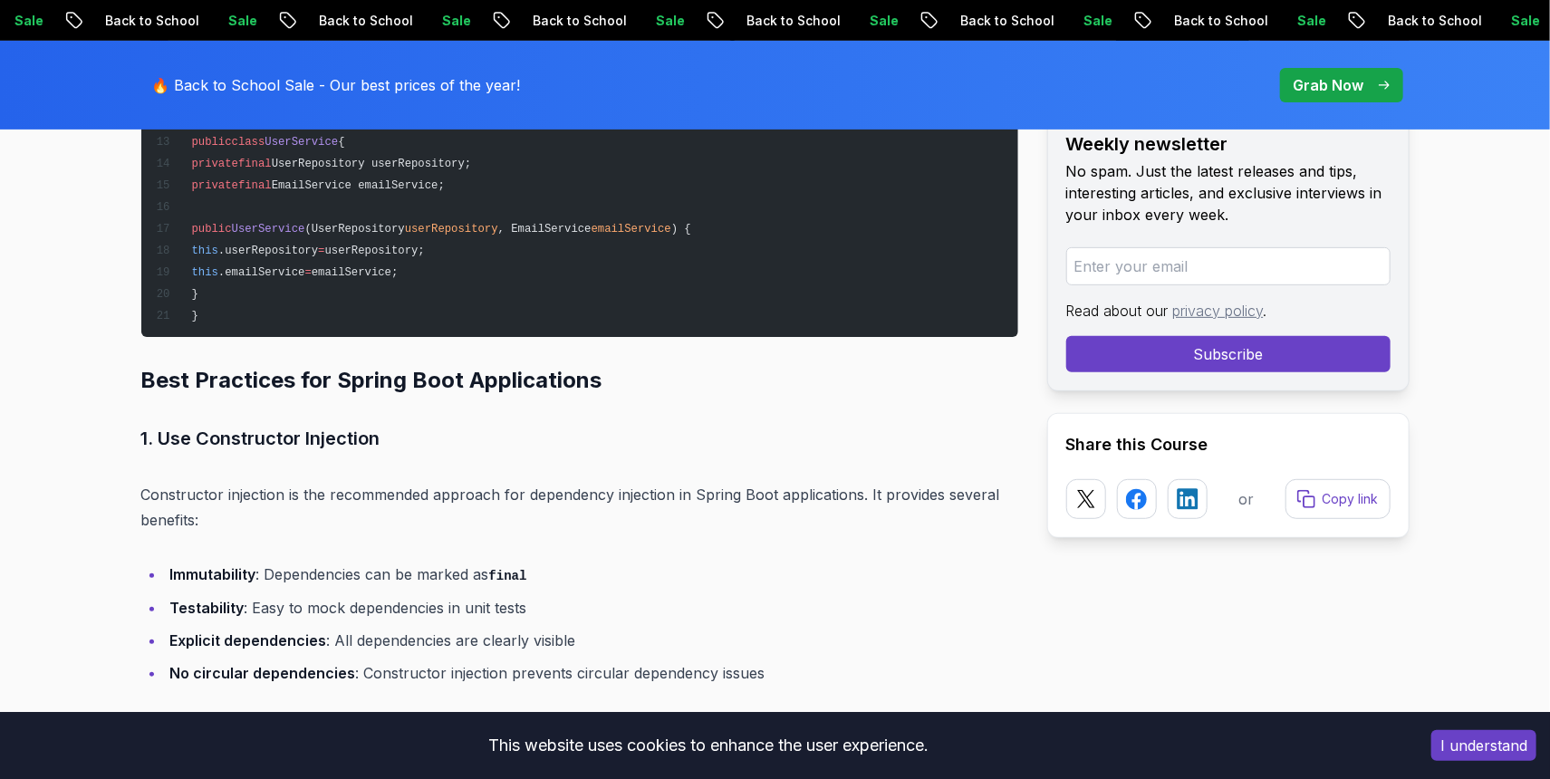
click at [371, 482] on p "Constructor injection is the recommended approach for dependency injection in S…" at bounding box center [579, 507] width 877 height 51
click at [376, 482] on p "Constructor injection is the recommended approach for dependency injection in S…" at bounding box center [579, 507] width 877 height 51
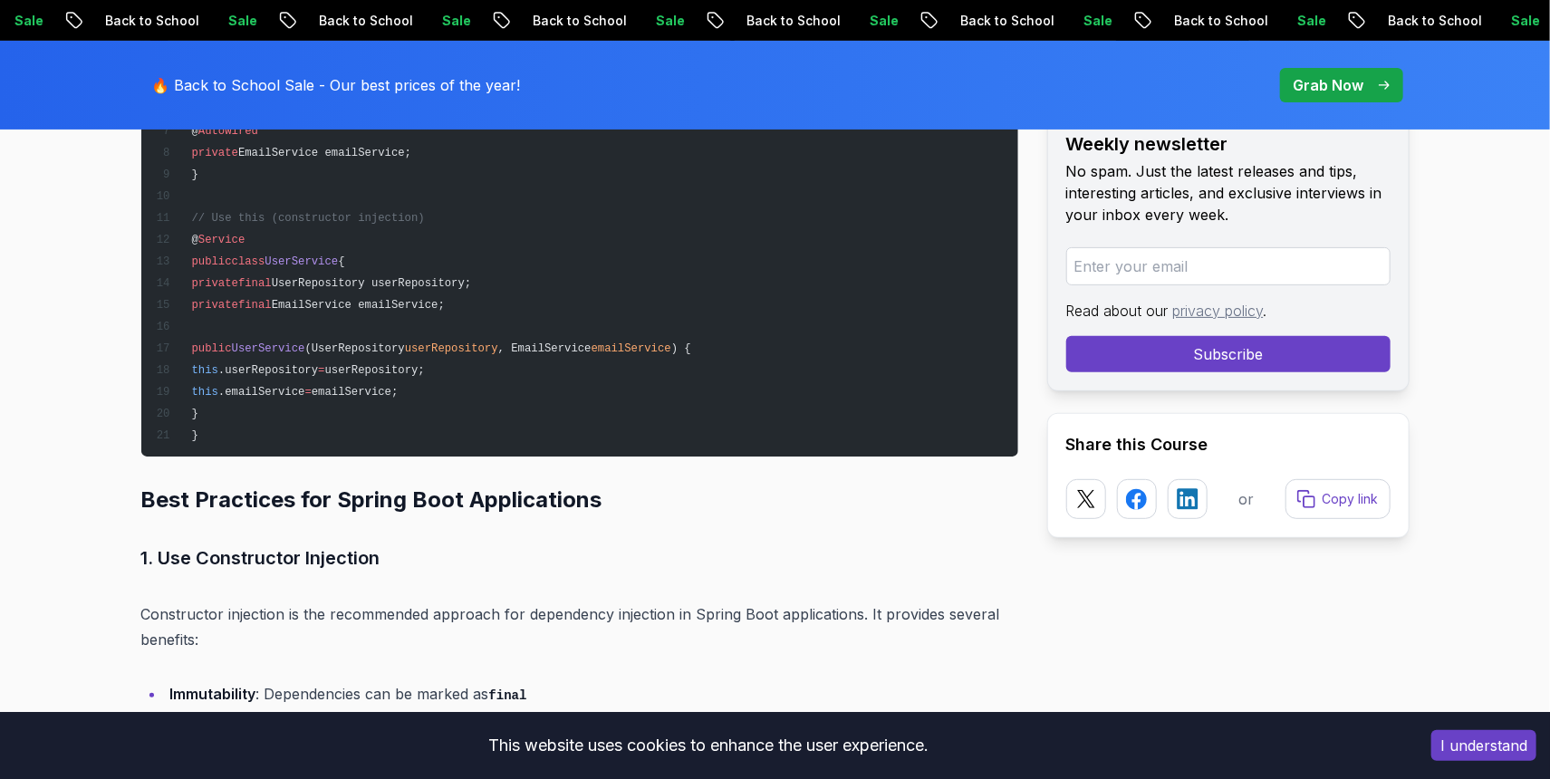
scroll to position [11598, 0]
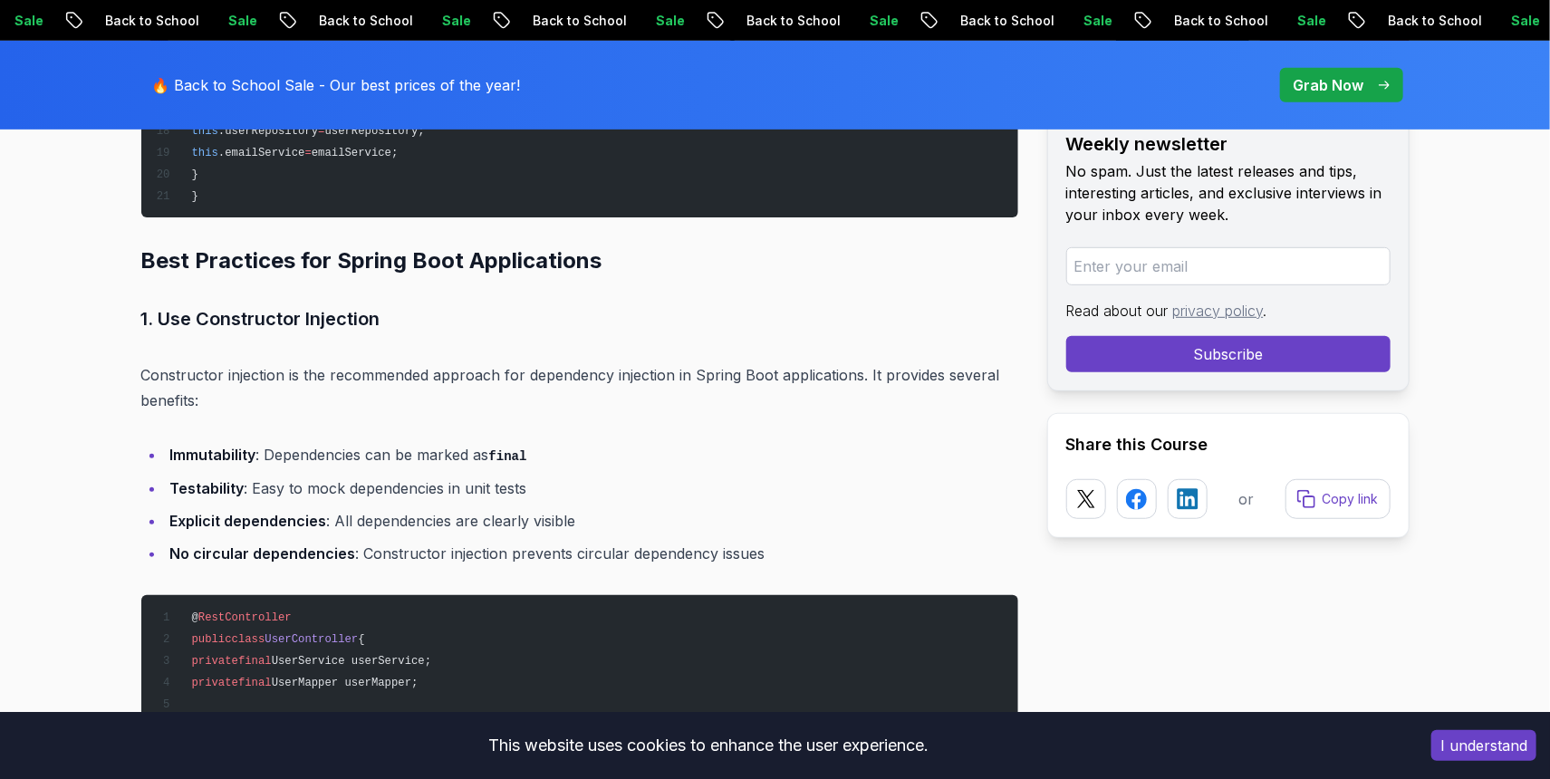
click at [334, 442] on li "Immutability : Dependencies can be marked as final" at bounding box center [591, 455] width 853 height 26
click at [406, 476] on li "Testability : Easy to mock dependencies in unit tests" at bounding box center [591, 488] width 853 height 25
click at [399, 442] on li "Immutability : Dependencies can be marked as final" at bounding box center [591, 455] width 853 height 26
click at [404, 476] on li "Testability : Easy to mock dependencies in unit tests" at bounding box center [591, 488] width 853 height 25
click at [398, 476] on li "Testability : Easy to mock dependencies in unit tests" at bounding box center [591, 488] width 853 height 25
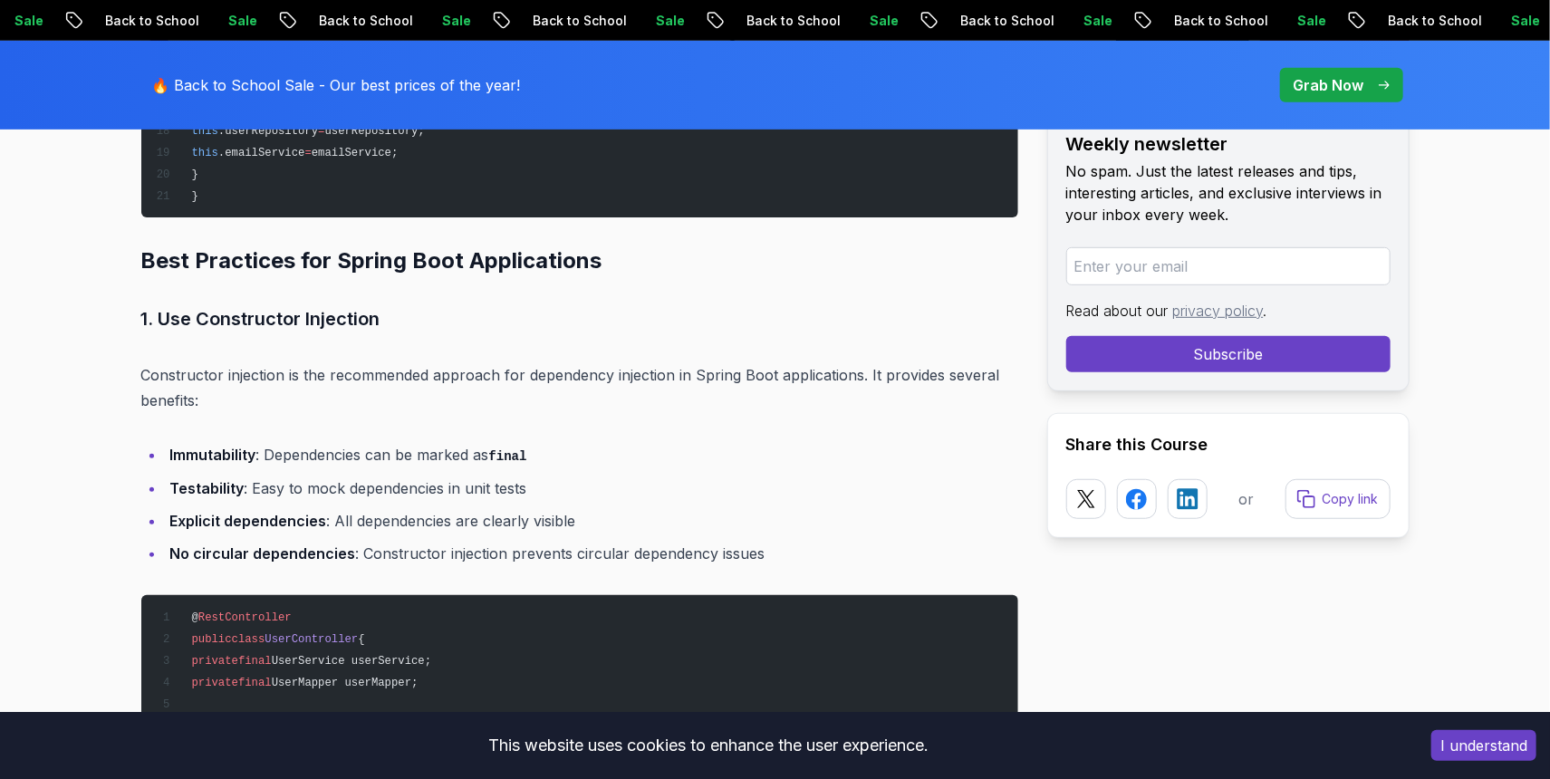
click at [412, 508] on li "Explicit dependencies : All dependencies are clearly visible" at bounding box center [591, 520] width 853 height 25
click at [405, 476] on li "Testability : Easy to mock dependencies in unit tests" at bounding box center [591, 488] width 853 height 25
click at [422, 508] on li "Explicit dependencies : All dependencies are clearly visible" at bounding box center [591, 520] width 853 height 25
click at [429, 541] on li "No circular dependencies : Constructor injection prevents circular dependency i…" at bounding box center [591, 553] width 853 height 25
click at [425, 508] on li "Explicit dependencies : All dependencies are clearly visible" at bounding box center [591, 520] width 853 height 25
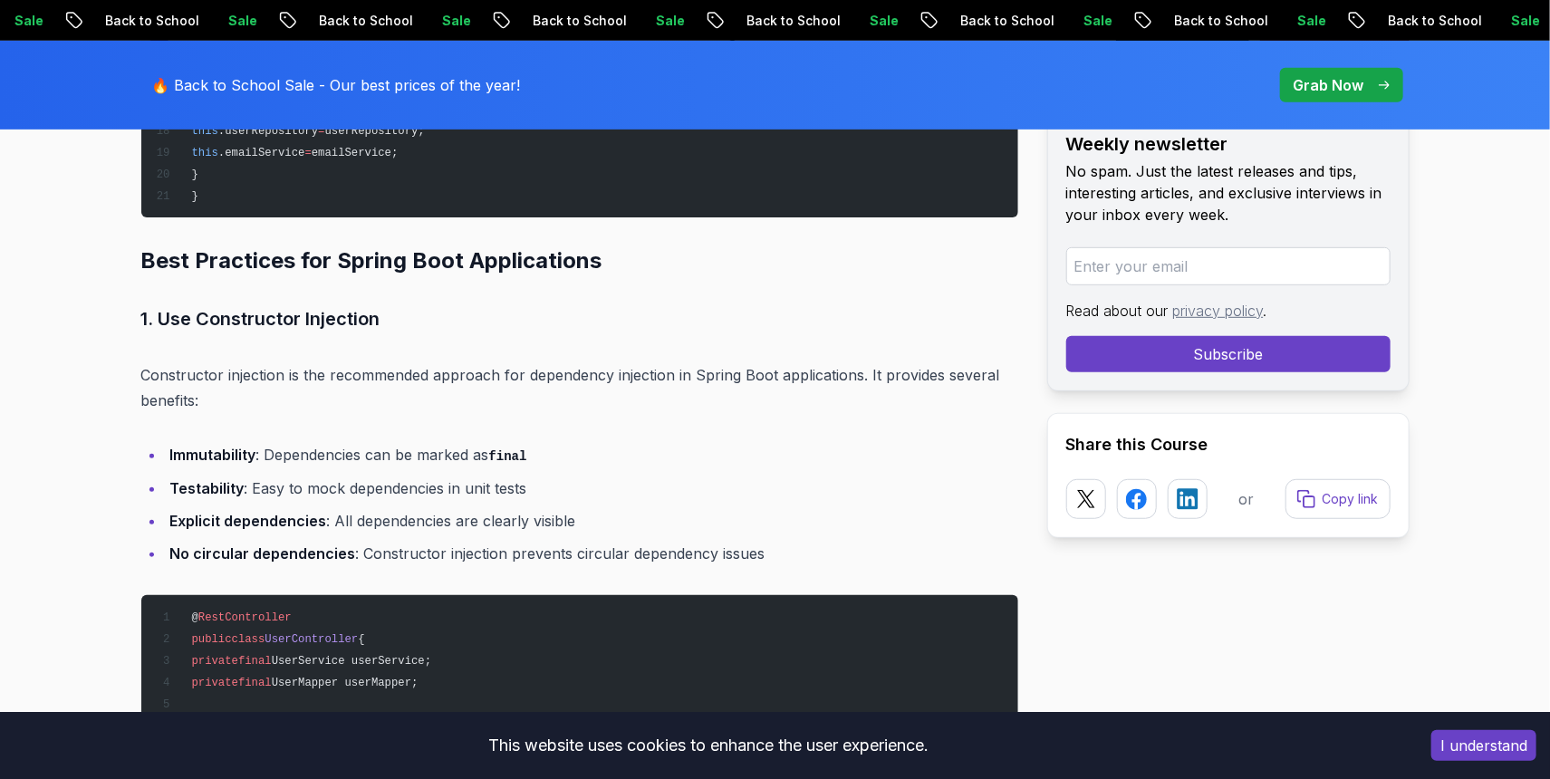
click at [438, 541] on li "No circular dependencies : Constructor injection prevents circular dependency i…" at bounding box center [591, 553] width 853 height 25
click at [438, 508] on li "Explicit dependencies : All dependencies are clearly visible" at bounding box center [591, 520] width 853 height 25
click at [446, 541] on li "No circular dependencies : Constructor injection prevents circular dependency i…" at bounding box center [591, 553] width 853 height 25
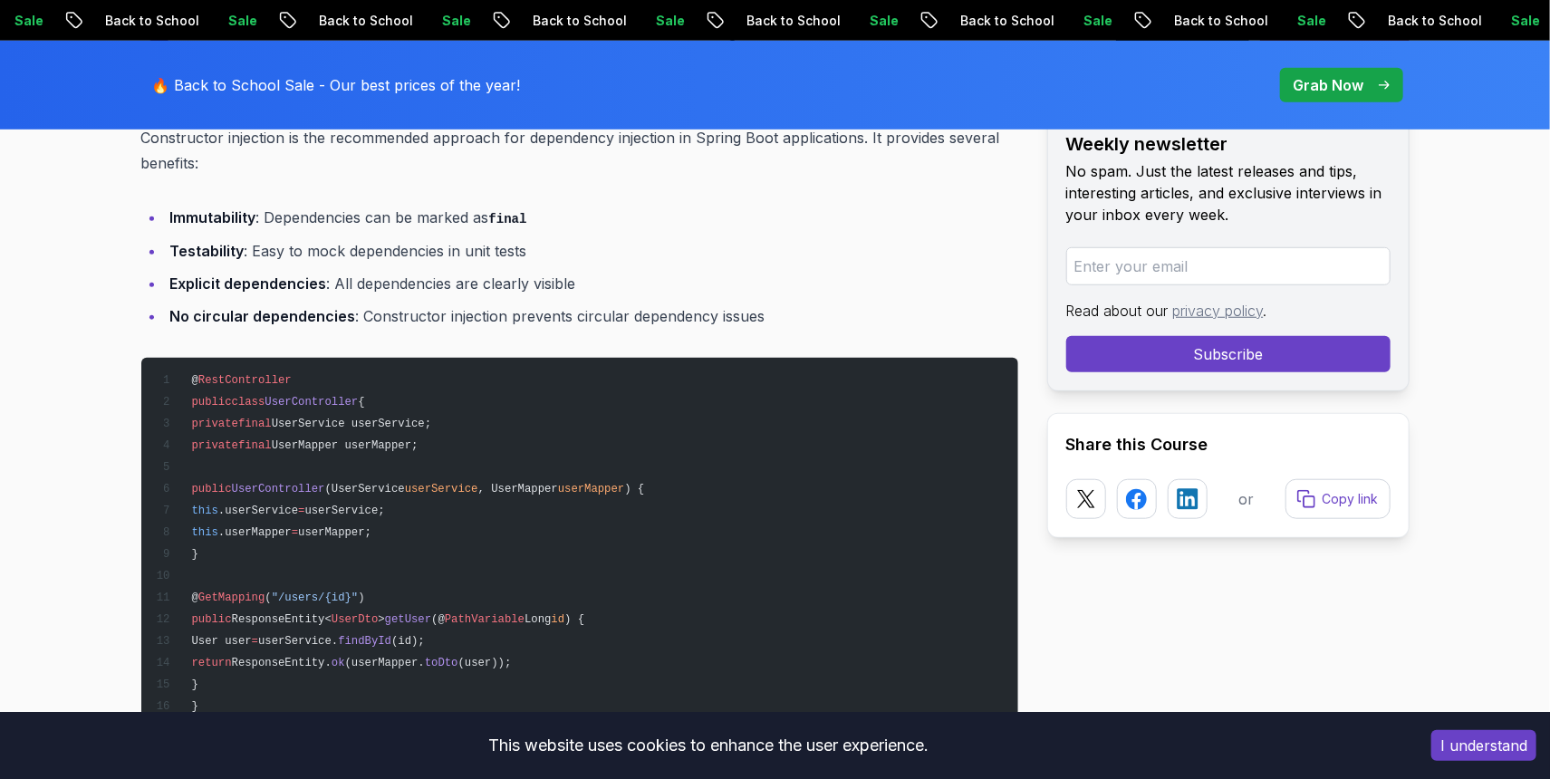
scroll to position [11837, 0]
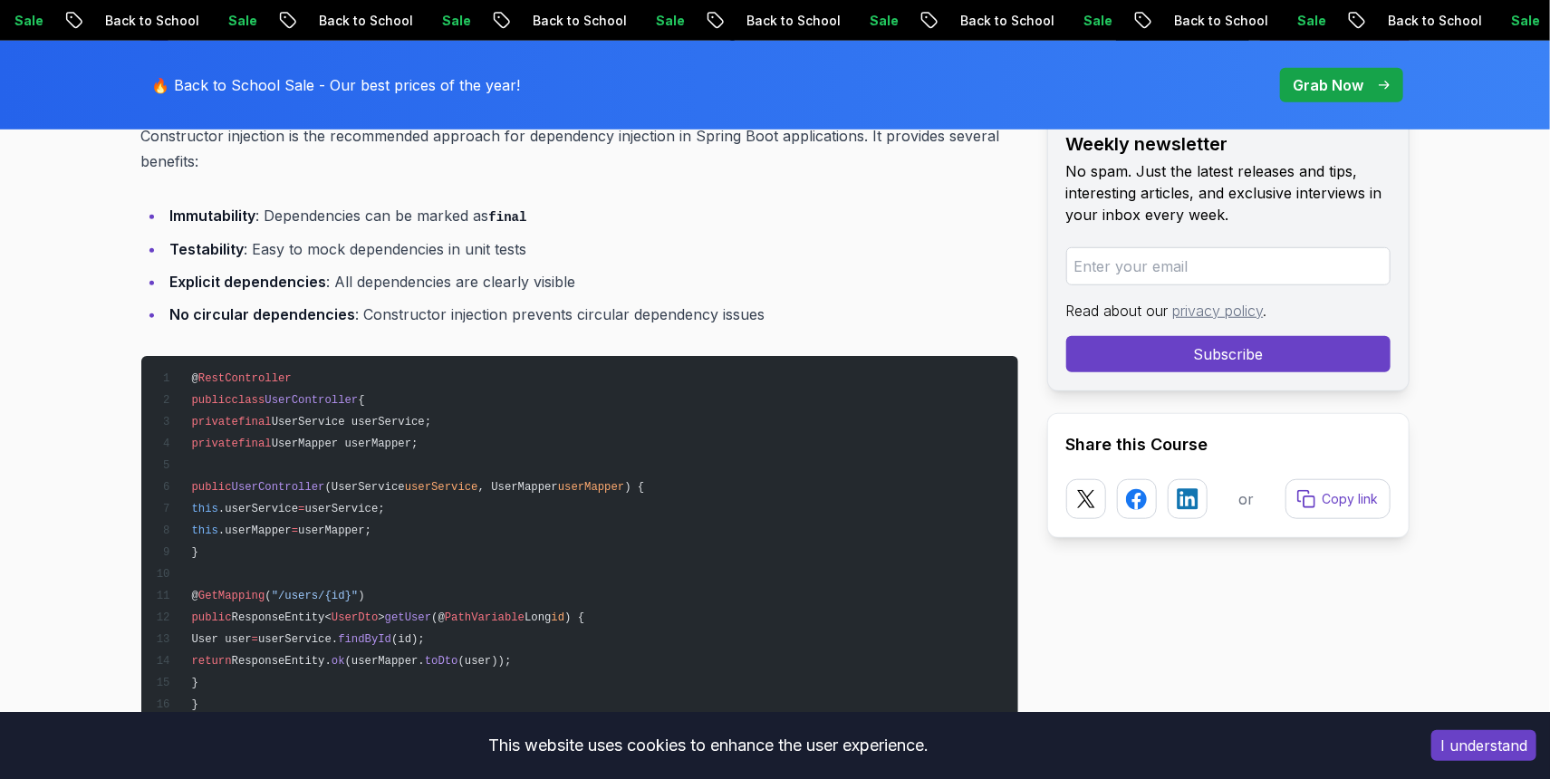
drag, startPoint x: 219, startPoint y: 460, endPoint x: 232, endPoint y: 524, distance: 64.7
click at [232, 524] on pre "@ RestController public class UserController { private final UserService userSe…" at bounding box center [579, 541] width 877 height 370
click at [344, 533] on pre "@ RestController public class UserController { private final UserService userSe…" at bounding box center [579, 541] width 877 height 370
click at [332, 611] on span "ResponseEntity<" at bounding box center [282, 617] width 100 height 13
click at [403, 526] on pre "@ RestController public class UserController { private final UserService userSe…" at bounding box center [579, 541] width 877 height 370
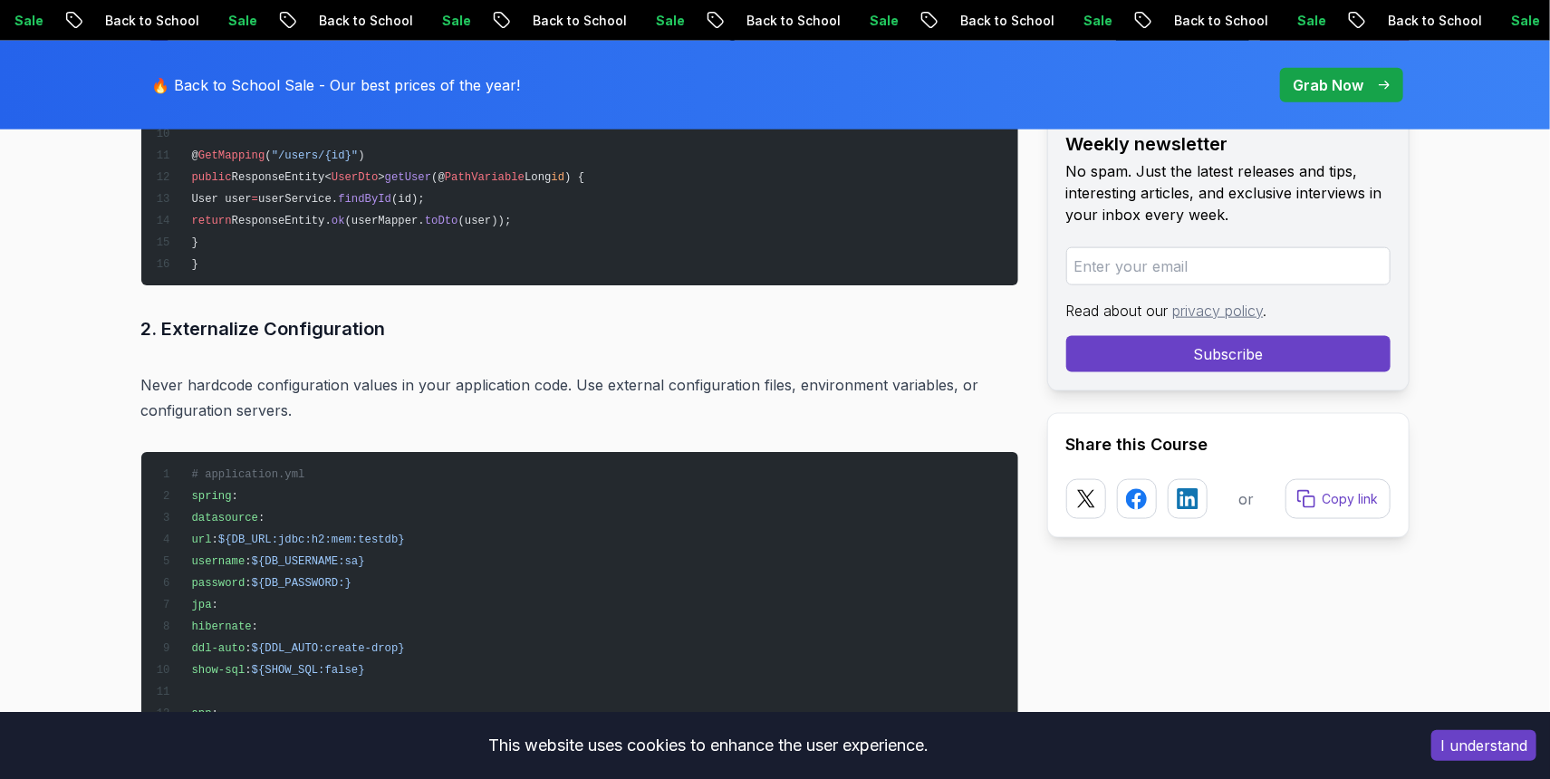
scroll to position [12316, 0]
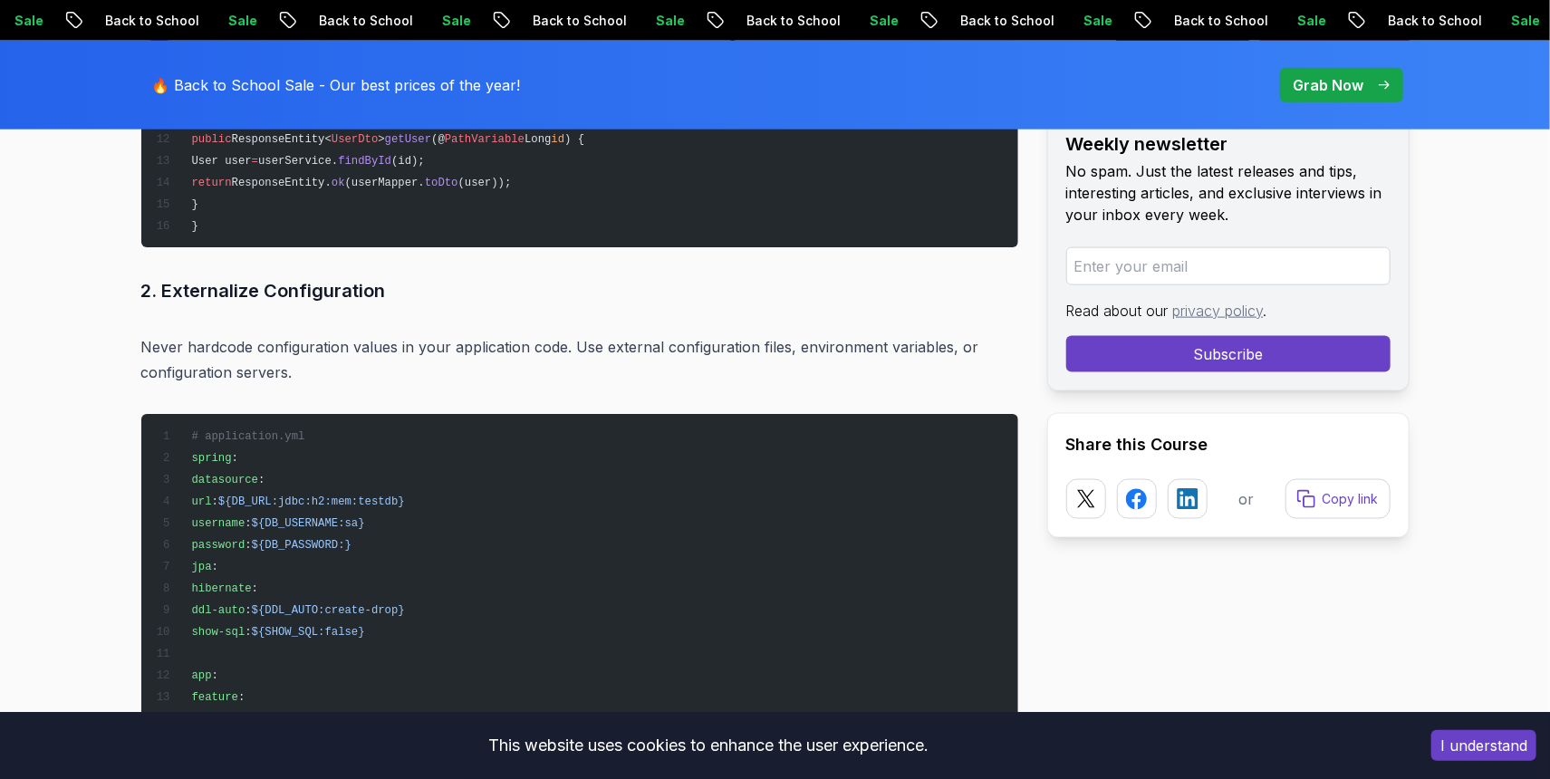
click at [371, 334] on p "Never hardcode configuration values in your application code. Use external conf…" at bounding box center [579, 359] width 877 height 51
click at [383, 334] on p "Never hardcode configuration values in your application code. Use external conf…" at bounding box center [579, 359] width 877 height 51
click at [380, 334] on p "Never hardcode configuration values in your application code. Use external conf…" at bounding box center [579, 359] width 877 height 51
click at [393, 334] on p "Never hardcode configuration values in your application code. Use external conf…" at bounding box center [579, 359] width 877 height 51
click at [505, 334] on p "Never hardcode configuration values in your application code. Use external conf…" at bounding box center [579, 359] width 877 height 51
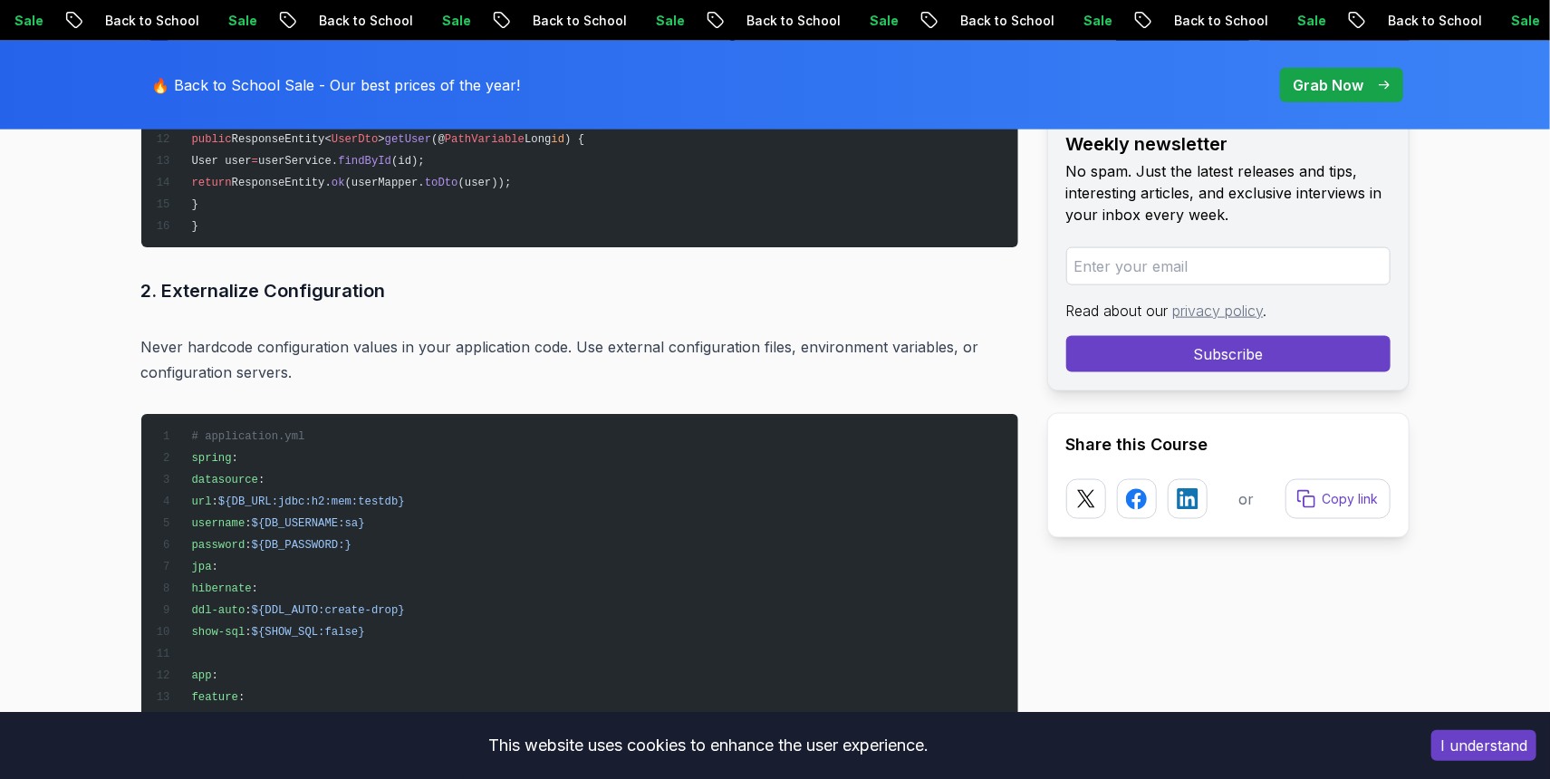
drag, startPoint x: 266, startPoint y: 356, endPoint x: 280, endPoint y: 354, distance: 13.7
click at [265, 356] on p "Never hardcode configuration values in your application code. Use external conf…" at bounding box center [579, 359] width 877 height 51
click at [436, 334] on p "Never hardcode configuration values in your application code. Use external conf…" at bounding box center [579, 359] width 877 height 51
click at [420, 334] on p "Never hardcode configuration values in your application code. Use external conf…" at bounding box center [579, 359] width 877 height 51
click at [418, 334] on p "Never hardcode configuration values in your application code. Use external conf…" at bounding box center [579, 359] width 877 height 51
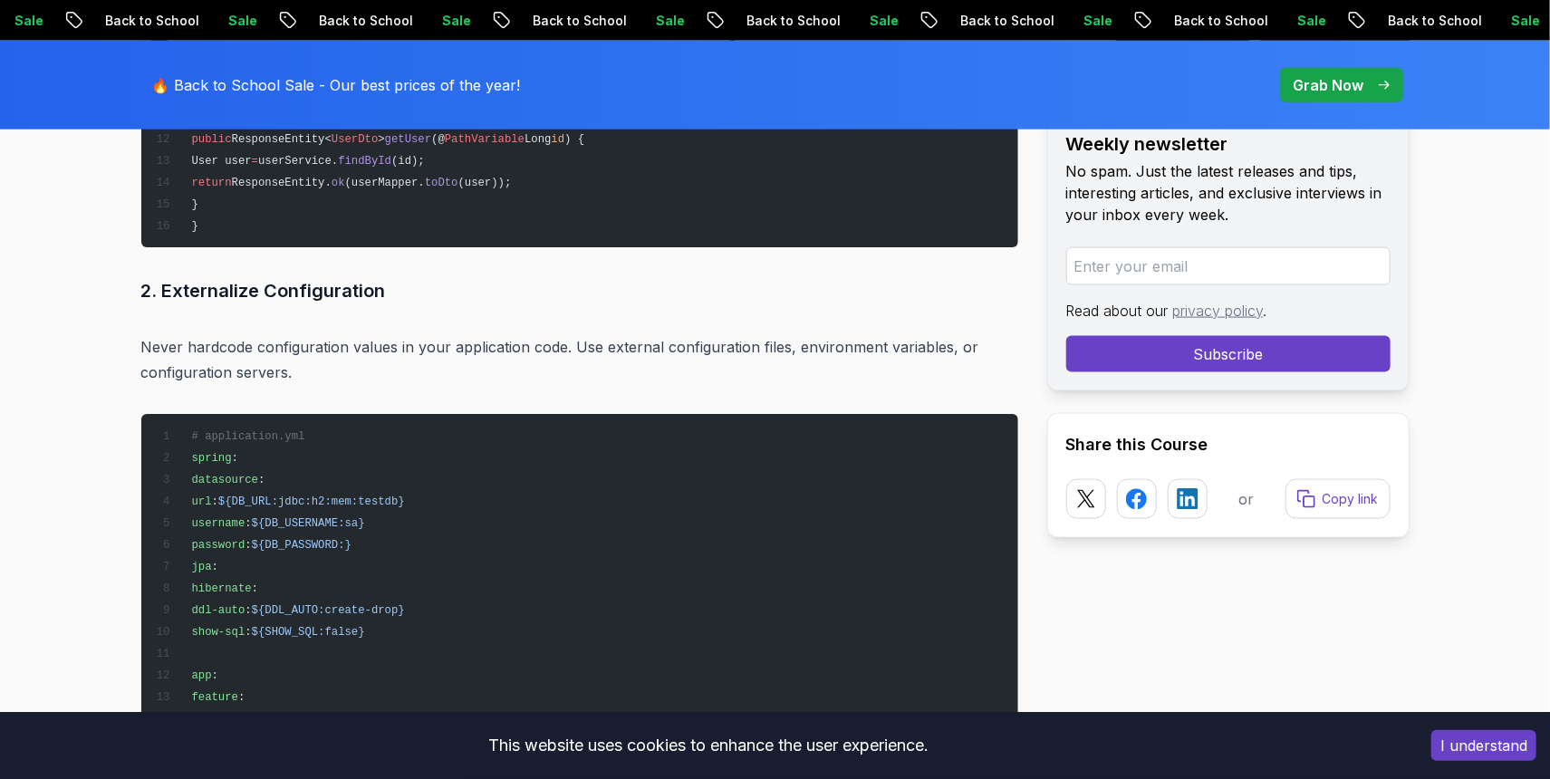
click at [581, 334] on p "Never hardcode configuration values in your application code. Use external conf…" at bounding box center [579, 359] width 877 height 51
click at [570, 334] on p "Never hardcode configuration values in your application code. Use external conf…" at bounding box center [579, 359] width 877 height 51
click at [641, 334] on p "Never hardcode configuration values in your application code. Use external conf…" at bounding box center [579, 359] width 877 height 51
click at [665, 334] on p "Never hardcode configuration values in your application code. Use external conf…" at bounding box center [579, 359] width 877 height 51
click at [671, 334] on p "Never hardcode configuration values in your application code. Use external conf…" at bounding box center [579, 359] width 877 height 51
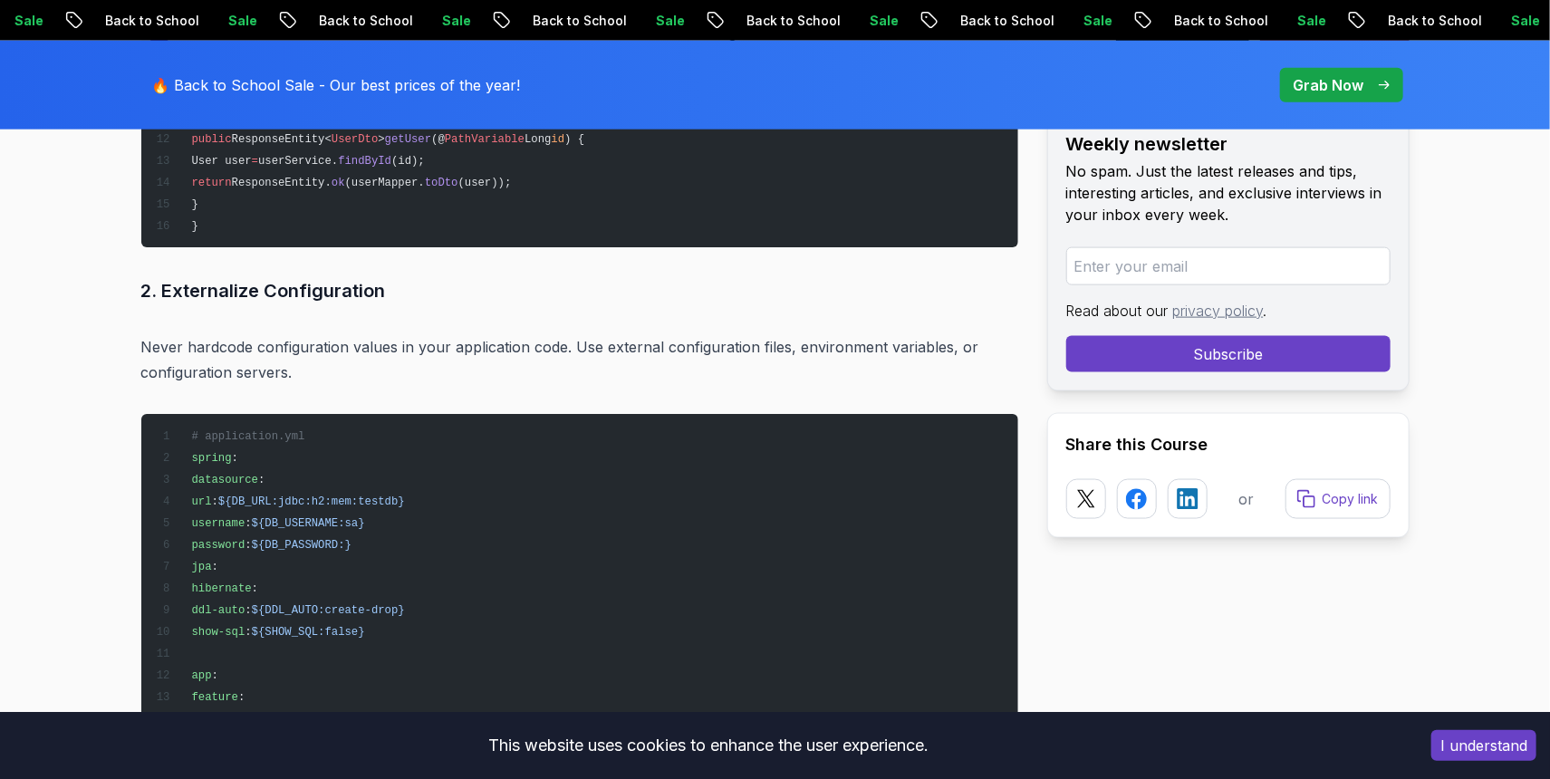
click at [663, 334] on p "Never hardcode configuration values in your application code. Use external conf…" at bounding box center [579, 359] width 877 height 51
click at [681, 334] on p "Never hardcode configuration values in your application code. Use external conf…" at bounding box center [579, 359] width 877 height 51
click at [312, 334] on p "Never hardcode configuration values in your application code. Use external conf…" at bounding box center [579, 359] width 877 height 51
click at [380, 334] on p "Never hardcode configuration values in your application code. Use external conf…" at bounding box center [579, 359] width 877 height 51
click at [550, 334] on p "Never hardcode configuration values in your application code. Use external conf…" at bounding box center [579, 359] width 877 height 51
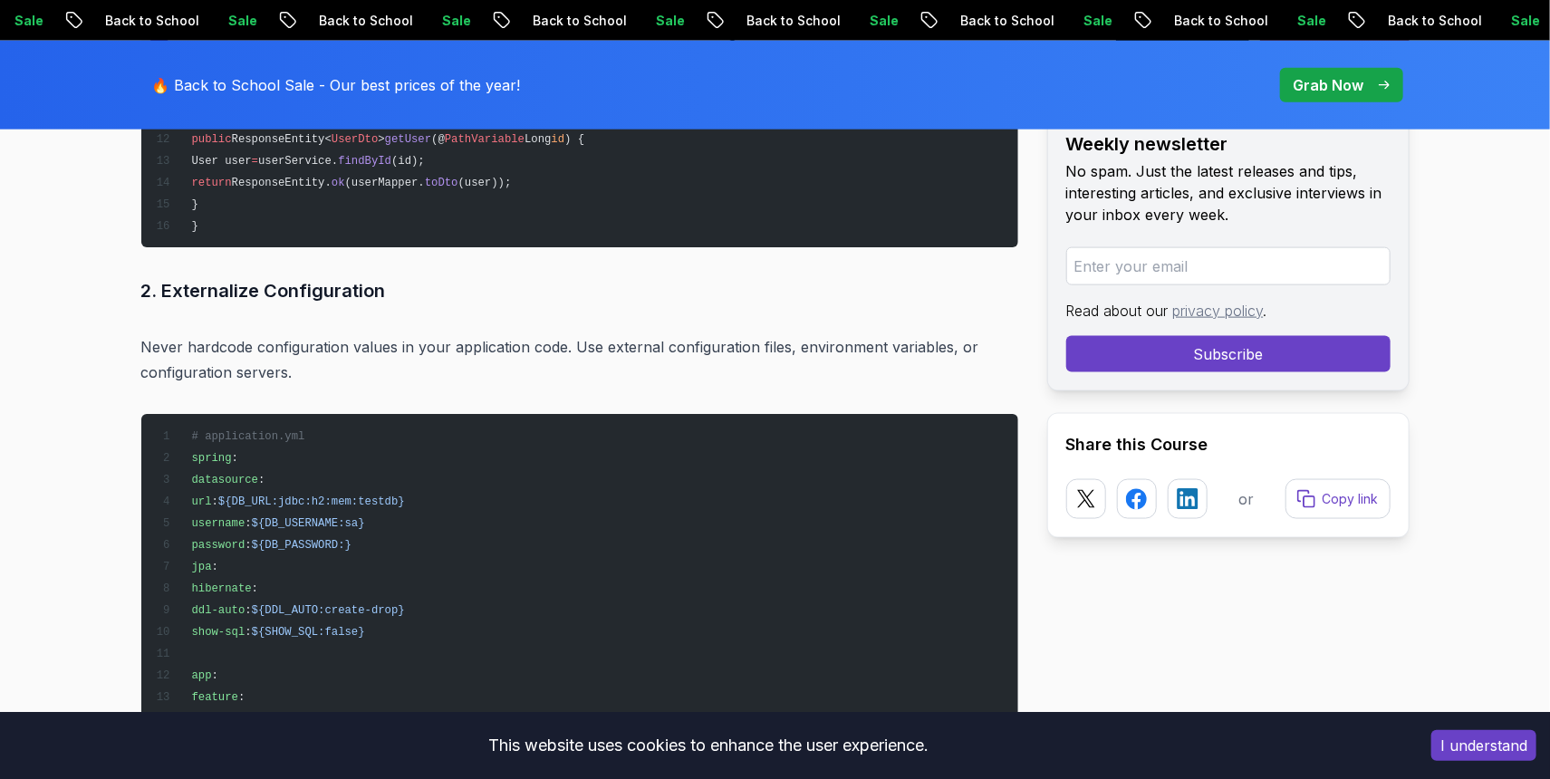
scroll to position [12555, 0]
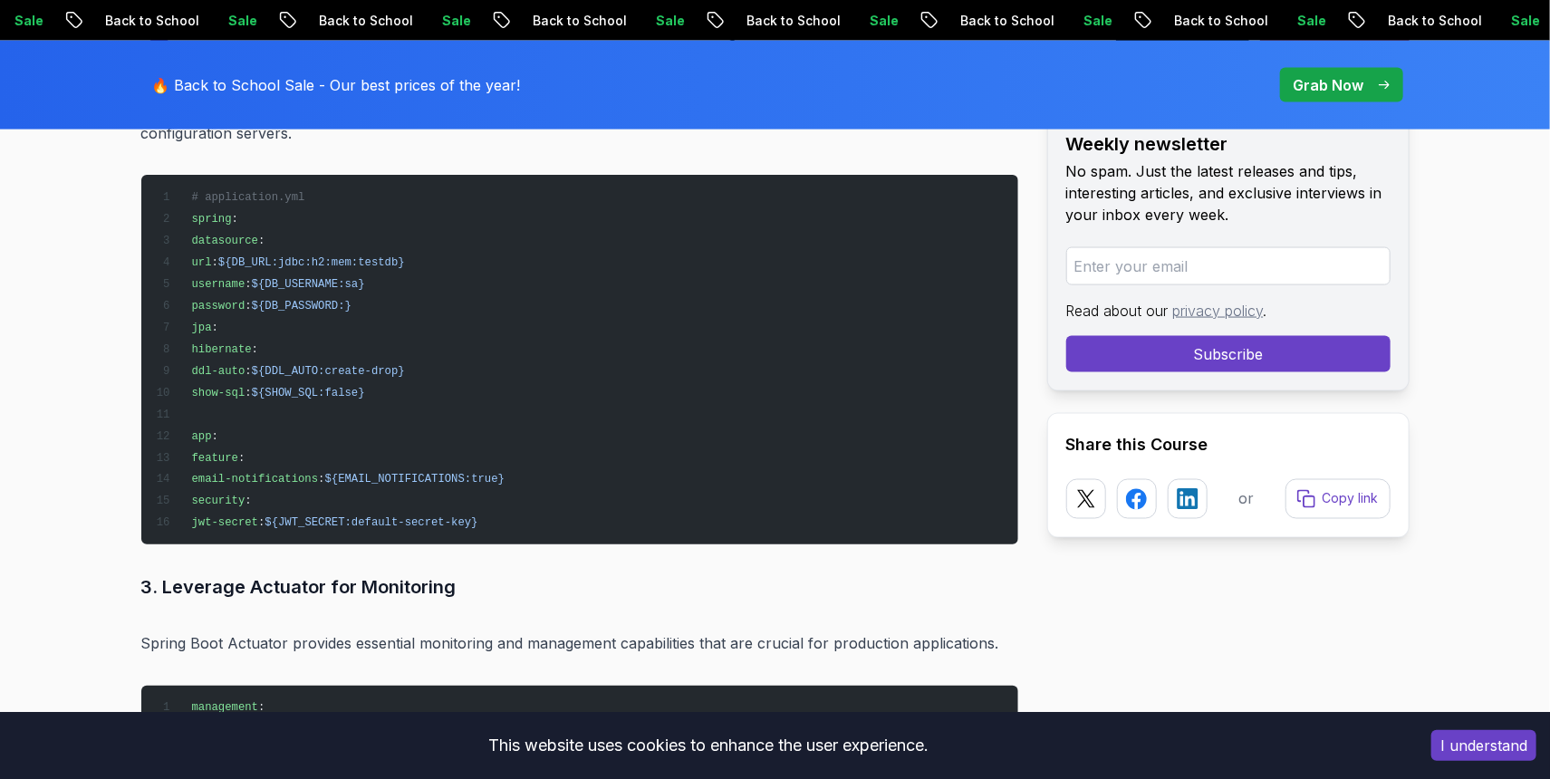
click at [317, 474] on span "email-notifications" at bounding box center [254, 480] width 127 height 13
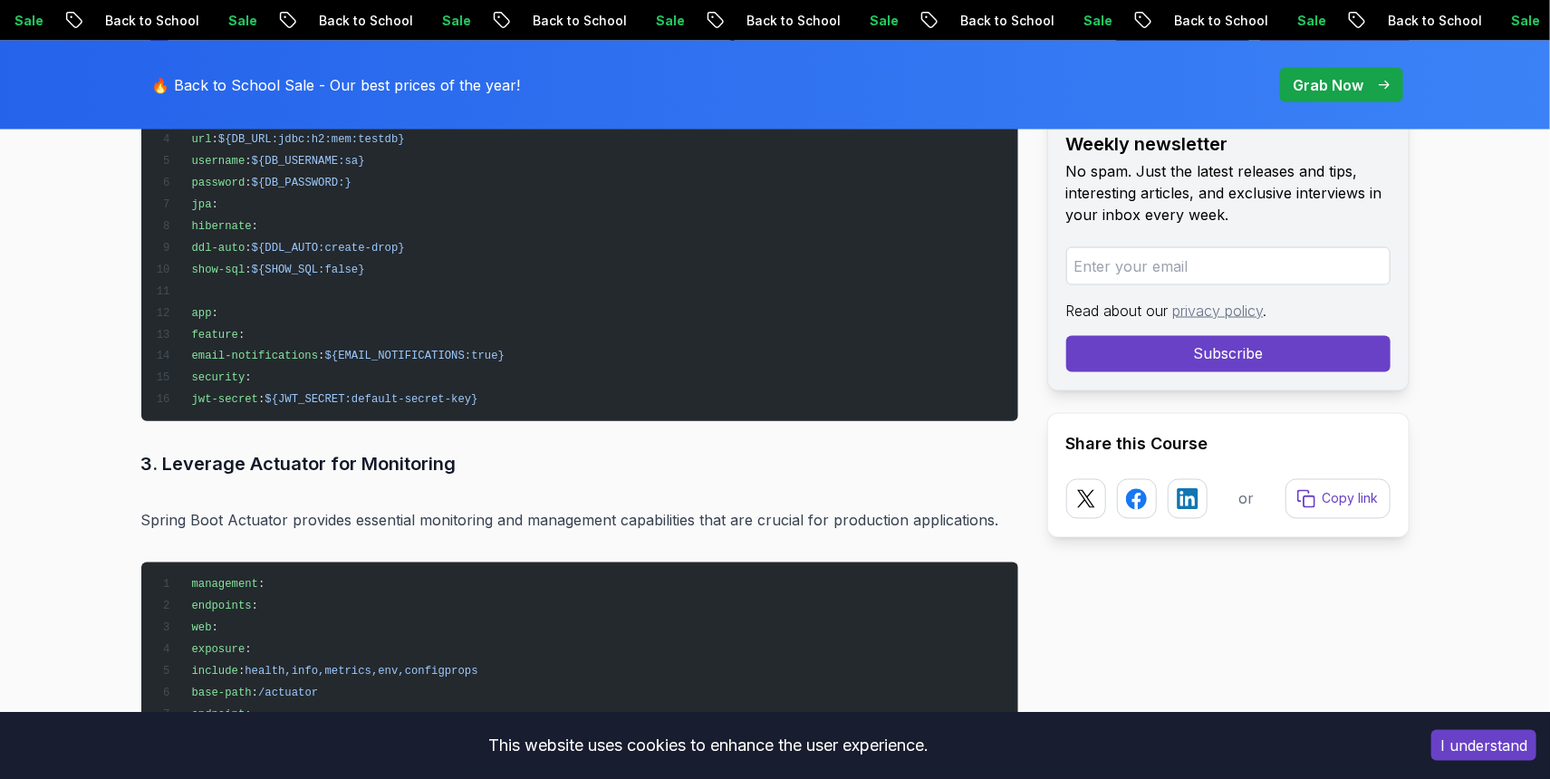
scroll to position [12794, 0]
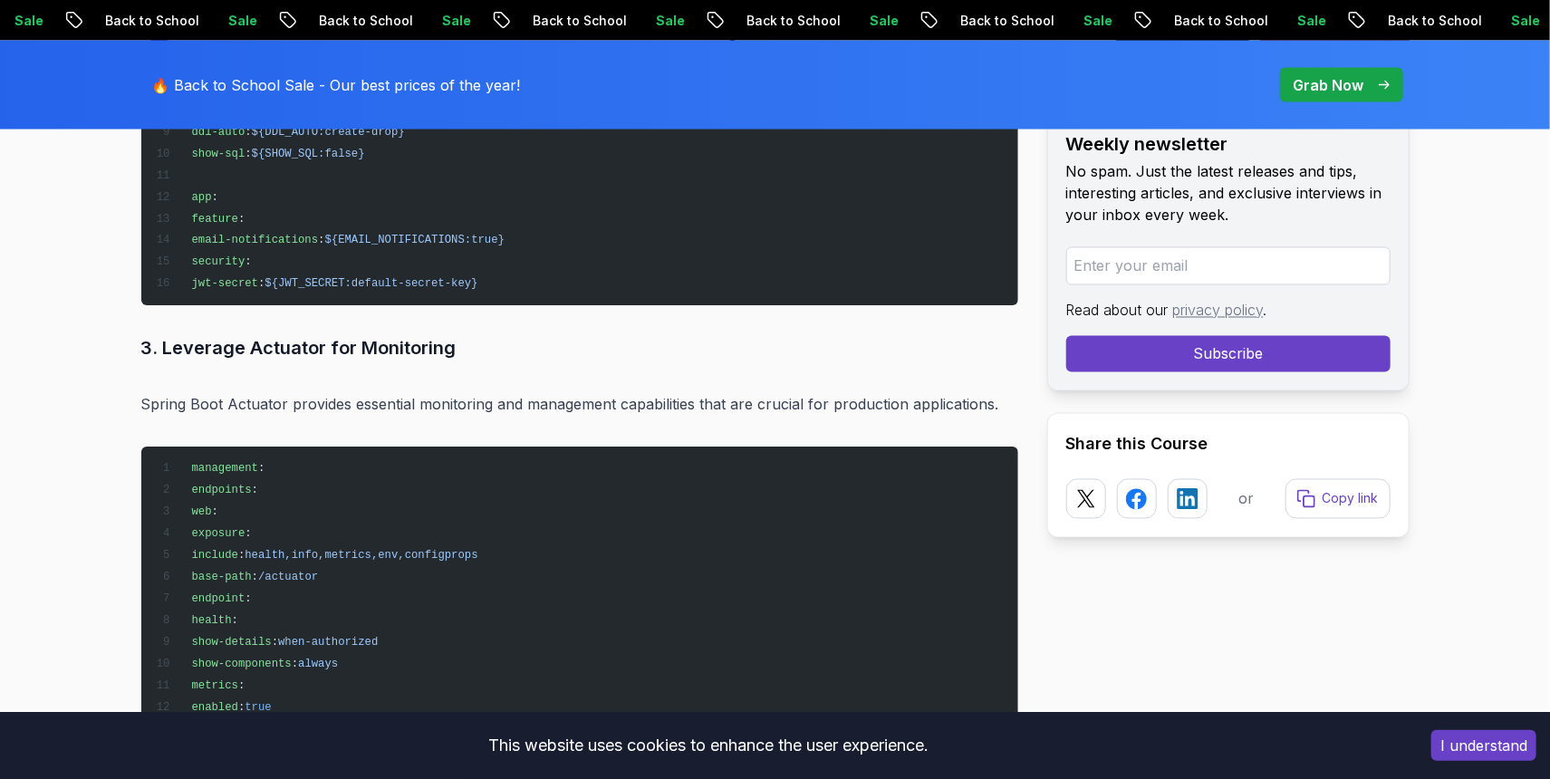
click at [324, 392] on p "Spring Boot Actuator provides essential monitoring and management capabilities …" at bounding box center [579, 404] width 877 height 25
click at [353, 392] on p "Spring Boot Actuator provides essential monitoring and management capabilities …" at bounding box center [579, 404] width 877 height 25
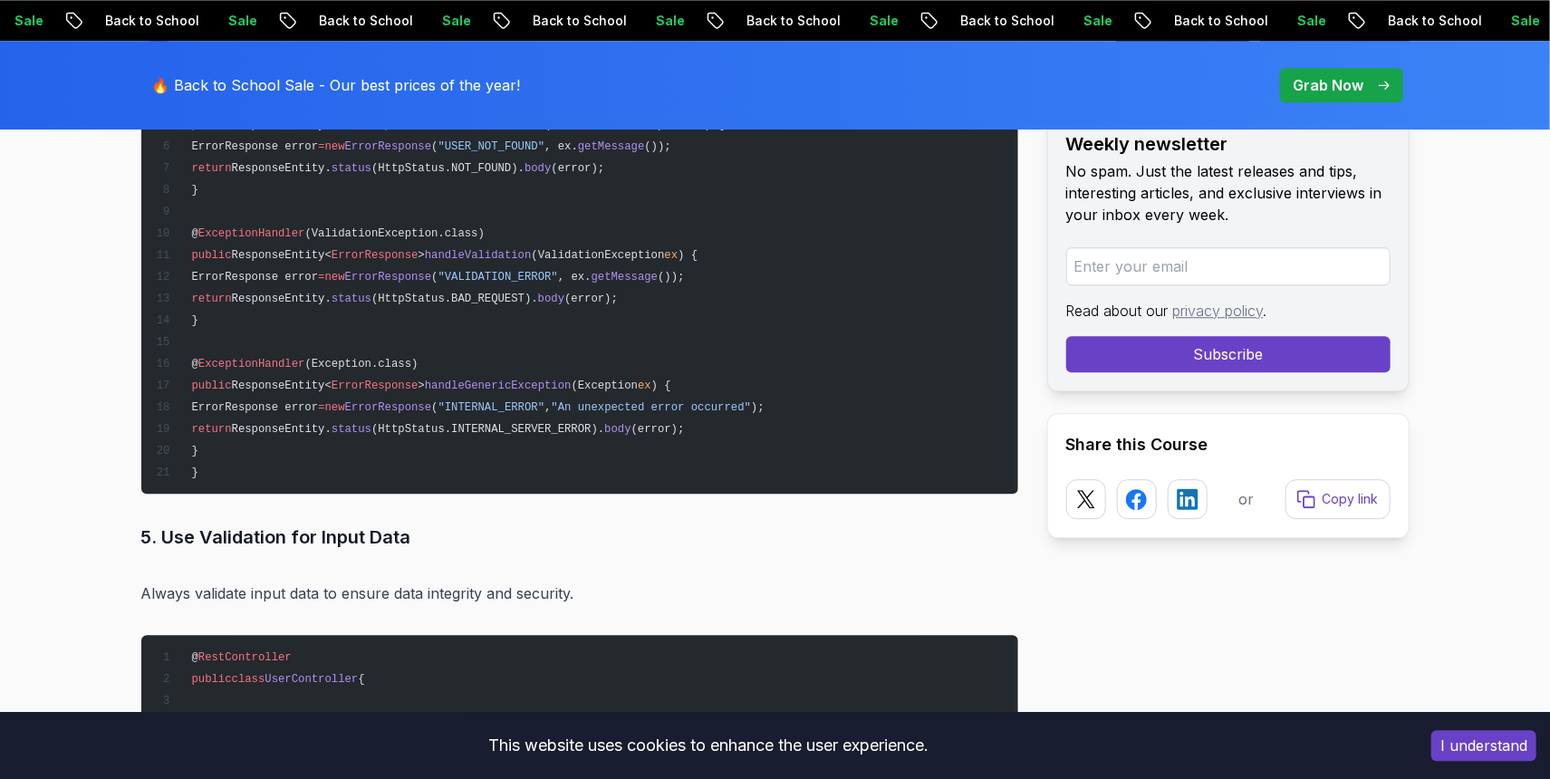
scroll to position [13870, 0]
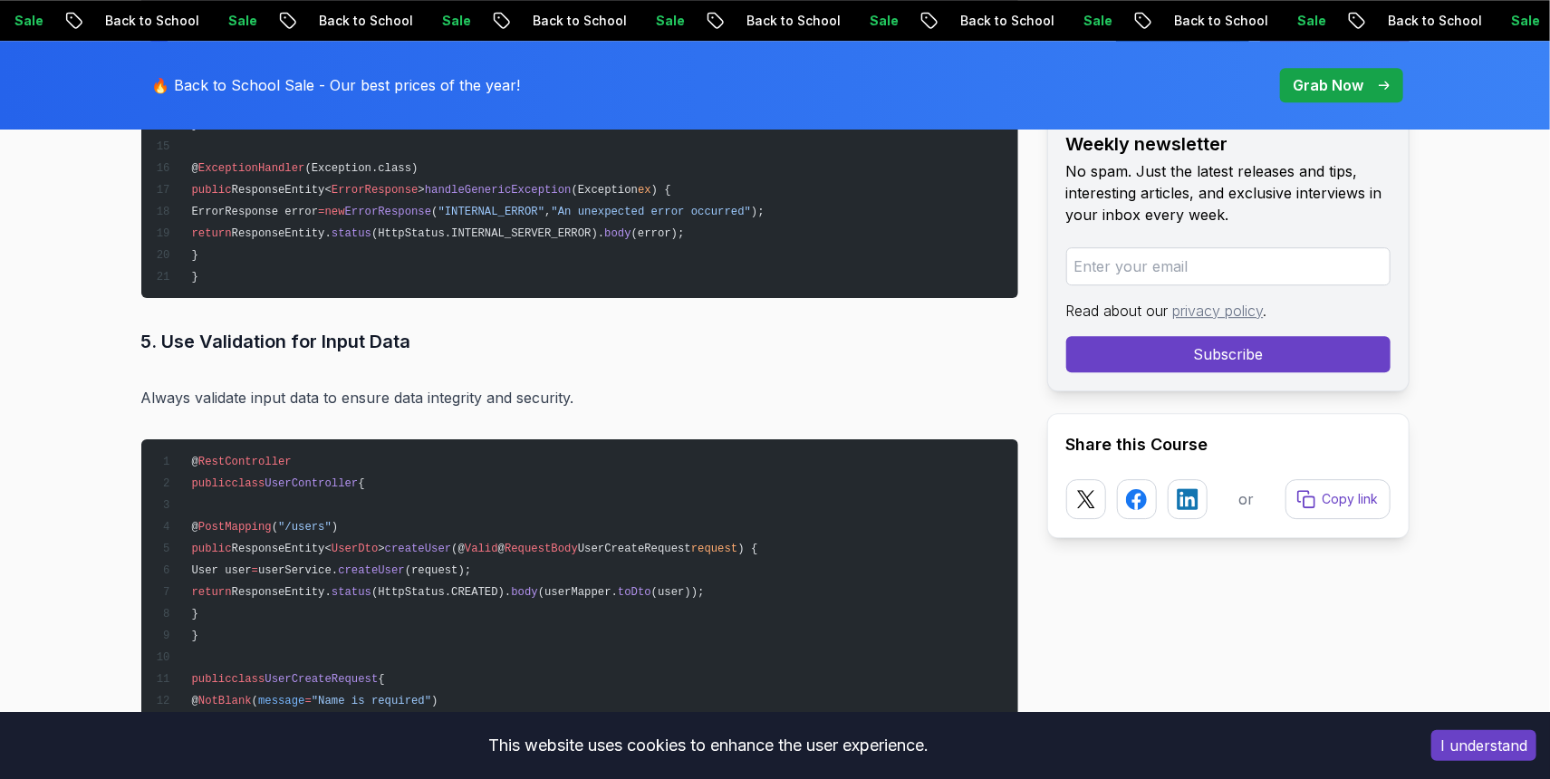
click at [397, 385] on p "Always validate input data to ensure data integrity and security." at bounding box center [579, 397] width 877 height 25
click at [501, 385] on p "Always validate input data to ensure data integrity and security." at bounding box center [579, 397] width 877 height 25
click at [337, 385] on p "Always validate input data to ensure data integrity and security." at bounding box center [579, 397] width 877 height 25
click at [334, 385] on p "Always validate input data to ensure data integrity and security." at bounding box center [579, 397] width 877 height 25
click at [333, 385] on p "Always validate input data to ensure data integrity and security." at bounding box center [579, 397] width 877 height 25
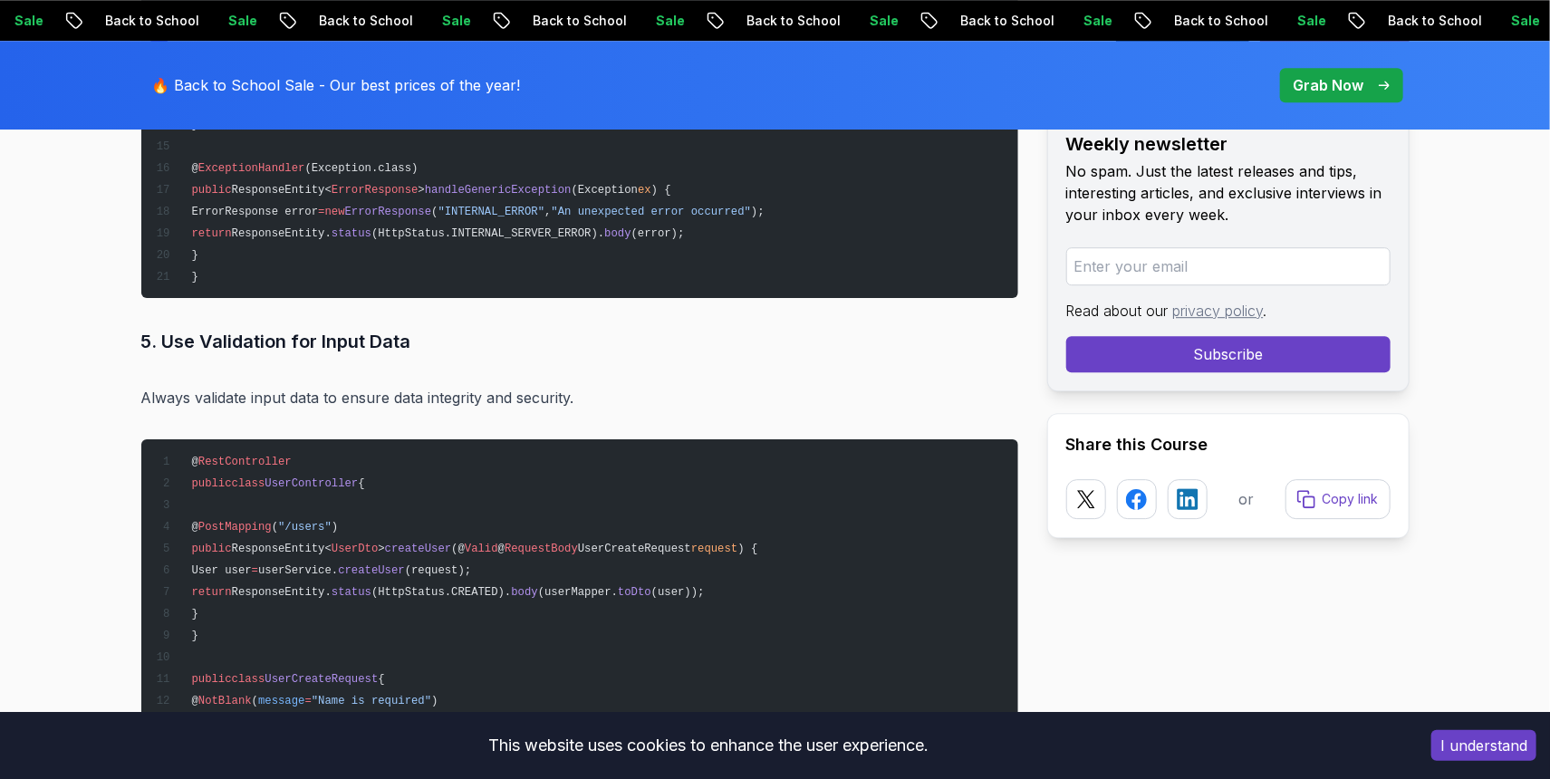
click at [330, 385] on p "Always validate input data to ensure data integrity and security." at bounding box center [579, 397] width 877 height 25
click at [325, 385] on p "Always validate input data to ensure data integrity and security." at bounding box center [579, 397] width 877 height 25
click at [342, 385] on p "Always validate input data to ensure data integrity and security." at bounding box center [579, 397] width 877 height 25
click at [335, 385] on p "Always validate input data to ensure data integrity and security." at bounding box center [579, 397] width 877 height 25
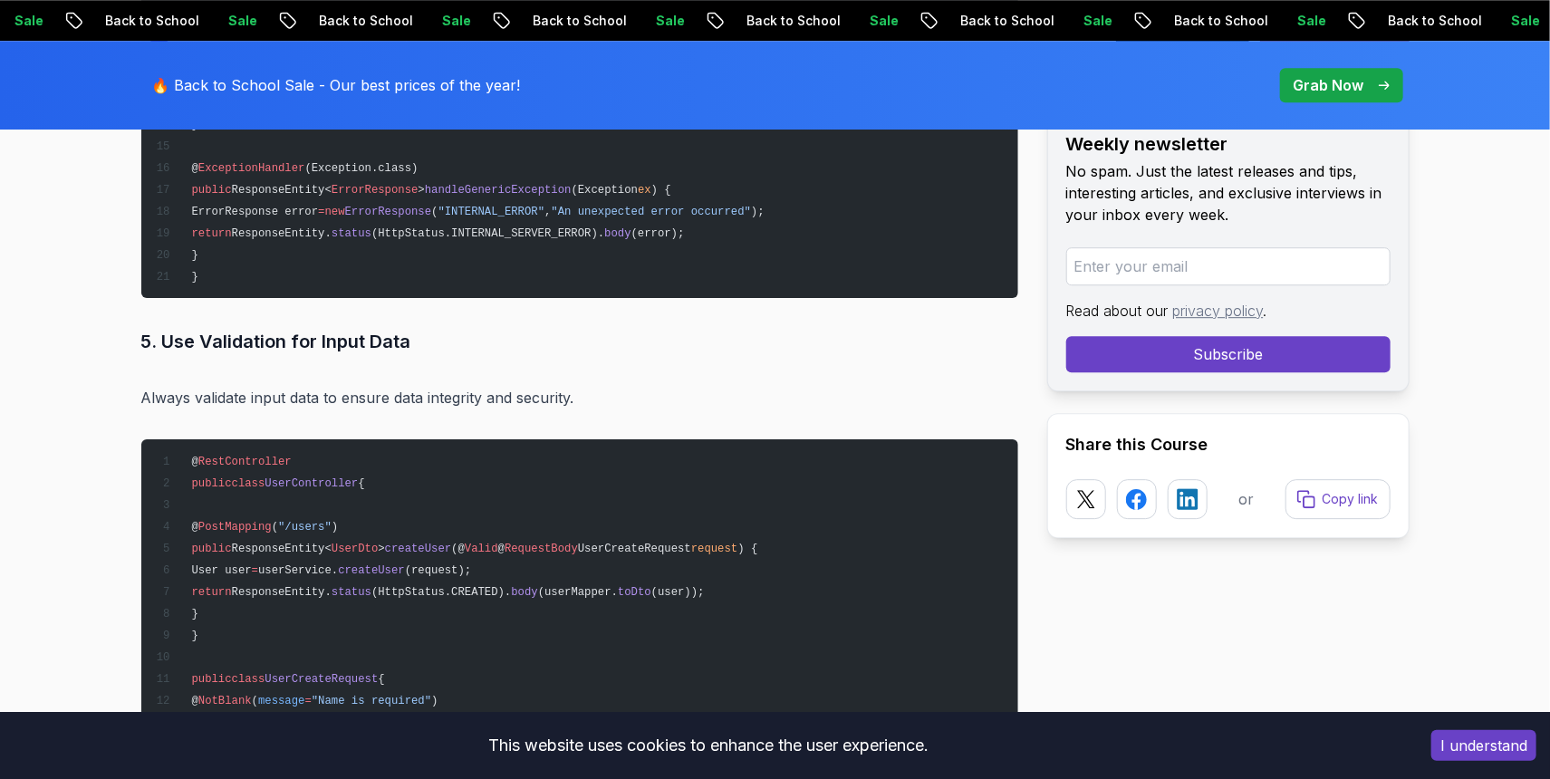
click at [270, 385] on p "Always validate input data to ensure data integrity and security." at bounding box center [579, 397] width 877 height 25
click at [457, 385] on p "Always validate input data to ensure data integrity and security." at bounding box center [579, 397] width 877 height 25
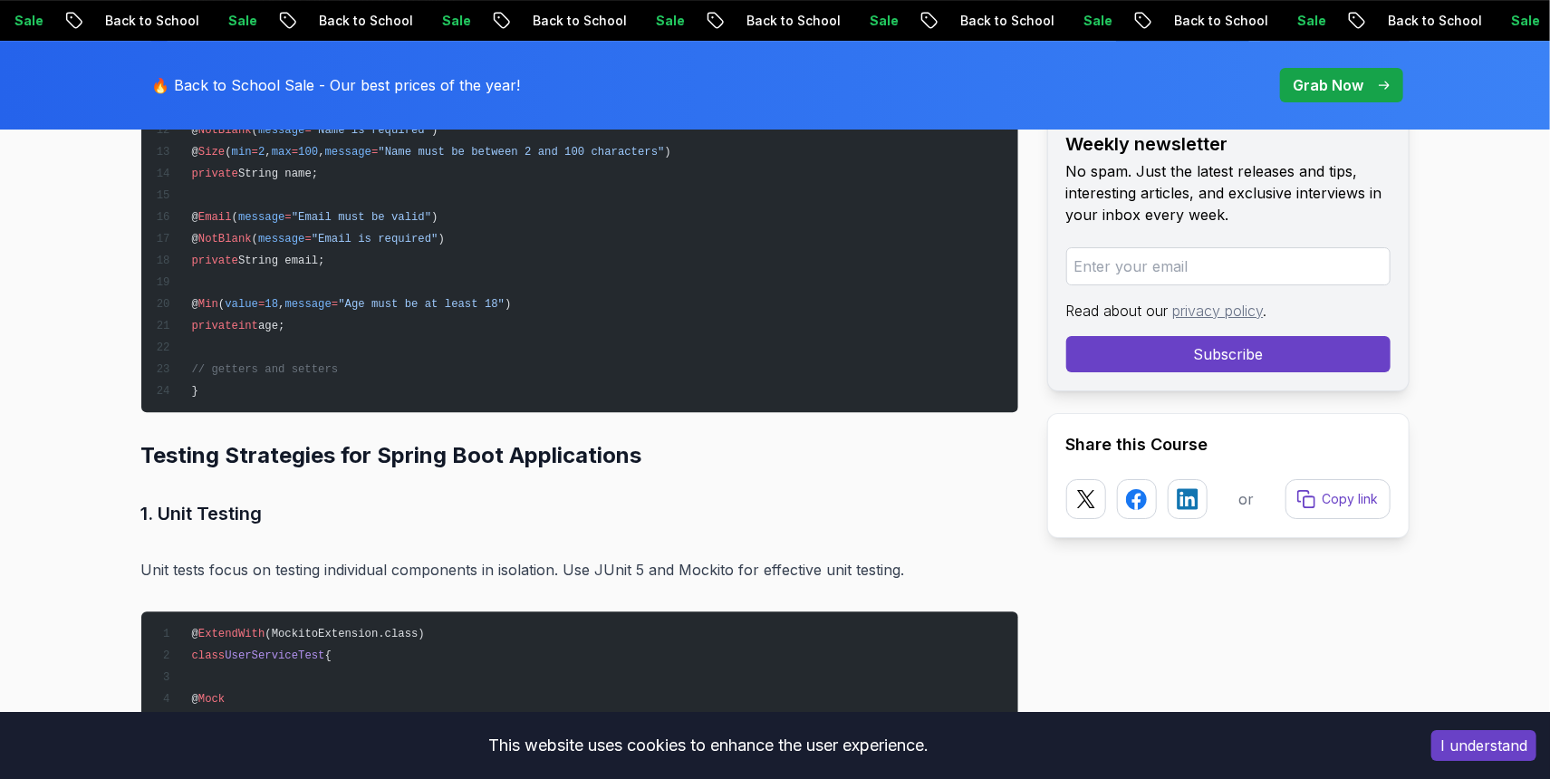
scroll to position [14468, 0]
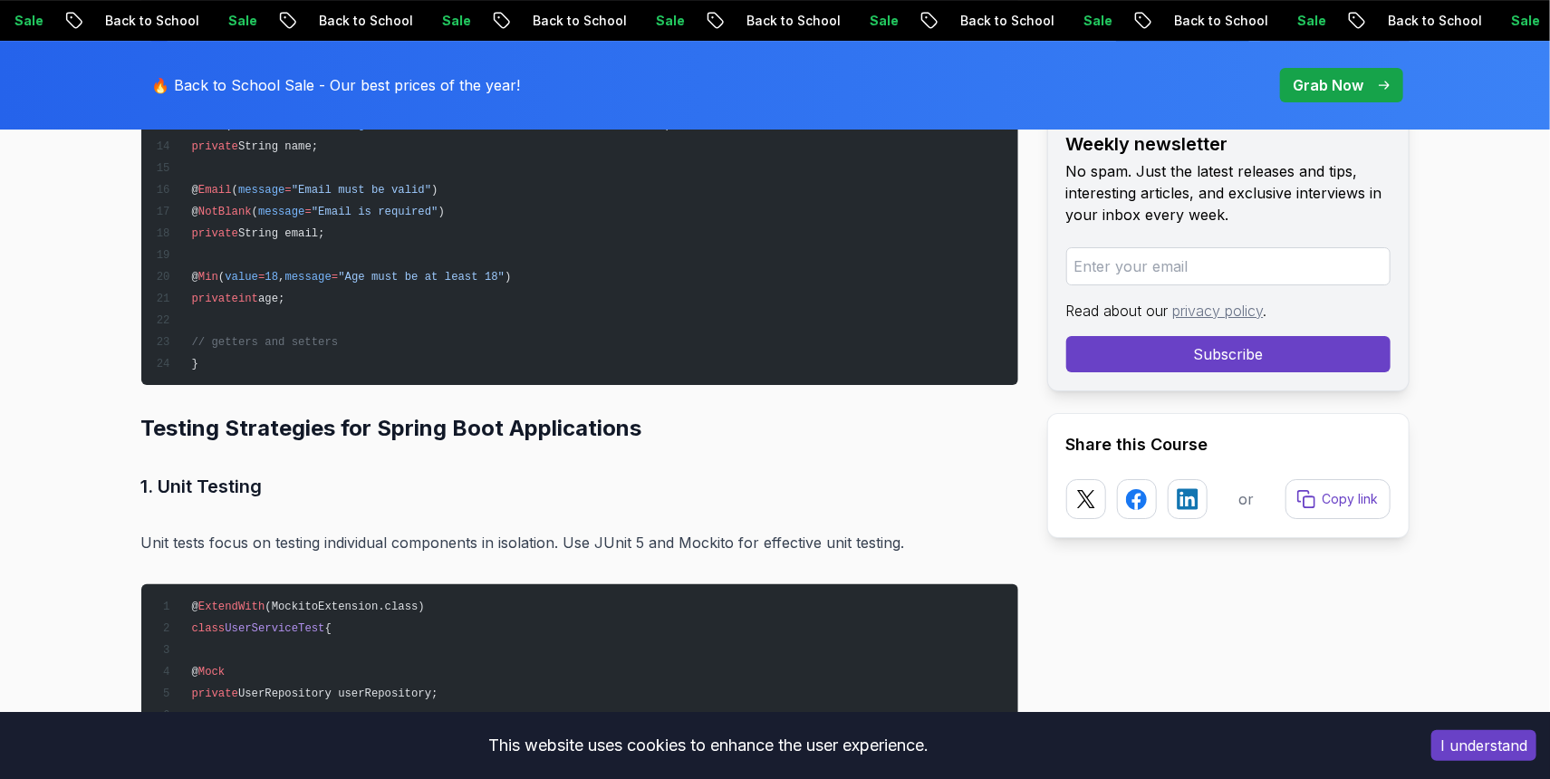
click at [707, 530] on p "Unit tests focus on testing individual components in isolation. Use JUnit 5 and…" at bounding box center [579, 542] width 877 height 25
click at [429, 415] on h2 "Testing Strategies for Spring Boot Applications" at bounding box center [579, 428] width 877 height 29
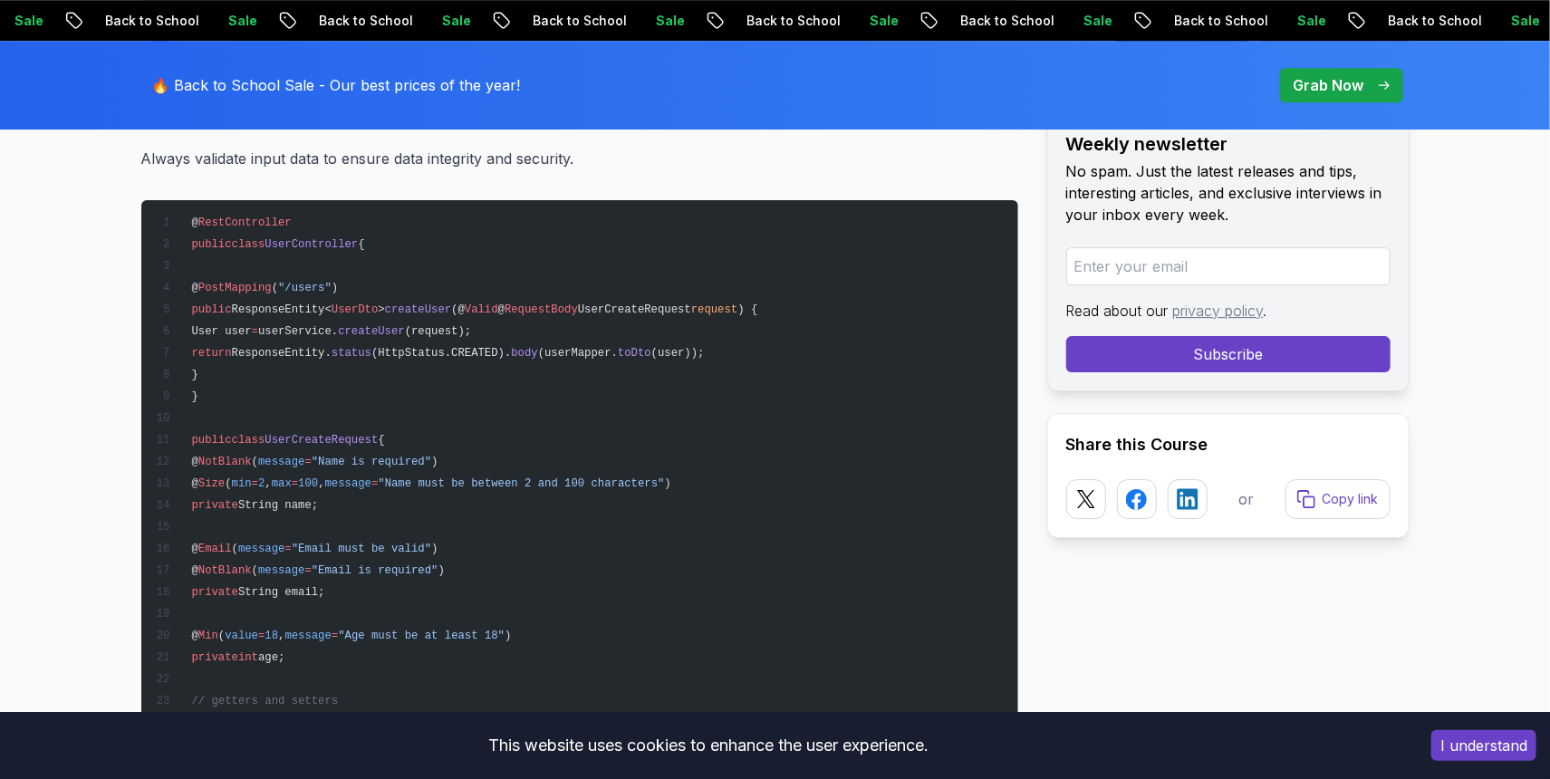
scroll to position [14587, 0]
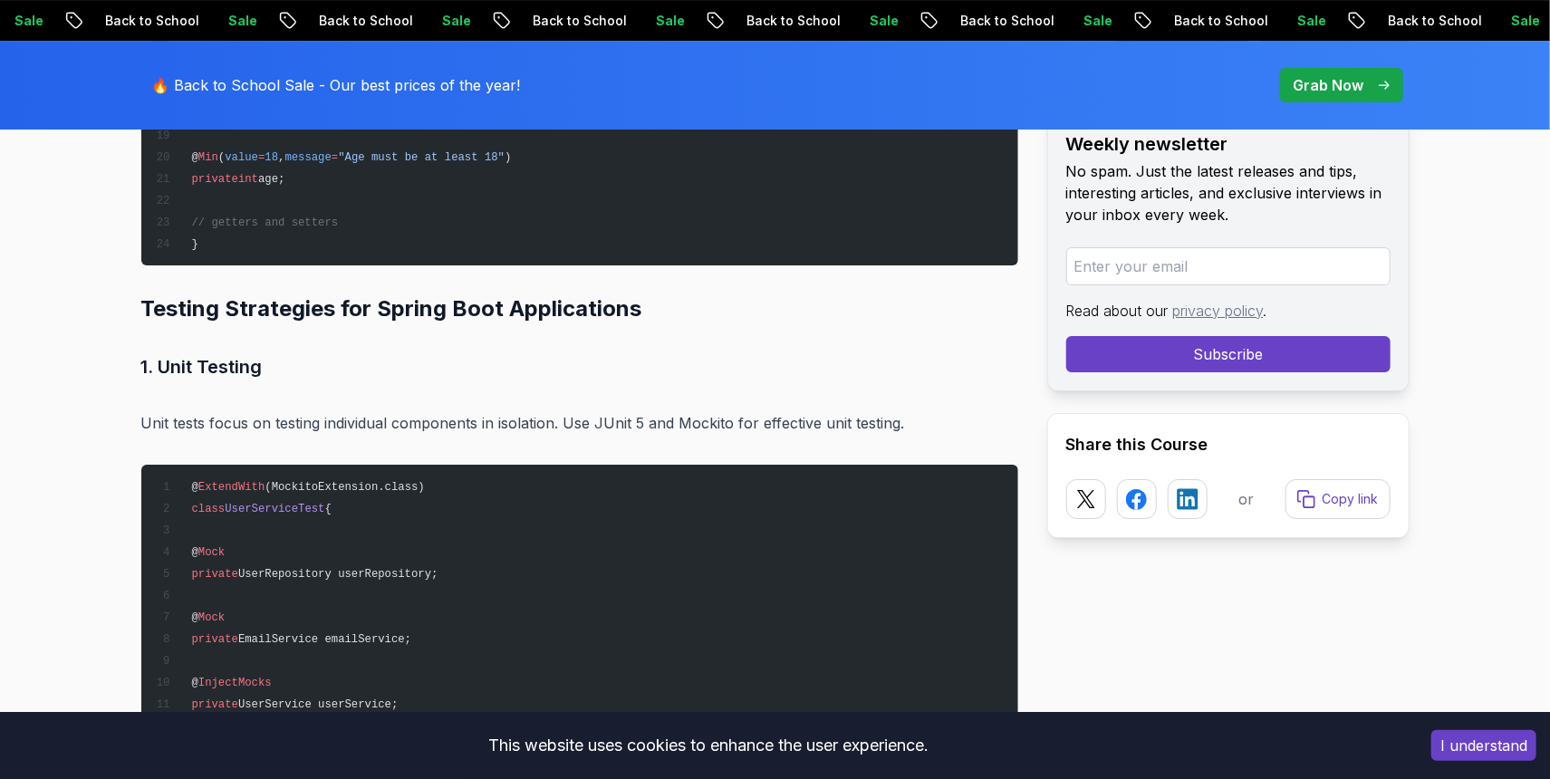
click at [326, 410] on p "Unit tests focus on testing individual components in isolation. Use JUnit 5 and…" at bounding box center [579, 422] width 877 height 25
click at [325, 410] on p "Unit tests focus on testing individual components in isolation. Use JUnit 5 and…" at bounding box center [579, 422] width 877 height 25
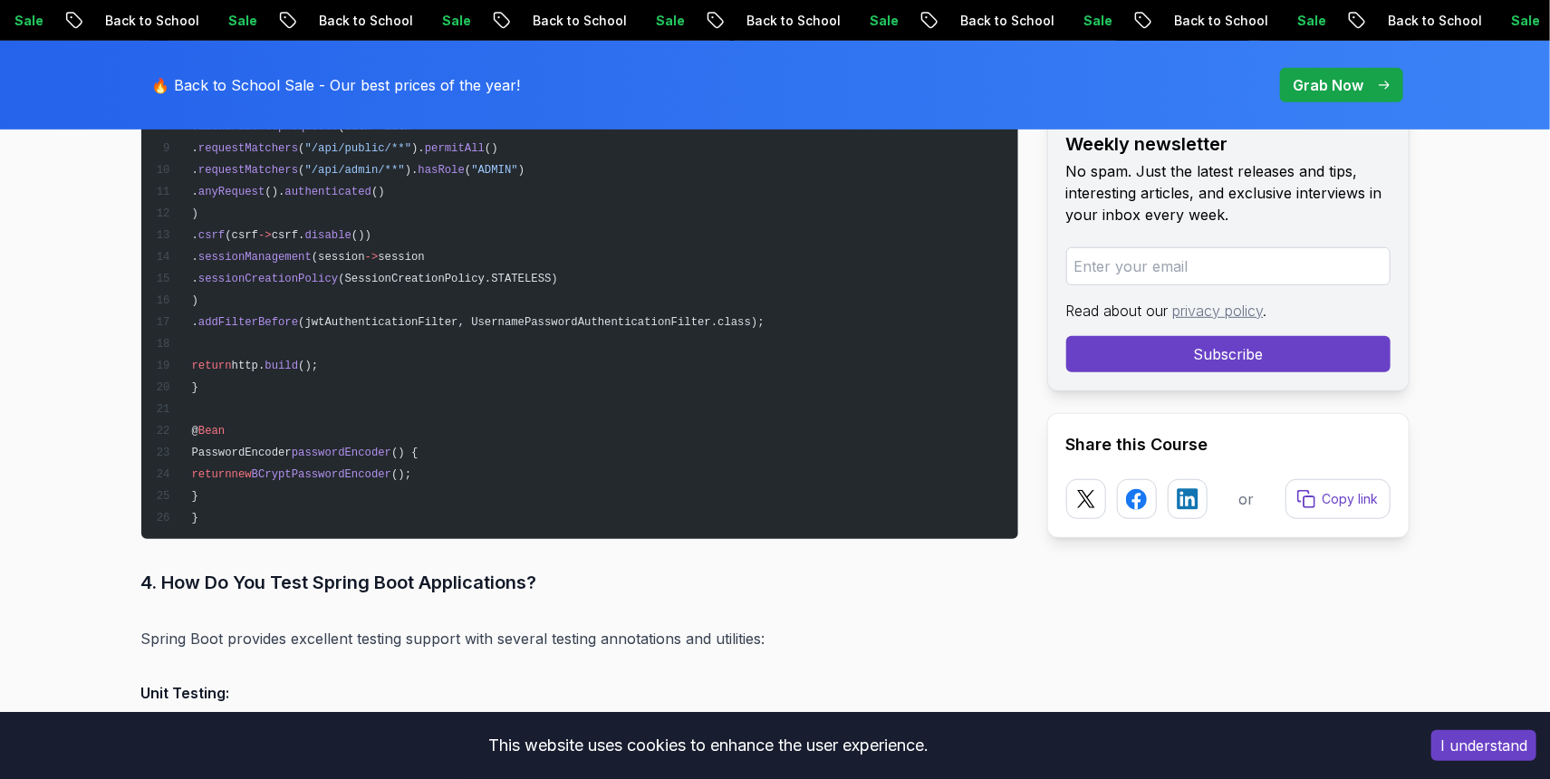
scroll to position [18414, 0]
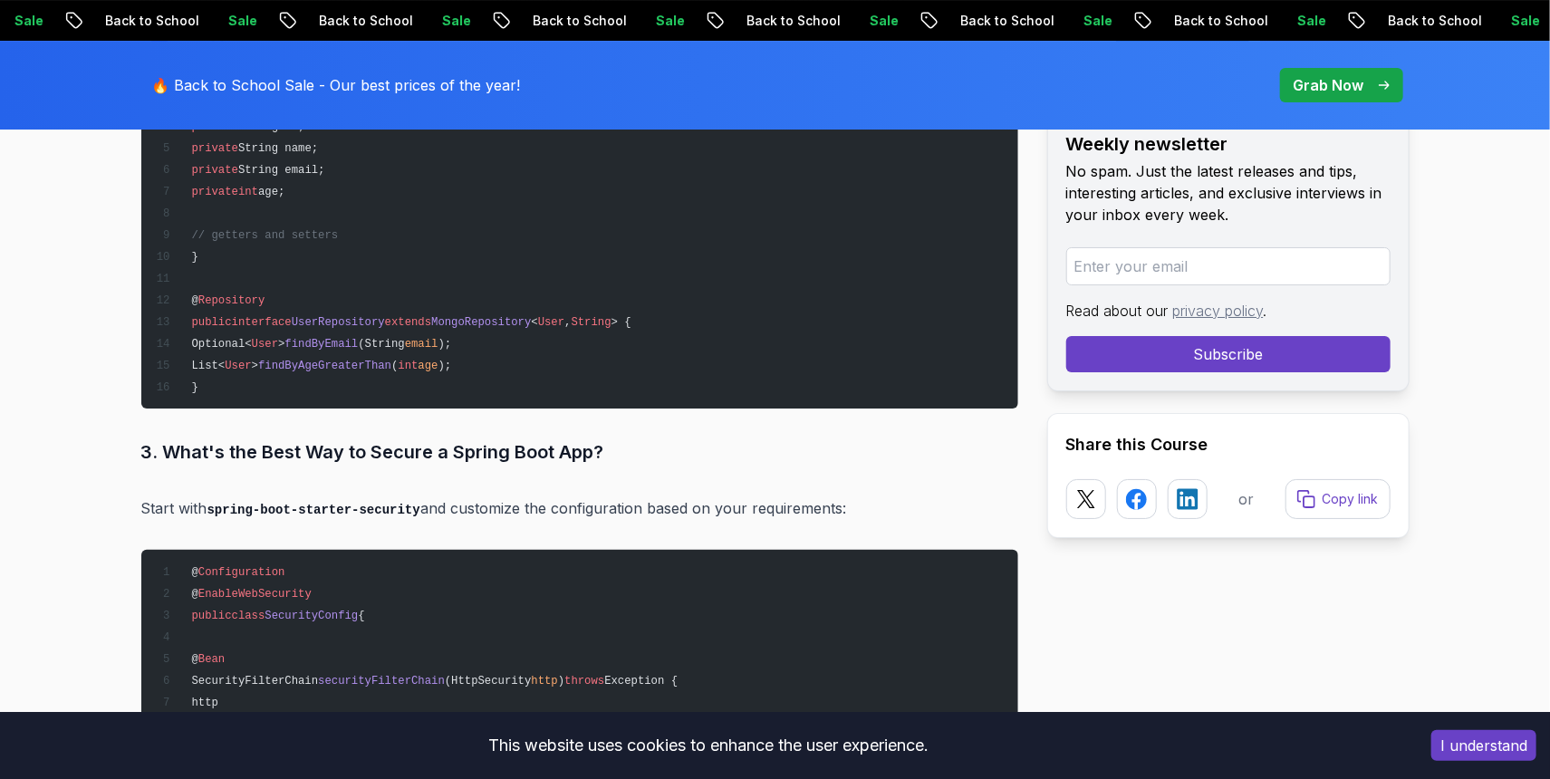
click at [611, 496] on p "Start with spring-boot-starter-security and customize the configuration based o…" at bounding box center [579, 509] width 877 height 26
click at [552, 496] on p "Start with spring-boot-starter-security and customize the configuration based o…" at bounding box center [579, 509] width 877 height 26
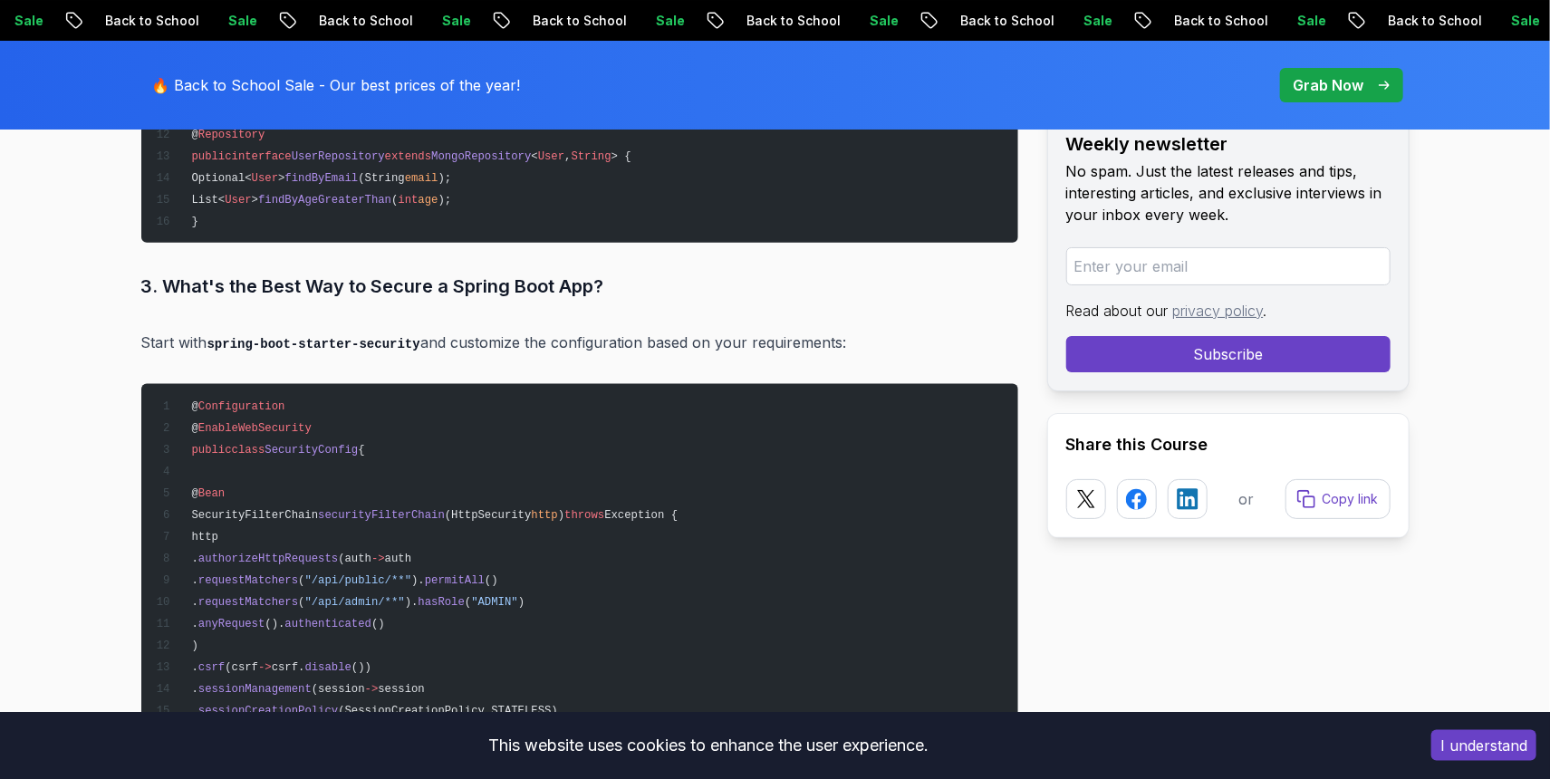
scroll to position [18653, 0]
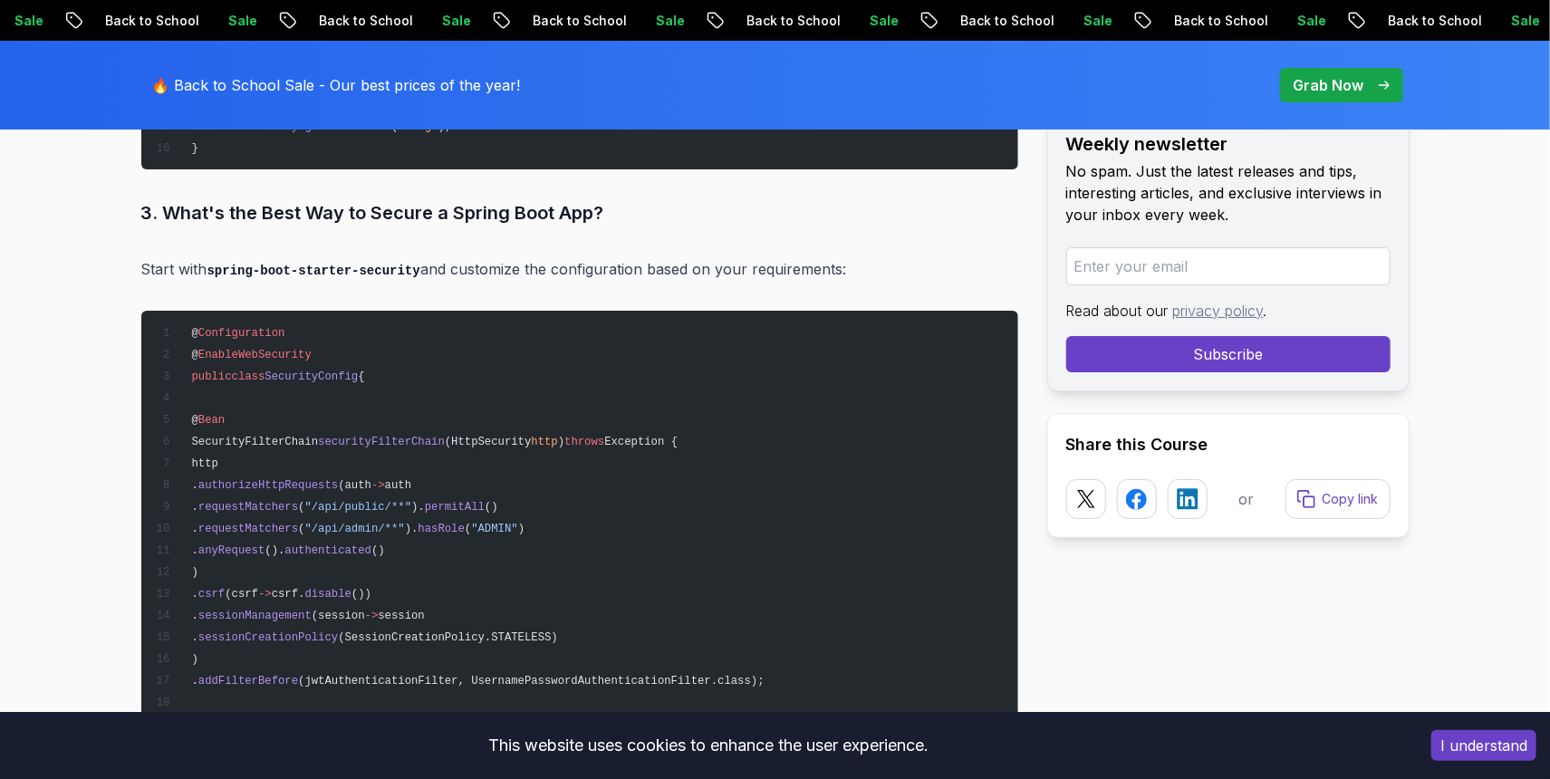
click at [303, 408] on pre "@ Configuration @ EnableWebSecurity public class SecurityConfig { @ Bean Securi…" at bounding box center [579, 604] width 877 height 587
click at [298, 436] on span "SecurityFilterChain" at bounding box center [254, 442] width 127 height 13
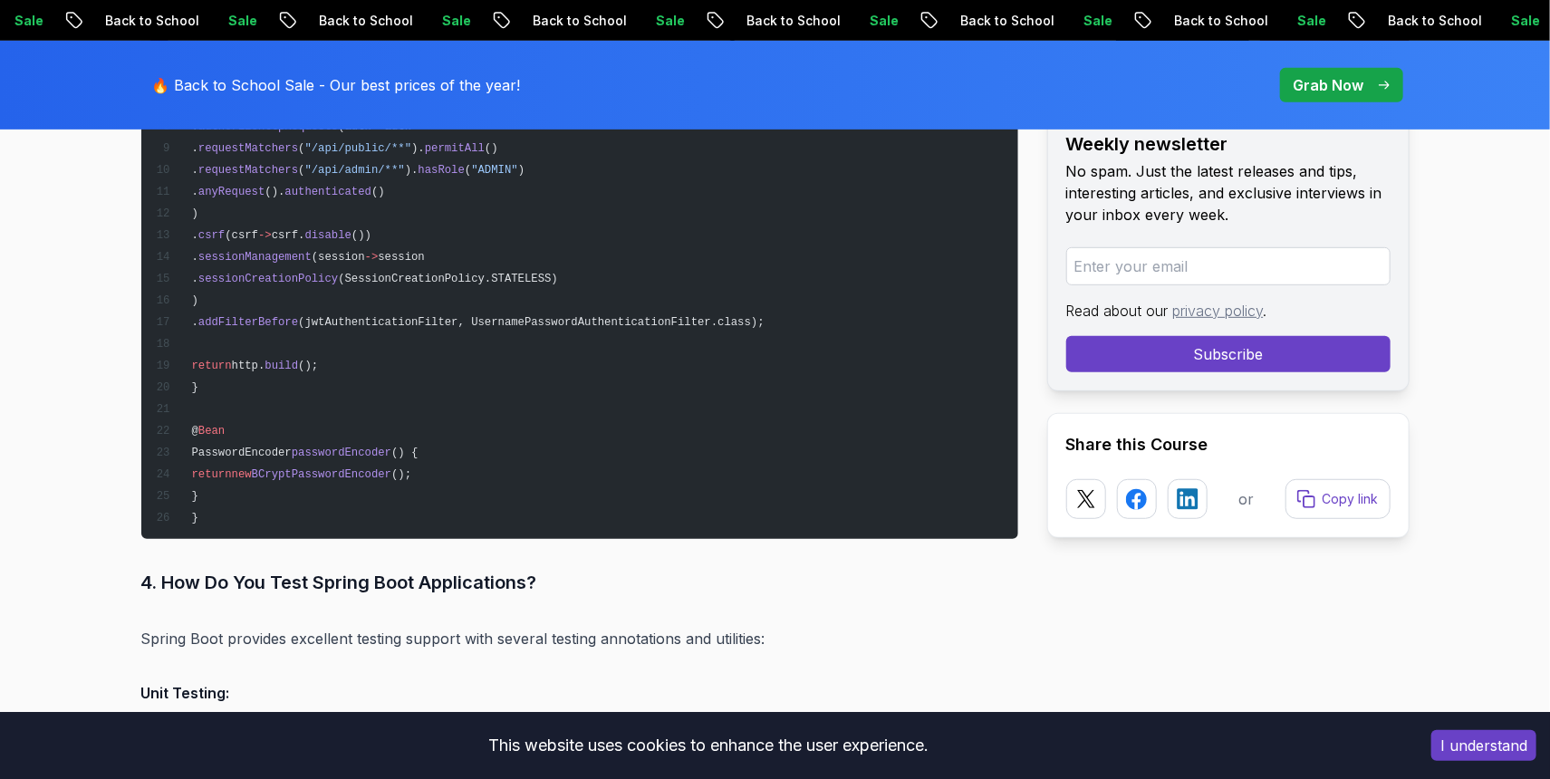
click at [374, 626] on p "Spring Boot provides excellent testing support with several testing annotations…" at bounding box center [579, 638] width 877 height 25
click at [450, 626] on p "Spring Boot provides excellent testing support with several testing annotations…" at bounding box center [579, 638] width 877 height 25
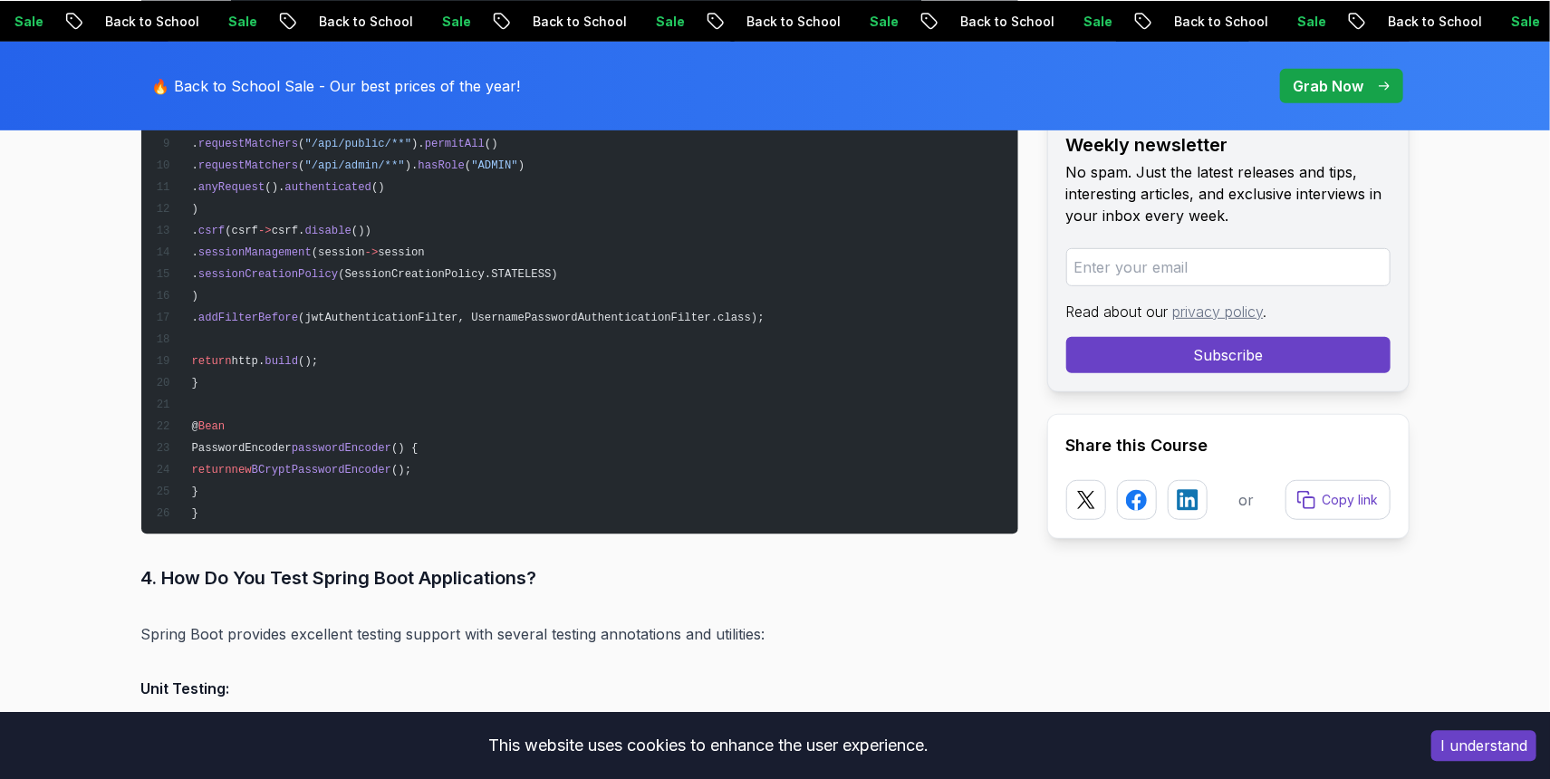
scroll to position [19371, 0]
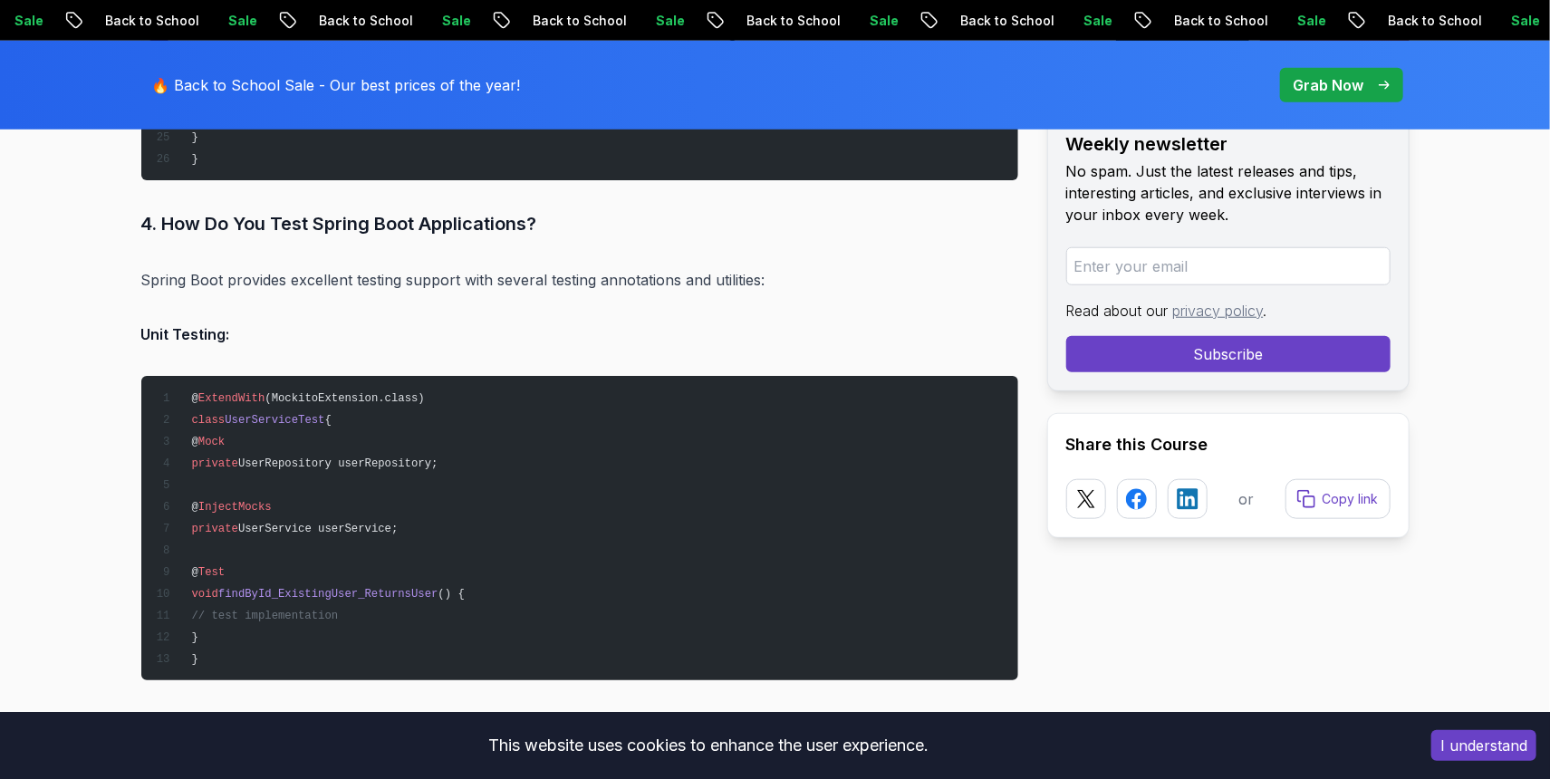
click at [344, 267] on p "Spring Boot provides excellent testing support with several testing annotations…" at bounding box center [579, 279] width 877 height 25
click at [273, 523] on span "UserService userService;" at bounding box center [317, 529] width 159 height 13
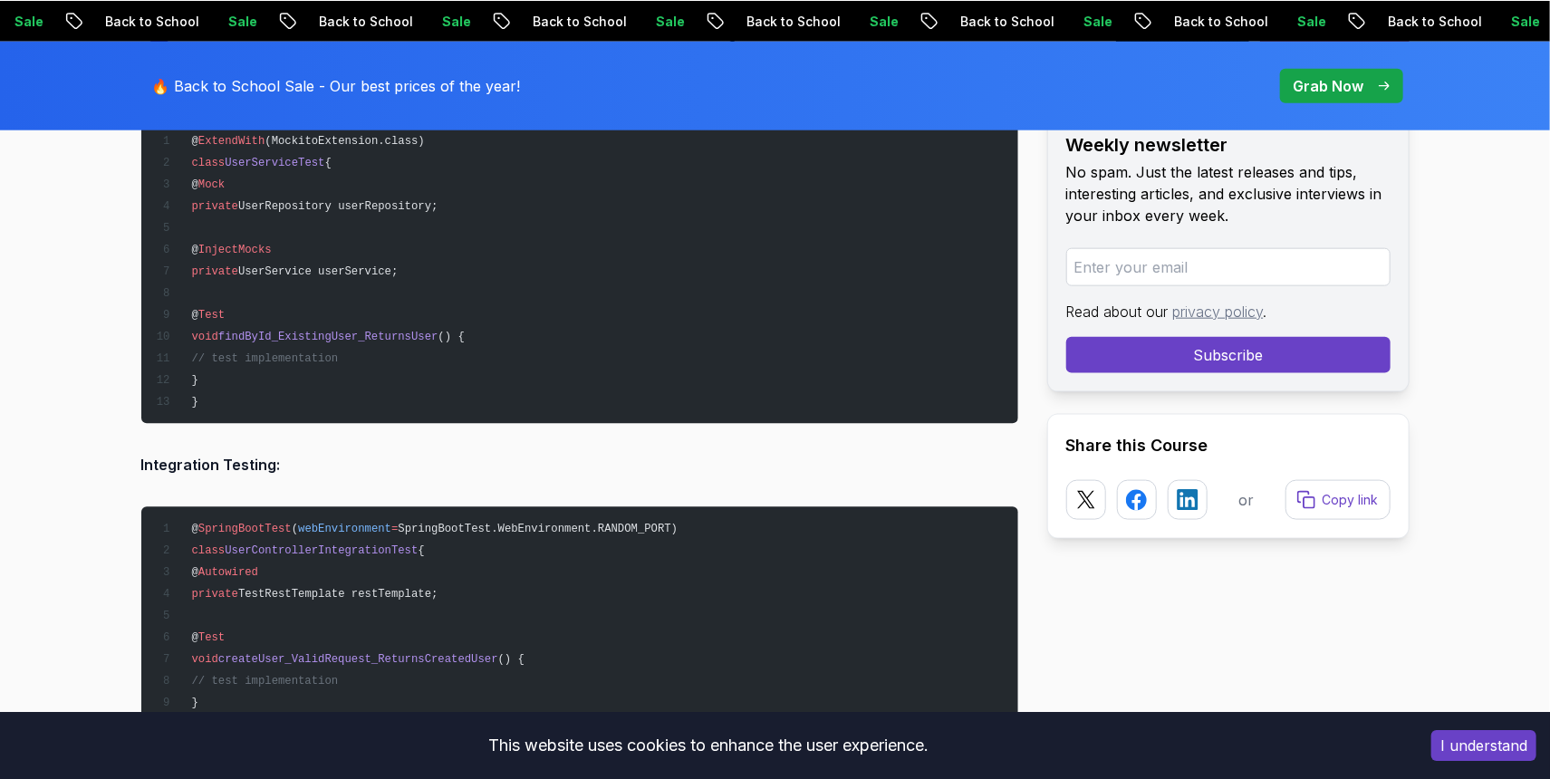
scroll to position [19849, 0]
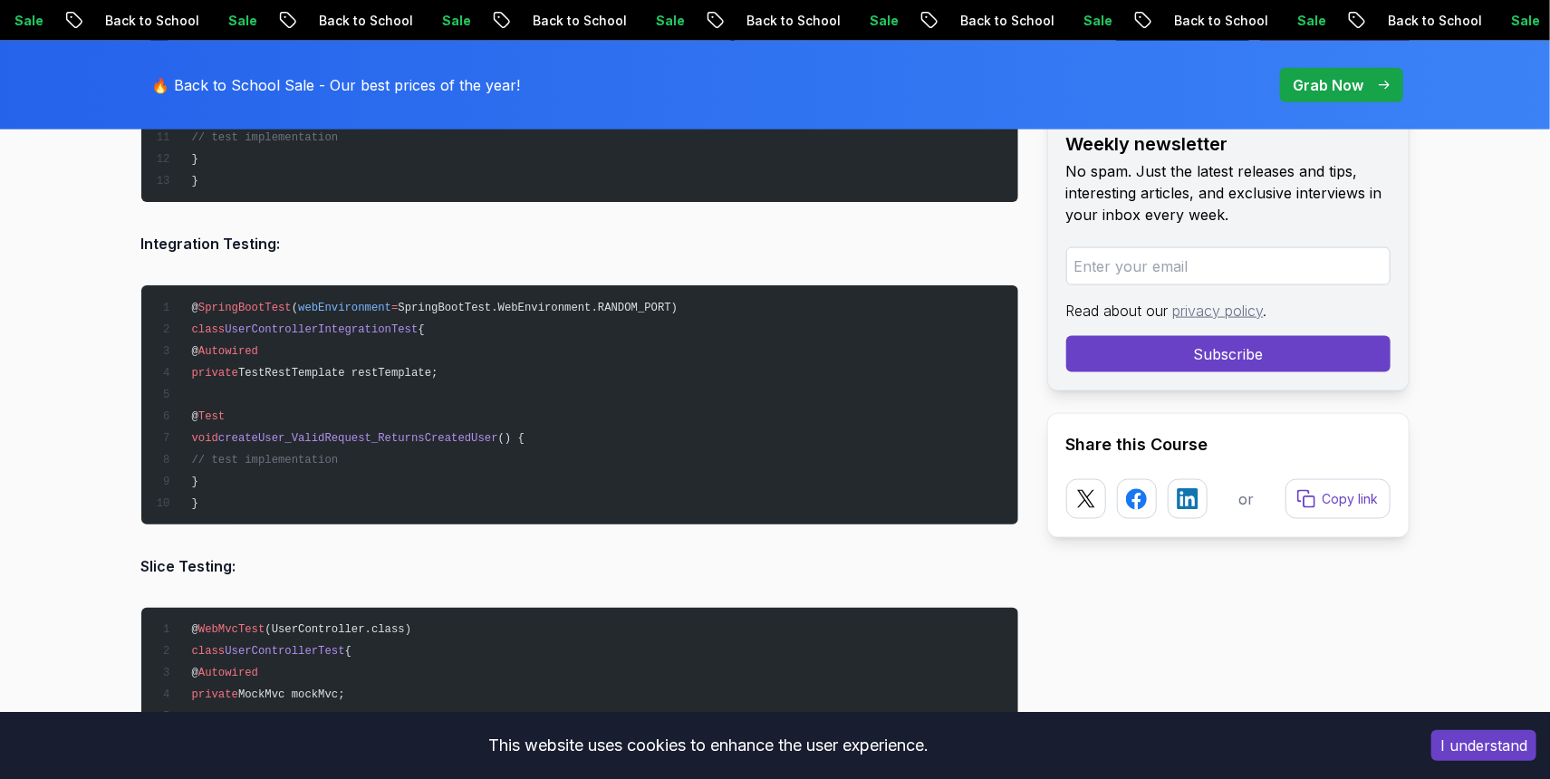
click at [195, 557] on strong "Slice Testing:" at bounding box center [188, 566] width 95 height 18
click at [217, 231] on p "Integration Testing:" at bounding box center [579, 243] width 877 height 25
click at [226, 235] on strong "Integration Testing:" at bounding box center [211, 244] width 140 height 18
click at [224, 235] on strong "Integration Testing:" at bounding box center [211, 244] width 140 height 18
click at [266, 235] on strong "Integration Testing:" at bounding box center [211, 244] width 140 height 18
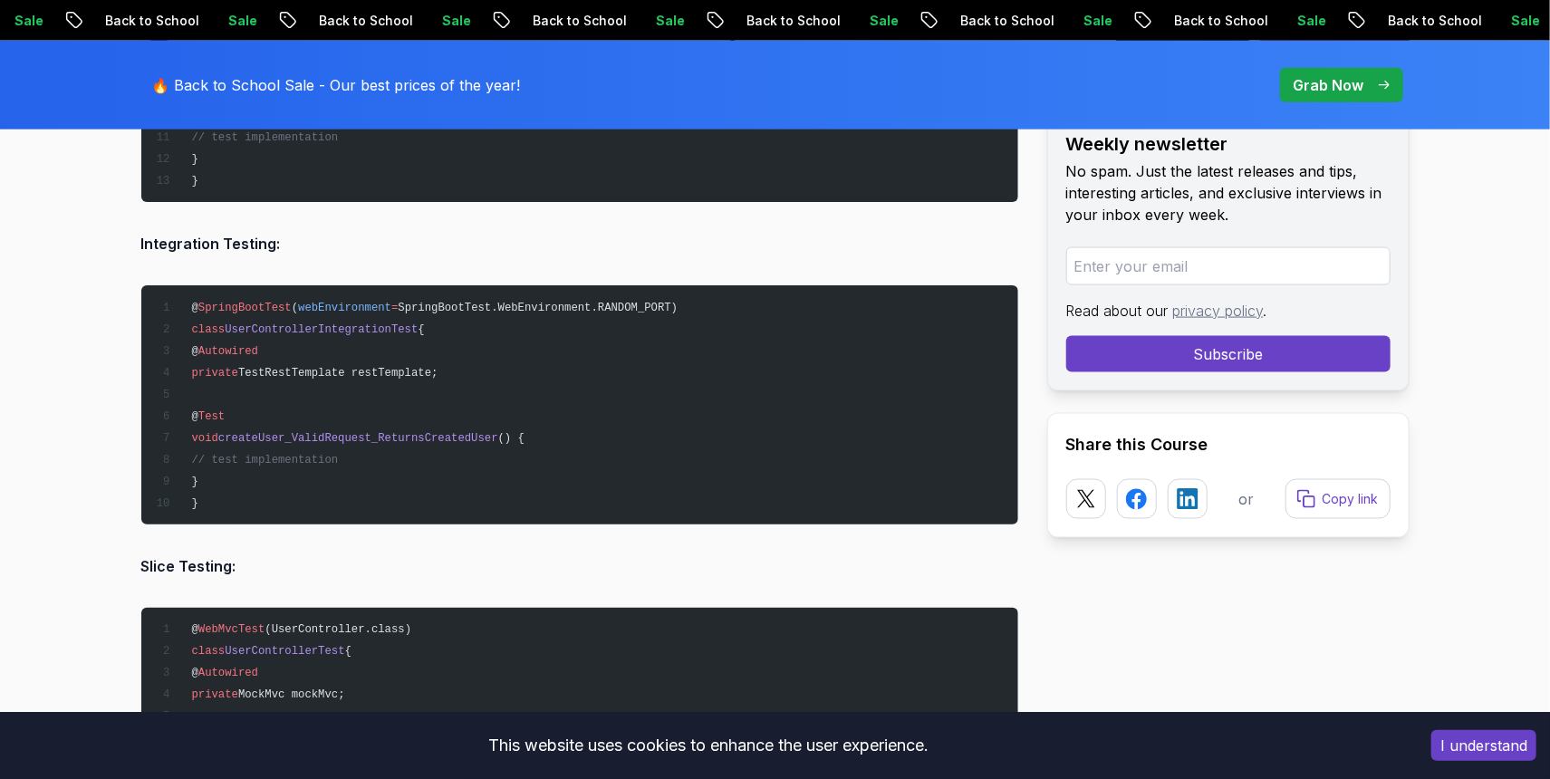
click at [211, 235] on strong "Integration Testing:" at bounding box center [211, 244] width 140 height 18
click at [265, 235] on strong "Integration Testing:" at bounding box center [211, 244] width 140 height 18
click at [228, 557] on strong "Slice Testing:" at bounding box center [188, 566] width 95 height 18
click at [217, 557] on strong "Slice Testing:" at bounding box center [188, 566] width 95 height 18
click at [226, 557] on strong "Slice Testing:" at bounding box center [188, 566] width 95 height 18
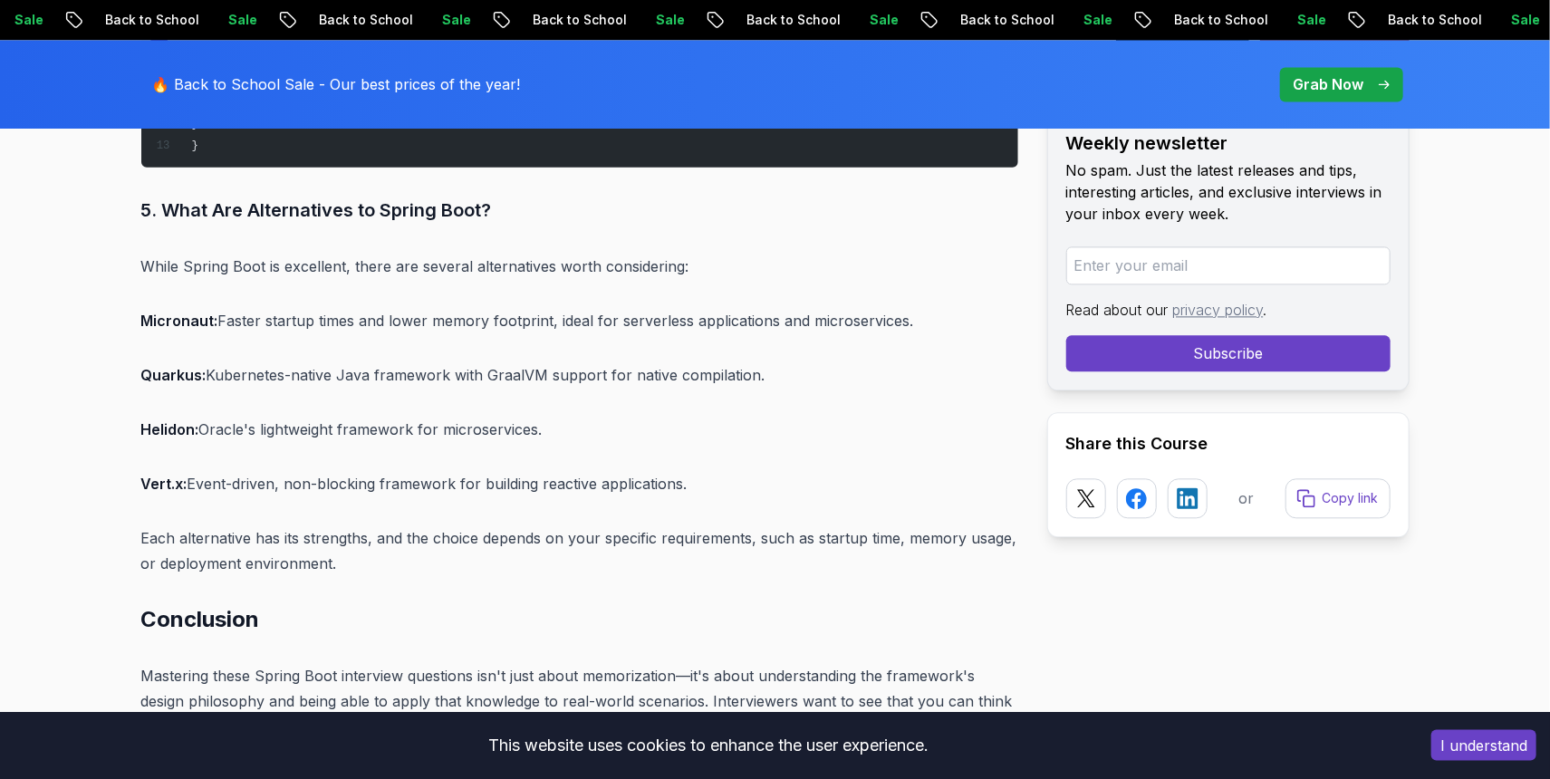
scroll to position [20566, 0]
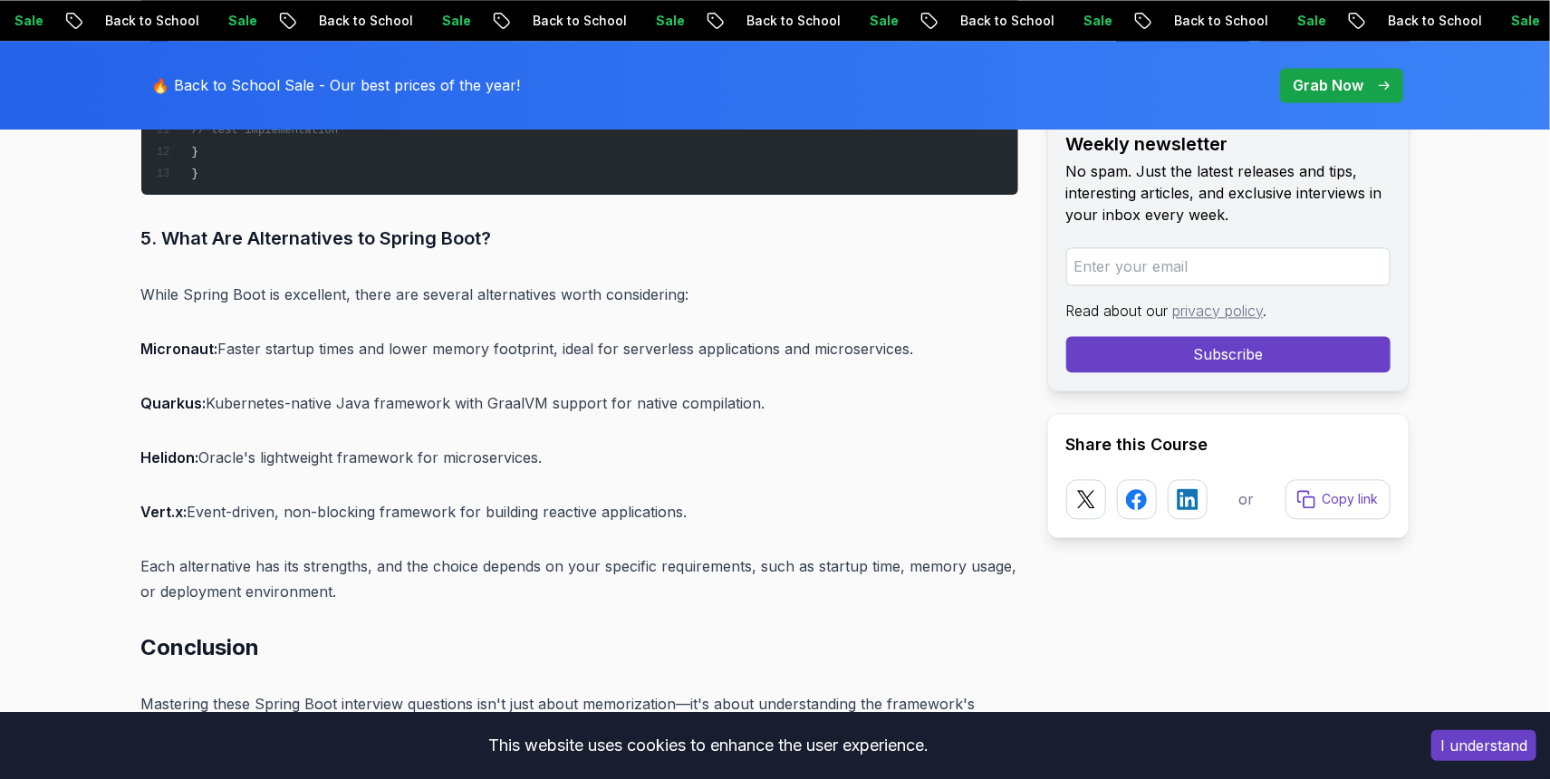
click at [386, 282] on p "While Spring Boot is excellent, there are several alternatives worth considerin…" at bounding box center [579, 294] width 877 height 25
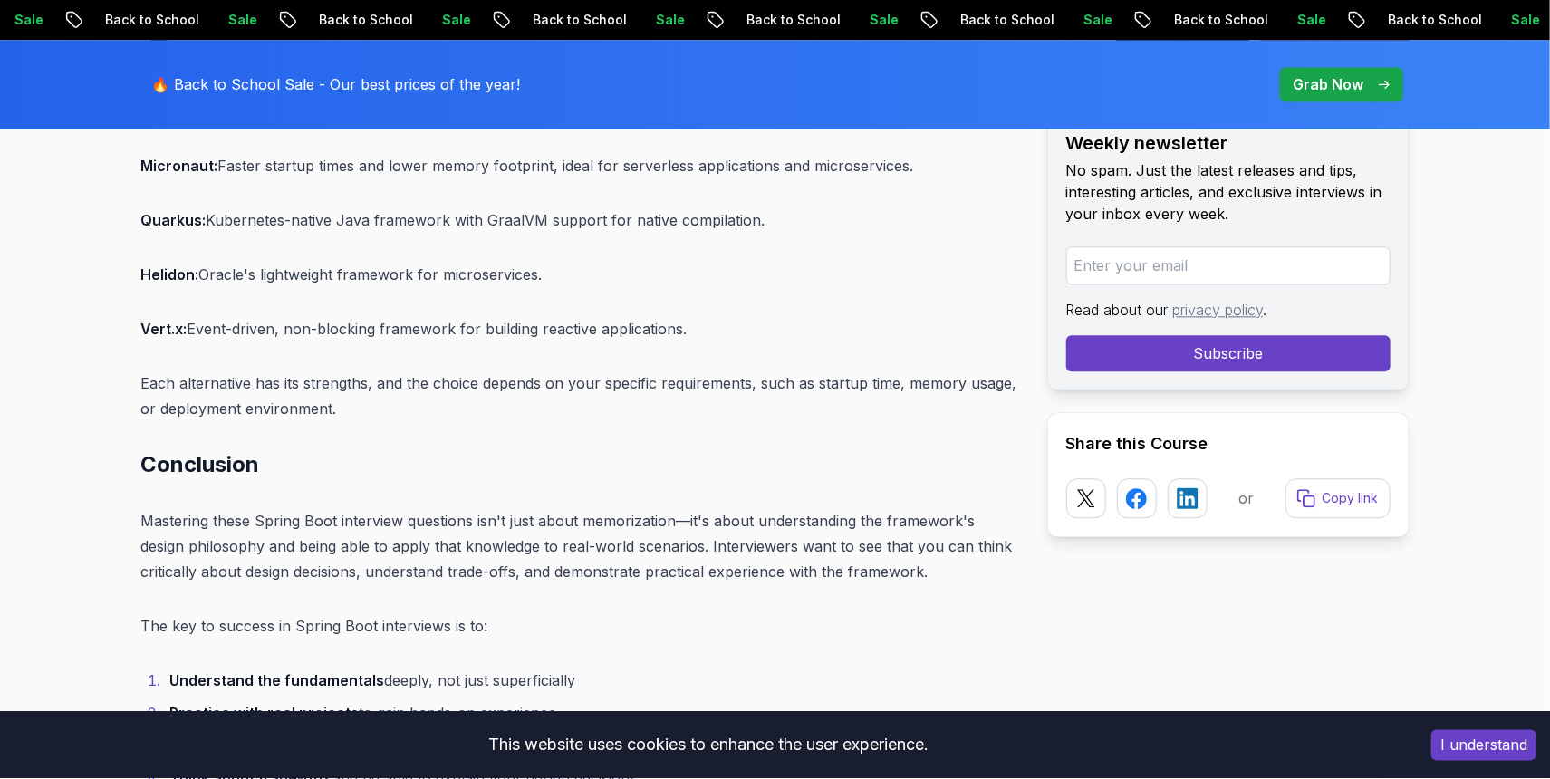
scroll to position [20692, 0]
